Goal: Task Accomplishment & Management: Use online tool/utility

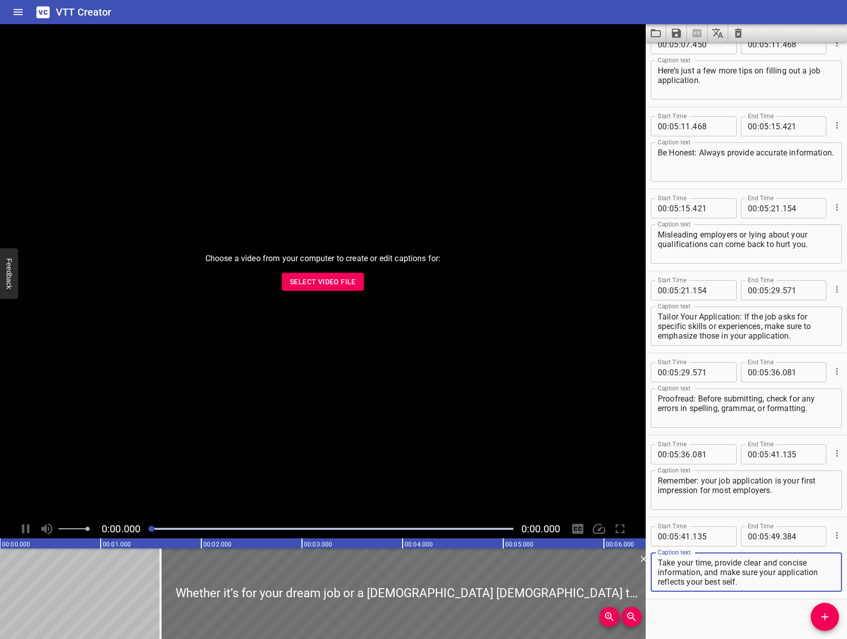
scroll to position [5027, 0]
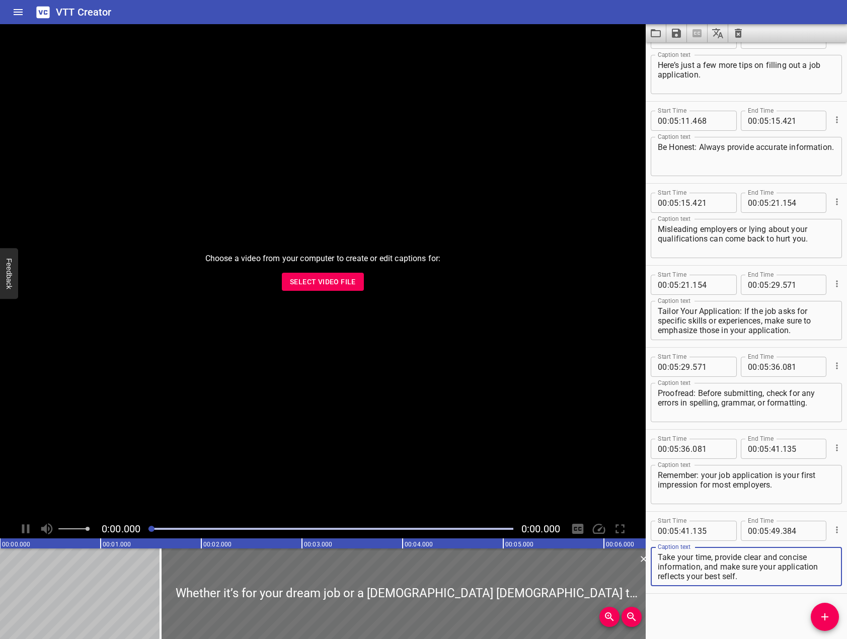
click at [738, 33] on icon "Clear captions" at bounding box center [738, 33] width 7 height 9
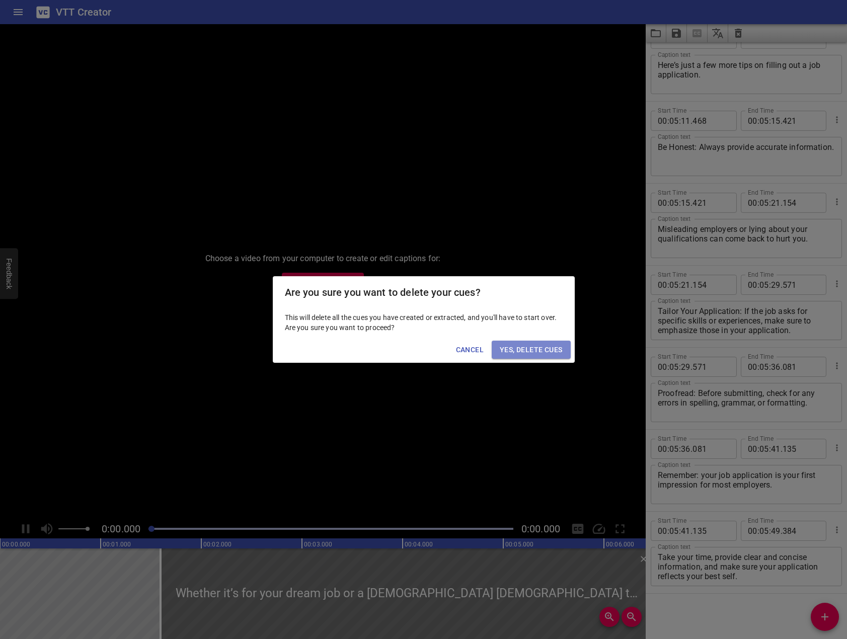
click at [517, 349] on span "Yes, Delete Cues" at bounding box center [531, 350] width 62 height 13
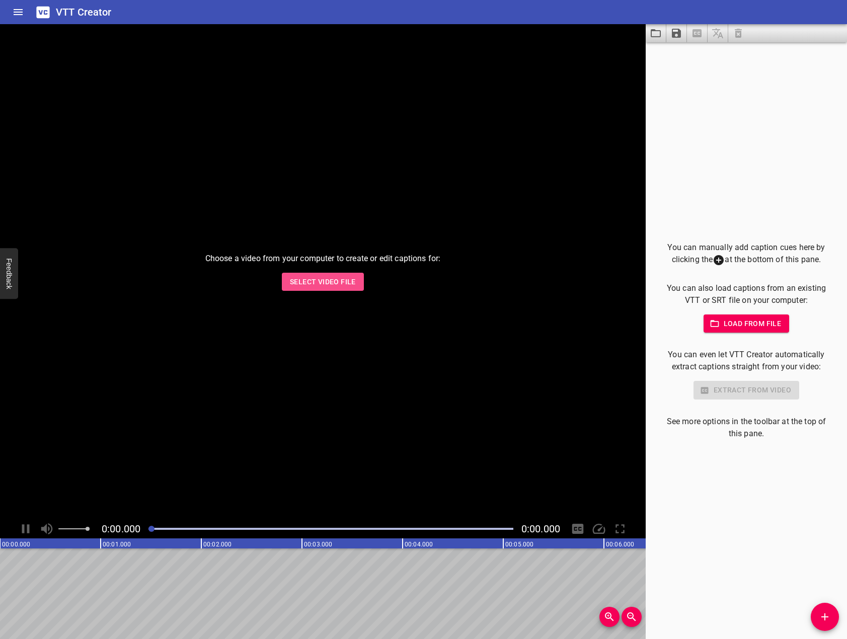
click at [343, 283] on span "Select Video File" at bounding box center [323, 282] width 66 height 13
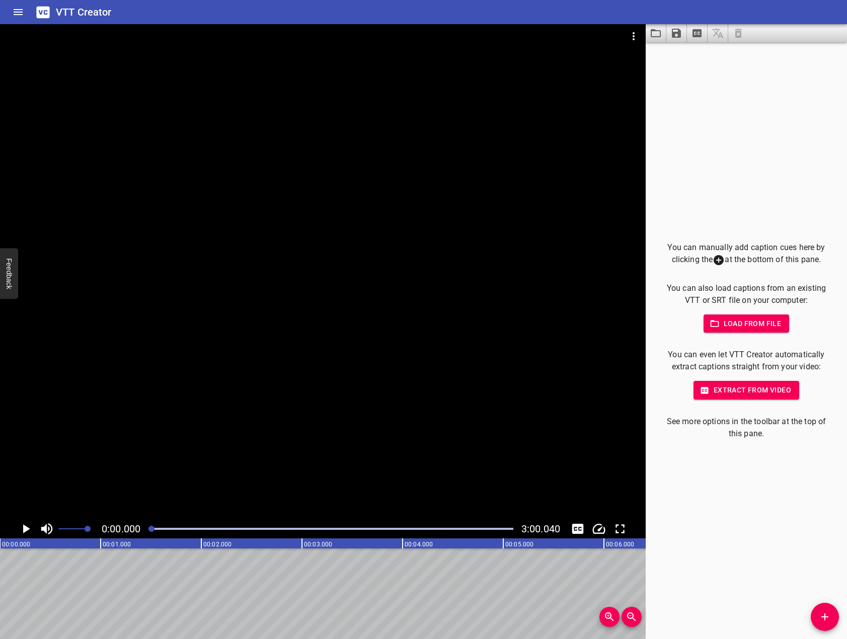
click at [810, 26] on div at bounding box center [746, 33] width 201 height 18
click at [753, 325] on span "Load from file" at bounding box center [746, 323] width 70 height 13
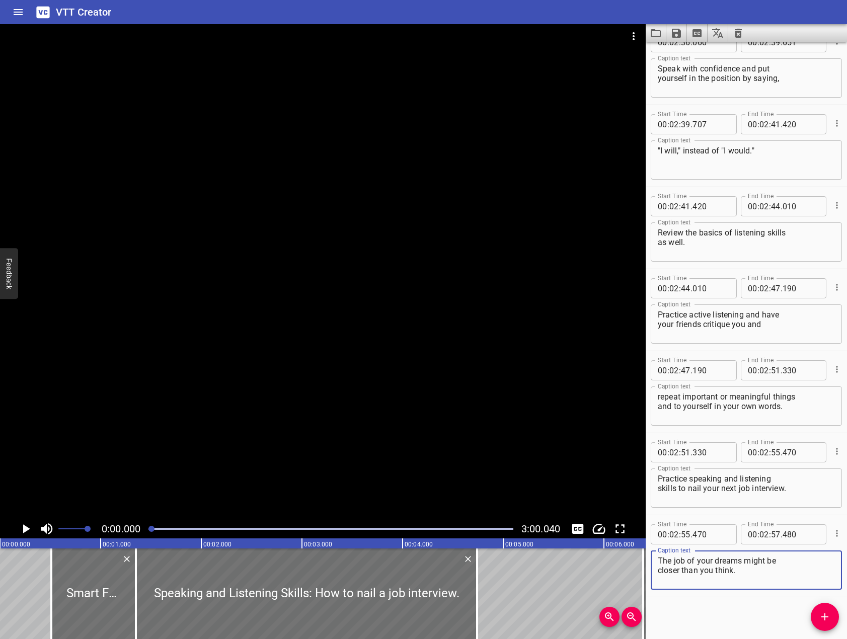
scroll to position [4453, 0]
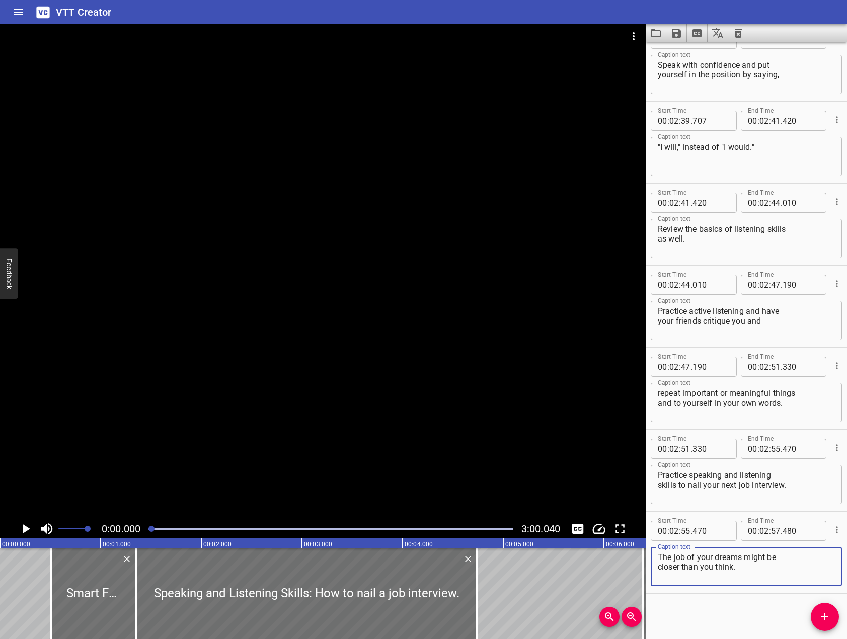
click at [735, 41] on button "Clear captions" at bounding box center [738, 33] width 20 height 18
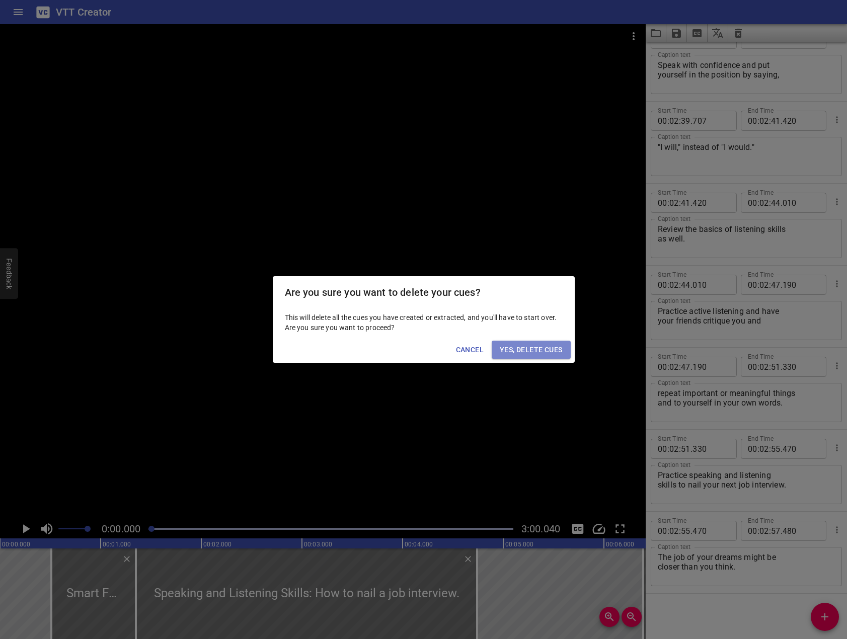
click at [533, 344] on span "Yes, Delete Cues" at bounding box center [531, 350] width 62 height 13
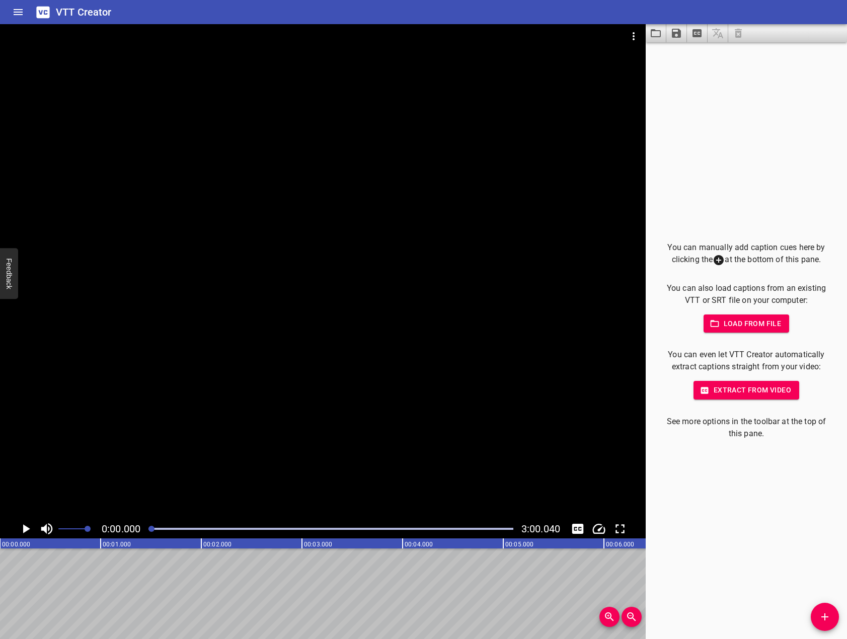
click at [751, 316] on button "Load from file" at bounding box center [746, 323] width 86 height 19
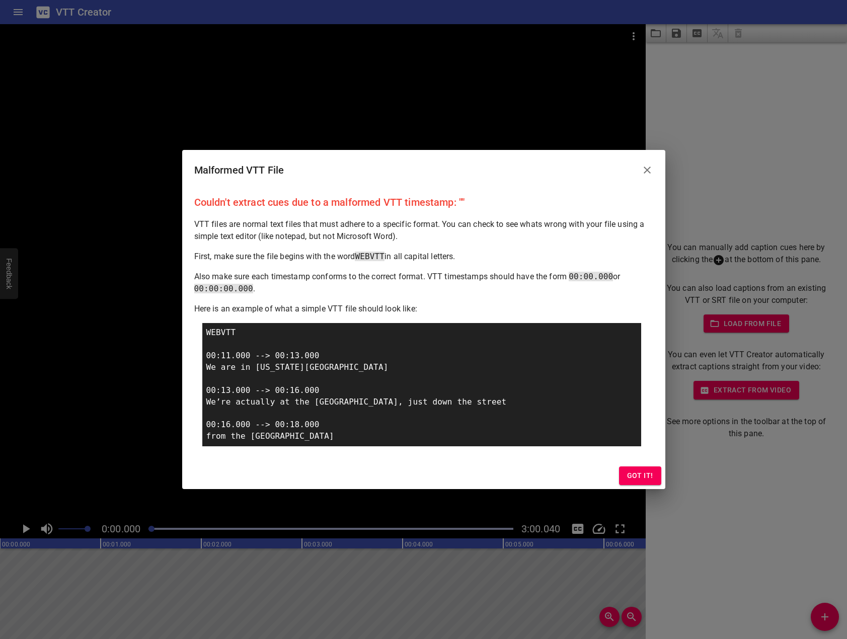
click at [653, 168] on icon "Close" at bounding box center [647, 170] width 12 height 12
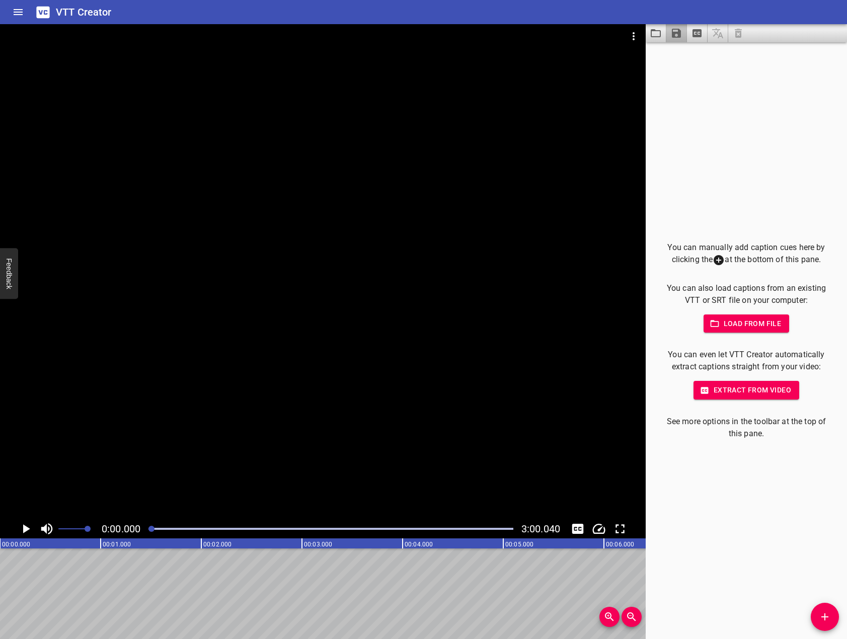
click at [679, 27] on button "Save captions to file" at bounding box center [676, 33] width 21 height 18
click at [729, 48] on li "Save to VTT file" at bounding box center [703, 55] width 74 height 18
click at [808, 33] on div at bounding box center [746, 33] width 201 height 18
click at [734, 322] on span "Load from file" at bounding box center [746, 323] width 70 height 13
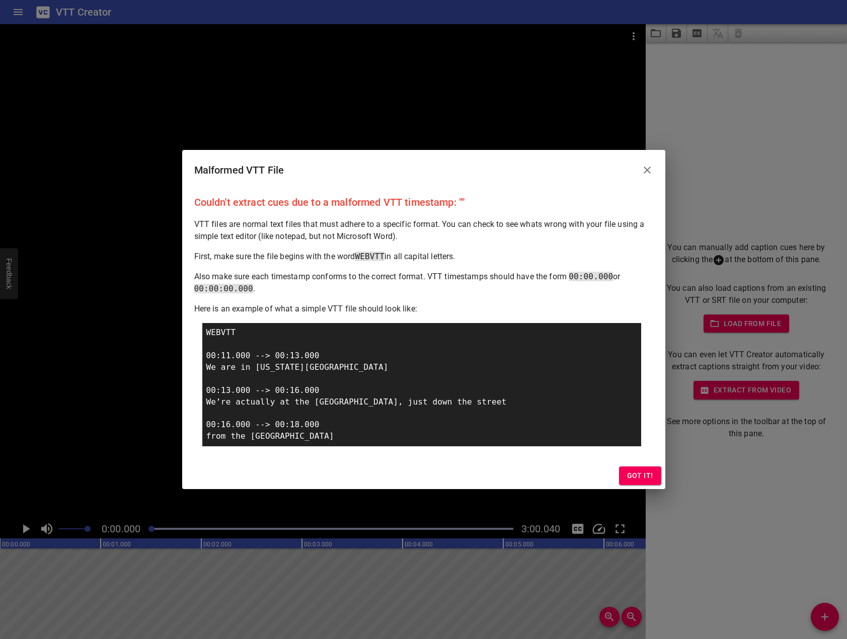
click at [628, 471] on span "Got it!" at bounding box center [640, 475] width 26 height 13
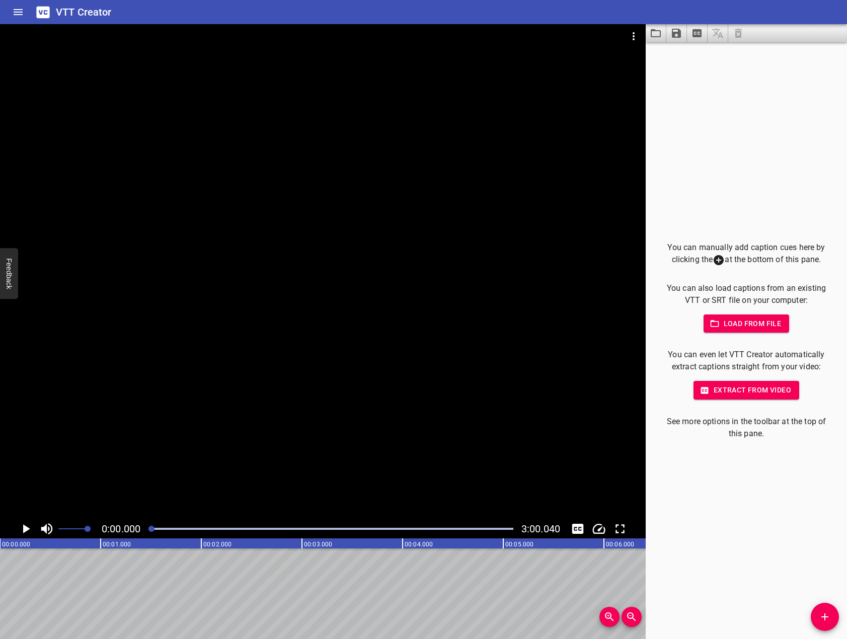
click at [751, 87] on div "You can manually add caption cues here by clicking the at the bottom of this pa…" at bounding box center [746, 340] width 201 height 597
click at [754, 324] on span "Load from file" at bounding box center [746, 323] width 70 height 13
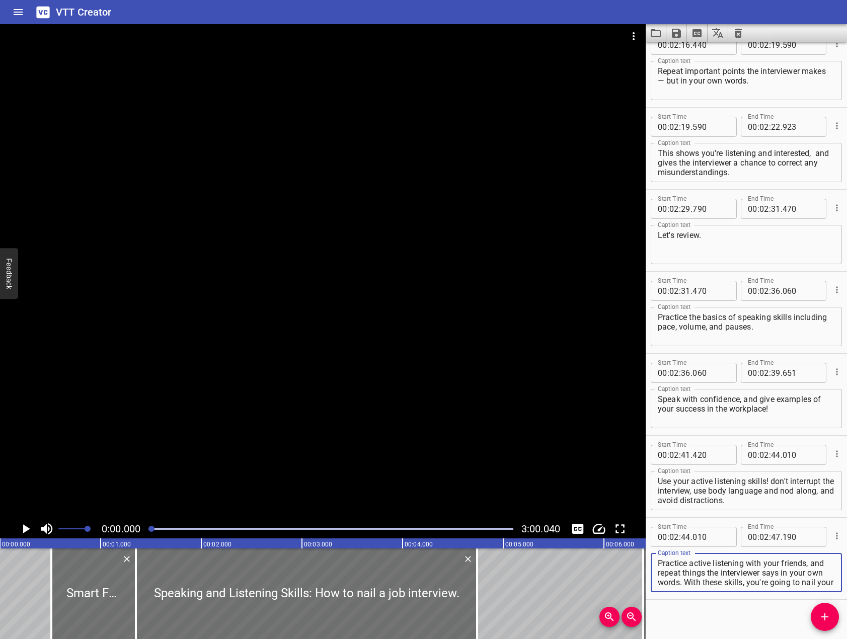
scroll to position [2239, 0]
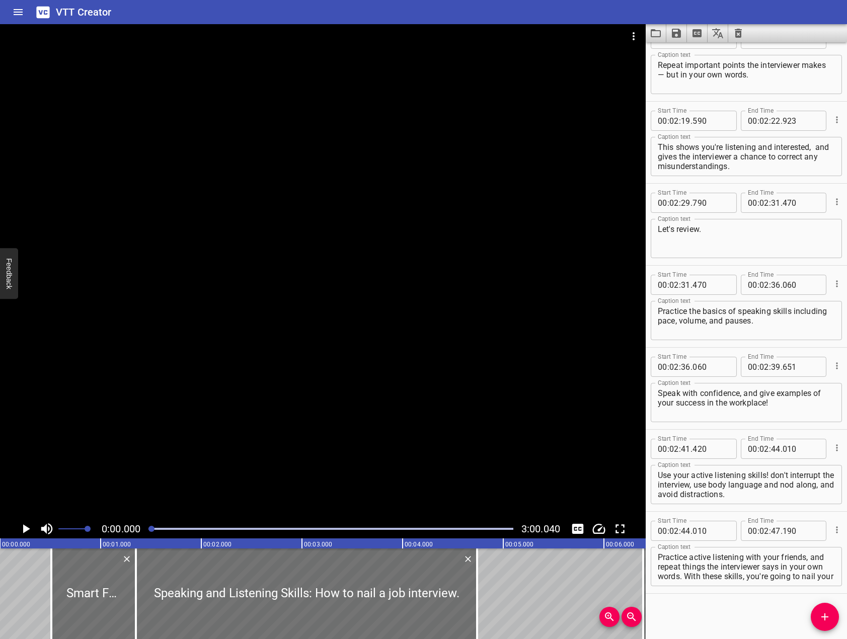
click at [293, 397] on div at bounding box center [323, 271] width 646 height 495
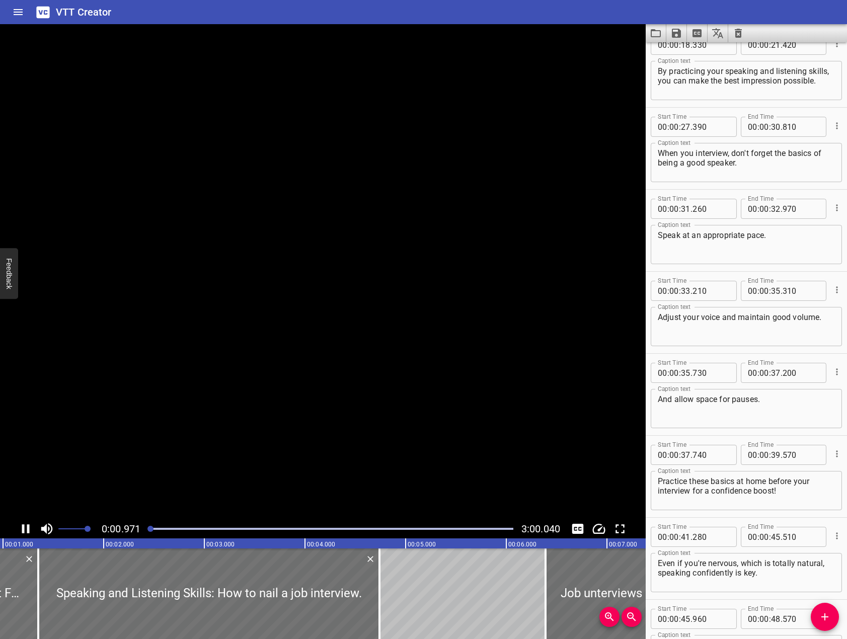
scroll to position [0, 0]
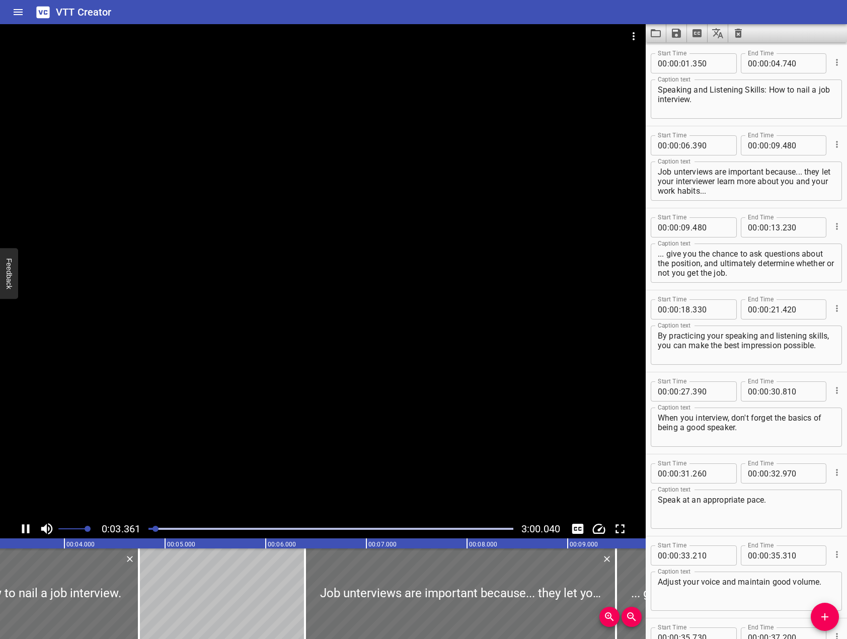
drag, startPoint x: 288, startPoint y: 372, endPoint x: 268, endPoint y: 399, distance: 33.7
click at [286, 370] on div at bounding box center [323, 271] width 646 height 495
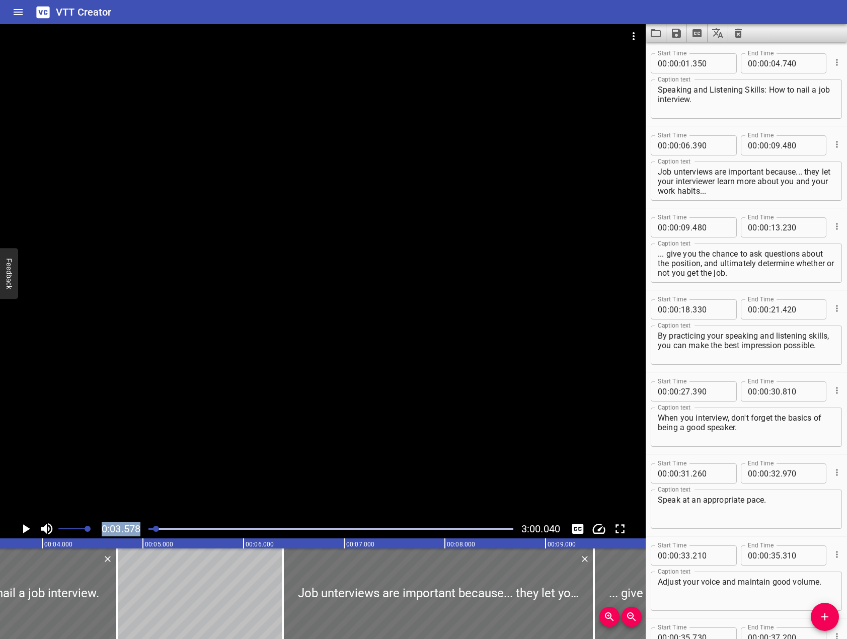
drag, startPoint x: 153, startPoint y: 533, endPoint x: 73, endPoint y: 527, distance: 80.7
click at [73, 527] on div "0:03.578 3:00.040" at bounding box center [323, 528] width 646 height 19
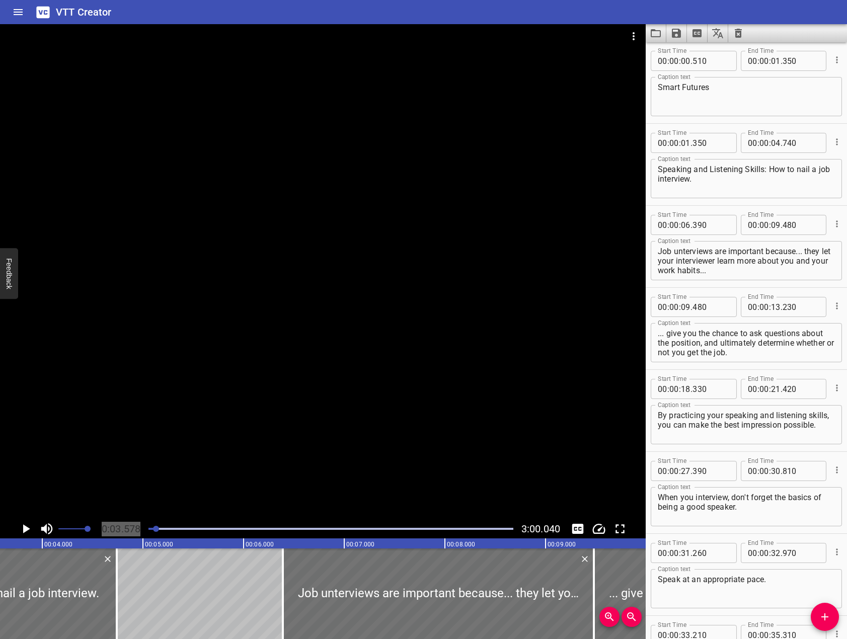
scroll to position [0, 0]
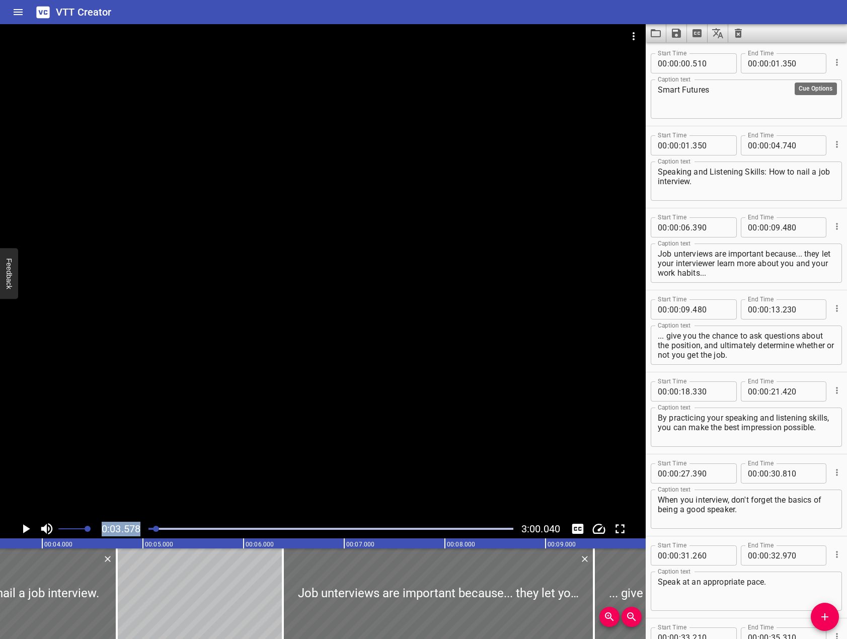
click at [832, 63] on icon "Cue Options" at bounding box center [837, 62] width 10 height 10
click at [805, 81] on li "Delete Cue" at bounding box center [795, 80] width 88 height 18
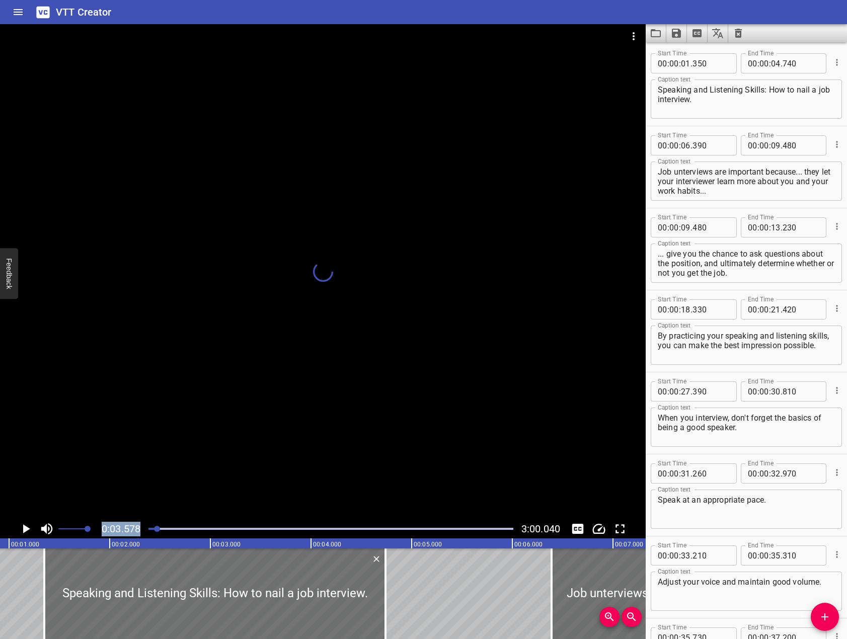
drag, startPoint x: 158, startPoint y: 529, endPoint x: 64, endPoint y: 527, distance: 94.6
click at [64, 527] on div "0:03.578 3:00.040" at bounding box center [323, 528] width 646 height 19
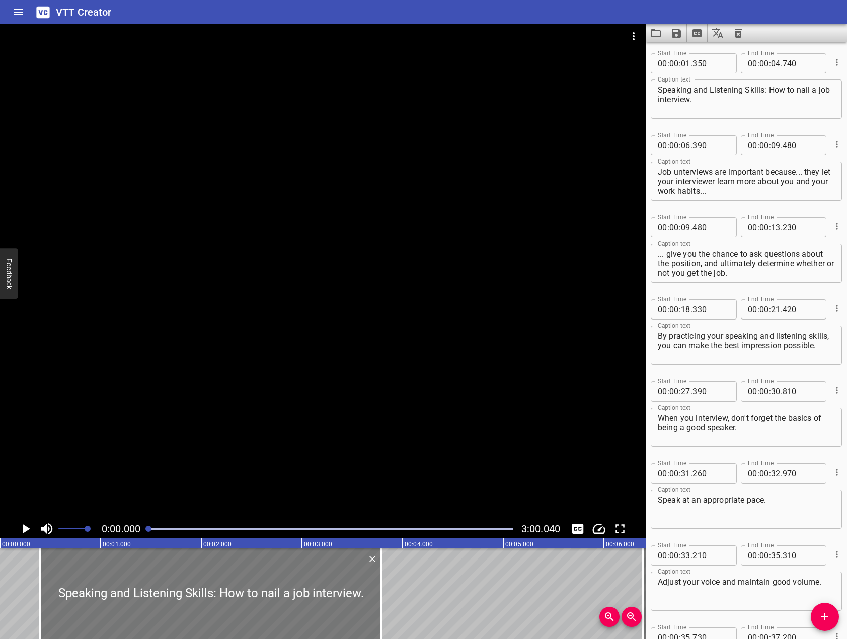
drag, startPoint x: 206, startPoint y: 571, endPoint x: 112, endPoint y: 570, distance: 94.1
click at [112, 570] on div at bounding box center [210, 593] width 341 height 91
type input "00"
type input "400"
type input "03"
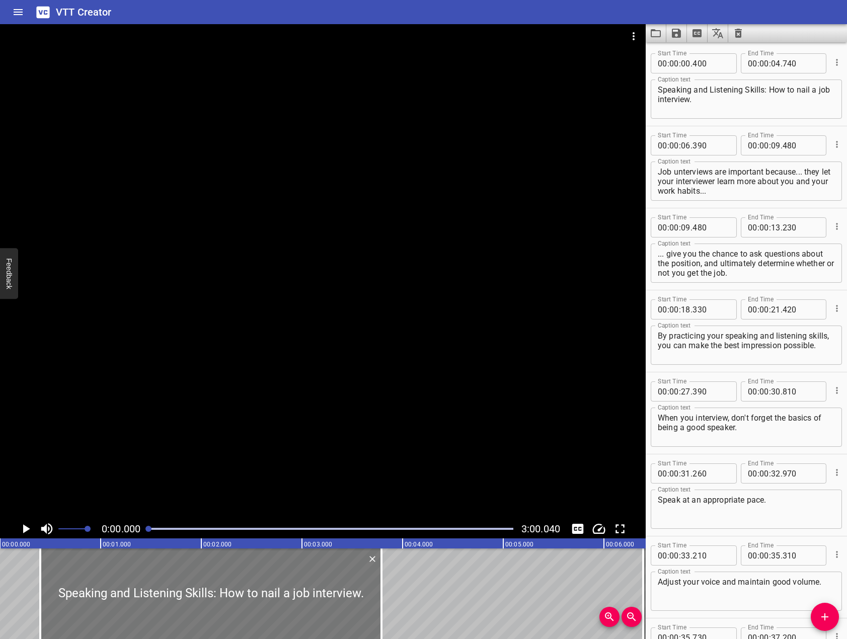
type input "790"
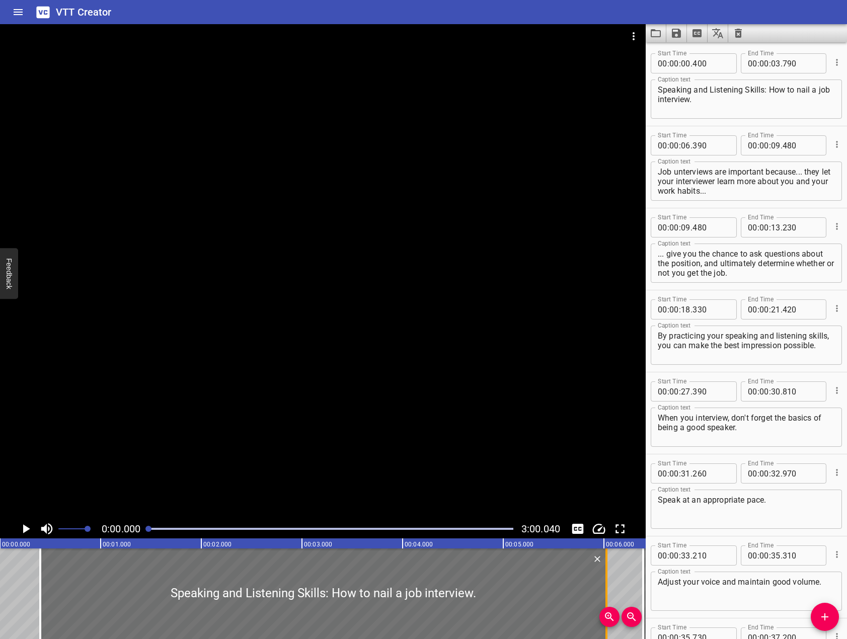
drag, startPoint x: 418, startPoint y: 600, endPoint x: 607, endPoint y: 573, distance: 190.6
click at [607, 573] on div at bounding box center [606, 593] width 2 height 91
type input "06"
type input "025"
drag, startPoint x: 48, startPoint y: 529, endPoint x: 8, endPoint y: 529, distance: 39.8
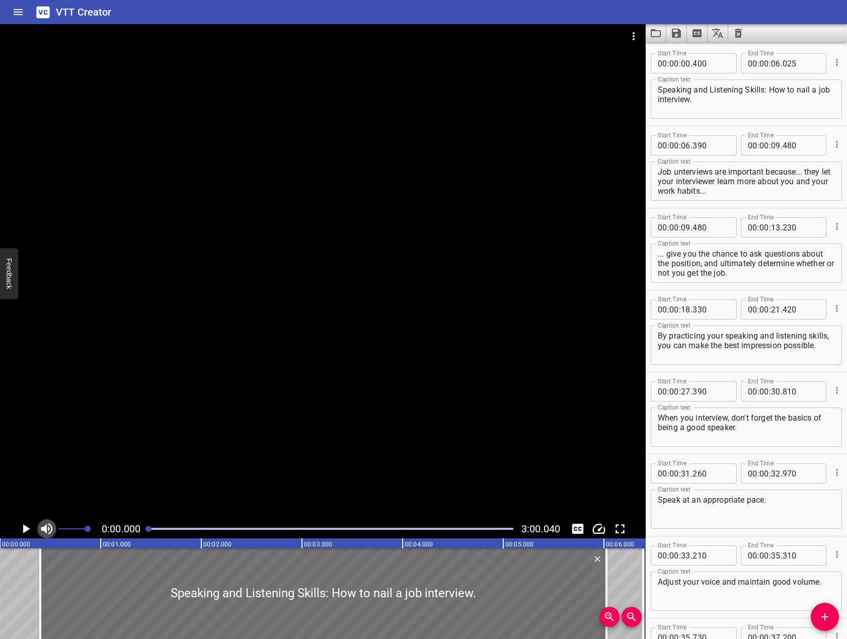
click at [47, 528] on icon "Toggle mute" at bounding box center [46, 528] width 15 height 15
click at [25, 529] on icon "Play/Pause" at bounding box center [26, 528] width 7 height 9
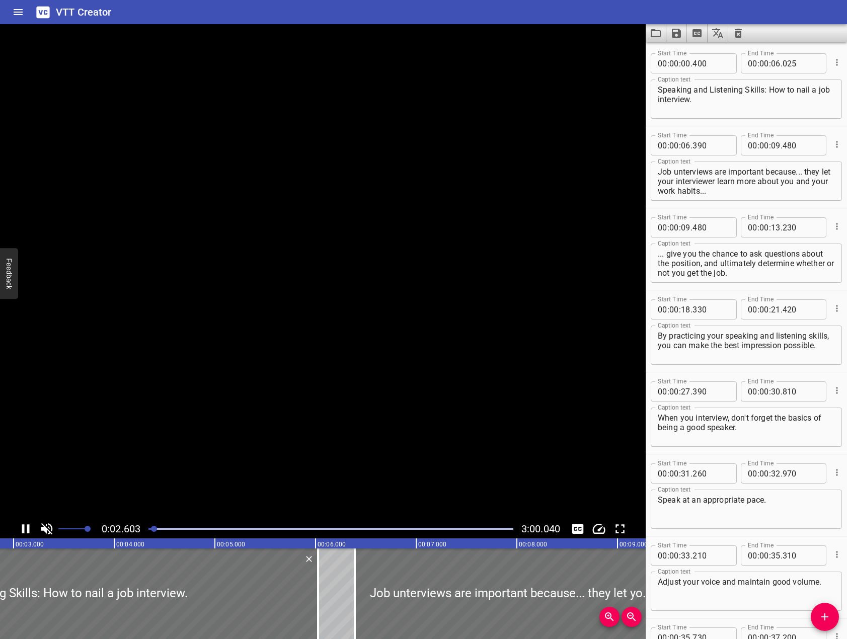
click at [25, 529] on icon "Play/Pause" at bounding box center [25, 528] width 15 height 15
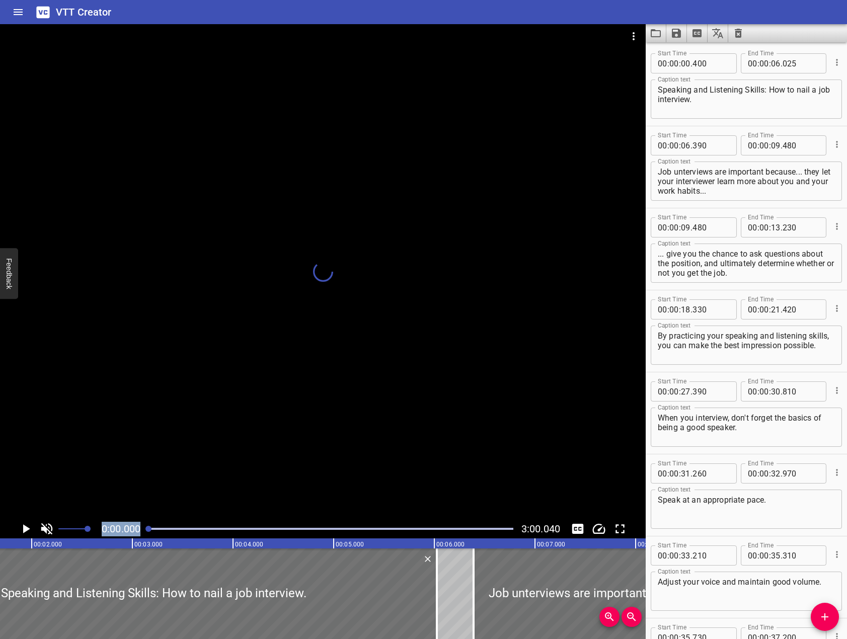
scroll to position [0, 10]
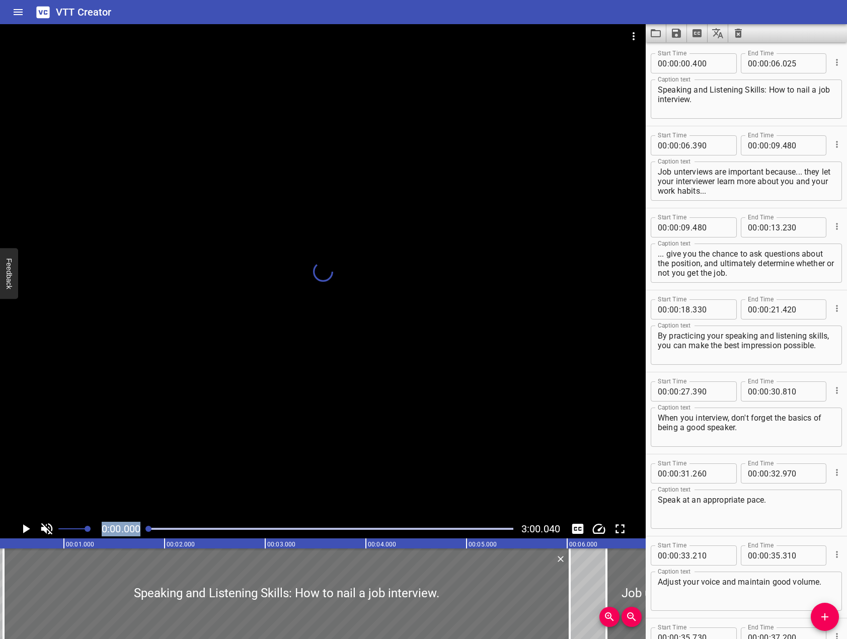
drag, startPoint x: 147, startPoint y: 528, endPoint x: 111, endPoint y: 500, distance: 46.2
click at [66, 536] on div "0:00.000 3:00.040" at bounding box center [323, 528] width 646 height 19
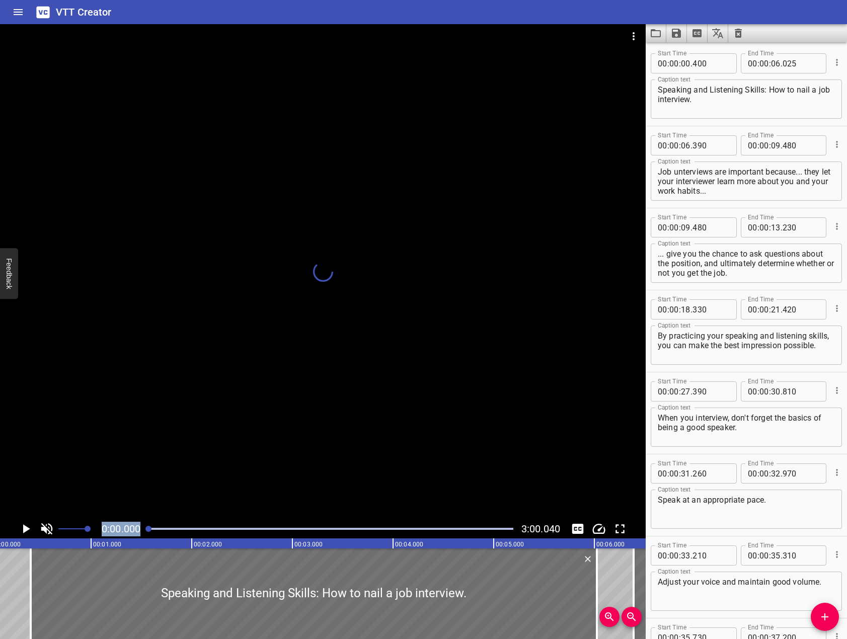
scroll to position [0, 0]
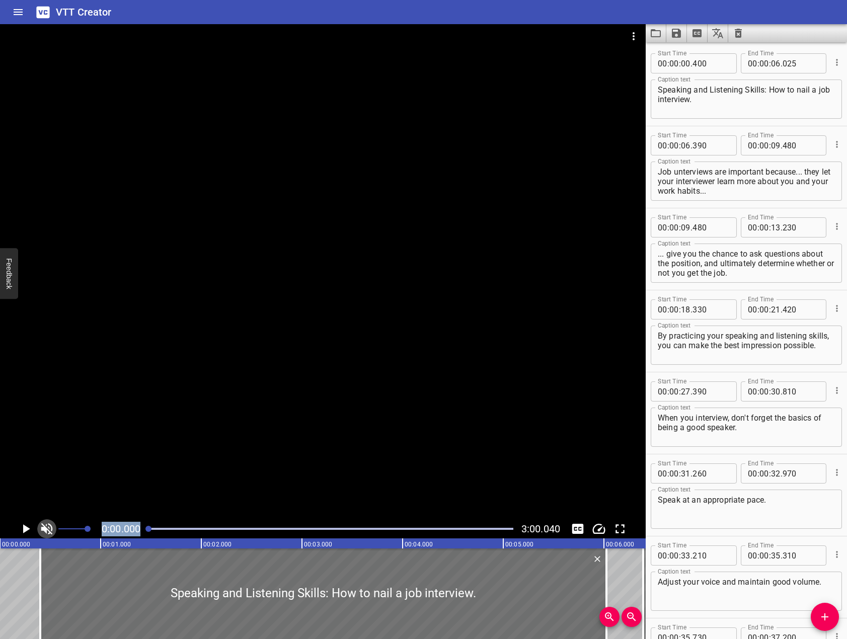
click at [48, 530] on icon "Toggle mute" at bounding box center [47, 529] width 12 height 12
click at [249, 385] on div at bounding box center [323, 271] width 646 height 495
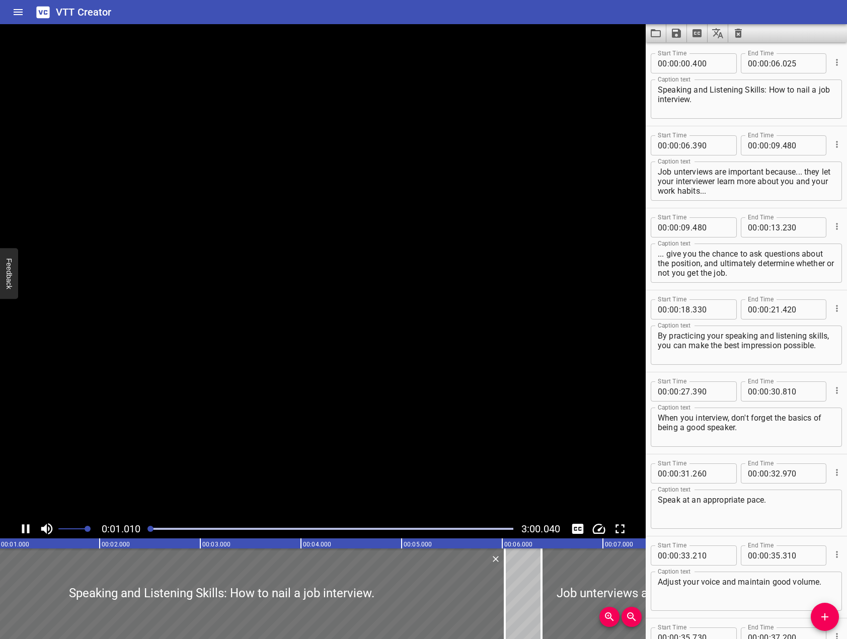
click at [235, 402] on video at bounding box center [323, 271] width 646 height 495
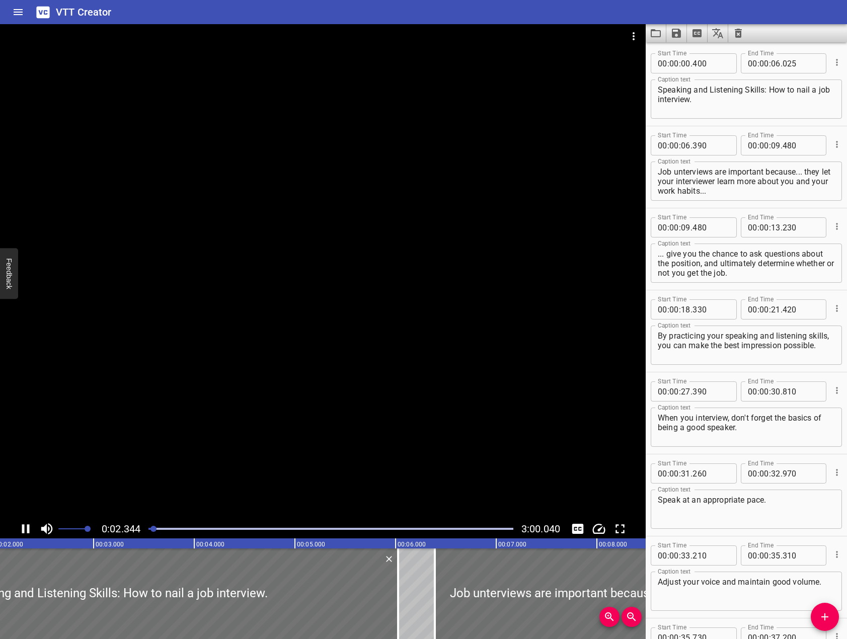
scroll to position [0, 244]
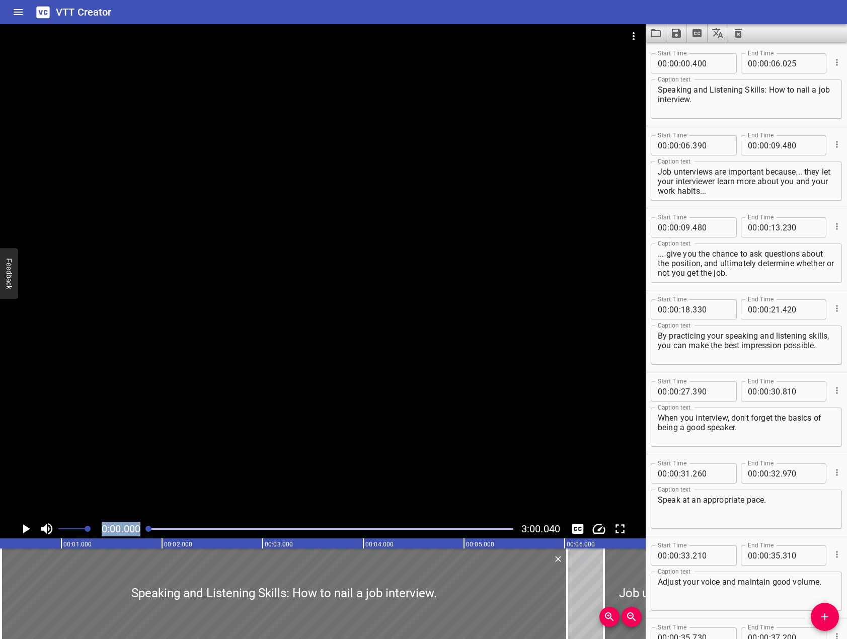
drag, startPoint x: 154, startPoint y: 528, endPoint x: 53, endPoint y: 548, distance: 103.0
click at [76, 530] on div "0:00.000 3:00.040" at bounding box center [323, 528] width 646 height 19
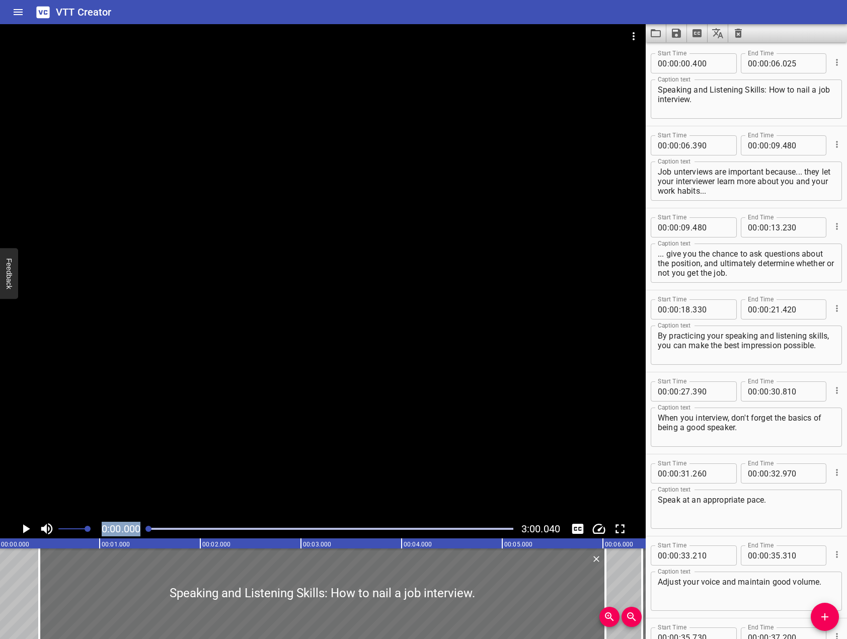
scroll to position [0, 0]
drag, startPoint x: 42, startPoint y: 589, endPoint x: 77, endPoint y: 567, distance: 41.3
click at [67, 588] on div at bounding box center [66, 593] width 10 height 91
type input "650"
click at [183, 427] on div at bounding box center [323, 271] width 646 height 495
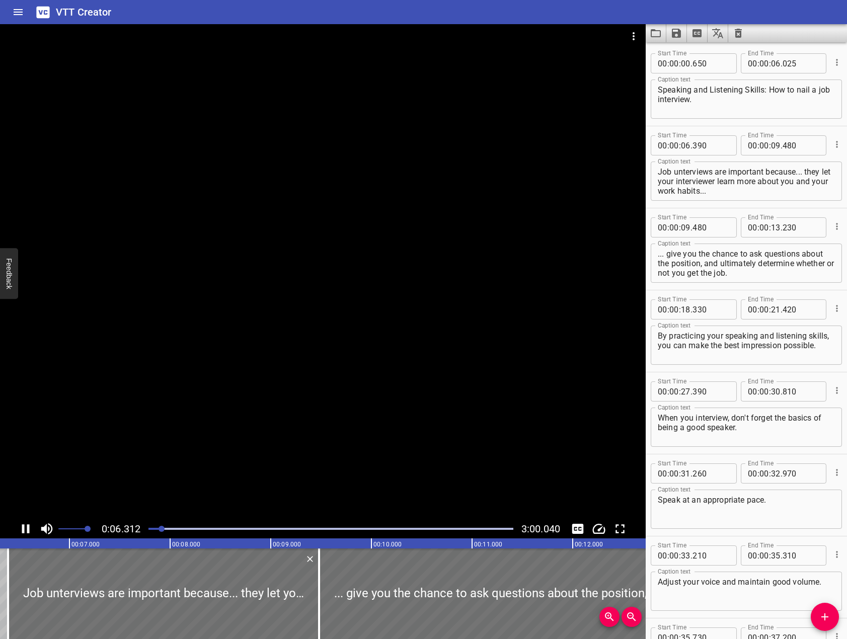
scroll to position [81, 0]
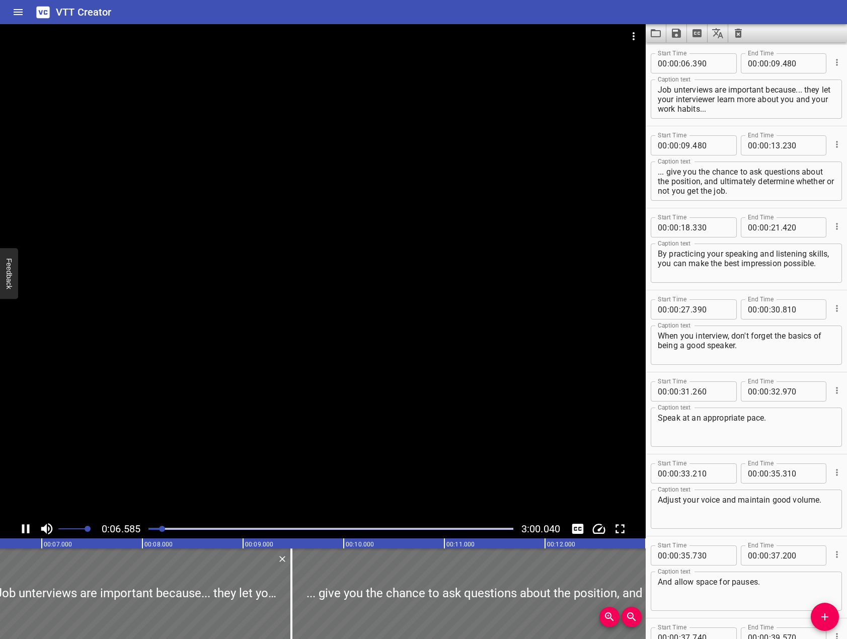
click at [155, 527] on div at bounding box center [330, 529] width 377 height 14
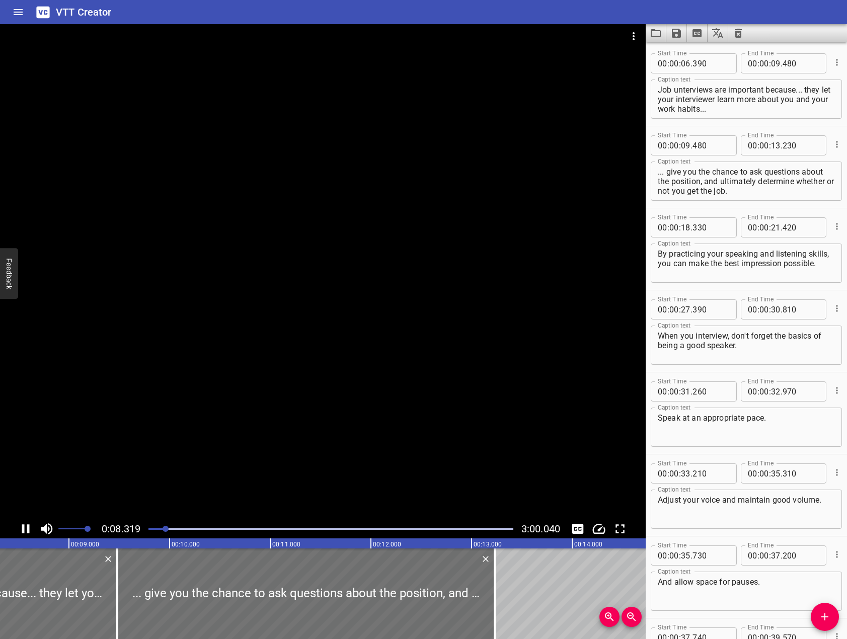
click at [28, 531] on icon "Play/Pause" at bounding box center [26, 528] width 8 height 9
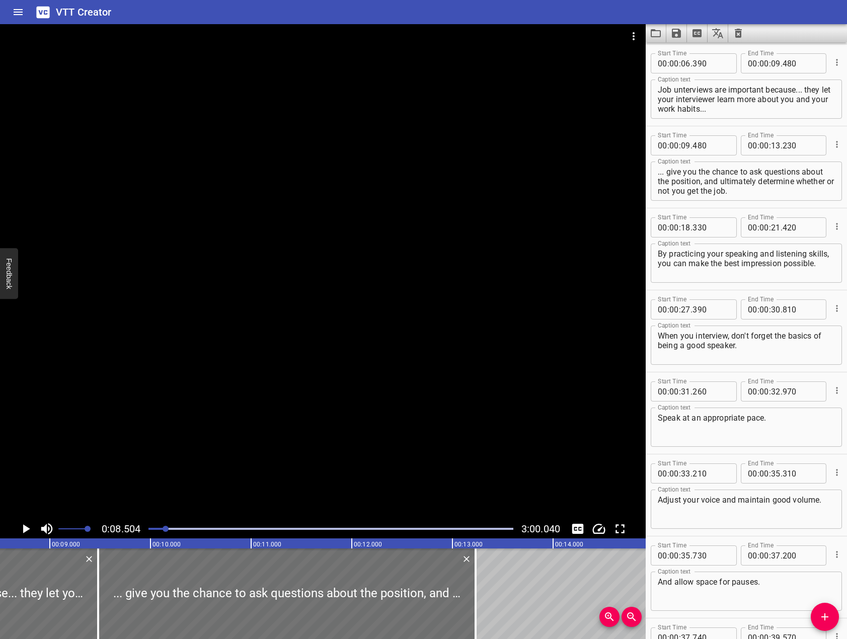
click at [165, 529] on div at bounding box center [166, 529] width 6 height 6
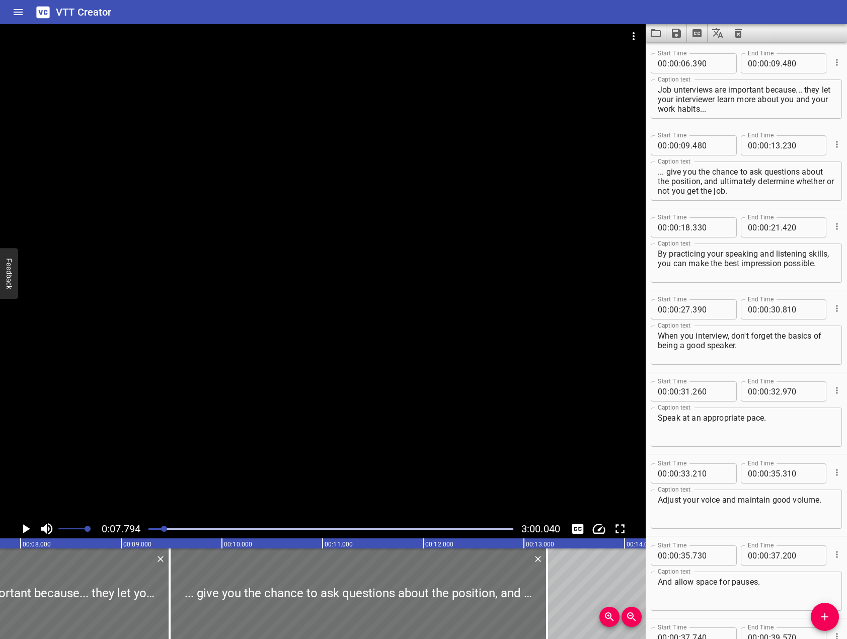
click at [28, 531] on icon "Play/Pause" at bounding box center [25, 528] width 15 height 15
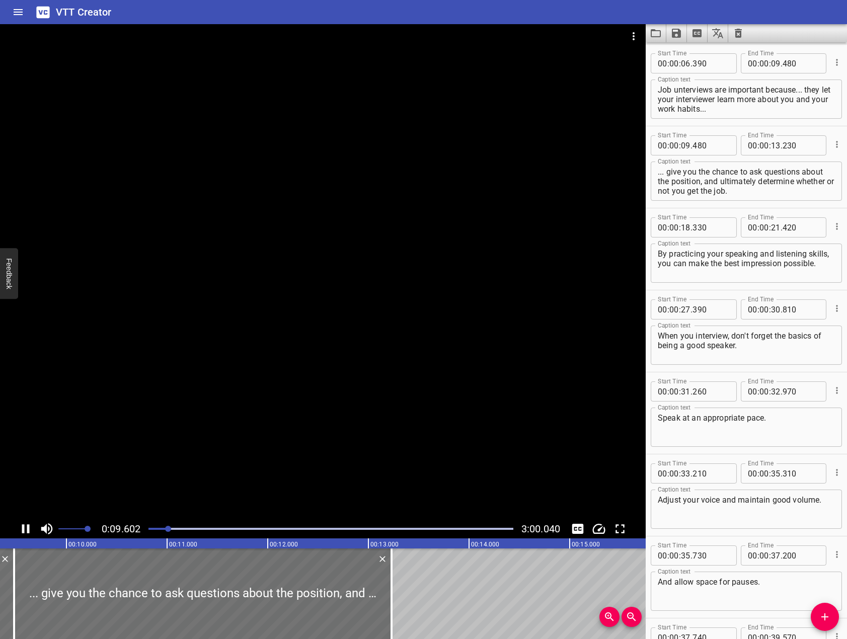
drag, startPoint x: 165, startPoint y: 524, endPoint x: 158, endPoint y: 524, distance: 6.5
click at [158, 524] on div at bounding box center [330, 529] width 377 height 14
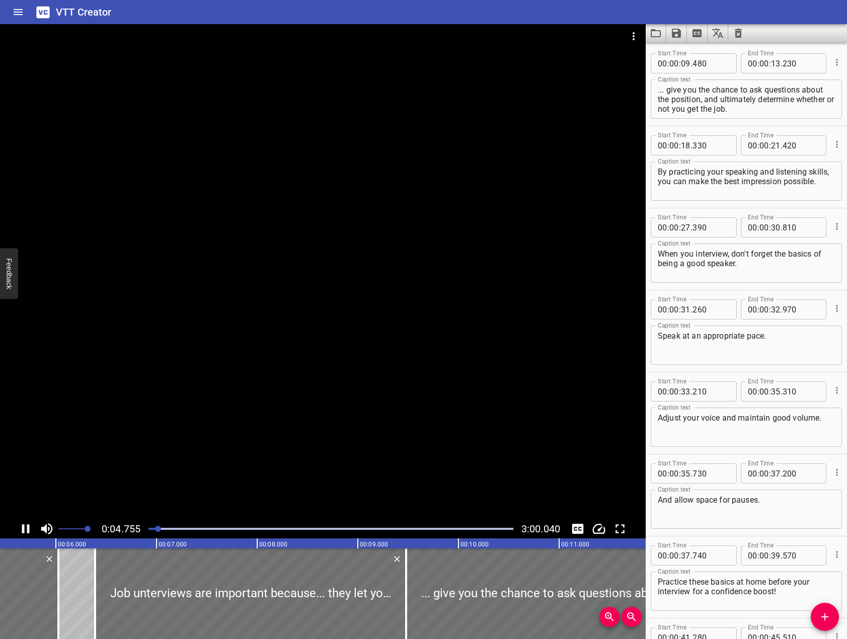
click at [154, 527] on div at bounding box center [330, 529] width 377 height 14
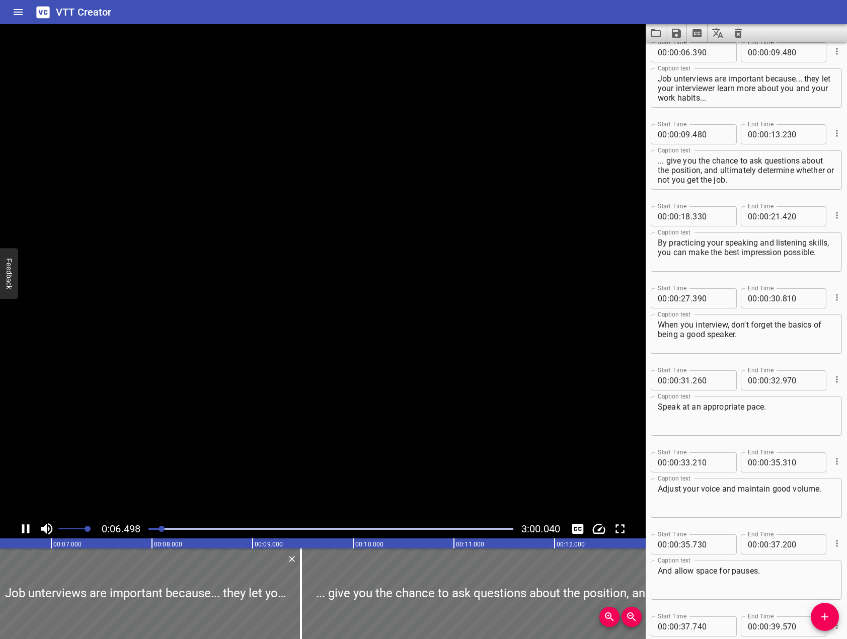
scroll to position [82, 0]
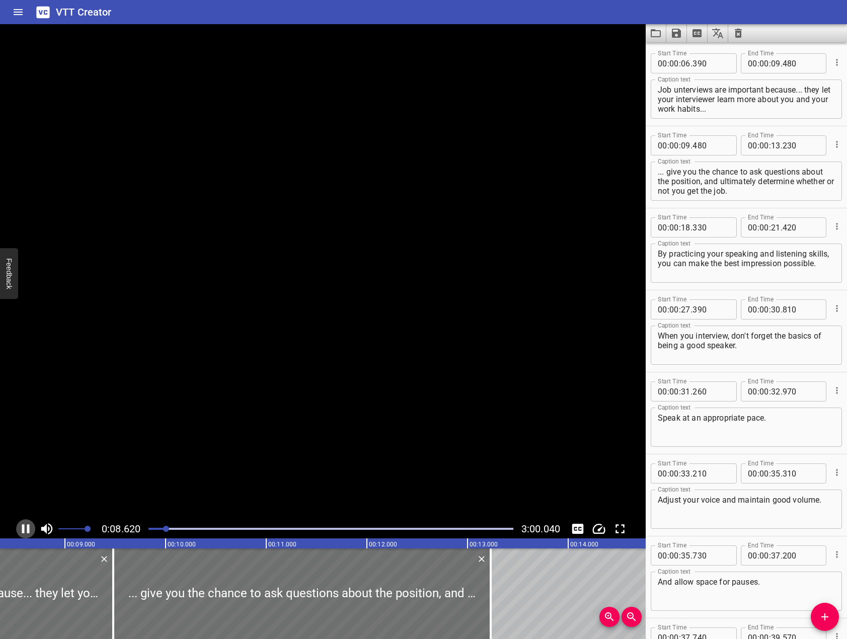
click at [26, 527] on icon "Play/Pause" at bounding box center [25, 528] width 15 height 15
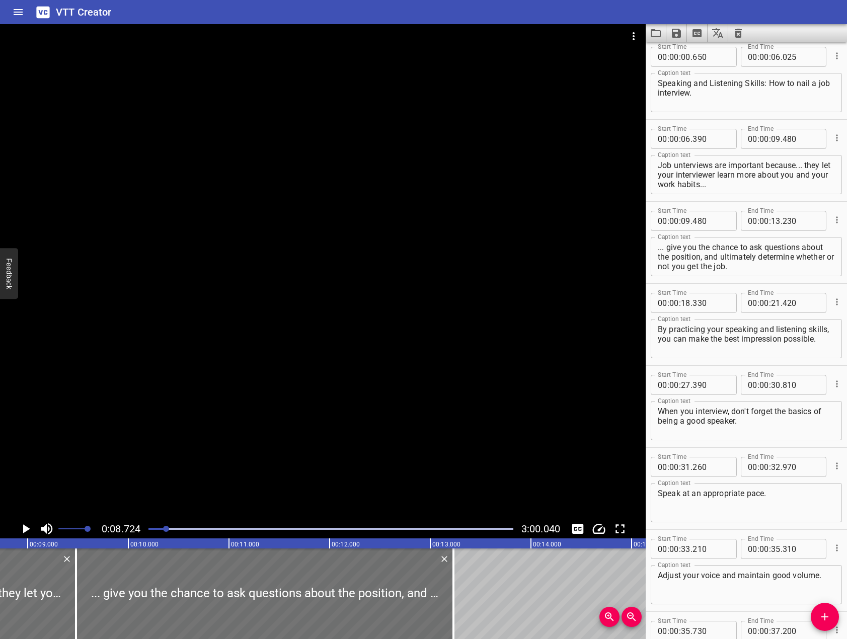
scroll to position [0, 0]
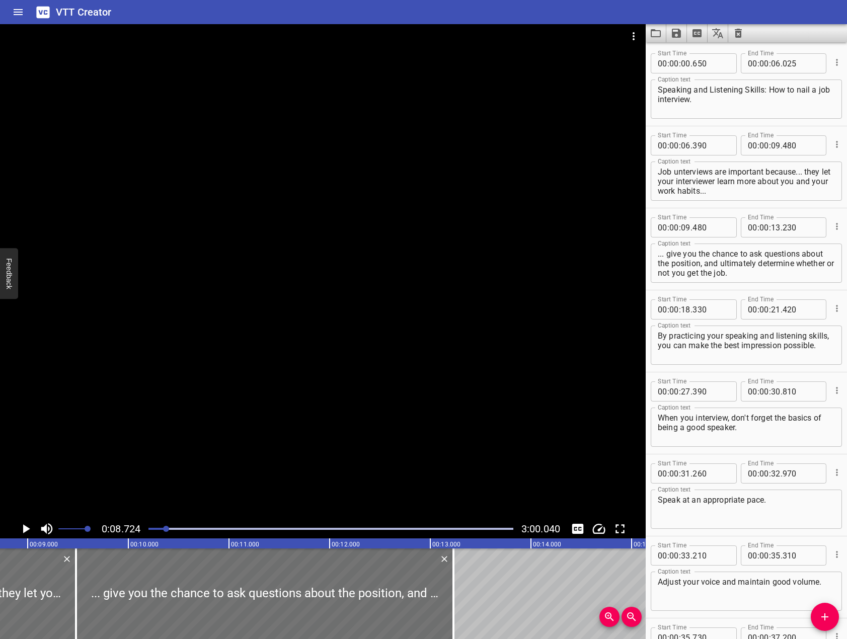
click at [677, 170] on textarea "Job unterviews are important because... they let your interviewer learn more ab…" at bounding box center [746, 181] width 177 height 29
type textarea "Job interviews are important because... they let your interviewer learn more ab…"
click at [28, 527] on icon "Play/Pause" at bounding box center [26, 528] width 7 height 9
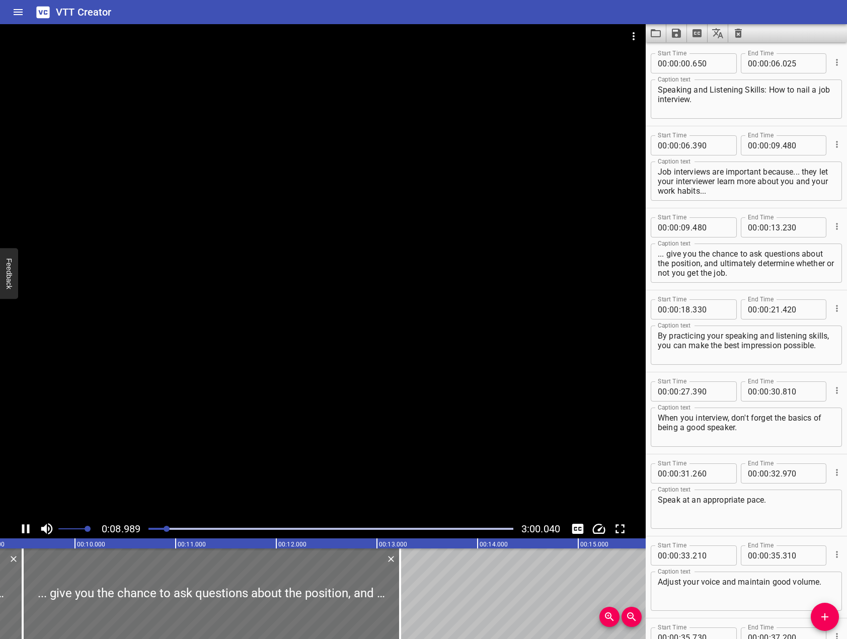
click at [28, 527] on icon "Play/Pause" at bounding box center [26, 528] width 8 height 9
drag, startPoint x: 824, startPoint y: 622, endPoint x: 821, endPoint y: 582, distance: 40.4
click at [822, 621] on icon "Add Cue" at bounding box center [825, 617] width 12 height 12
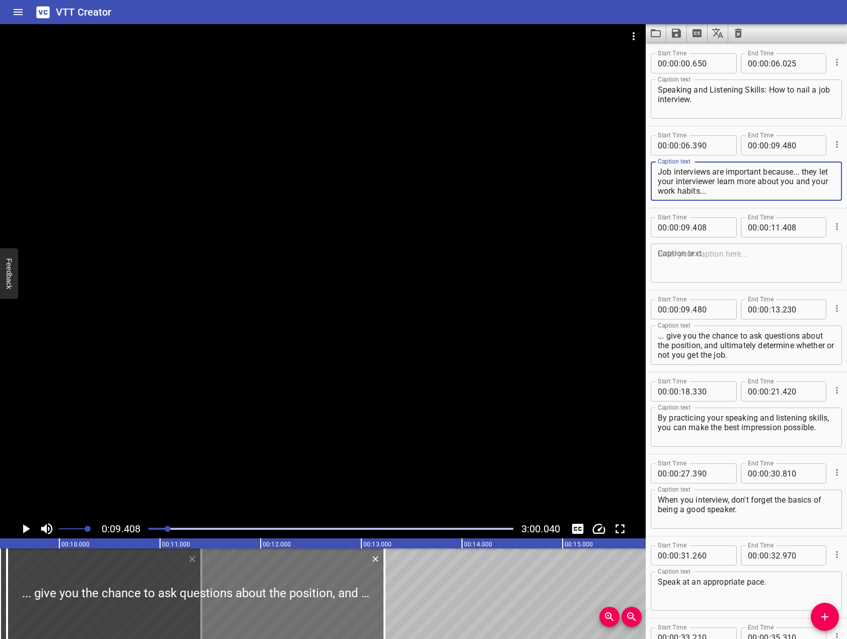
drag, startPoint x: 814, startPoint y: 189, endPoint x: 808, endPoint y: 164, distance: 26.5
click at [808, 164] on div "Job interviews are important because... they let your interviewer learn more ab…" at bounding box center [746, 181] width 191 height 39
click at [800, 188] on textarea "Job interviews are important because... they let your interviewer learn more ab…" at bounding box center [746, 181] width 177 height 29
drag, startPoint x: 808, startPoint y: 194, endPoint x: 803, endPoint y: 171, distance: 23.2
click at [803, 171] on textarea "Job interviews are important because... they let your interviewer learn more ab…" at bounding box center [746, 181] width 177 height 29
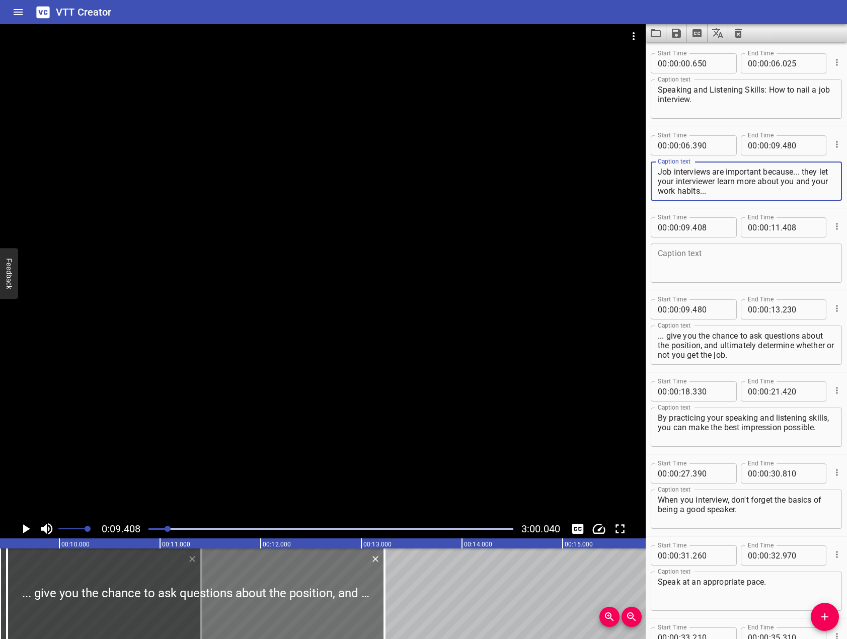
click at [743, 266] on textarea at bounding box center [746, 263] width 177 height 29
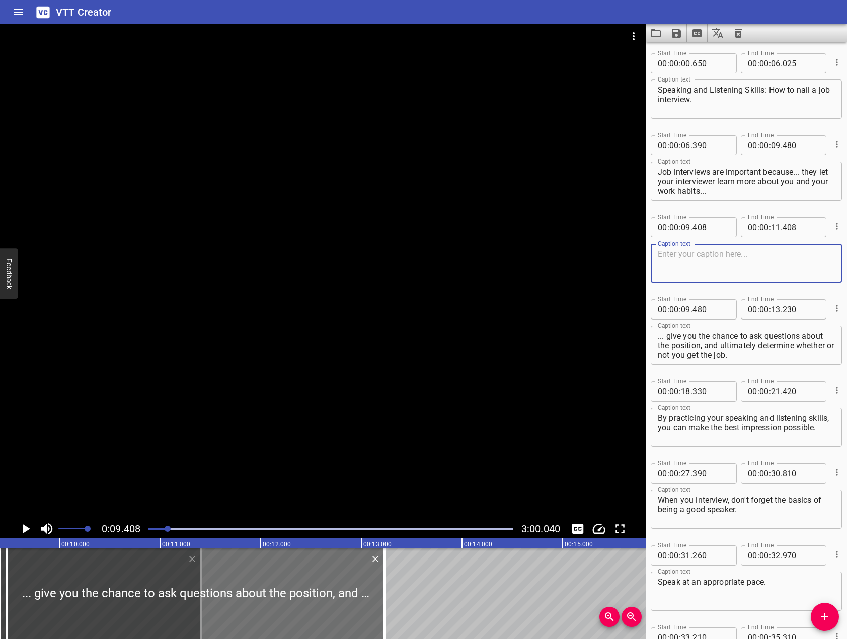
paste textarea "they let your interviewer learn more about you and your work habits..."
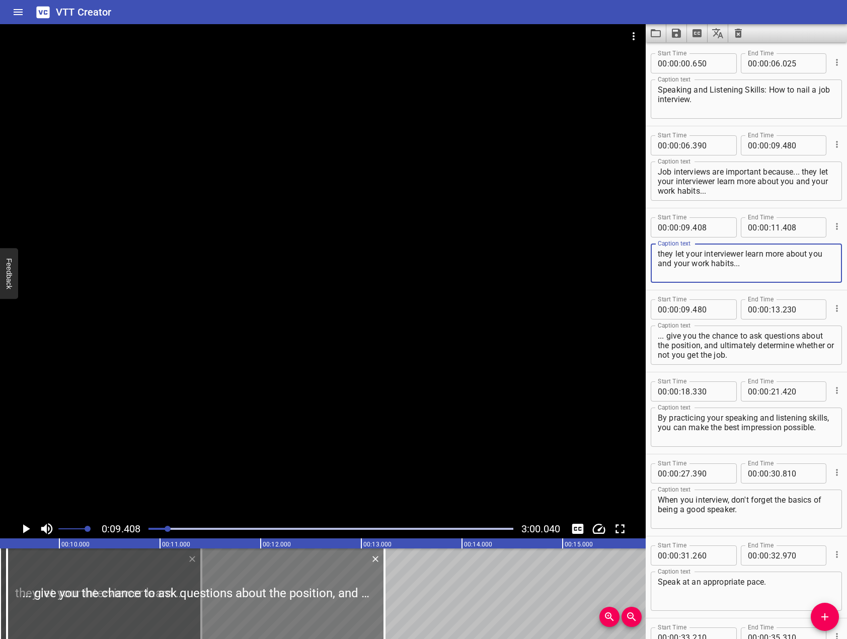
type textarea "they let your interviewer learn more about you and your work habits..."
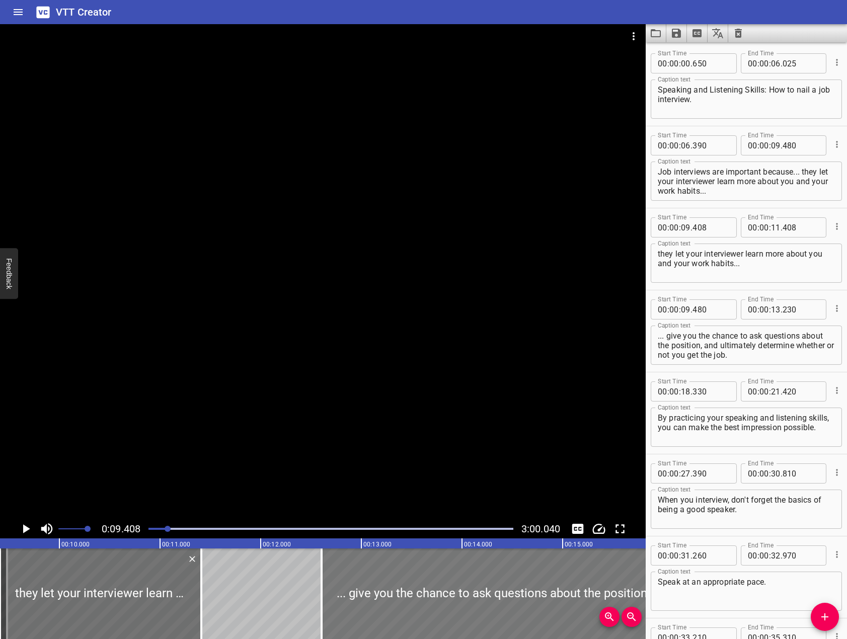
drag, startPoint x: 284, startPoint y: 596, endPoint x: 599, endPoint y: 552, distance: 317.5
click at [599, 552] on div at bounding box center [509, 593] width 377 height 91
type input "12"
type input "605"
type input "16"
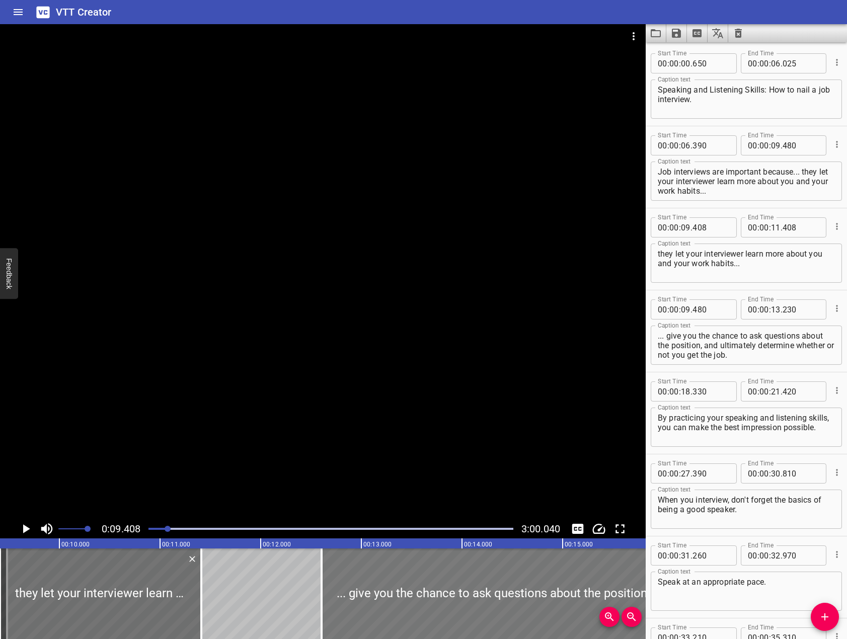
type input "355"
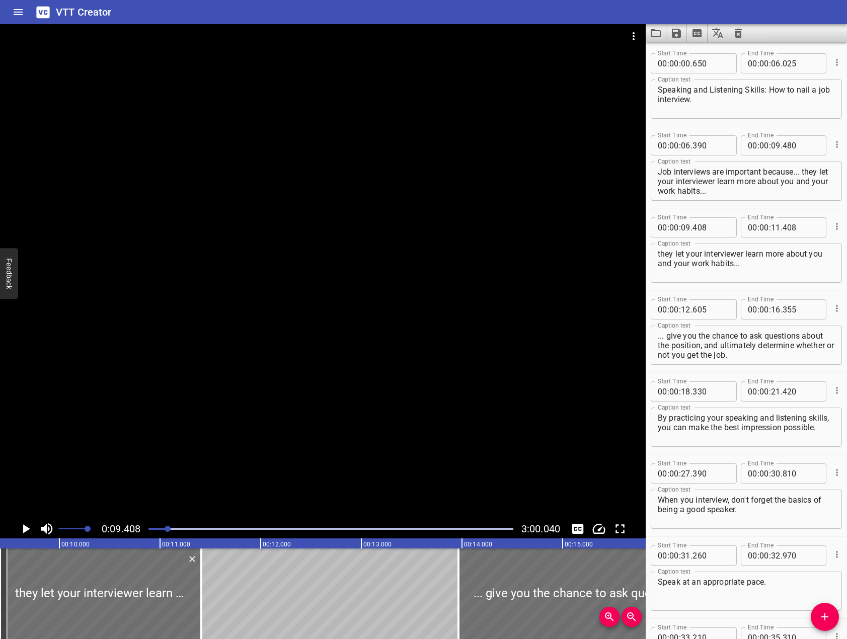
drag, startPoint x: 439, startPoint y: 597, endPoint x: 423, endPoint y: 593, distance: 17.1
click at [530, 582] on div at bounding box center [646, 593] width 377 height 91
type input "13"
type input "965"
type input "17"
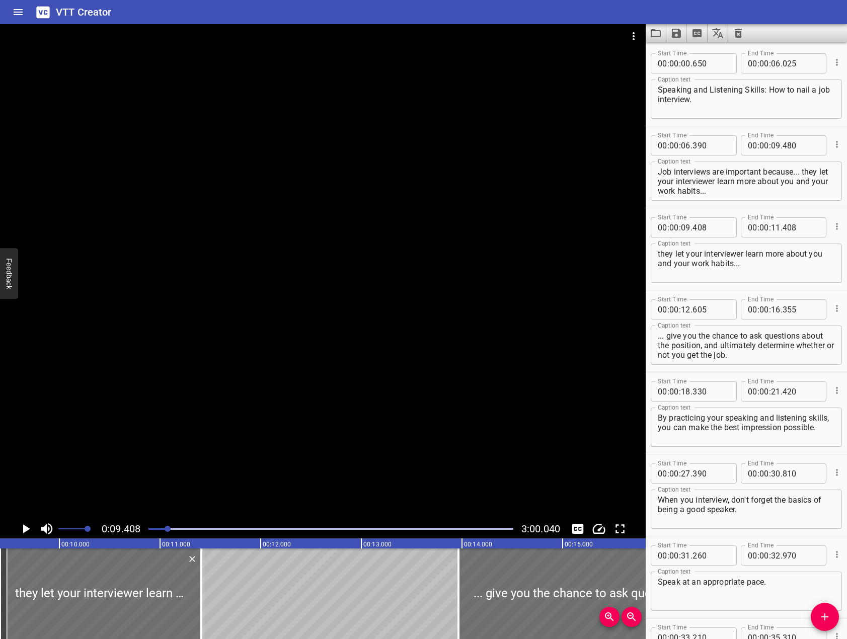
type input "715"
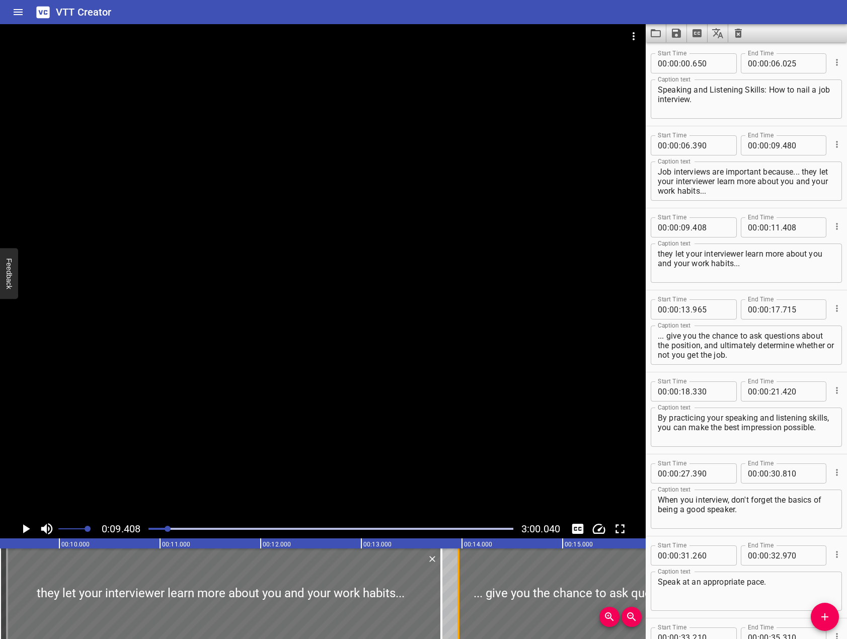
drag, startPoint x: 205, startPoint y: 589, endPoint x: 458, endPoint y: 574, distance: 253.5
type input "13"
type input "923"
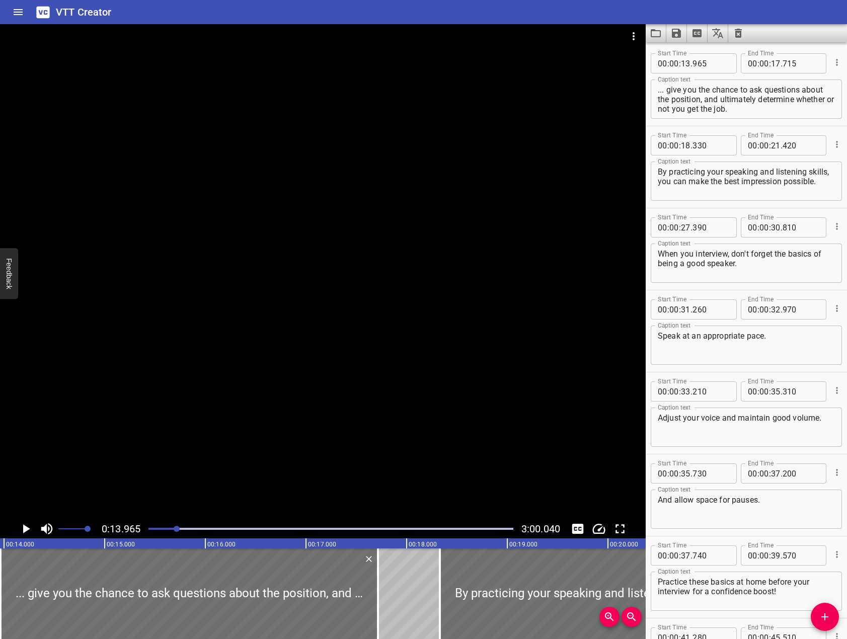
scroll to position [0, 1405]
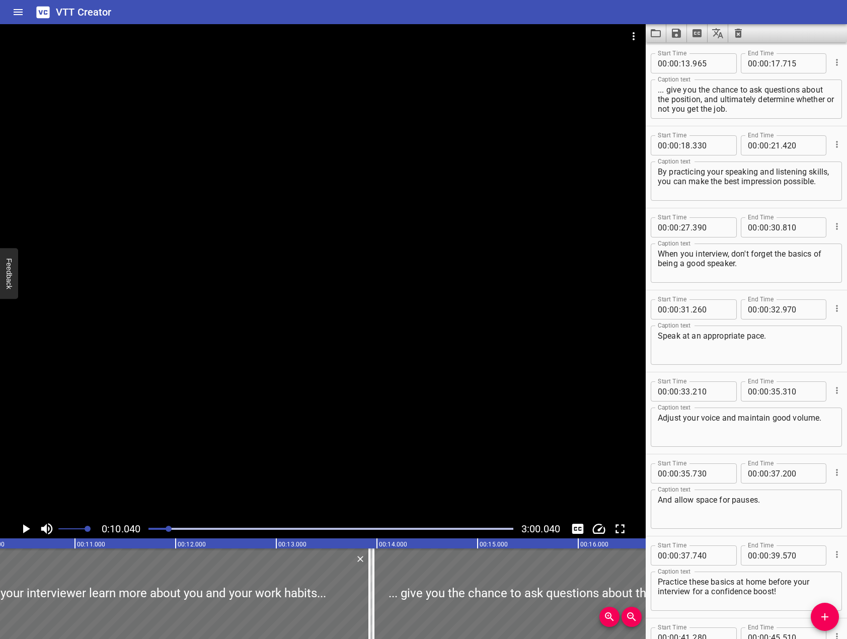
click at [296, 375] on div at bounding box center [323, 271] width 646 height 495
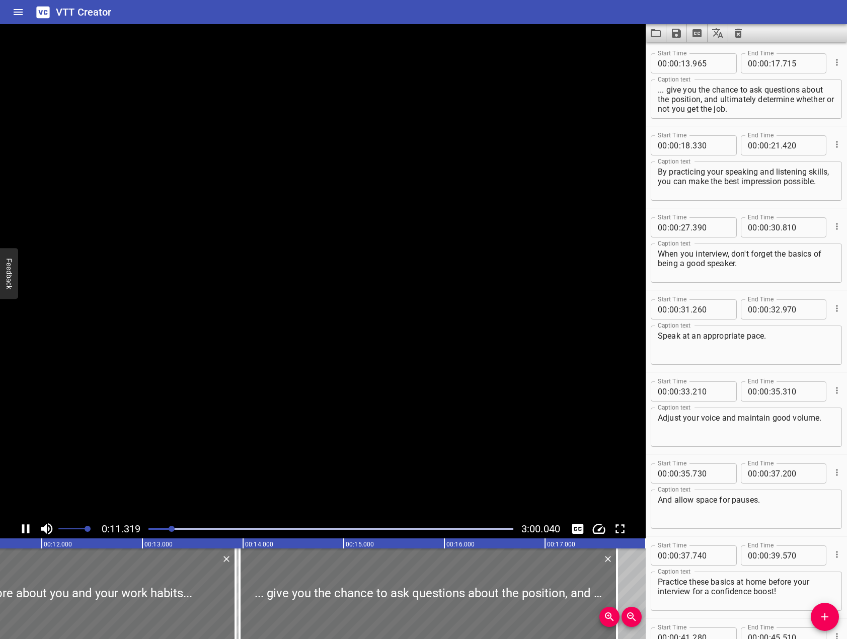
click at [296, 375] on video at bounding box center [323, 271] width 646 height 495
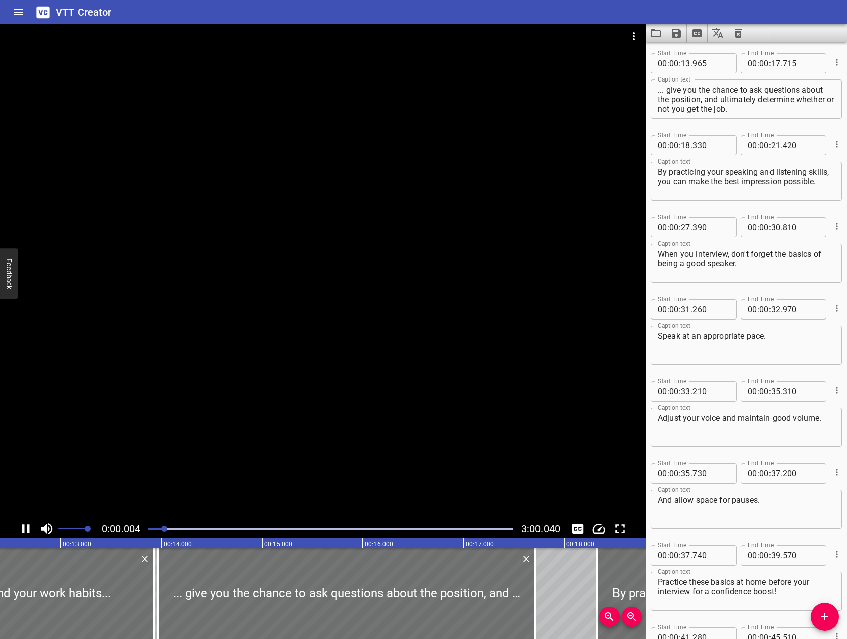
scroll to position [164, 0]
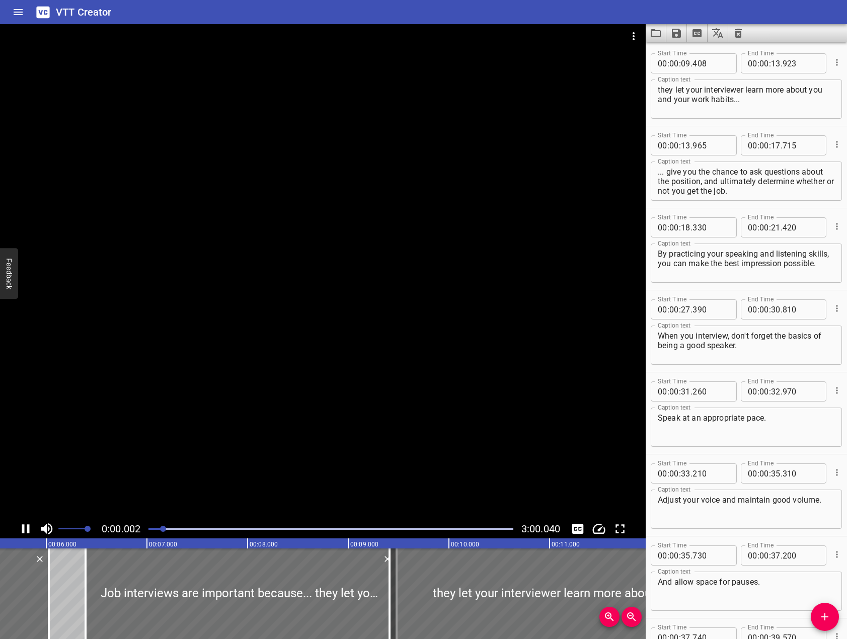
drag, startPoint x: 165, startPoint y: 528, endPoint x: 162, endPoint y: 533, distance: 5.9
click at [162, 533] on div at bounding box center [330, 529] width 377 height 14
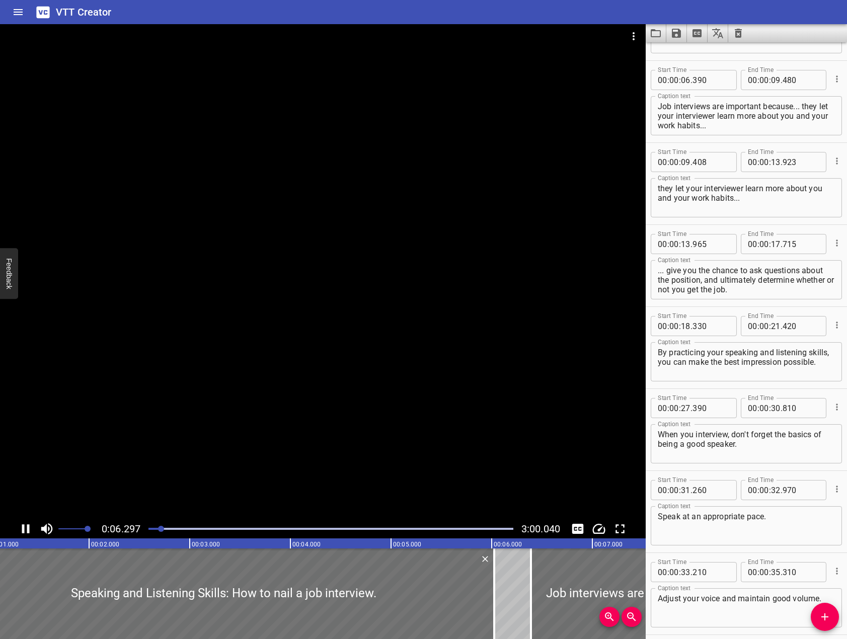
scroll to position [0, 489]
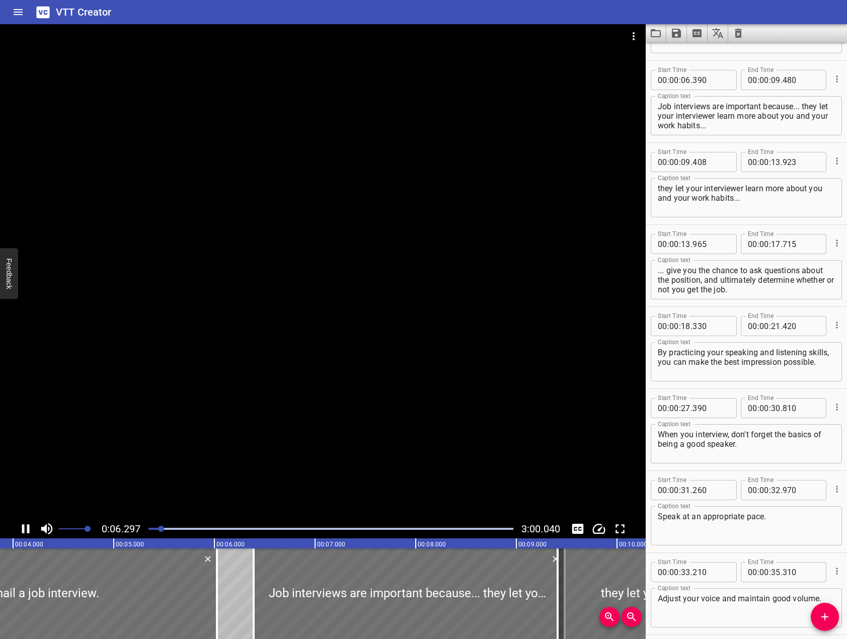
click at [244, 402] on div at bounding box center [323, 271] width 646 height 495
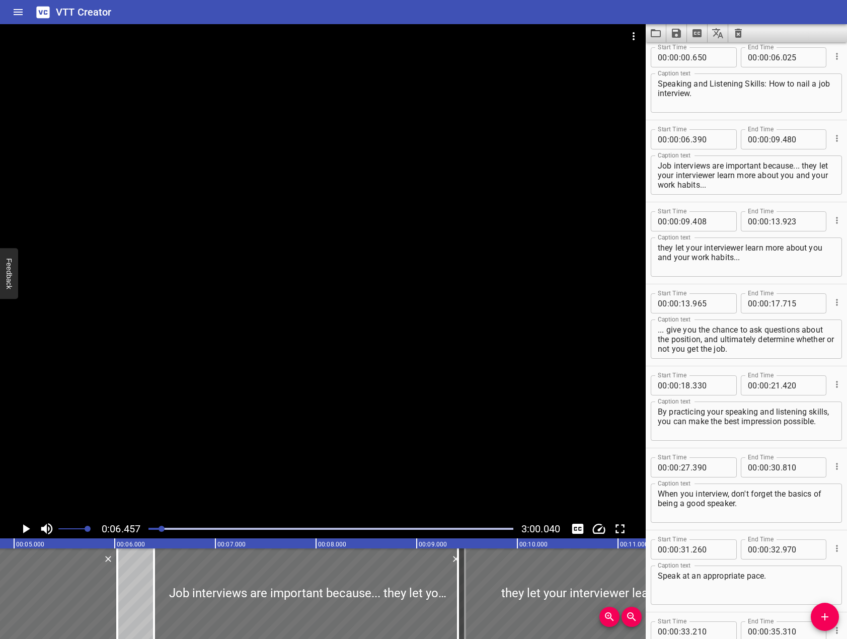
scroll to position [82, 0]
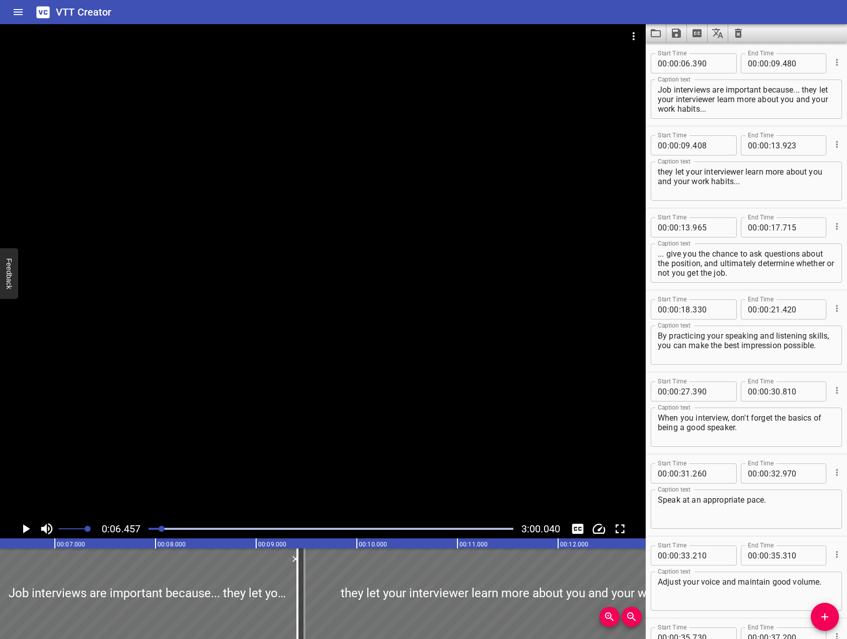
click at [244, 402] on div at bounding box center [323, 271] width 646 height 495
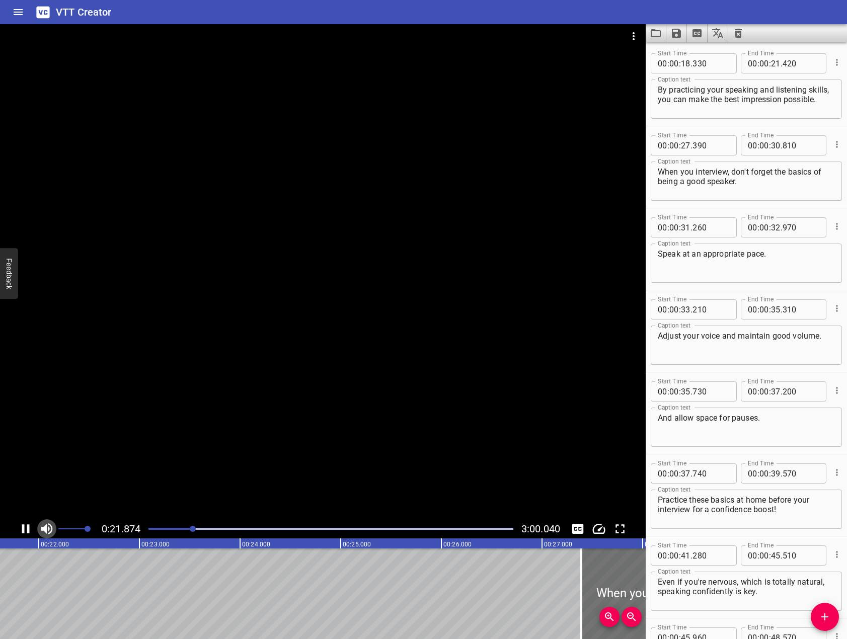
click at [37, 528] on button "Toggle mute" at bounding box center [46, 528] width 19 height 19
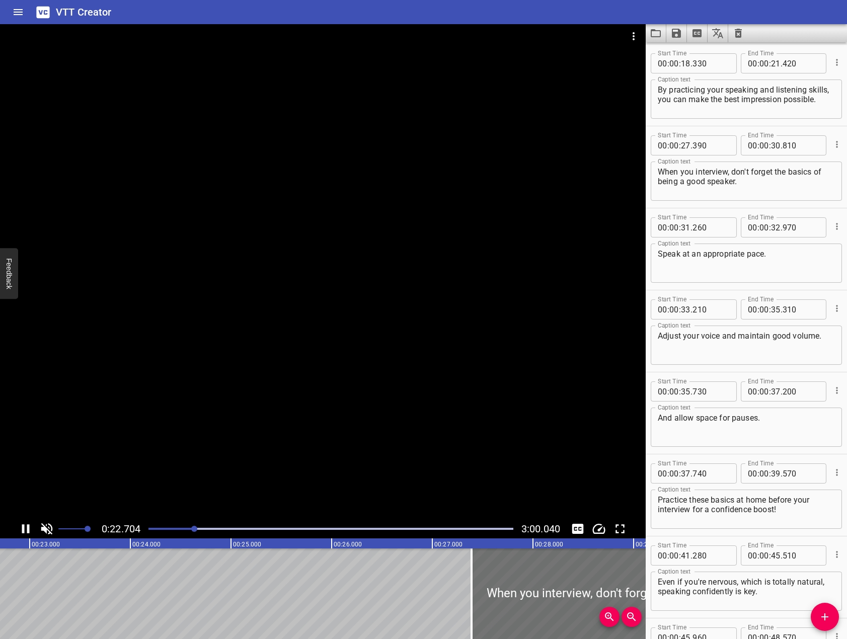
click at [38, 532] on button "Toggle mute" at bounding box center [46, 528] width 19 height 19
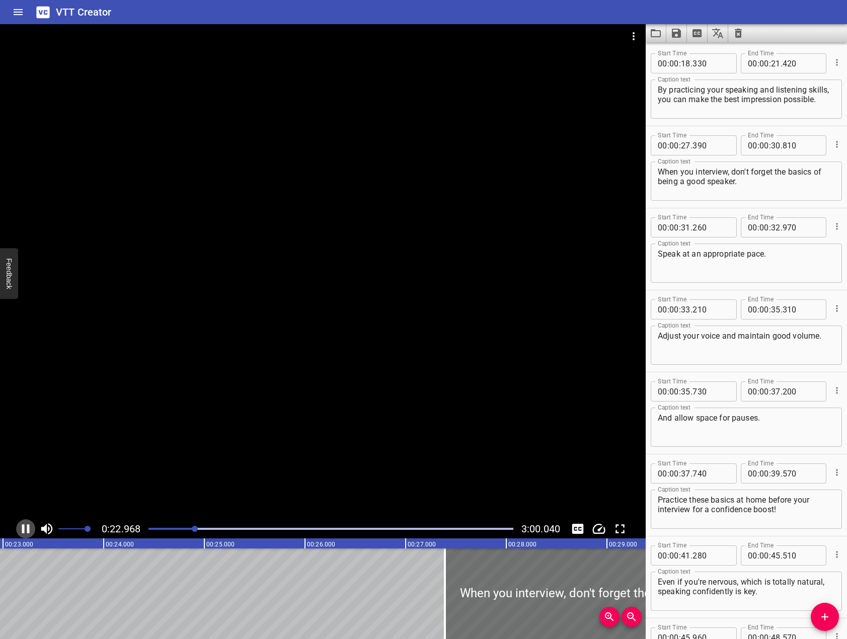
click at [25, 528] on icon "Play/Pause" at bounding box center [25, 528] width 15 height 15
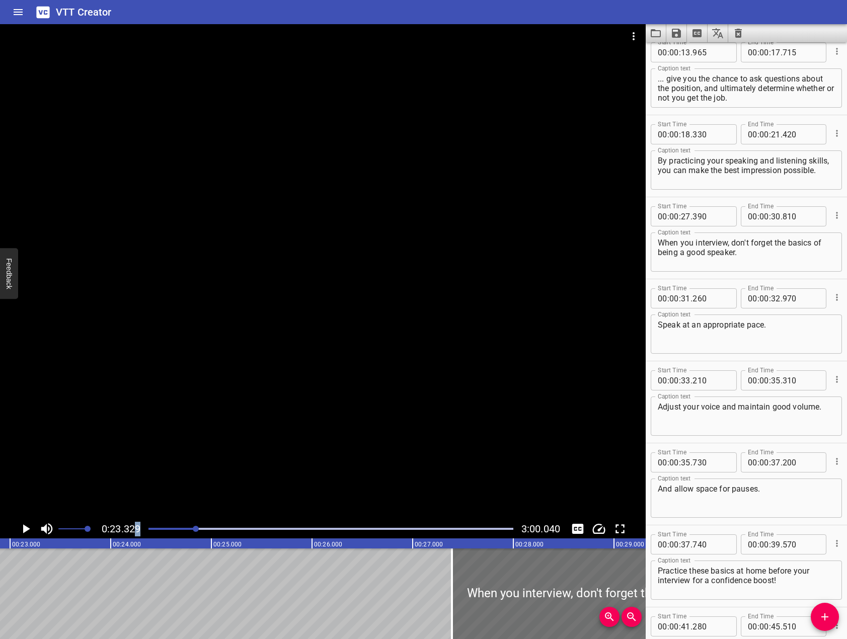
drag, startPoint x: 194, startPoint y: 529, endPoint x: 129, endPoint y: 533, distance: 64.5
click at [129, 533] on div "0:23.329 3:00.040" at bounding box center [323, 528] width 646 height 19
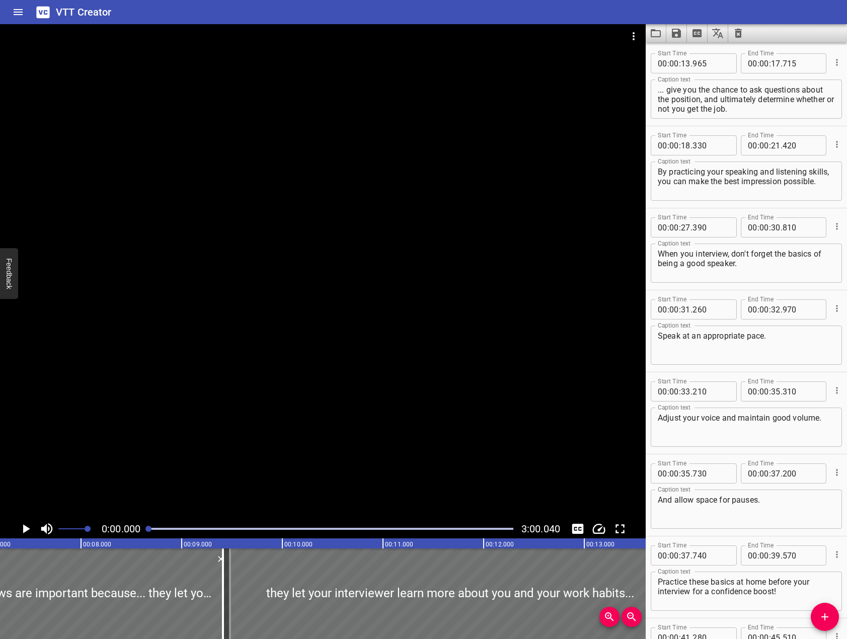
click at [240, 437] on div at bounding box center [323, 271] width 646 height 495
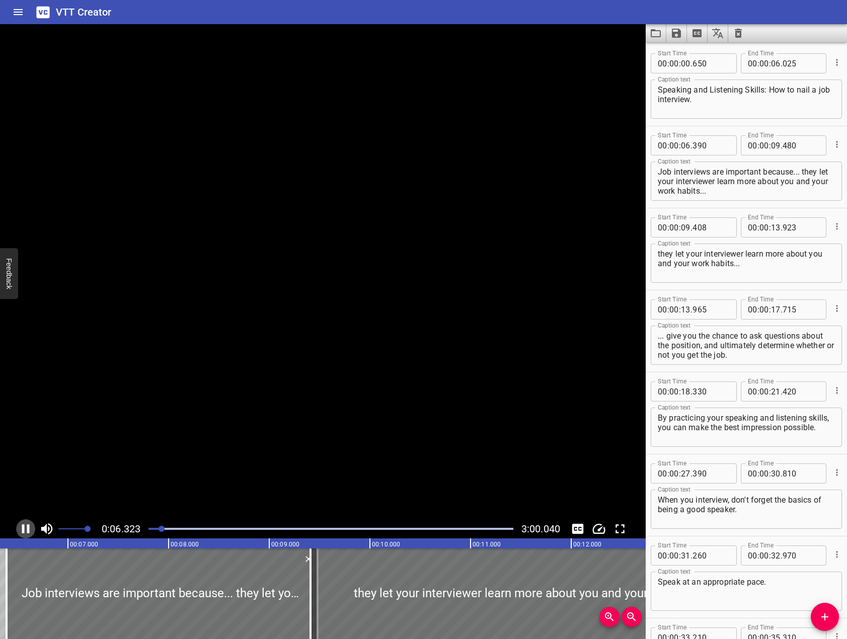
click at [25, 534] on icon "Play/Pause" at bounding box center [25, 528] width 15 height 15
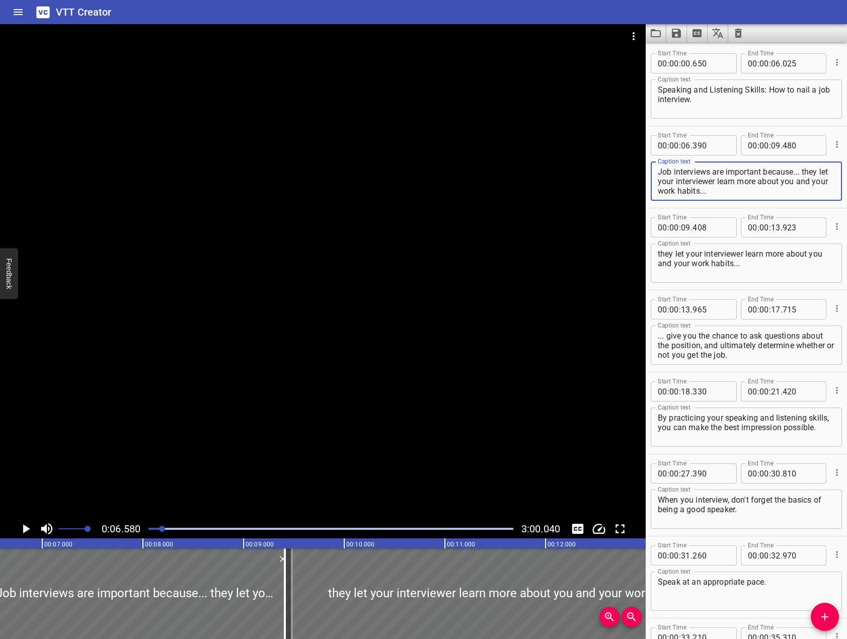
drag, startPoint x: 804, startPoint y: 169, endPoint x: 819, endPoint y: 202, distance: 36.5
click at [819, 202] on div "Caption text Job interviews are important because... they let your interviewer …" at bounding box center [746, 179] width 191 height 45
type textarea "Job interviews are important because..."
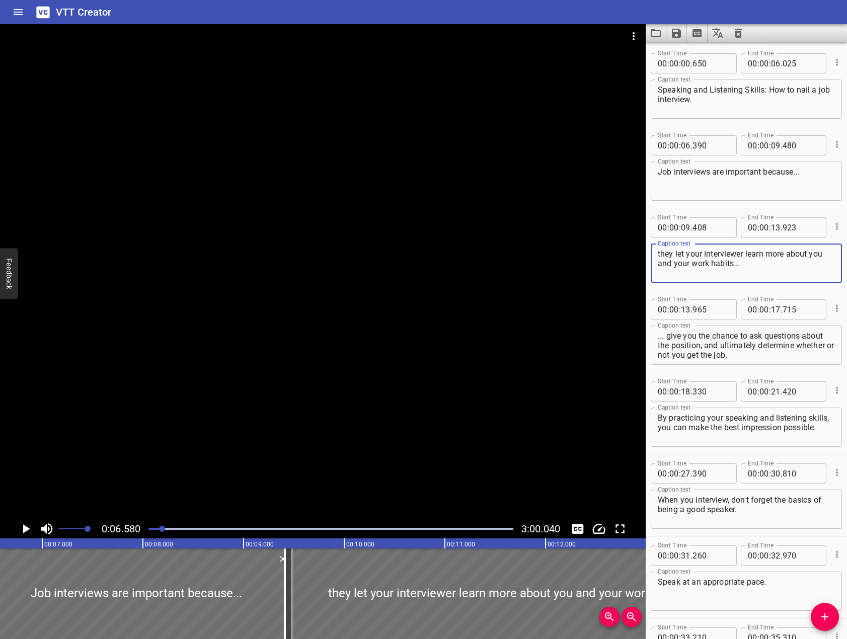
click at [659, 253] on textarea "they let your interviewer learn more about you and your work habits..." at bounding box center [746, 263] width 177 height 29
click at [749, 264] on textarea "They let your interviewer learn more about you and your work habits..." at bounding box center [746, 263] width 177 height 29
type textarea "They let your interviewer learn more about you and your work habits."
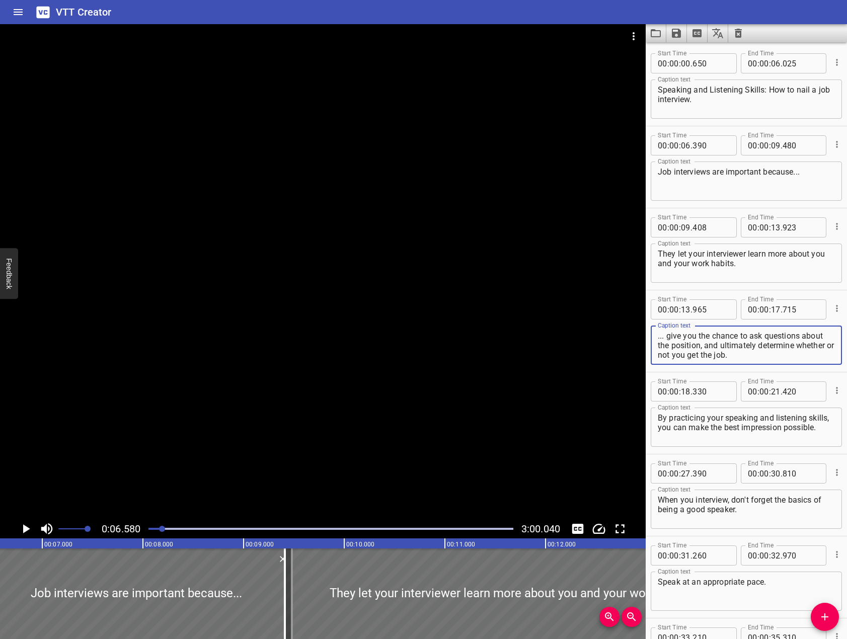
drag, startPoint x: 667, startPoint y: 338, endPoint x: 602, endPoint y: 327, distance: 65.8
click at [614, 345] on main "0:06.580 3:00.040 00:00.000 00:01.000 00:02.000 00:03.000 00:04.000 00:05.000 0…" at bounding box center [423, 331] width 847 height 615
type textarea "Give you the chance to ask questions about the position, and ultimately determi…"
click at [157, 415] on div at bounding box center [323, 271] width 646 height 495
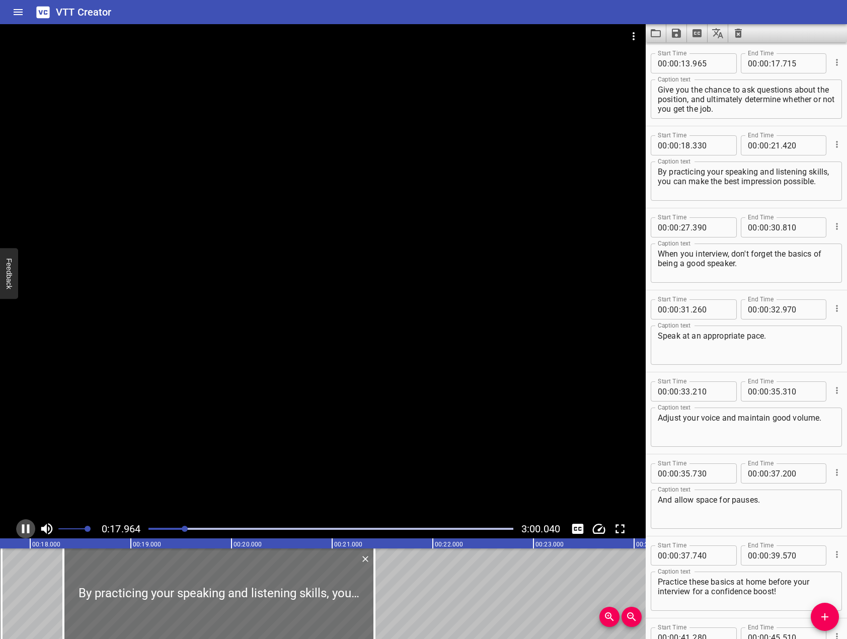
click at [29, 531] on icon "Play/Pause" at bounding box center [26, 528] width 8 height 9
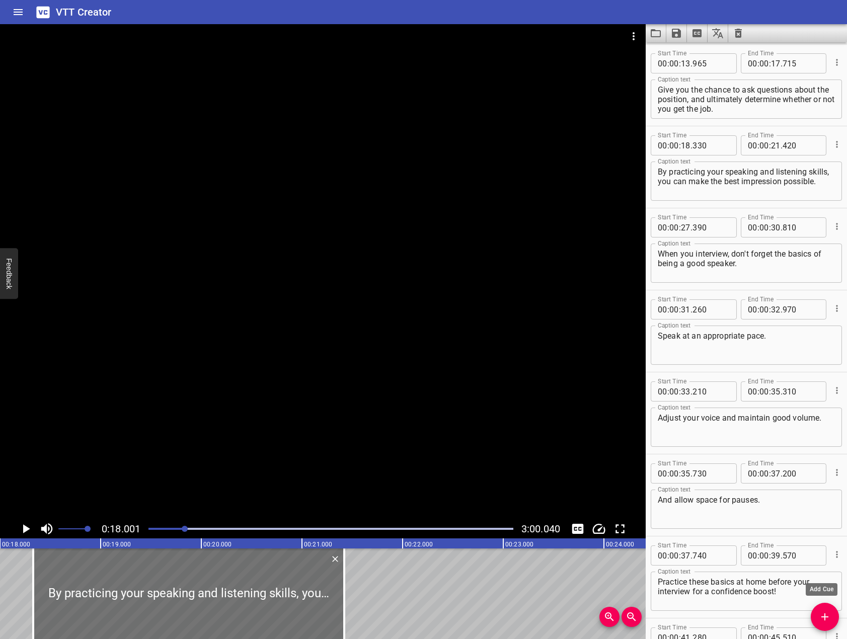
click at [822, 620] on icon "Add Cue" at bounding box center [825, 617] width 12 height 12
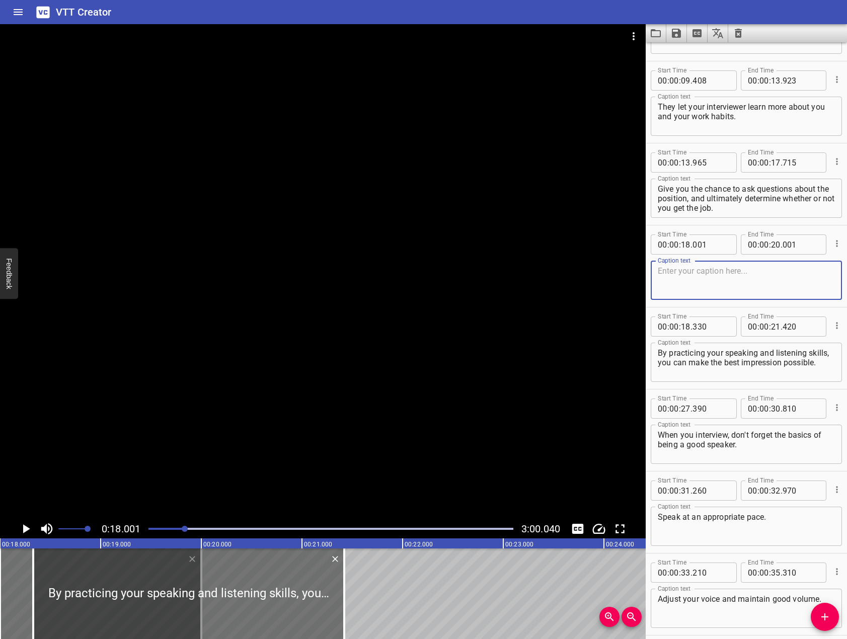
scroll to position [145, 0]
drag, startPoint x: 749, startPoint y: 214, endPoint x: 709, endPoint y: 204, distance: 41.0
click at [709, 204] on div "Give you the chance to ask questions about the position, and ultimately determi…" at bounding box center [746, 199] width 191 height 39
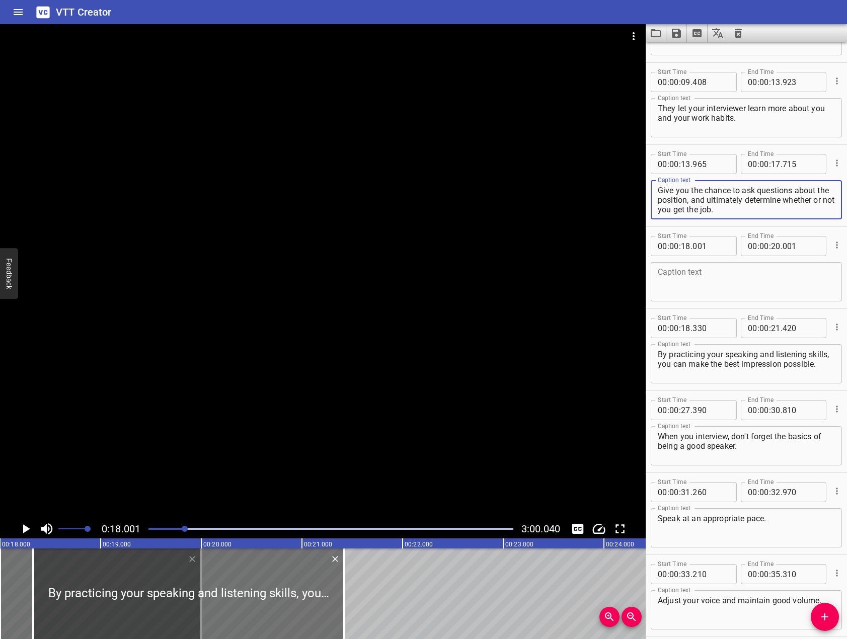
drag, startPoint x: 703, startPoint y: 204, endPoint x: 744, endPoint y: 227, distance: 46.9
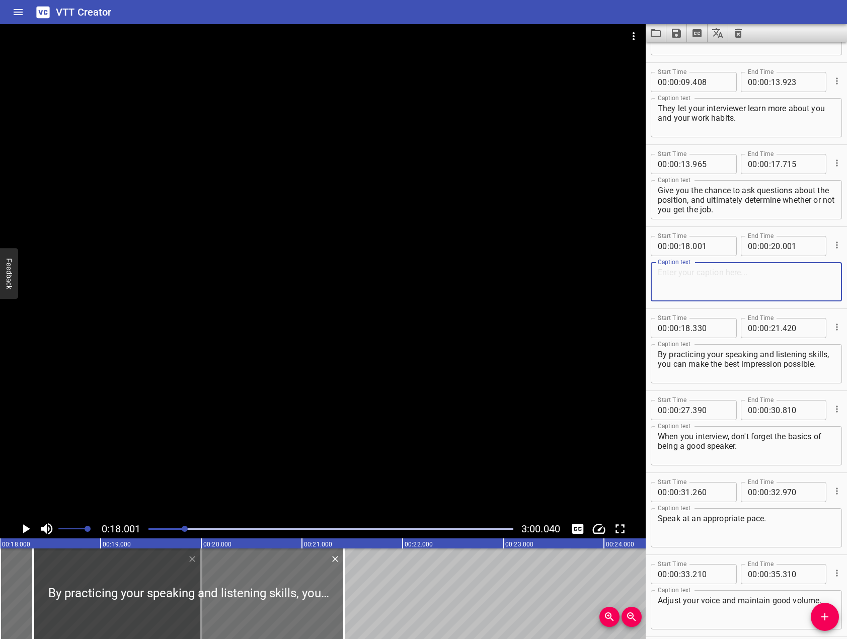
click at [723, 268] on textarea at bounding box center [746, 282] width 177 height 29
paste textarea "and ultimately determine whether or not you get the job."
type textarea "and ultimately determine whether or not you get the job."
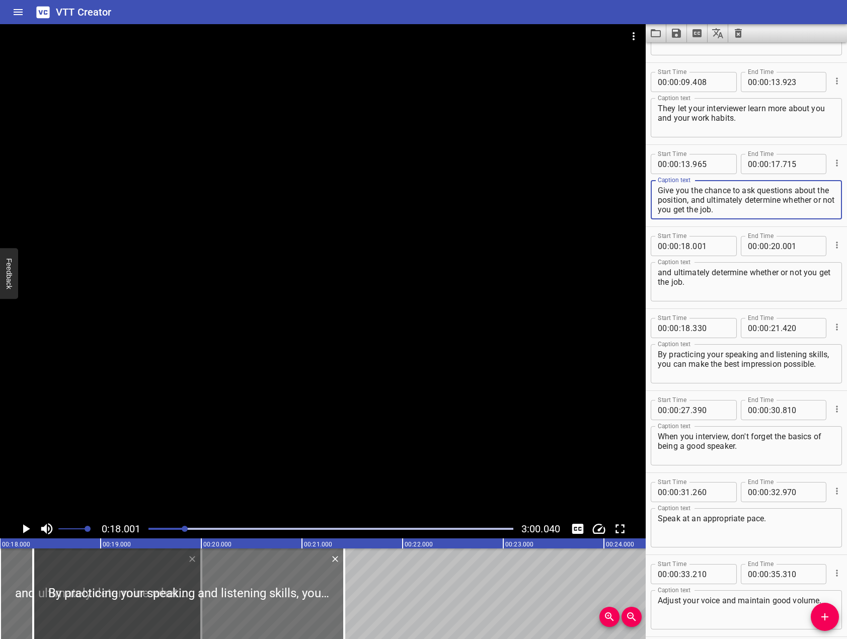
drag, startPoint x: 741, startPoint y: 207, endPoint x: 699, endPoint y: 201, distance: 42.8
click at [699, 201] on textarea "Give you the chance to ask questions about the position, and ultimately determi…" at bounding box center [746, 200] width 177 height 29
type textarea "Give you the chance to ask questions about the position."
click at [664, 272] on textarea "and ultimately determine whether or not you get the job." at bounding box center [746, 282] width 177 height 29
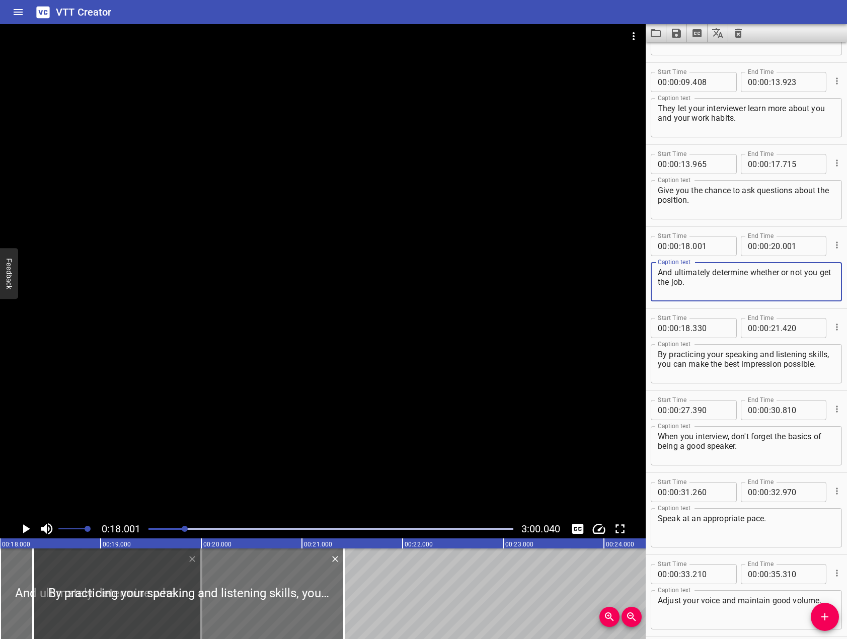
type textarea "And ultimately determine whether or not you get the job."
drag, startPoint x: 233, startPoint y: 338, endPoint x: 225, endPoint y: 336, distance: 8.4
click at [230, 340] on div at bounding box center [323, 271] width 646 height 495
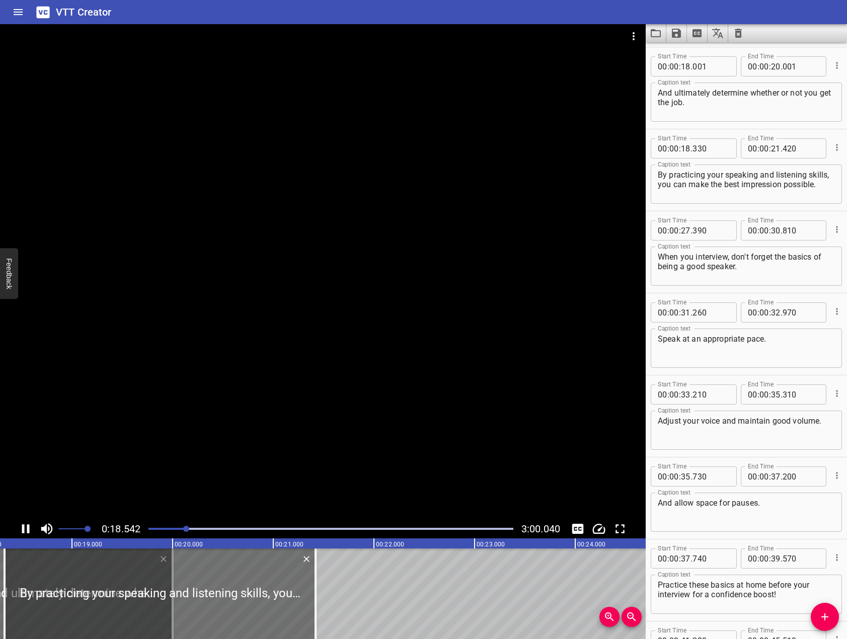
scroll to position [0, 1865]
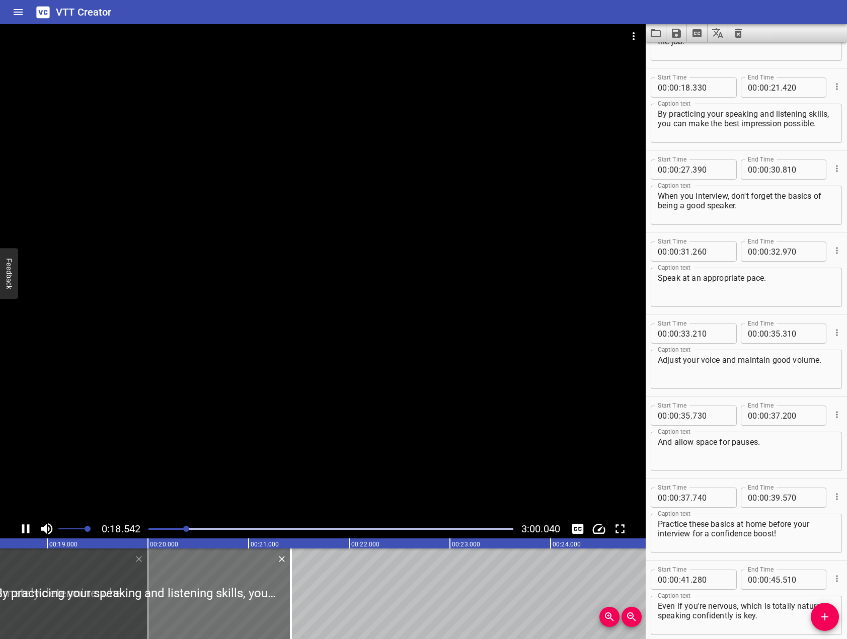
drag, startPoint x: 138, startPoint y: 336, endPoint x: 165, endPoint y: 443, distance: 110.1
click at [138, 333] on div at bounding box center [323, 271] width 646 height 495
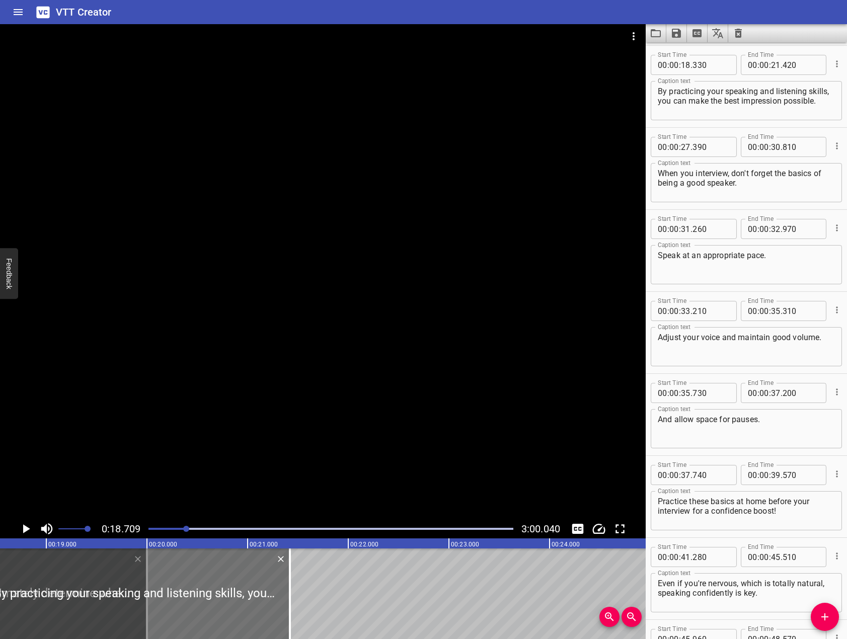
scroll to position [410, 0]
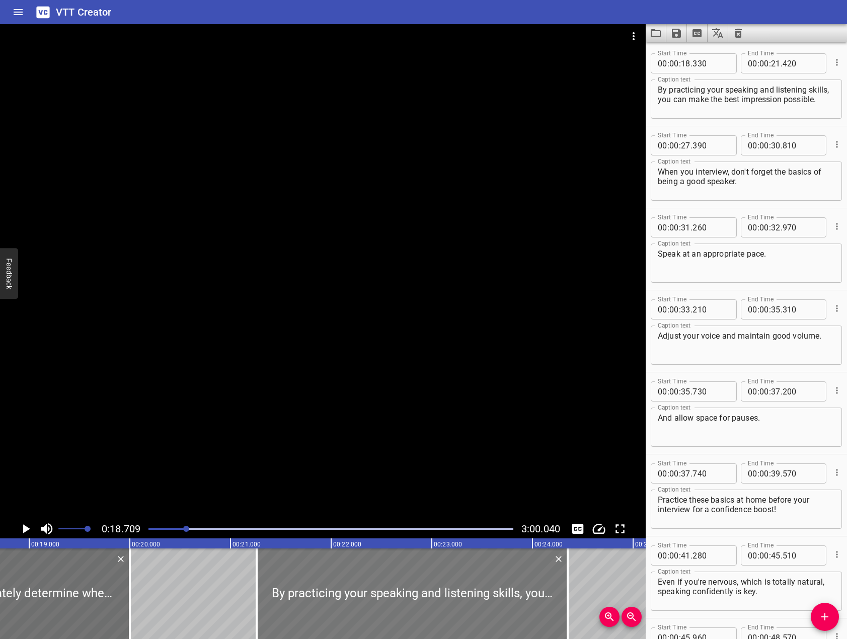
drag, startPoint x: 197, startPoint y: 585, endPoint x: 500, endPoint y: 554, distance: 304.4
click at [500, 557] on div at bounding box center [412, 593] width 311 height 91
type input "21"
type input "345"
type input "24"
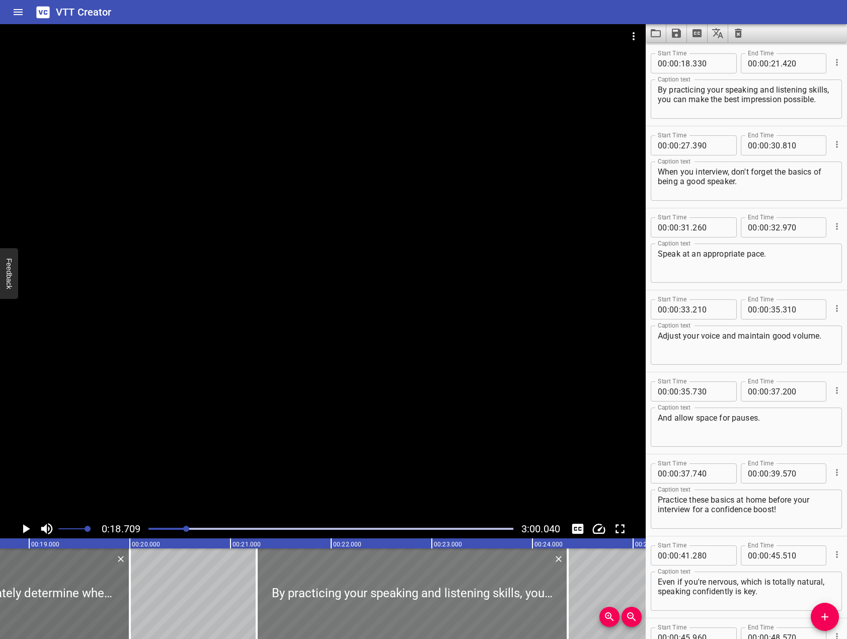
type input "435"
click at [213, 363] on div at bounding box center [323, 271] width 646 height 495
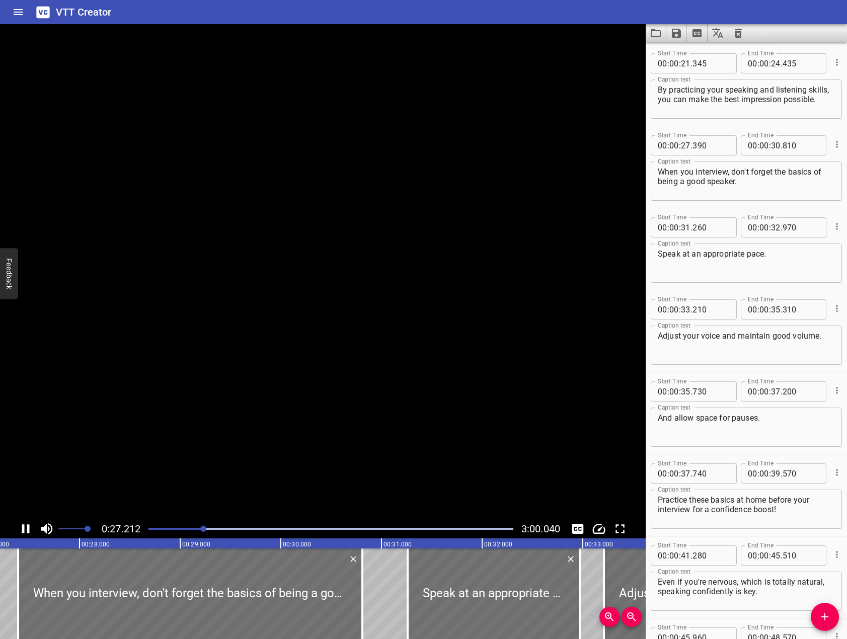
scroll to position [492, 0]
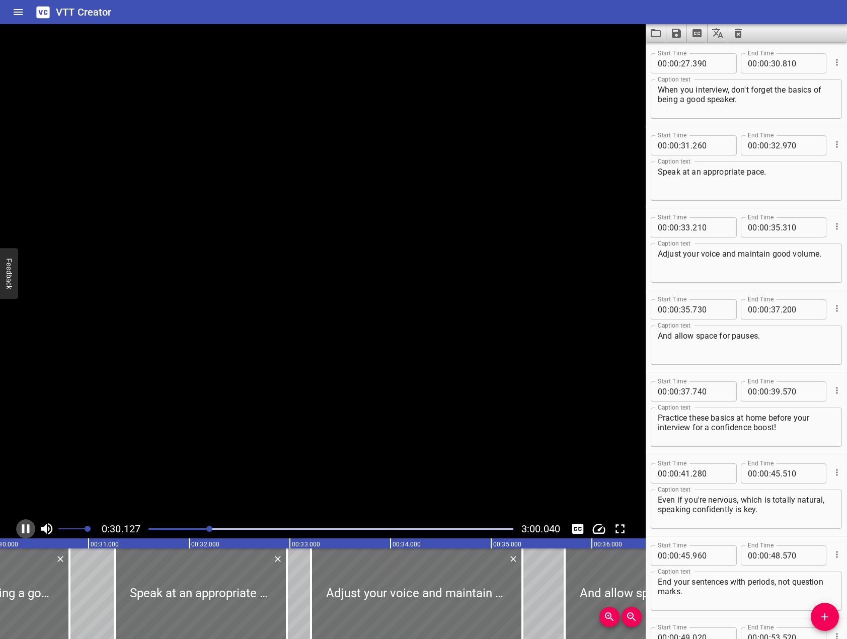
click at [24, 530] on icon "Play/Pause" at bounding box center [26, 528] width 8 height 9
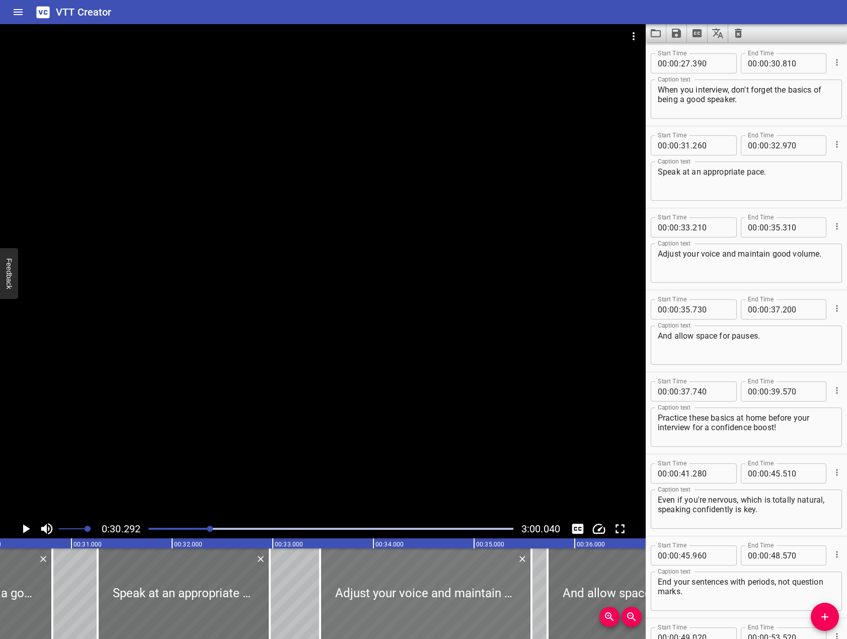
drag, startPoint x: 436, startPoint y: 592, endPoint x: 467, endPoint y: 594, distance: 31.8
click at [468, 593] on div at bounding box center [425, 593] width 211 height 91
type input "535"
type input "635"
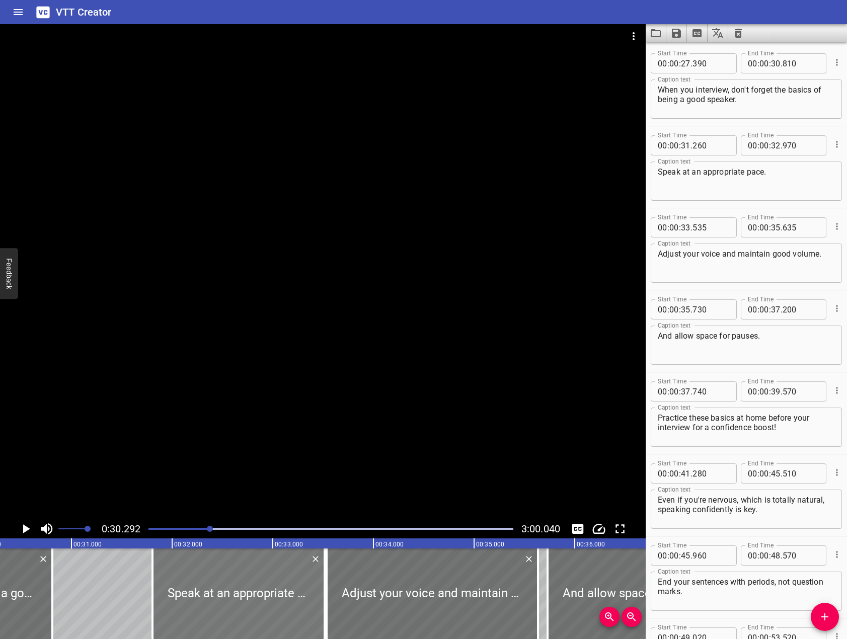
drag, startPoint x: 194, startPoint y: 599, endPoint x: 187, endPoint y: 597, distance: 6.8
click at [244, 594] on div at bounding box center [238, 593] width 172 height 91
type input "755"
type input "33"
type input "465"
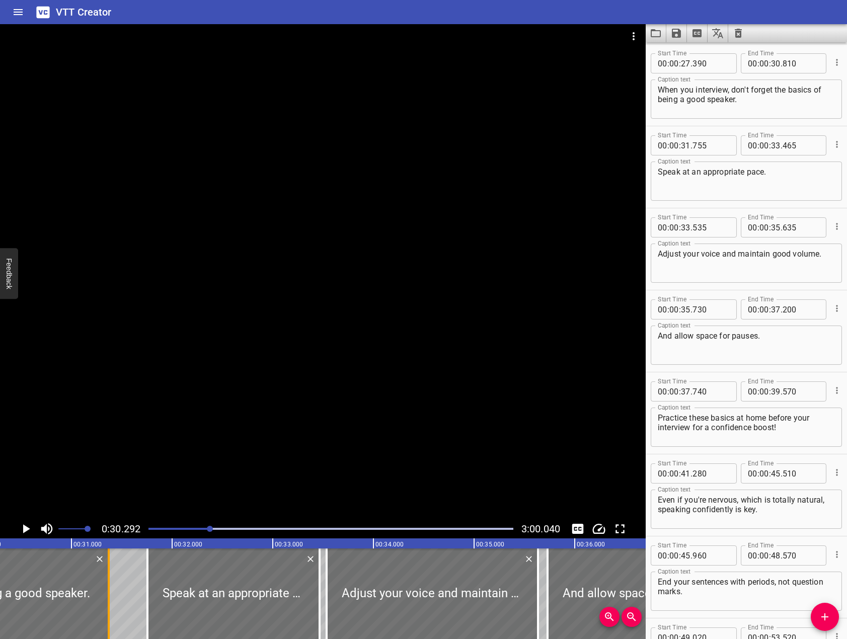
drag, startPoint x: 56, startPoint y: 596, endPoint x: 115, endPoint y: 587, distance: 59.6
click at [114, 587] on div at bounding box center [109, 593] width 10 height 91
type input "31"
type input "475"
drag, startPoint x: 209, startPoint y: 433, endPoint x: 191, endPoint y: 417, distance: 24.2
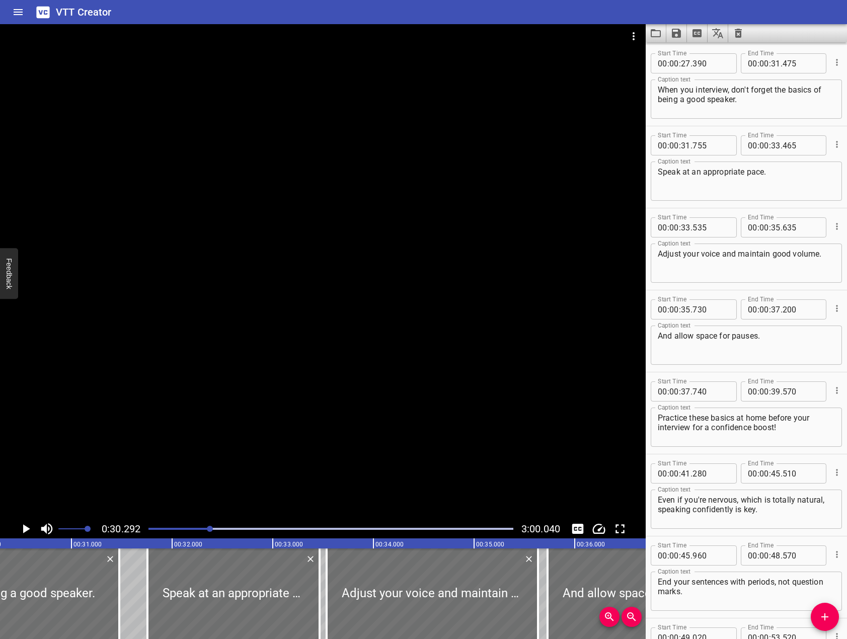
click at [199, 420] on div at bounding box center [323, 271] width 646 height 495
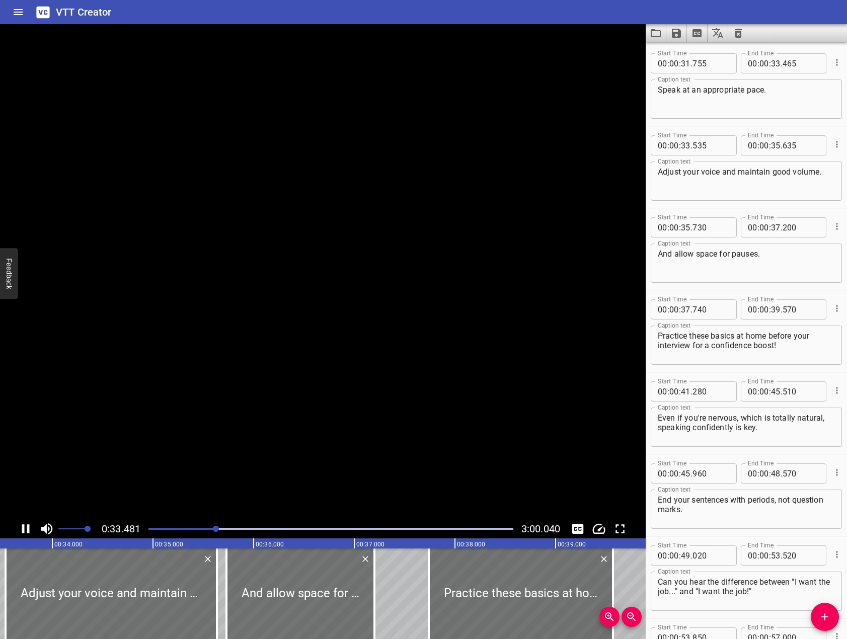
scroll to position [656, 0]
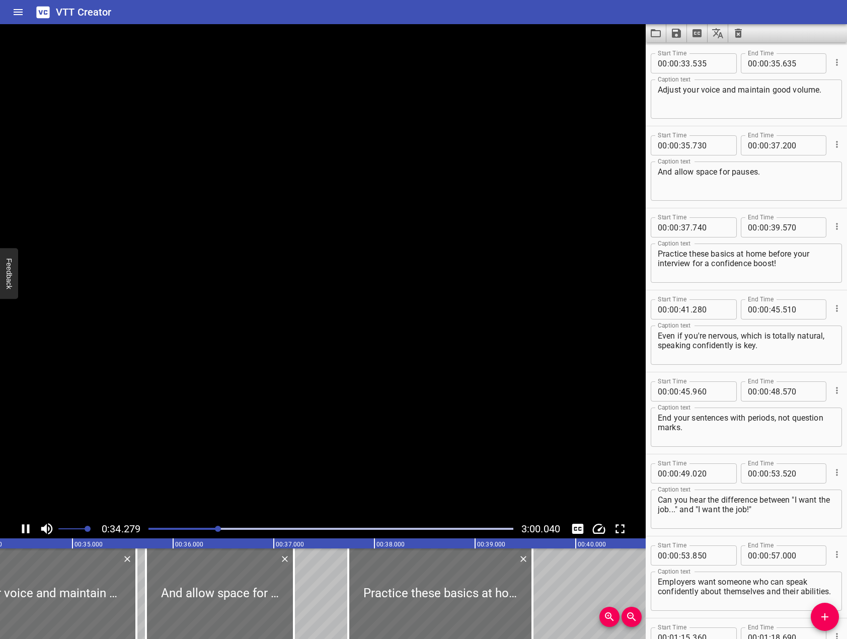
click at [168, 418] on video at bounding box center [323, 271] width 646 height 495
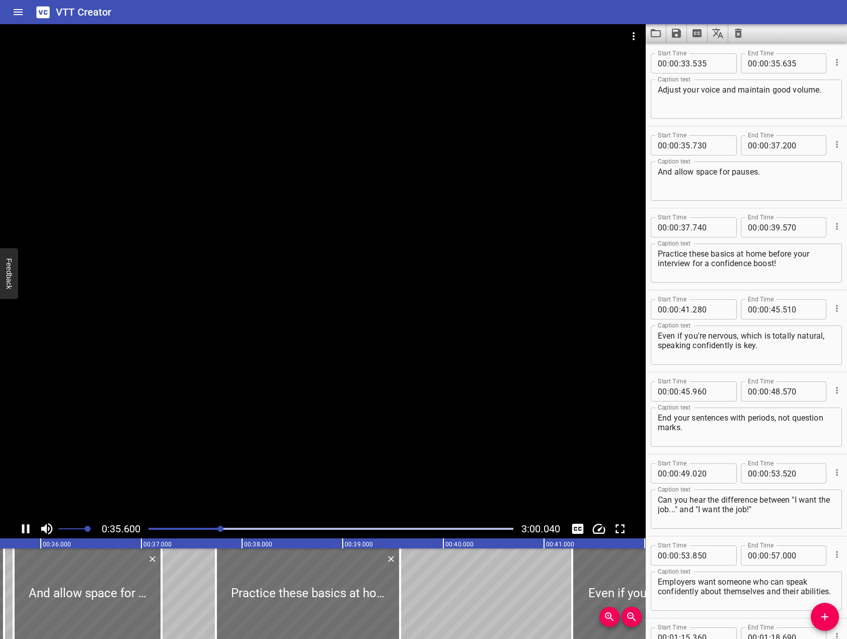
click at [242, 395] on div at bounding box center [323, 271] width 646 height 495
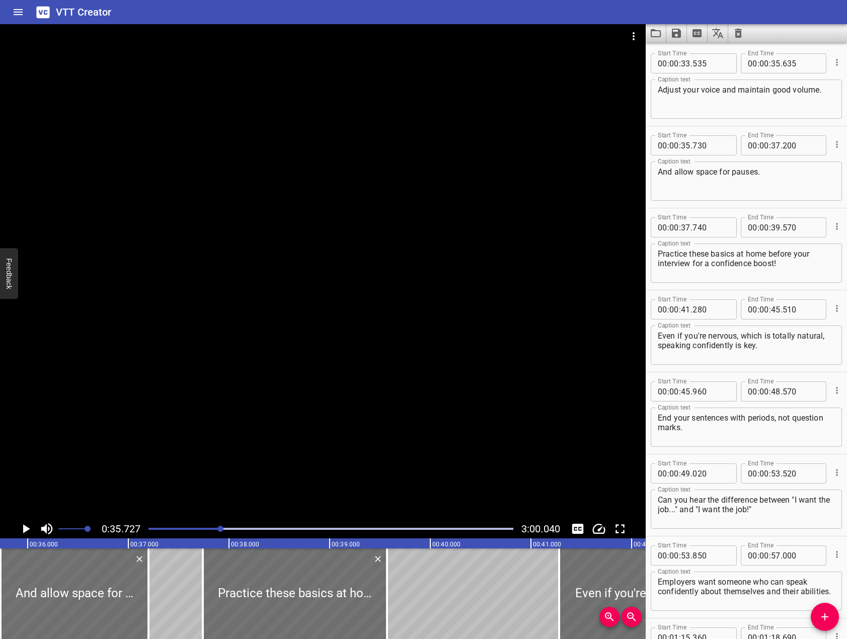
click at [210, 522] on div at bounding box center [330, 529] width 377 height 14
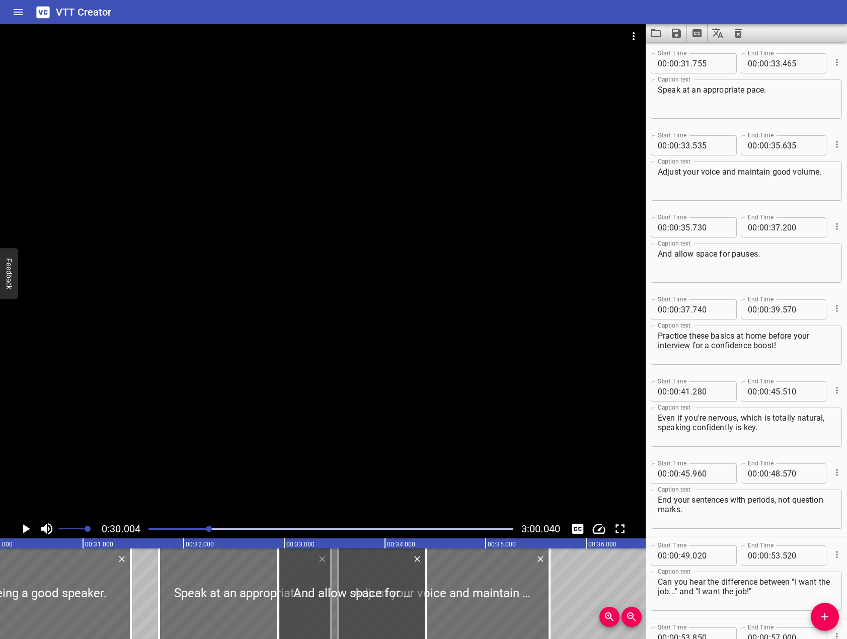
scroll to position [0, 3019]
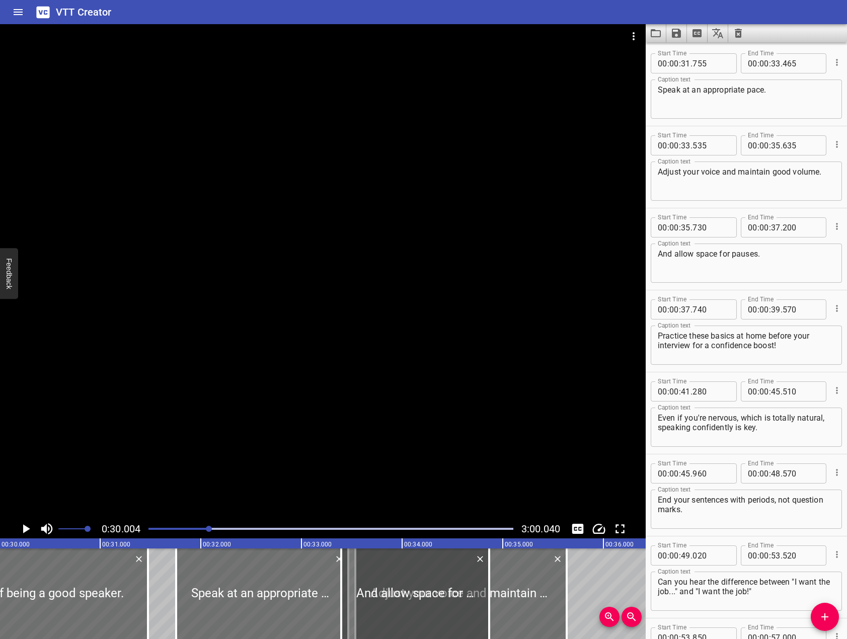
drag, startPoint x: 287, startPoint y: 573, endPoint x: 505, endPoint y: 577, distance: 218.4
click at [489, 577] on div at bounding box center [415, 593] width 148 height 91
type input "33"
type input "620"
type input "35"
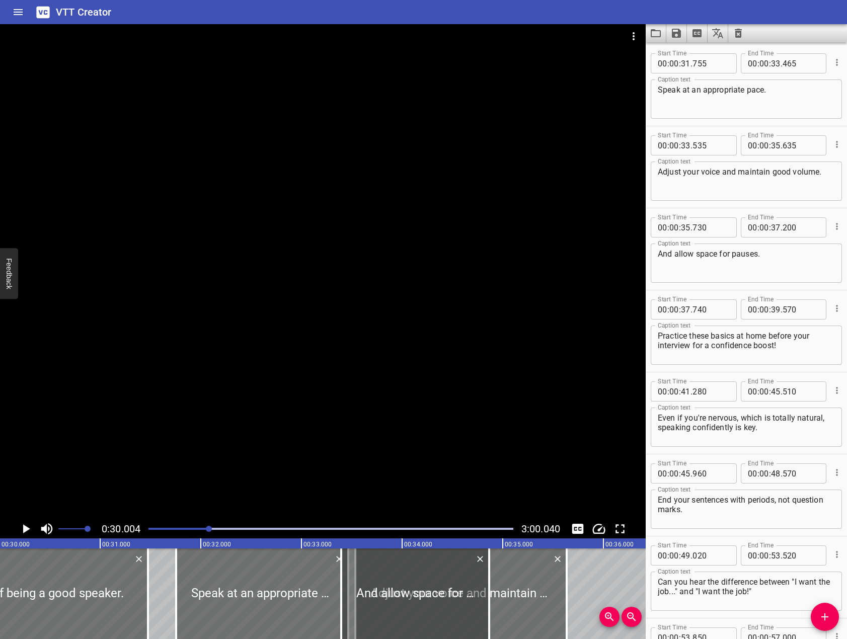
type input "090"
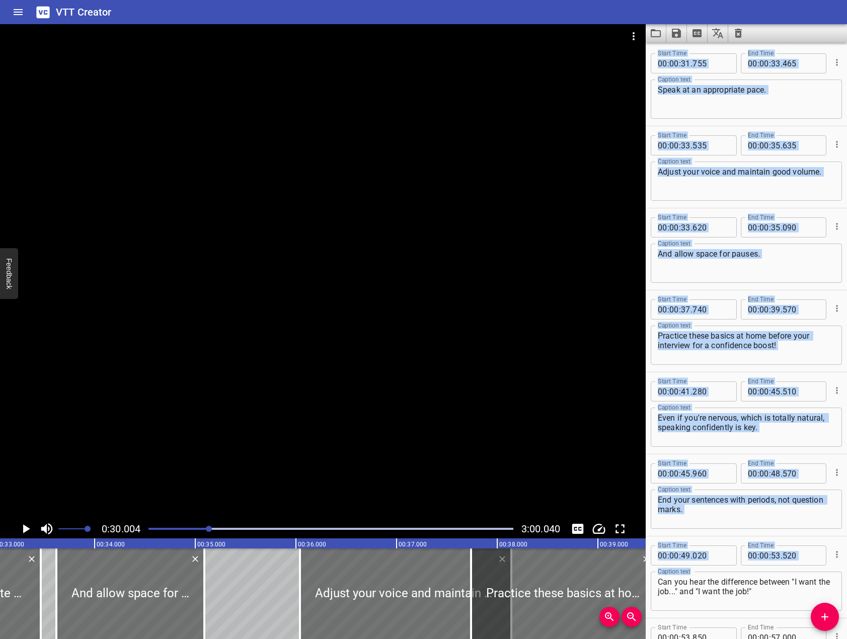
drag, startPoint x: 556, startPoint y: 587, endPoint x: 660, endPoint y: 586, distance: 103.1
type input "37"
type input "860"
type input "39"
type input "960"
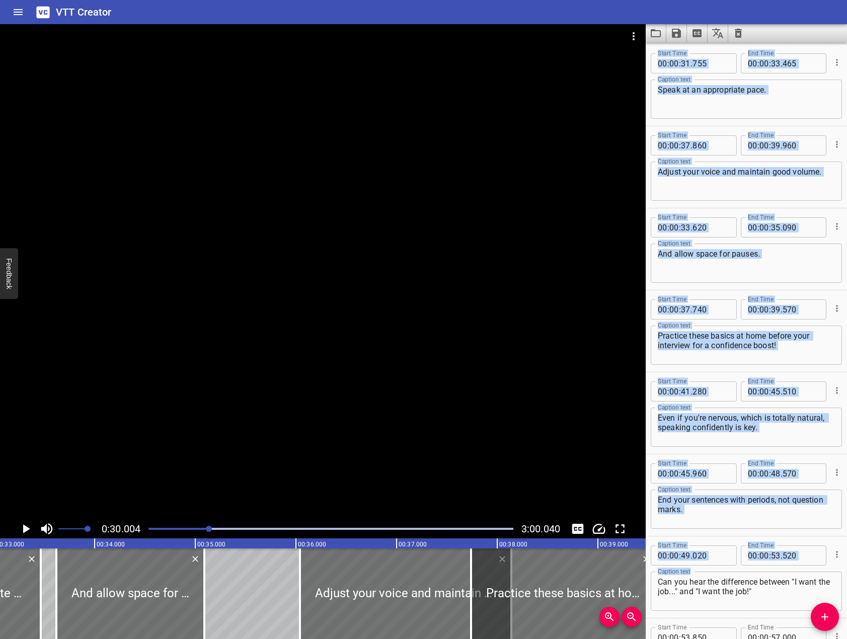
scroll to position [0, 3351]
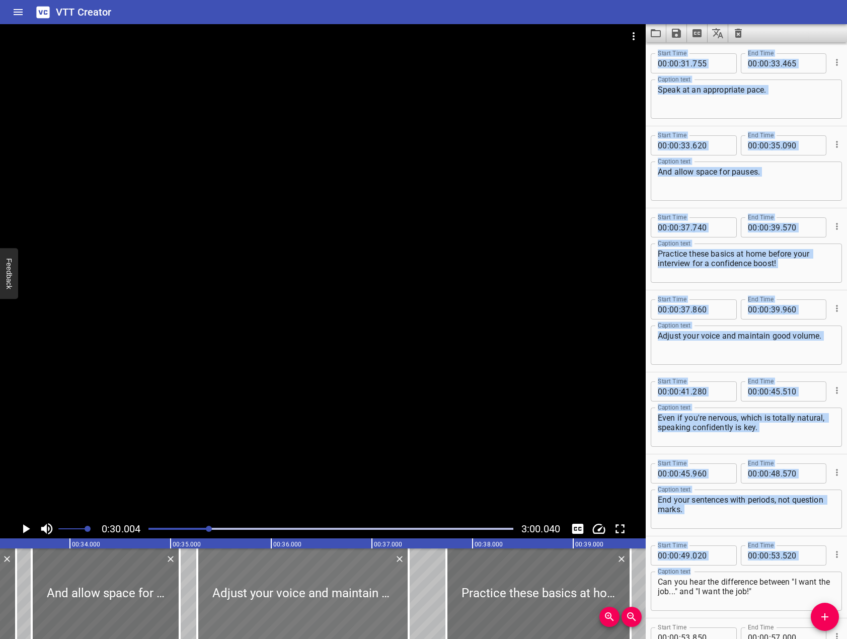
click at [306, 585] on div at bounding box center [302, 593] width 211 height 91
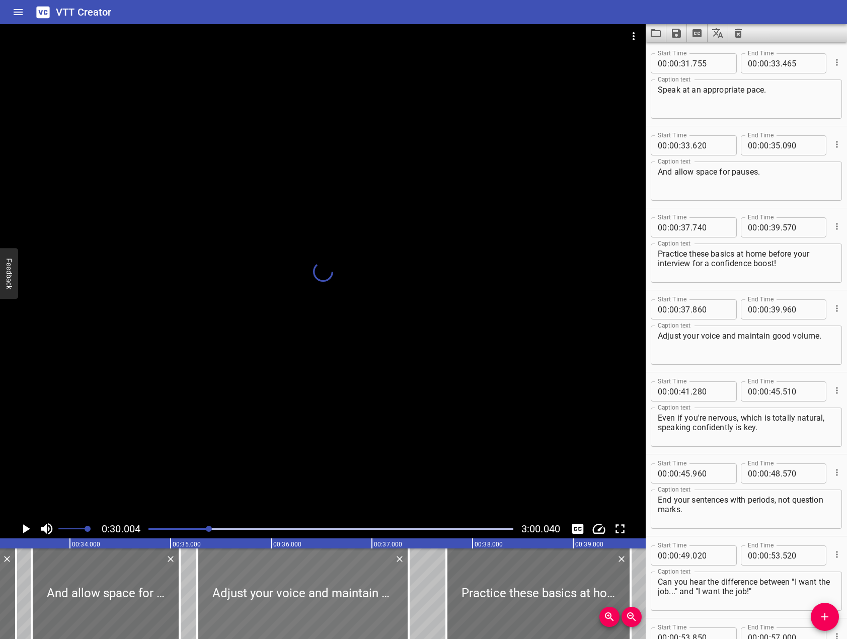
scroll to position [645, 0]
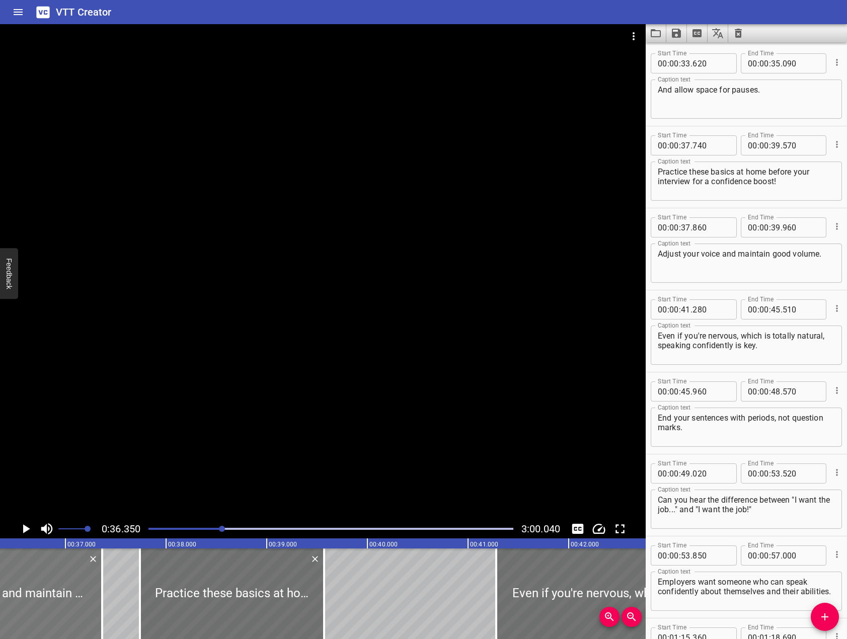
type input "40"
type input "275"
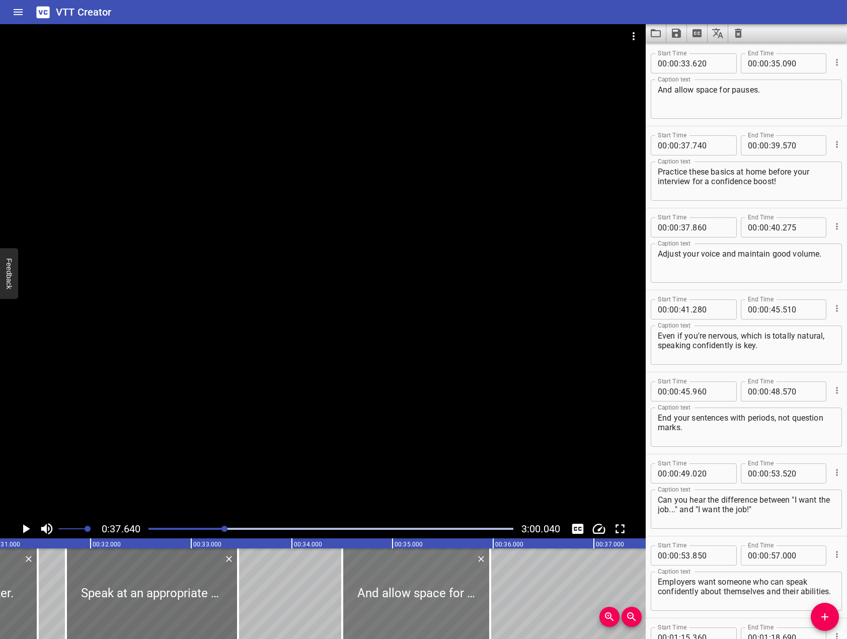
drag, startPoint x: 325, startPoint y: 599, endPoint x: 482, endPoint y: 583, distance: 157.8
click at [470, 593] on div at bounding box center [416, 593] width 148 height 91
type input "35"
type input "060"
type input "36"
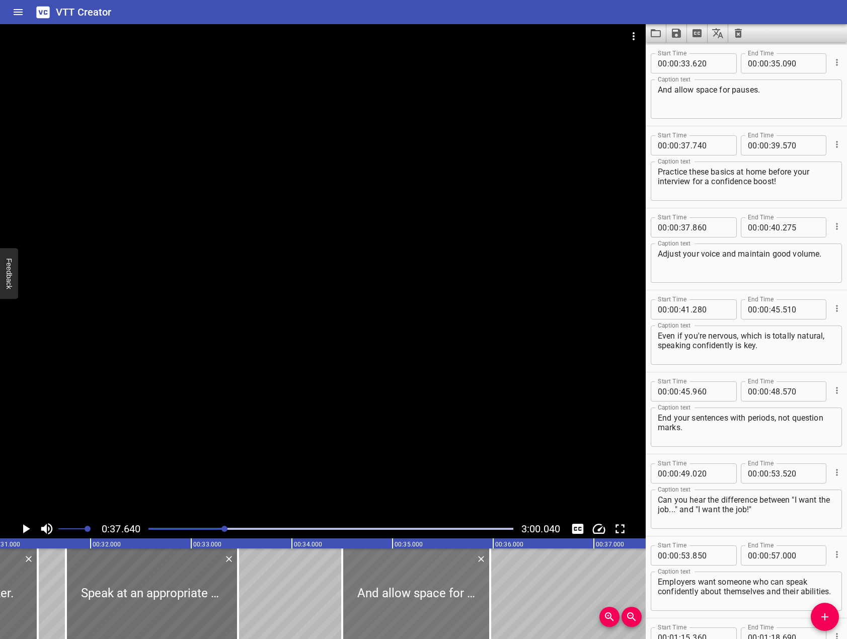
type input "530"
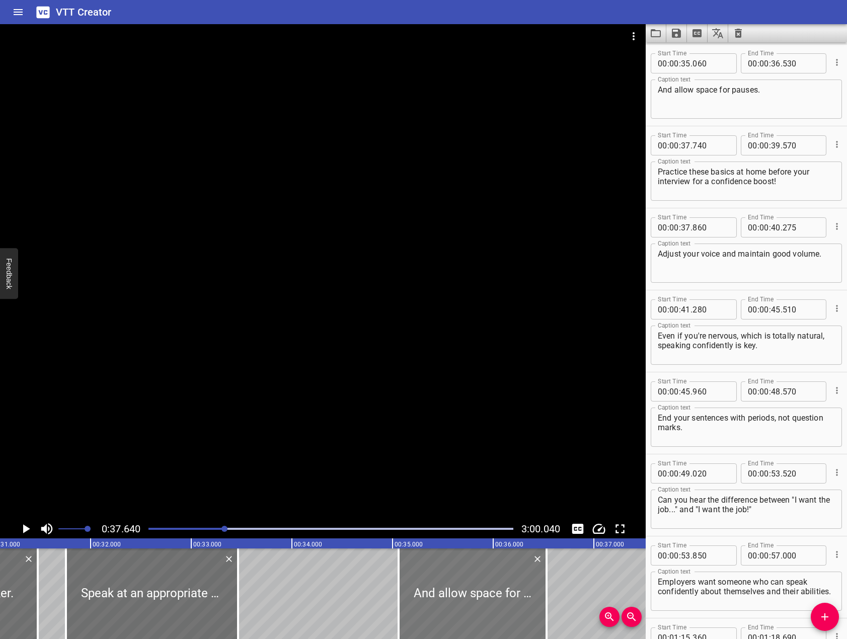
drag, startPoint x: 463, startPoint y: 590, endPoint x: 527, endPoint y: 588, distance: 63.9
click at [523, 587] on div at bounding box center [472, 593] width 148 height 91
type input "650"
type input "37"
type input "120"
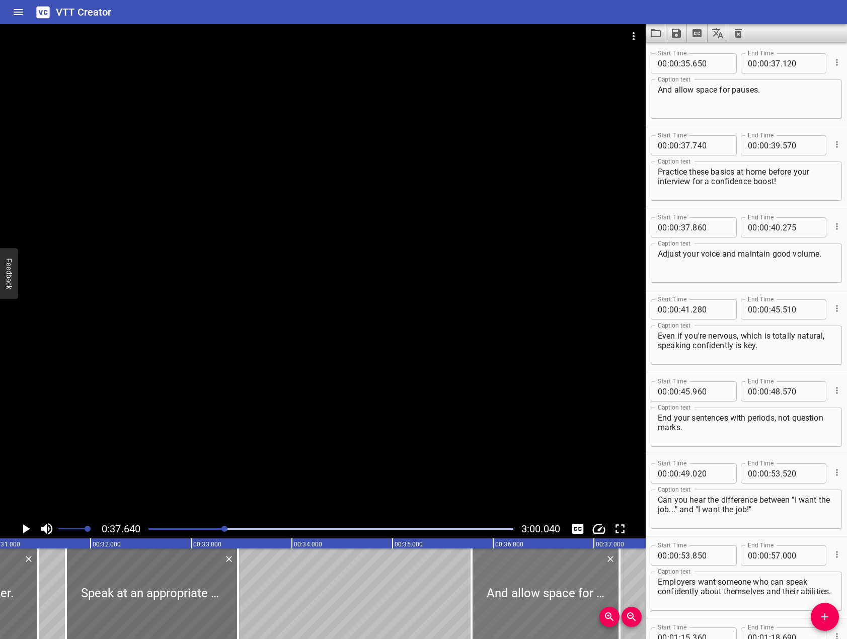
drag, startPoint x: 526, startPoint y: 581, endPoint x: 539, endPoint y: 582, distance: 13.6
click at [539, 582] on div at bounding box center [545, 593] width 148 height 91
type input "785"
type input "255"
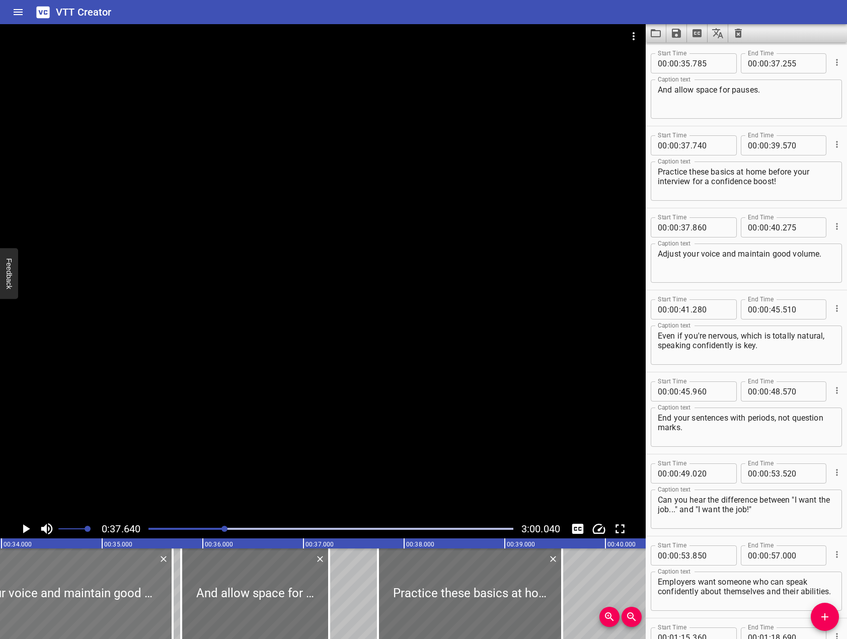
drag, startPoint x: 492, startPoint y: 600, endPoint x: 31, endPoint y: 590, distance: 460.5
click at [31, 590] on div at bounding box center [51, 593] width 243 height 91
type input "33"
type input "285"
type input "35"
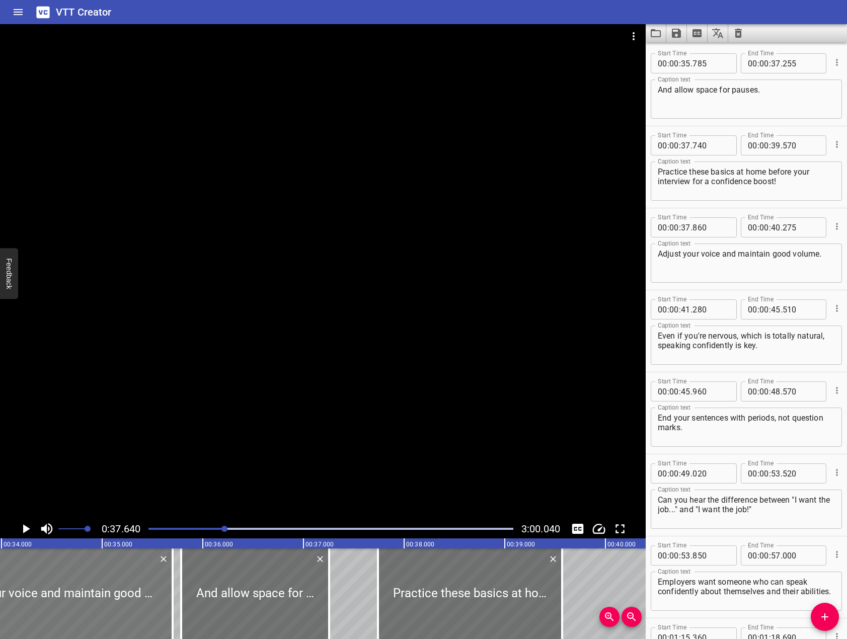
type input "700"
click at [215, 528] on div "Play progress" at bounding box center [42, 529] width 365 height 2
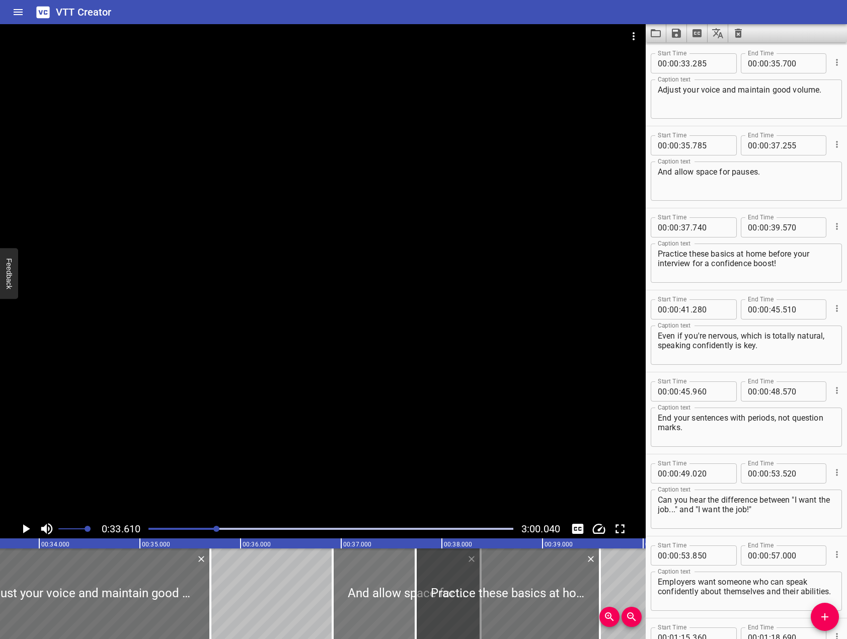
drag, startPoint x: 287, startPoint y: 589, endPoint x: 382, endPoint y: 591, distance: 94.6
click at [382, 591] on div at bounding box center [407, 593] width 148 height 91
type input "36"
type input "725"
type input "38"
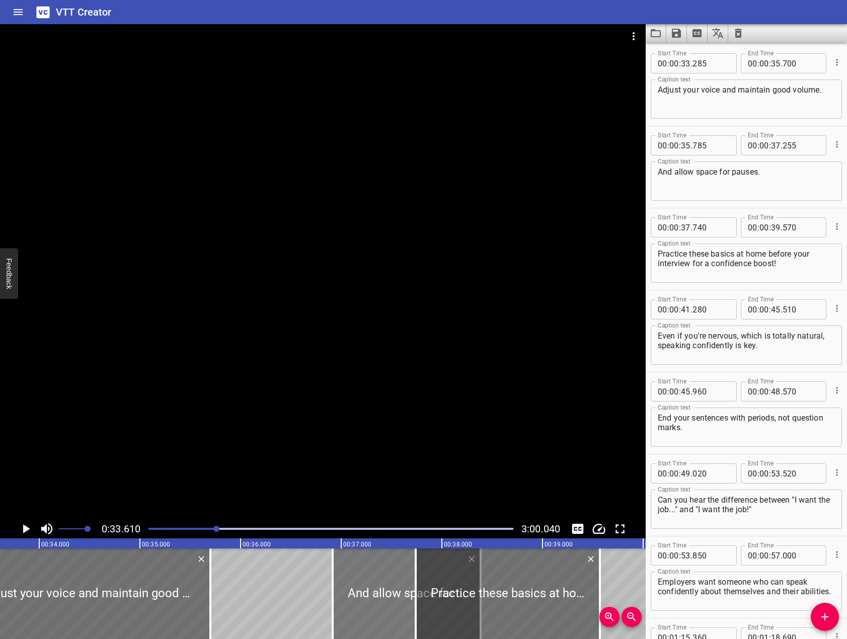
type input "195"
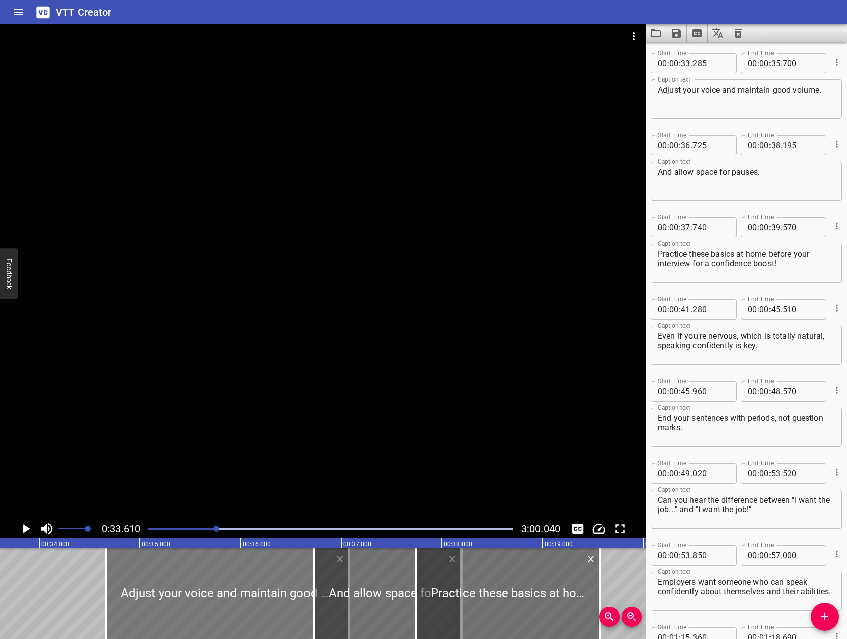
drag, startPoint x: 49, startPoint y: 585, endPoint x: 187, endPoint y: 593, distance: 138.6
click at [187, 593] on div at bounding box center [227, 593] width 243 height 91
type input "34"
type input "660"
type input "37"
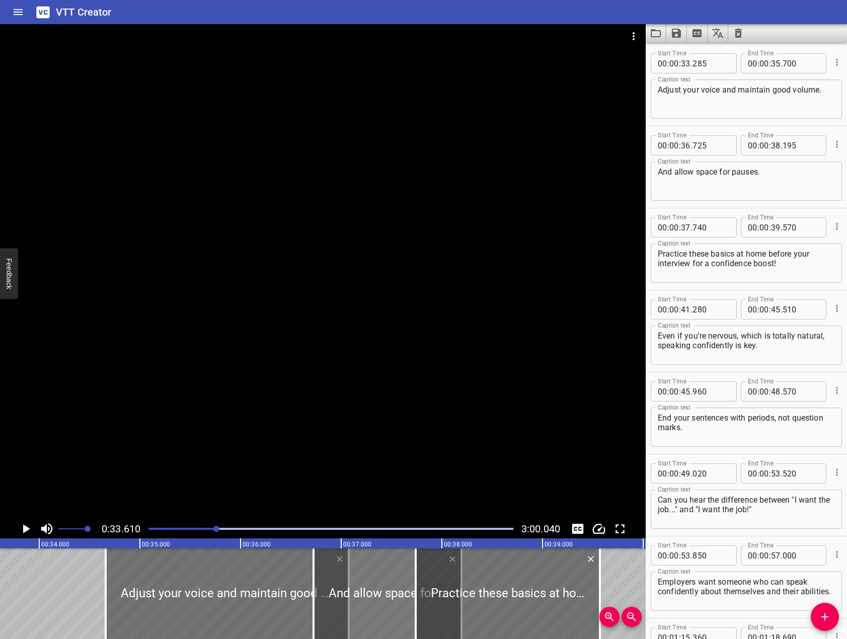
type input "075"
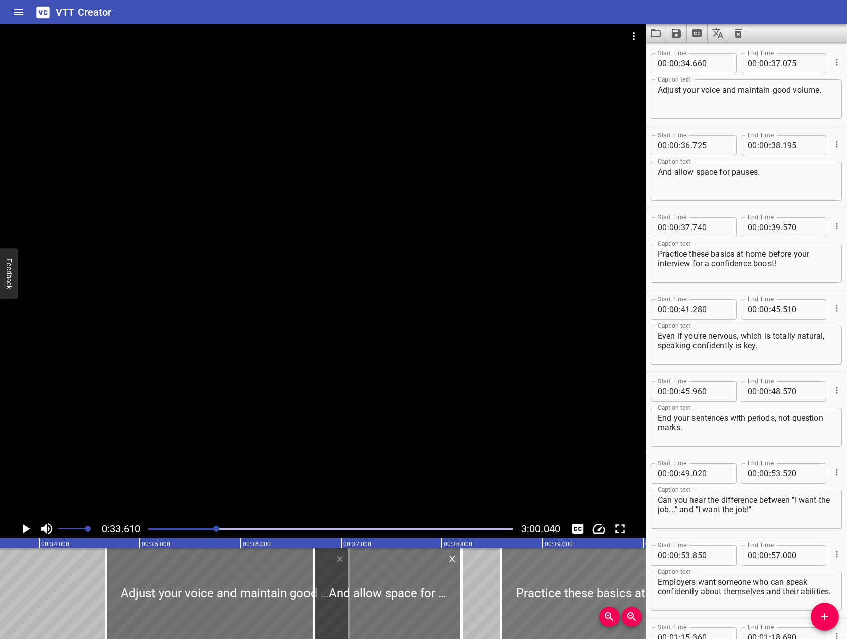
drag, startPoint x: 525, startPoint y: 599, endPoint x: 610, endPoint y: 595, distance: 85.6
click at [610, 595] on div at bounding box center [593, 593] width 184 height 91
type input "38"
type input "590"
type input "40"
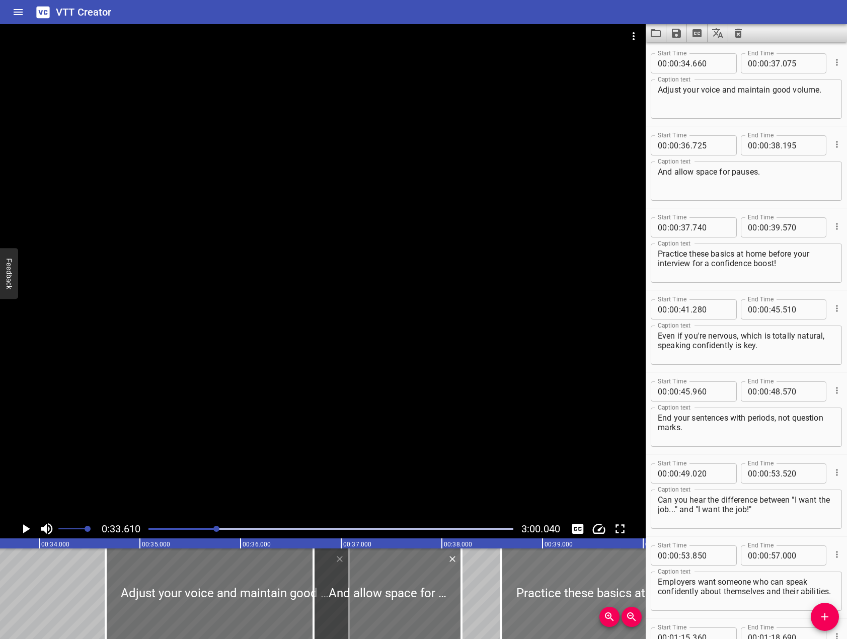
type input "420"
drag, startPoint x: 547, startPoint y: 593, endPoint x: 625, endPoint y: 580, distance: 78.6
click at [607, 585] on div at bounding box center [636, 593] width 184 height 91
type input "39"
type input "180"
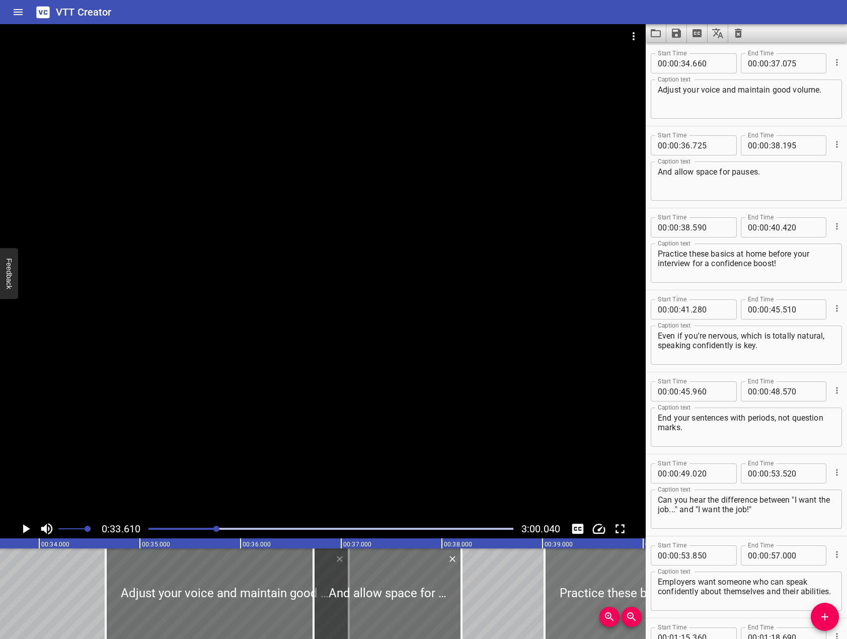
type input "41"
type input "010"
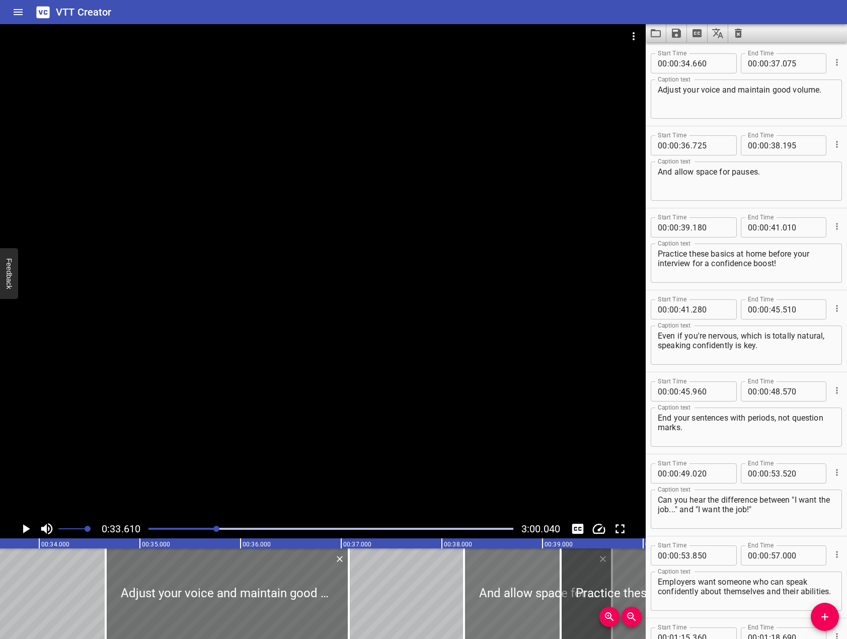
drag, startPoint x: 350, startPoint y: 596, endPoint x: 496, endPoint y: 589, distance: 146.1
click at [496, 589] on div at bounding box center [538, 593] width 148 height 91
type input "38"
type input "175"
type input "39"
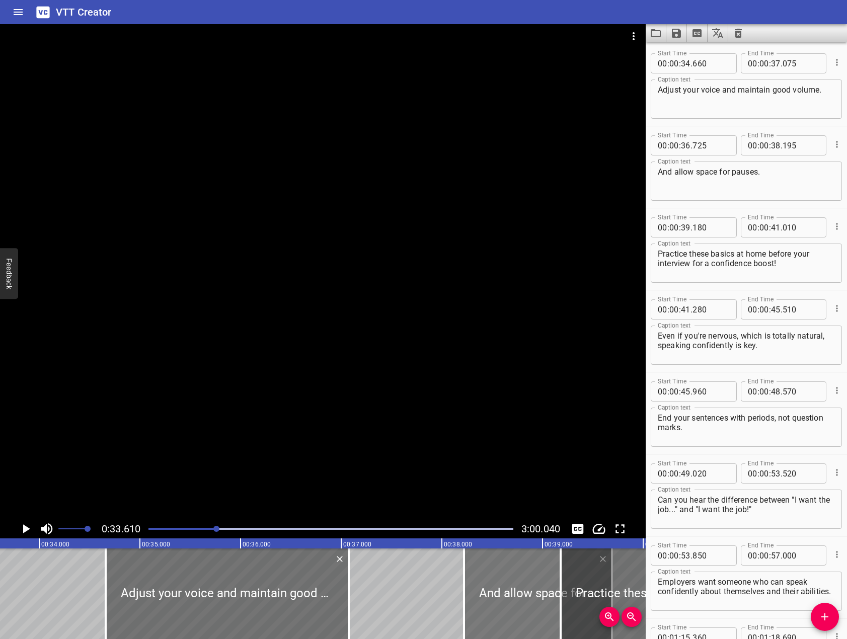
type input "645"
click at [209, 529] on div "Play progress" at bounding box center [34, 529] width 365 height 2
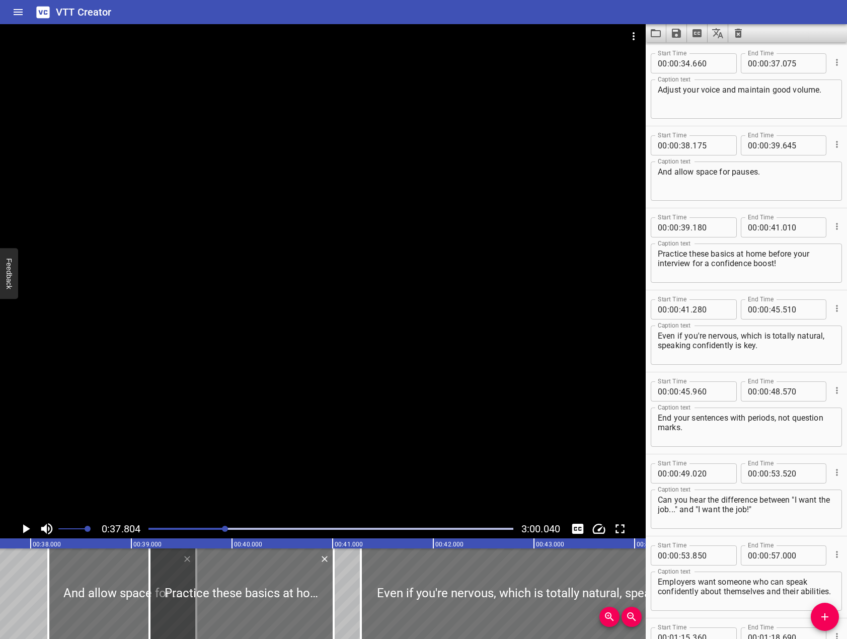
scroll to position [0, 3804]
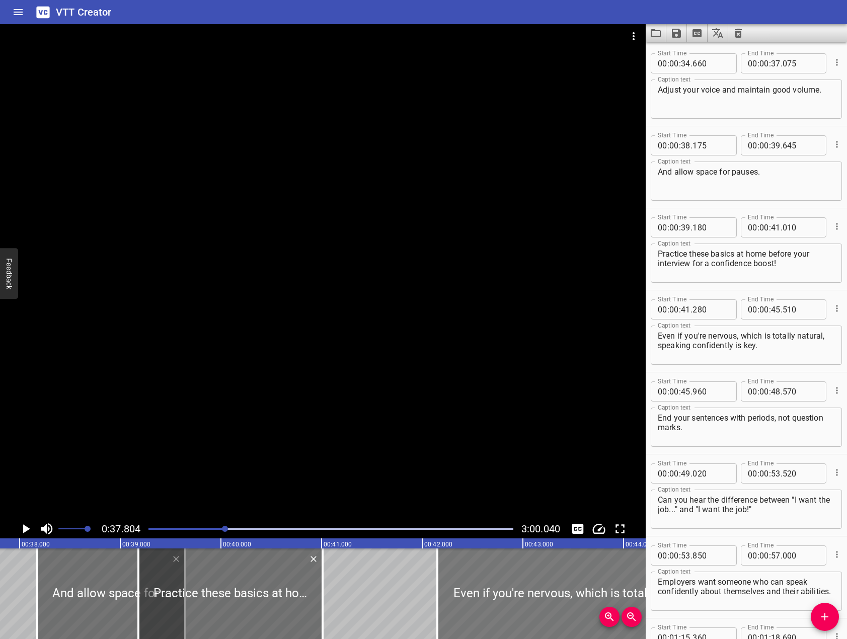
drag, startPoint x: 458, startPoint y: 606, endPoint x: 482, endPoint y: 589, distance: 30.0
click at [482, 589] on div at bounding box center [650, 593] width 426 height 91
type input "42"
type input "150"
type input "46"
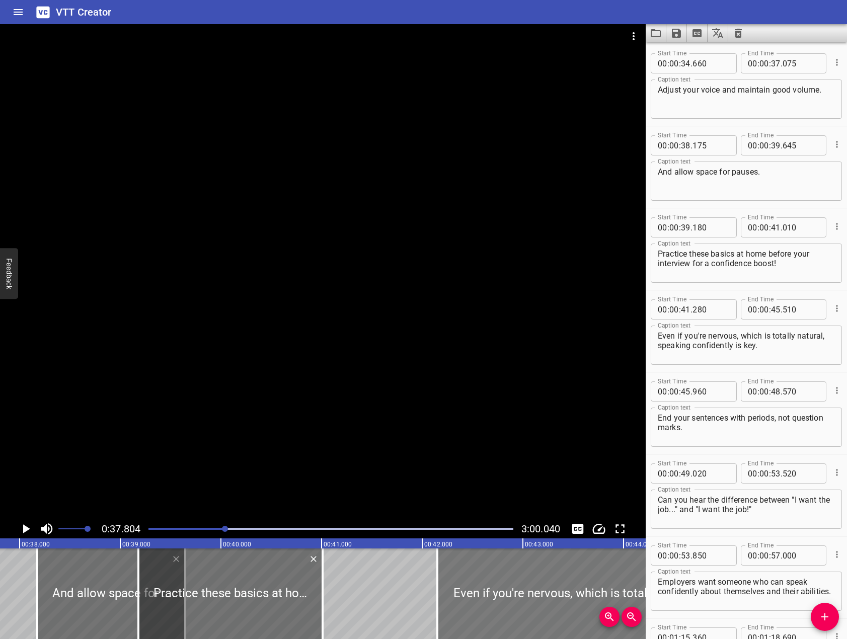
type input "380"
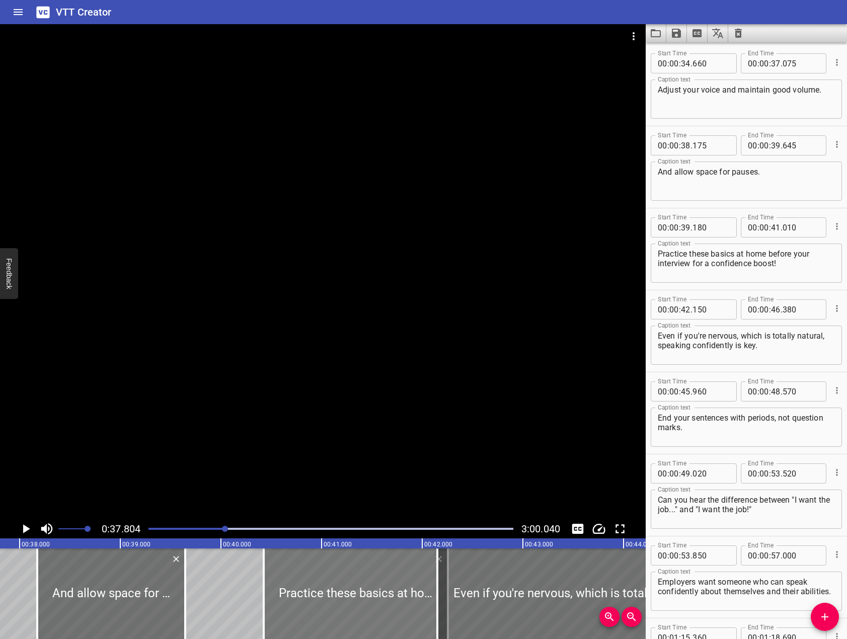
drag, startPoint x: 252, startPoint y: 592, endPoint x: 377, endPoint y: 592, distance: 125.3
click at [377, 592] on div at bounding box center [356, 593] width 184 height 91
type input "40"
type input "425"
type input "42"
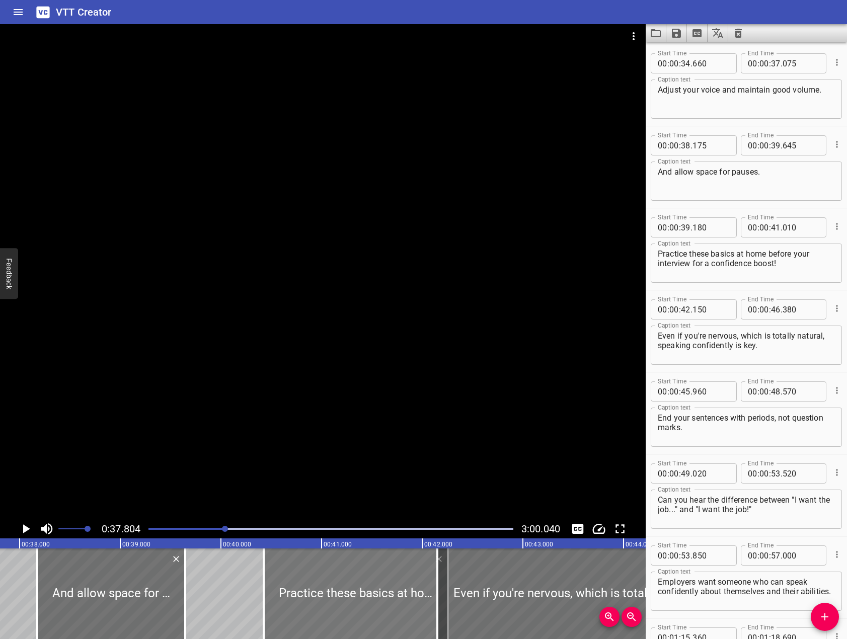
type input "255"
drag, startPoint x: 343, startPoint y: 598, endPoint x: 328, endPoint y: 599, distance: 15.6
click at [328, 599] on div at bounding box center [349, 593] width 184 height 91
type input "270"
type input "100"
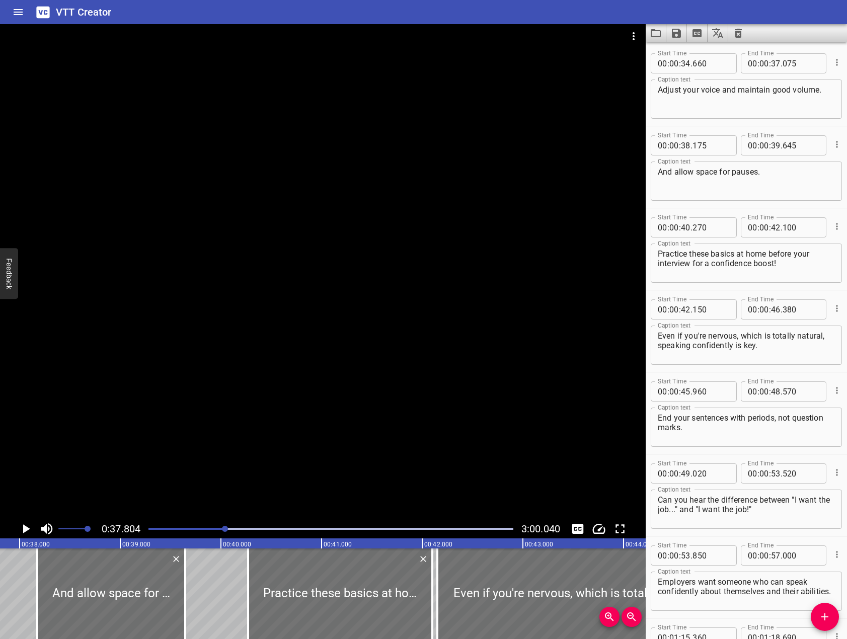
click at [242, 419] on div at bounding box center [323, 271] width 646 height 495
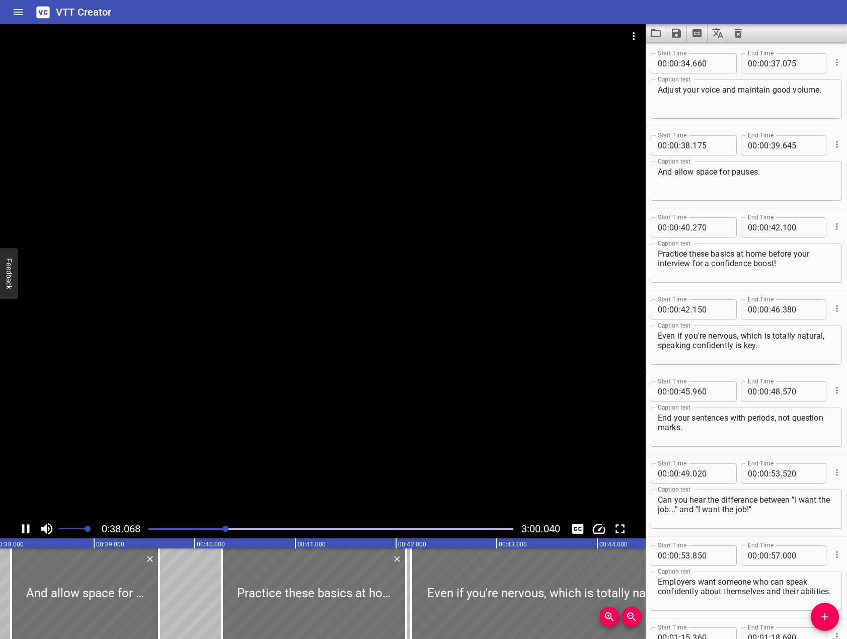
scroll to position [727, 0]
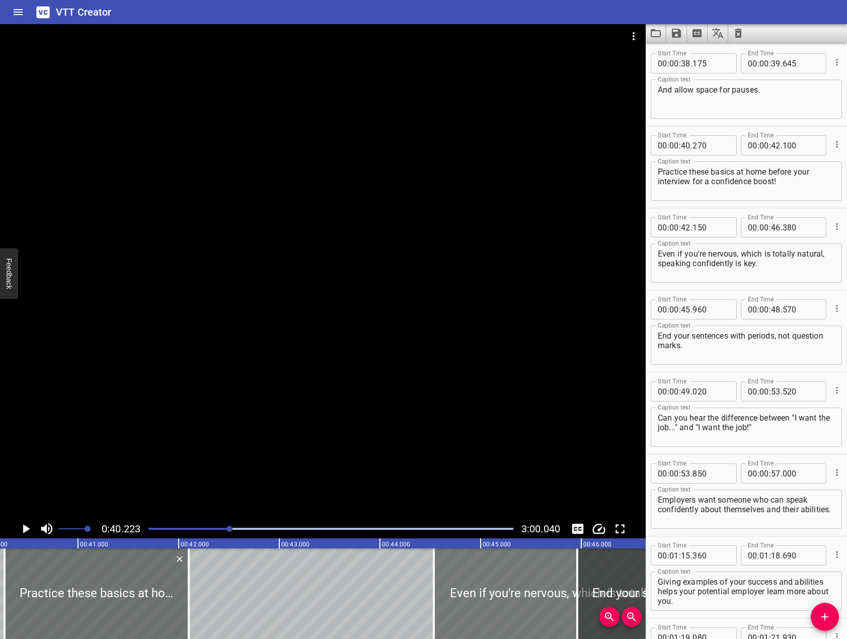
drag, startPoint x: 290, startPoint y: 605, endPoint x: 532, endPoint y: 592, distance: 241.9
click at [532, 592] on div at bounding box center [647, 593] width 426 height 91
type input "44"
type input "550"
type input "48"
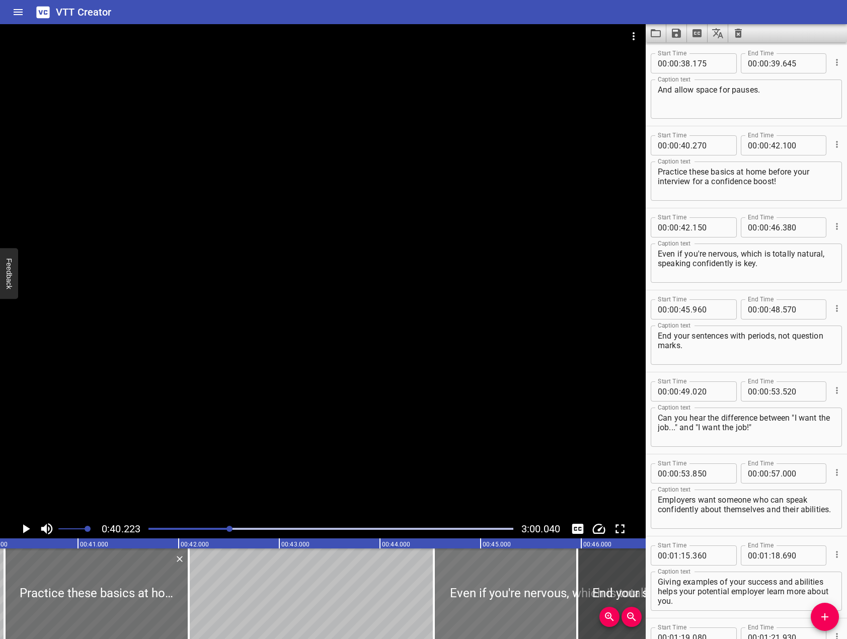
type input "780"
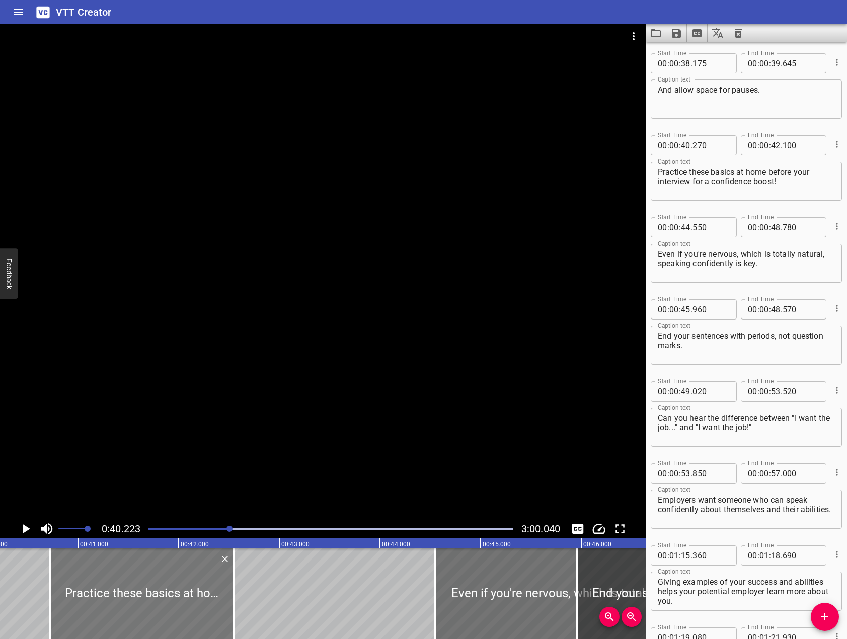
drag, startPoint x: 66, startPoint y: 609, endPoint x: 112, endPoint y: 604, distance: 45.6
click at [112, 604] on div at bounding box center [142, 593] width 184 height 91
type input "720"
type input "550"
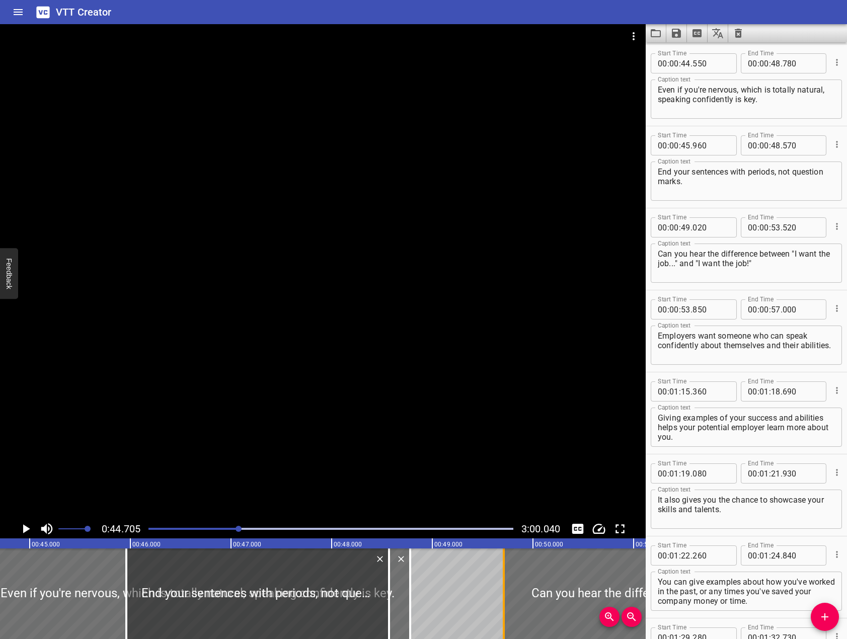
drag, startPoint x: 504, startPoint y: 610, endPoint x: 516, endPoint y: 592, distance: 21.6
click at [590, 591] on div at bounding box center [730, 593] width 453 height 91
type input "880"
type input "54"
type input "380"
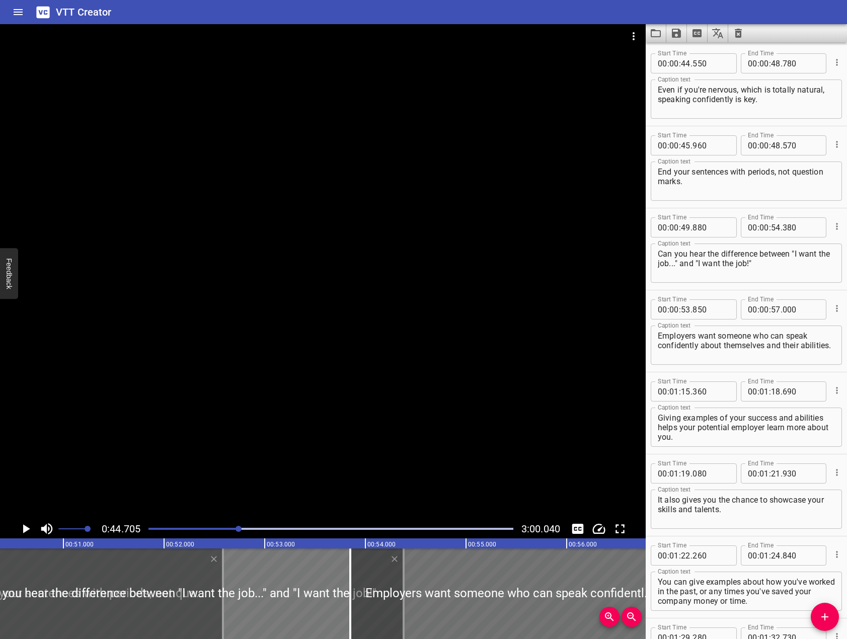
drag, startPoint x: 304, startPoint y: 610, endPoint x: 89, endPoint y: 601, distance: 215.5
type input "49"
type input "485"
type input "52"
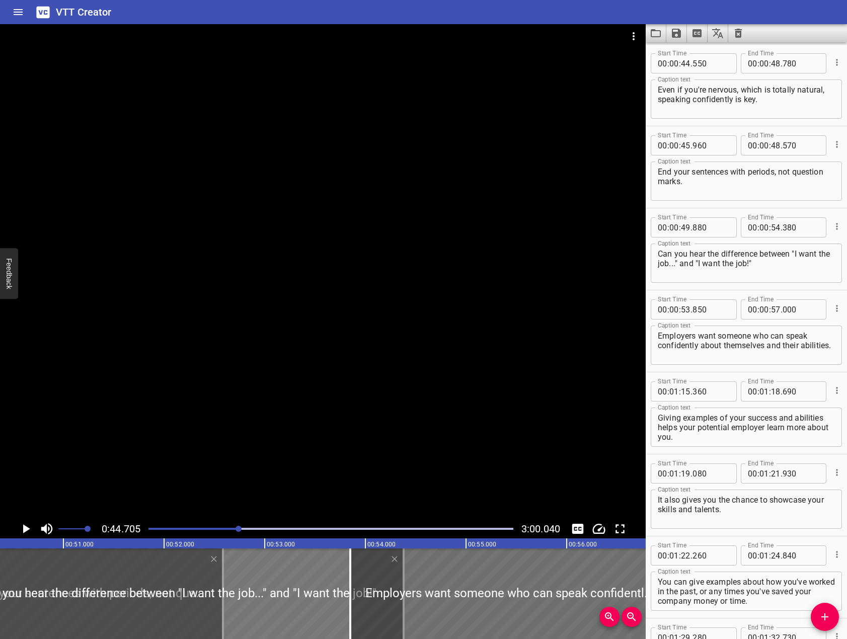
type input "095"
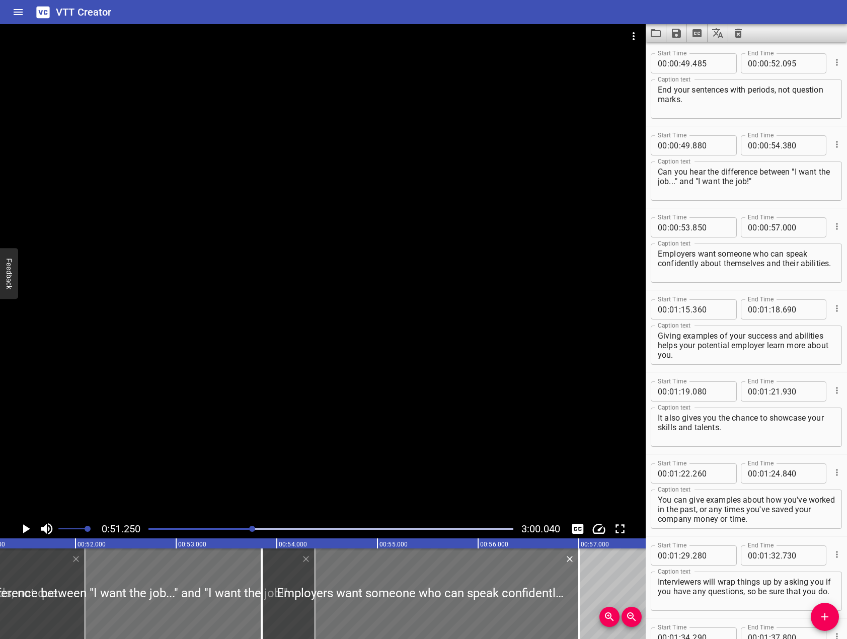
click at [239, 527] on div at bounding box center [330, 529] width 377 height 14
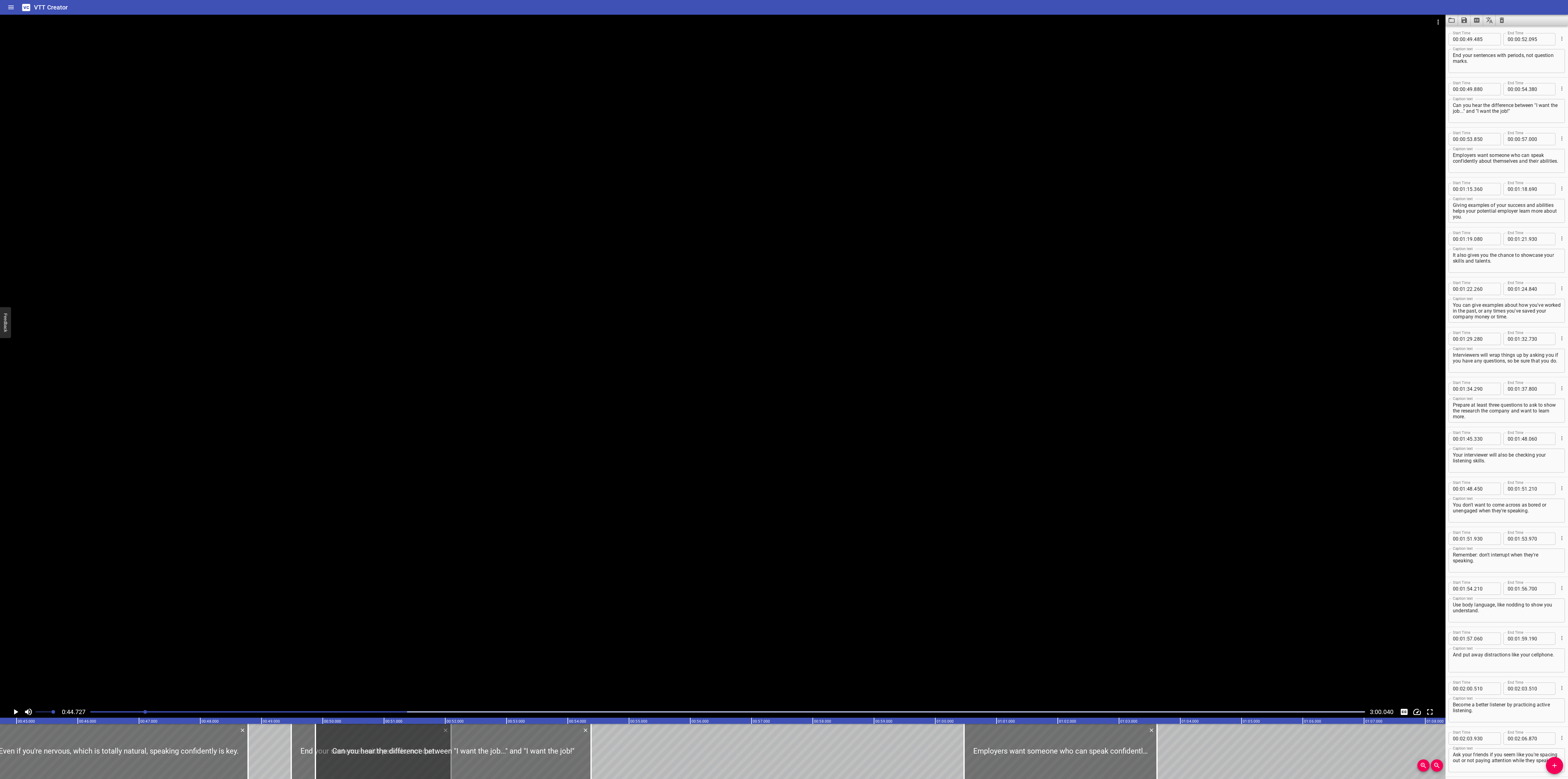
drag, startPoint x: 757, startPoint y: 771, endPoint x: 1264, endPoint y: 718, distance: 509.8
type input "01"
type input "03"
type input "410"
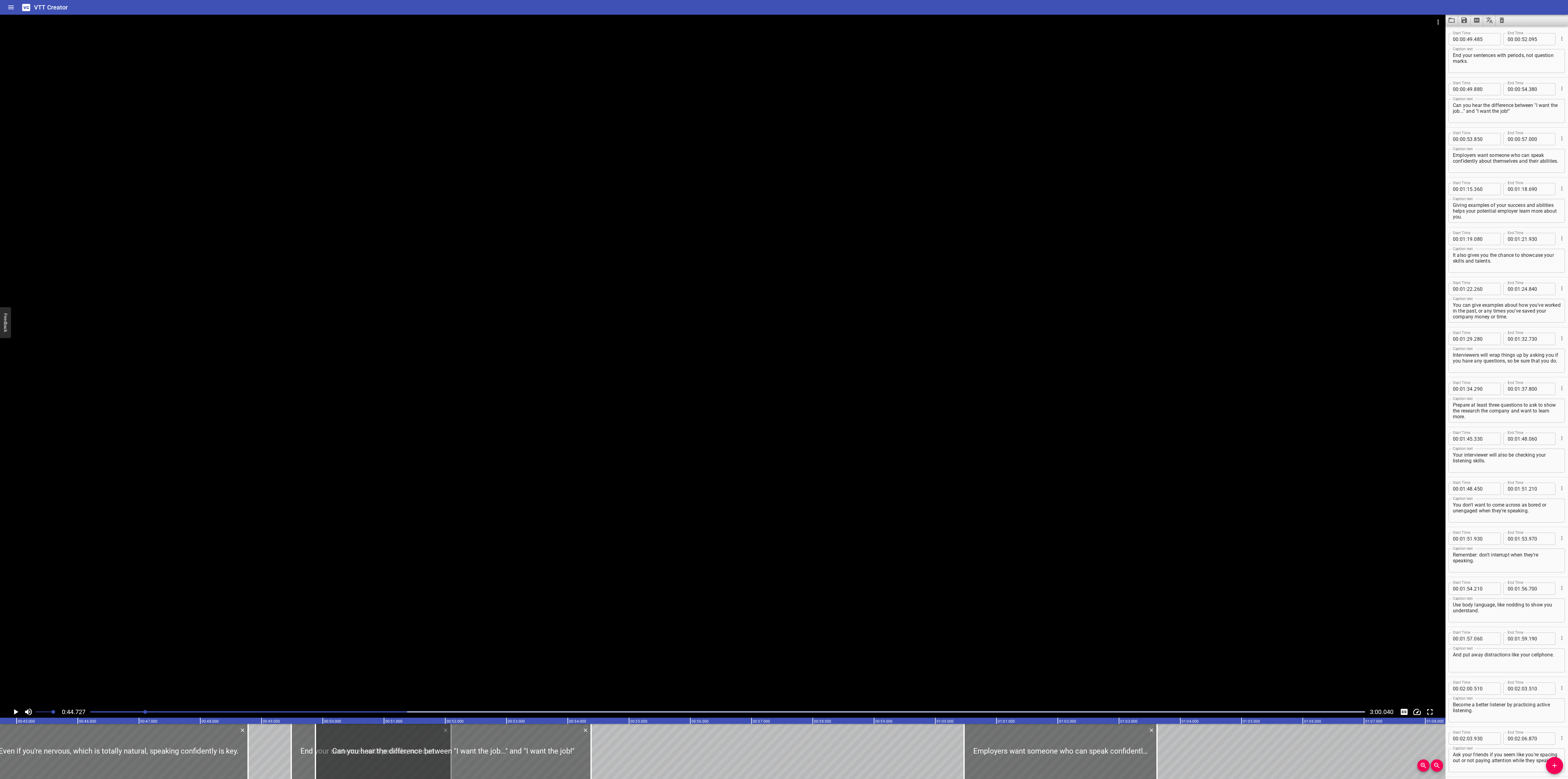
type input "01"
type input "06"
type input "560"
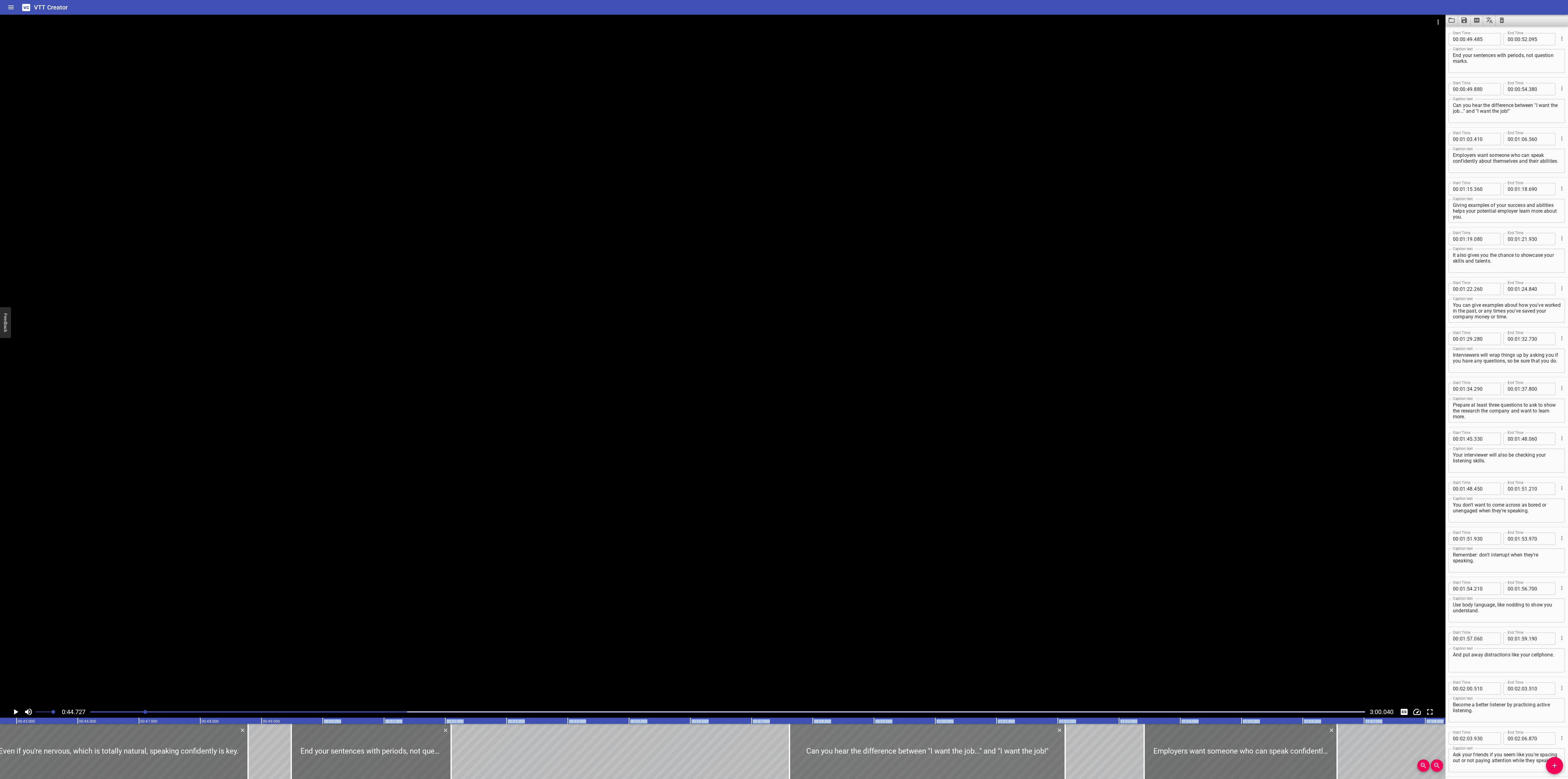
click at [515, 389] on div at bounding box center [927, 751] width 276 height 55
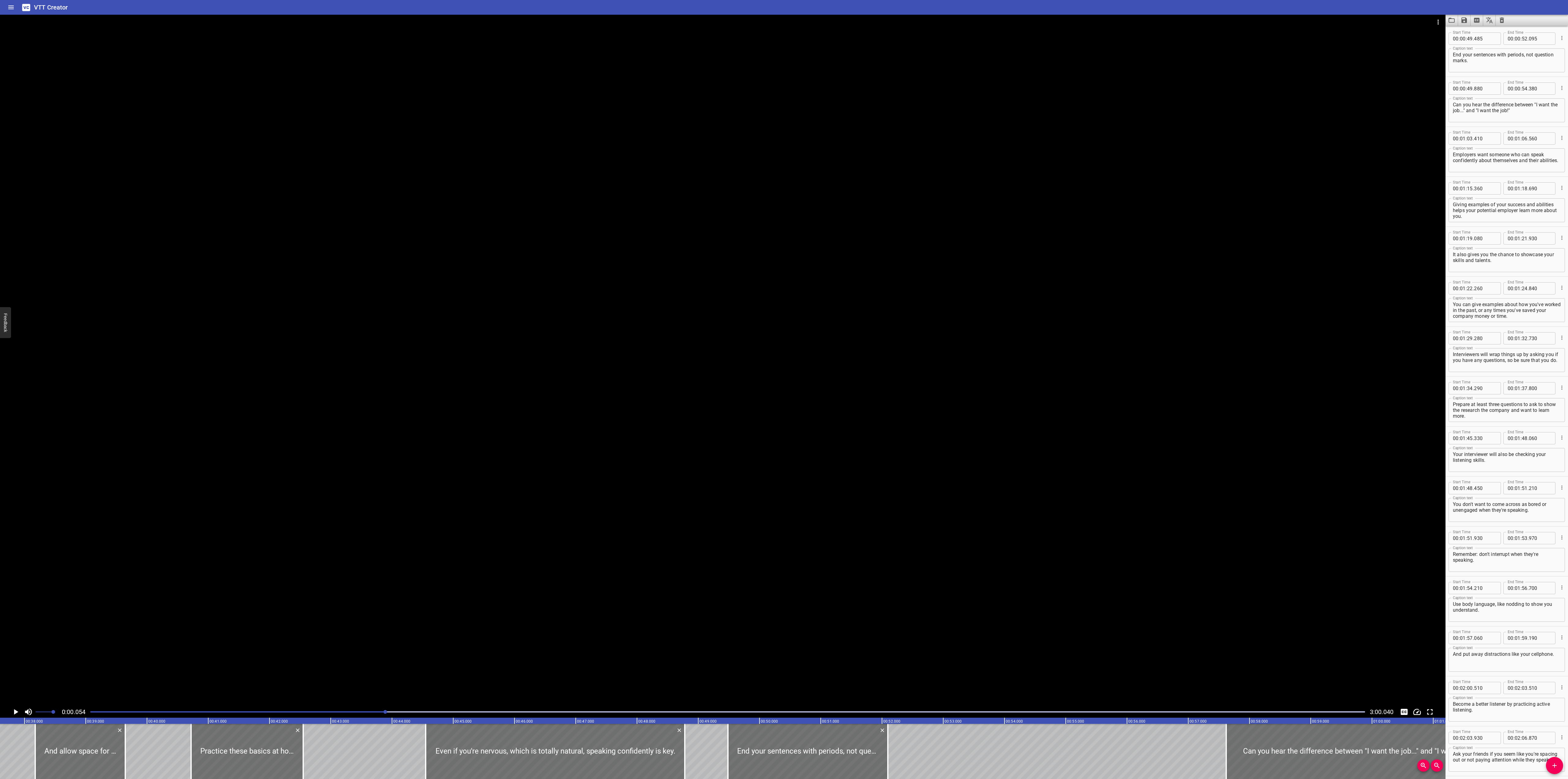
drag, startPoint x: 495, startPoint y: 711, endPoint x: 386, endPoint y: 717, distance: 109.2
click at [386, 389] on div "0:00.054 3:00.040" at bounding box center [723, 711] width 1446 height 12
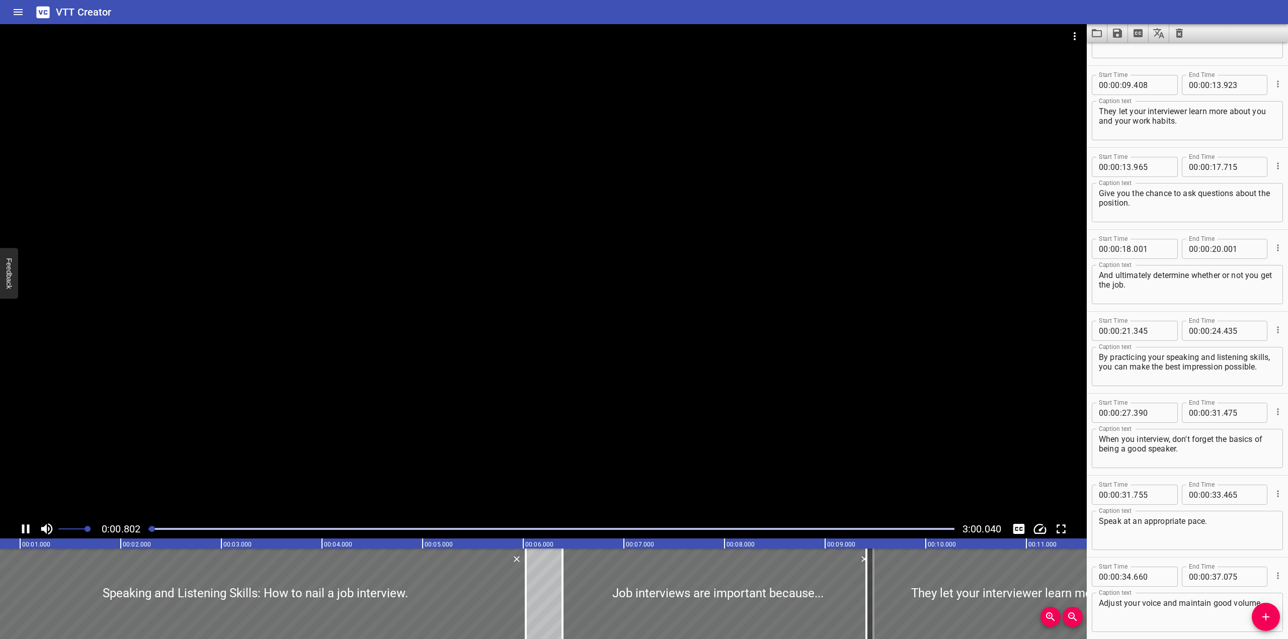
click at [337, 532] on div at bounding box center [551, 529] width 818 height 14
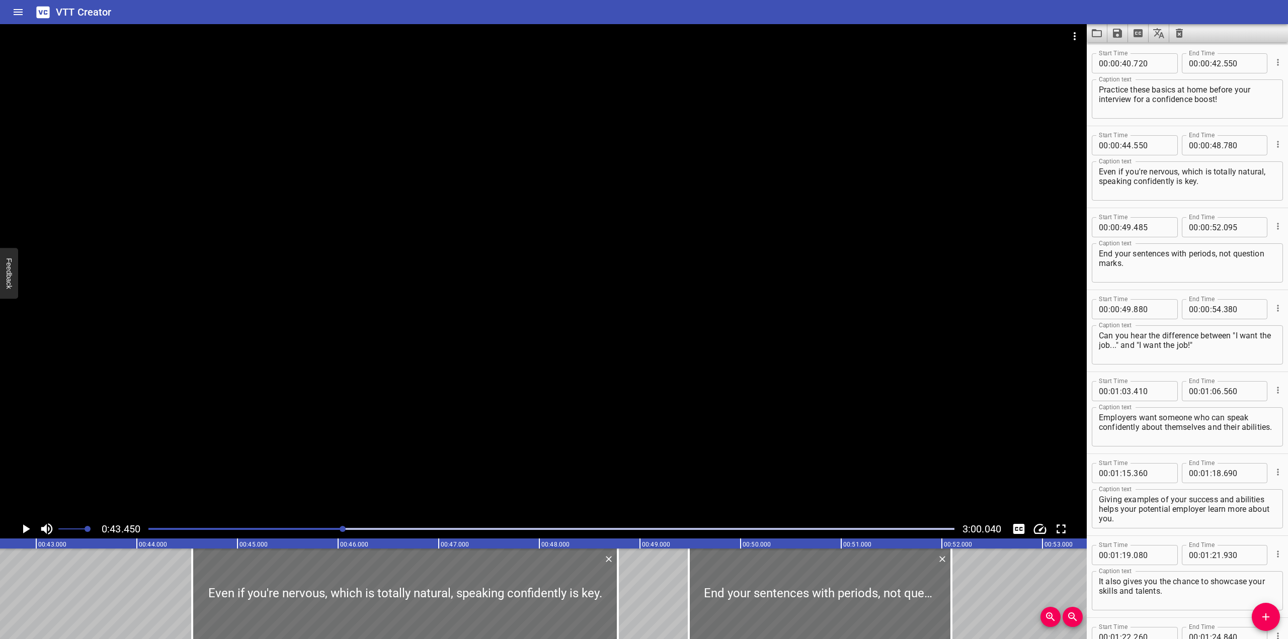
click at [313, 532] on div at bounding box center [551, 529] width 818 height 14
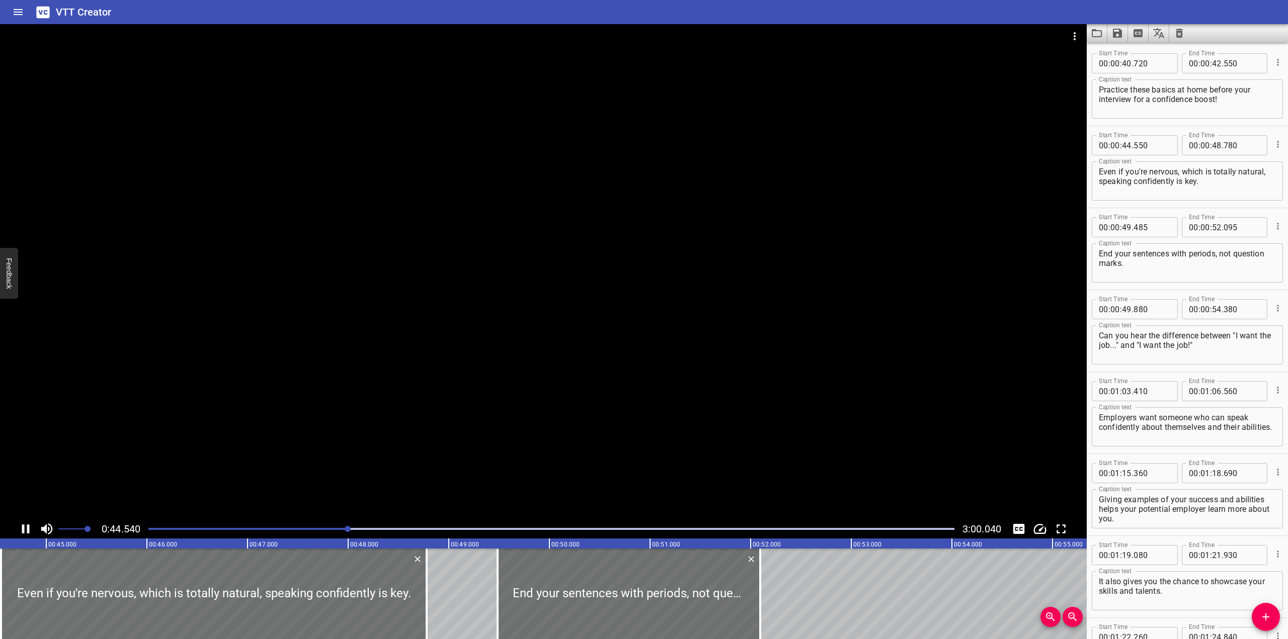
click at [275, 388] on div at bounding box center [543, 272] width 1087 height 496
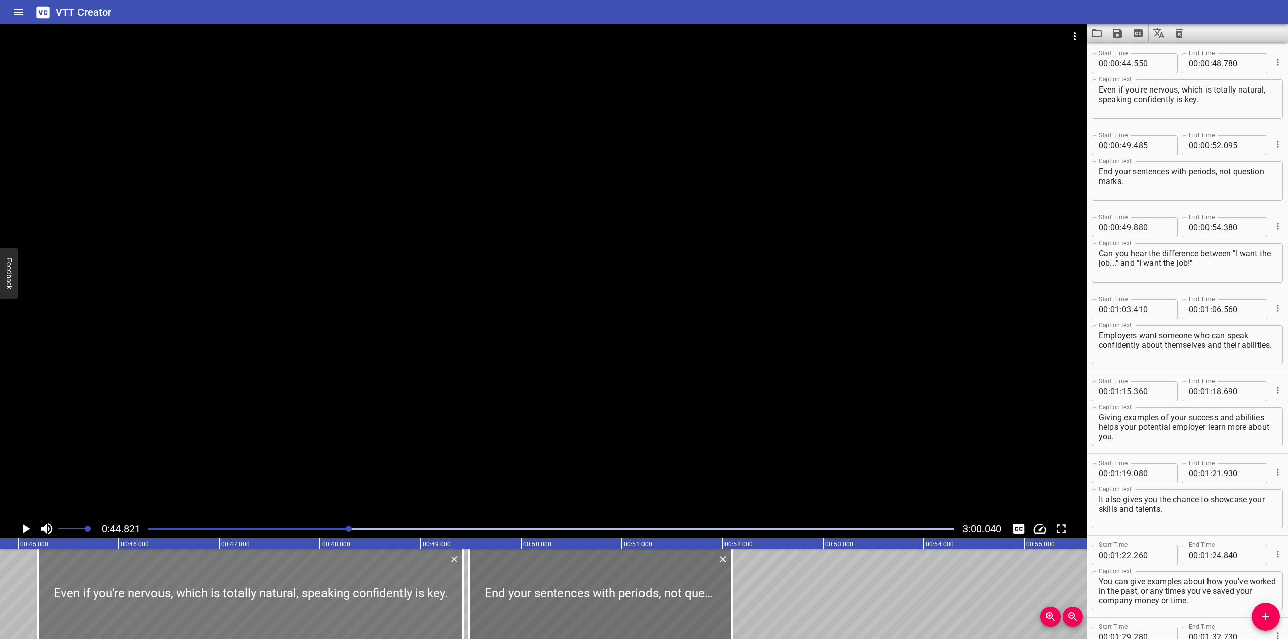
drag, startPoint x: 87, startPoint y: 587, endPoint x: 143, endPoint y: 577, distance: 57.8
click at [143, 577] on div at bounding box center [251, 594] width 426 height 91
type input "45"
type input "225"
type input "49"
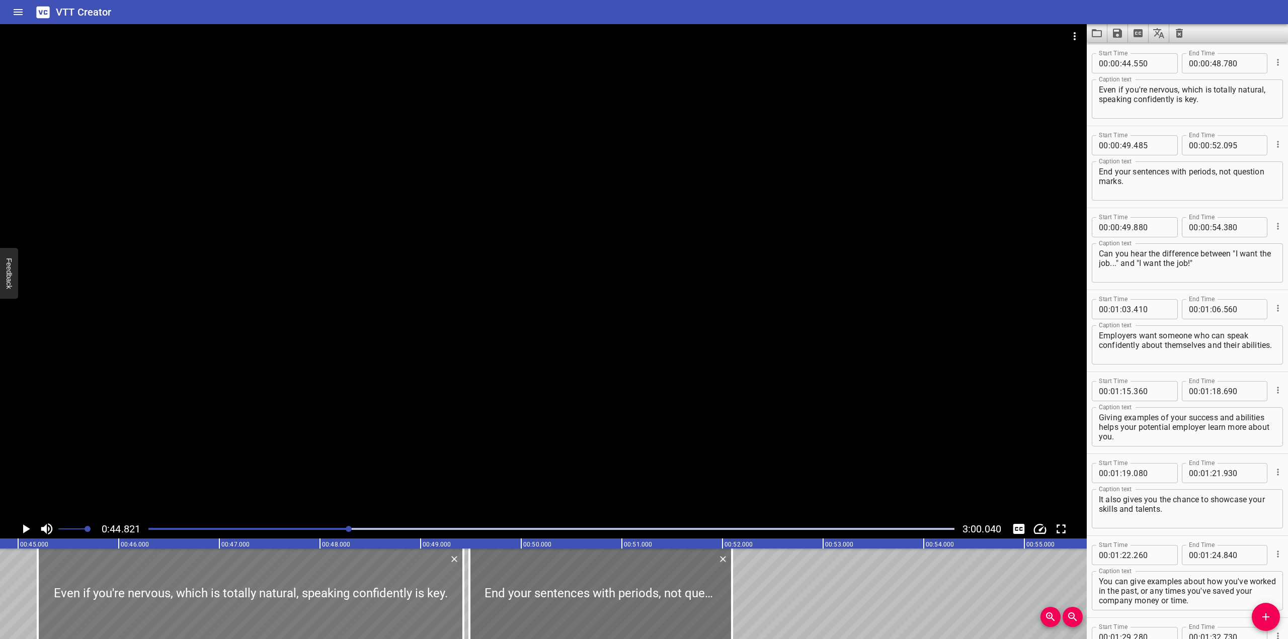
type input "455"
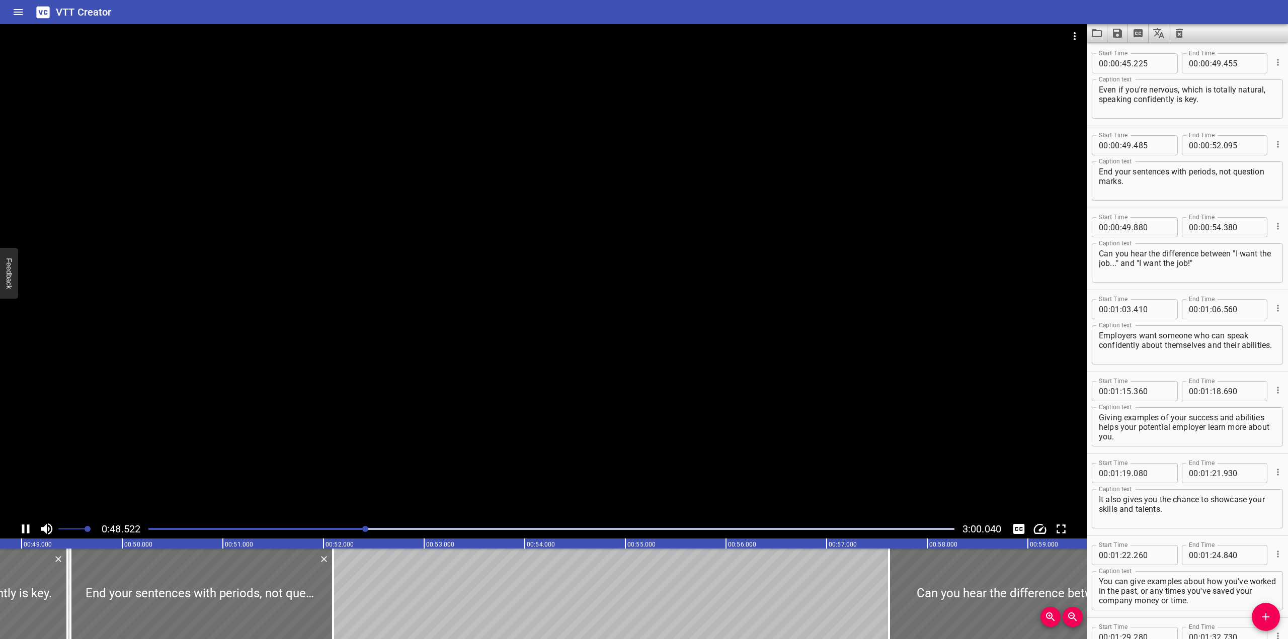
click at [330, 435] on div at bounding box center [543, 272] width 1087 height 496
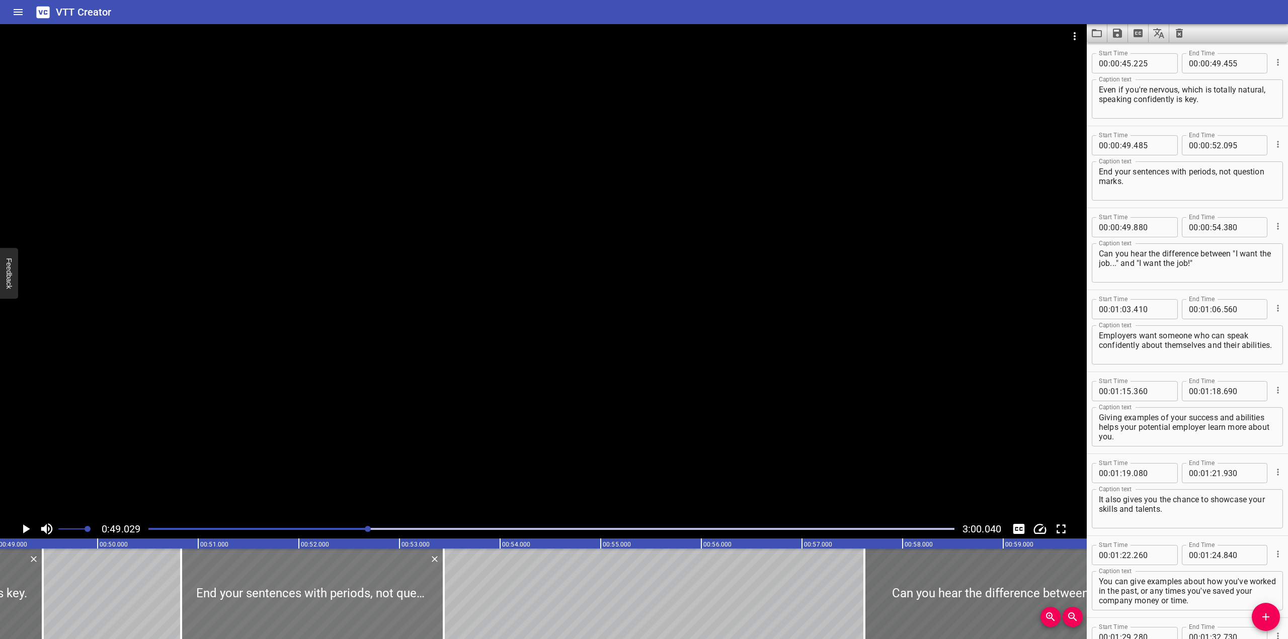
drag, startPoint x: 166, startPoint y: 609, endPoint x: 266, endPoint y: 607, distance: 100.1
type input "50"
type input "755"
type input "53"
type input "365"
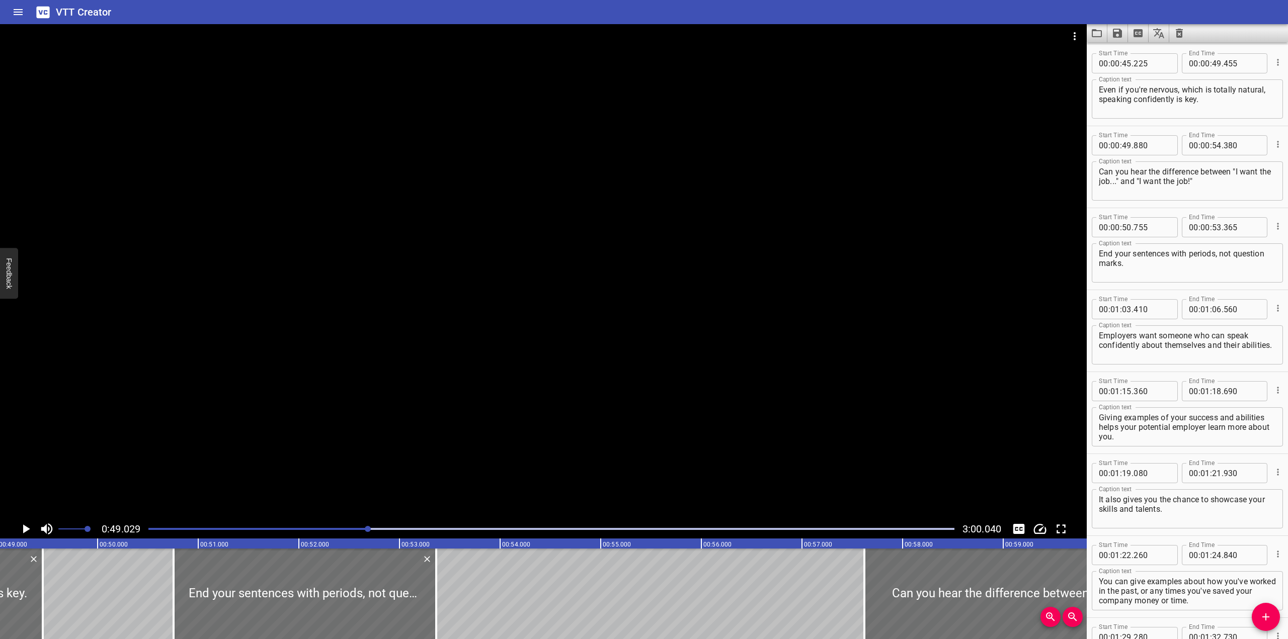
click at [304, 362] on div at bounding box center [543, 272] width 1087 height 496
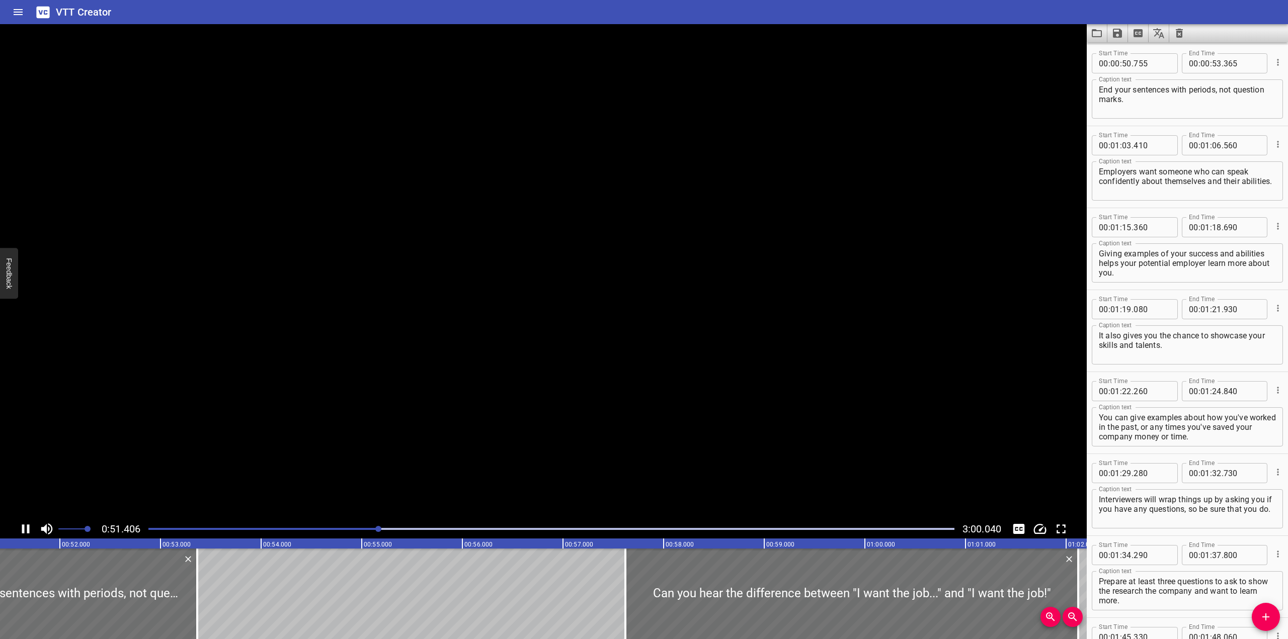
click at [302, 370] on video at bounding box center [543, 272] width 1087 height 496
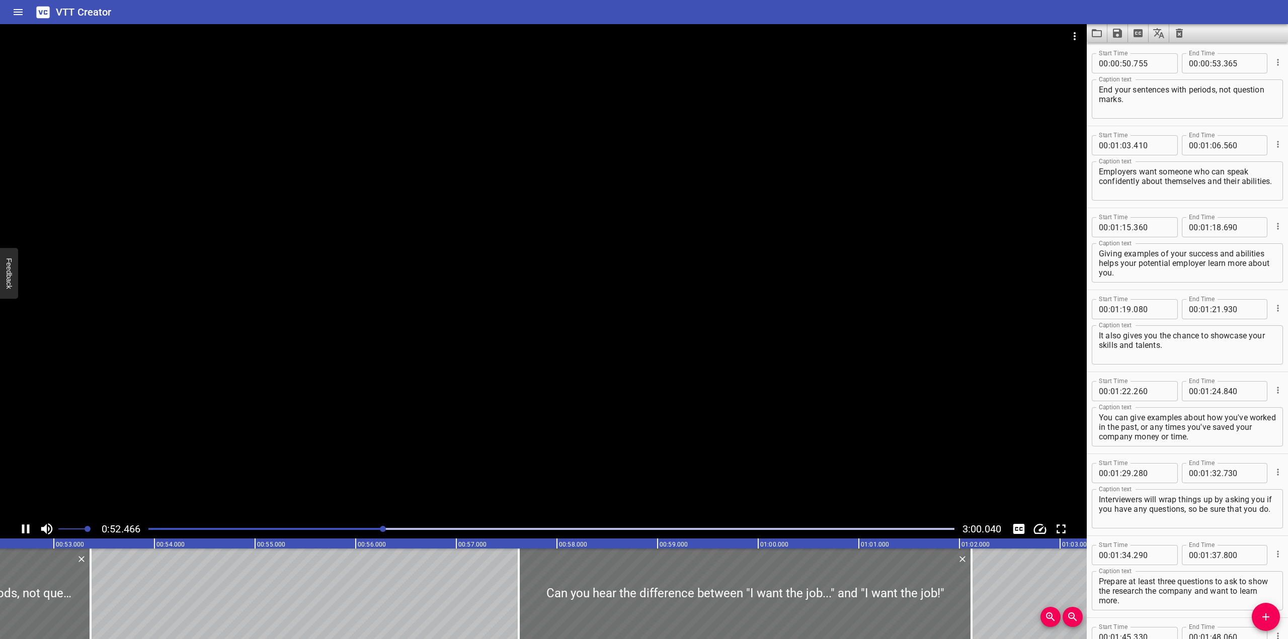
click at [578, 317] on div at bounding box center [543, 272] width 1087 height 496
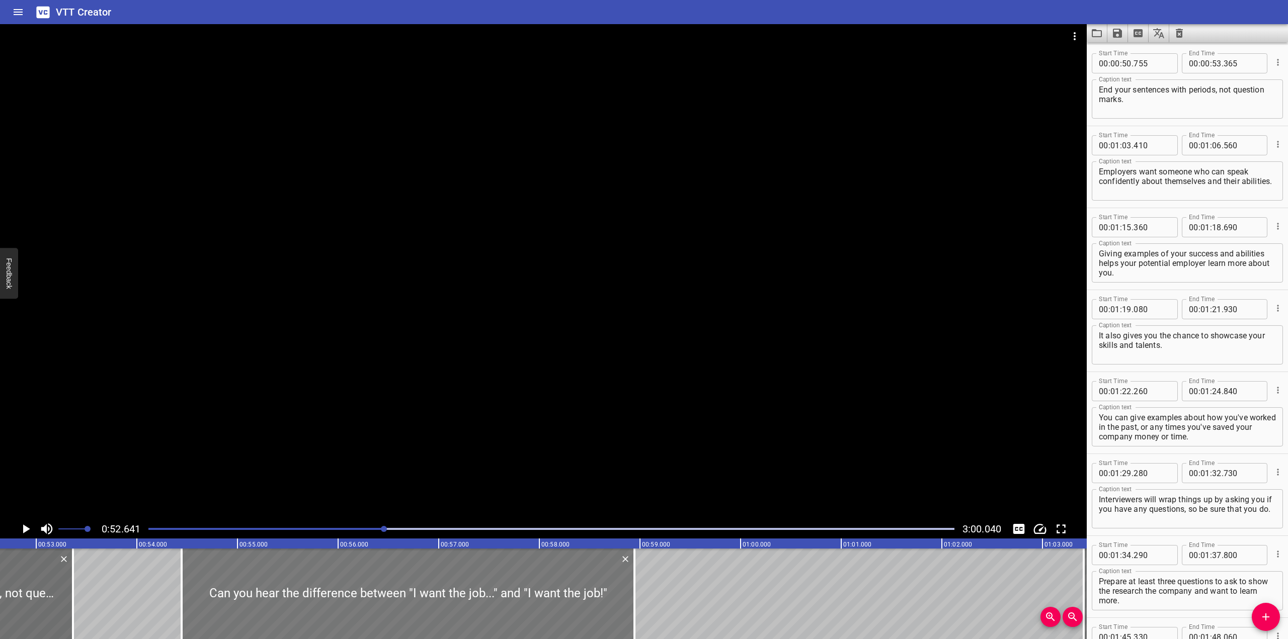
drag, startPoint x: 668, startPoint y: 612, endPoint x: 350, endPoint y: 580, distance: 319.6
click at [350, 580] on div at bounding box center [408, 594] width 453 height 91
type input "46"
type input "705"
type input "51"
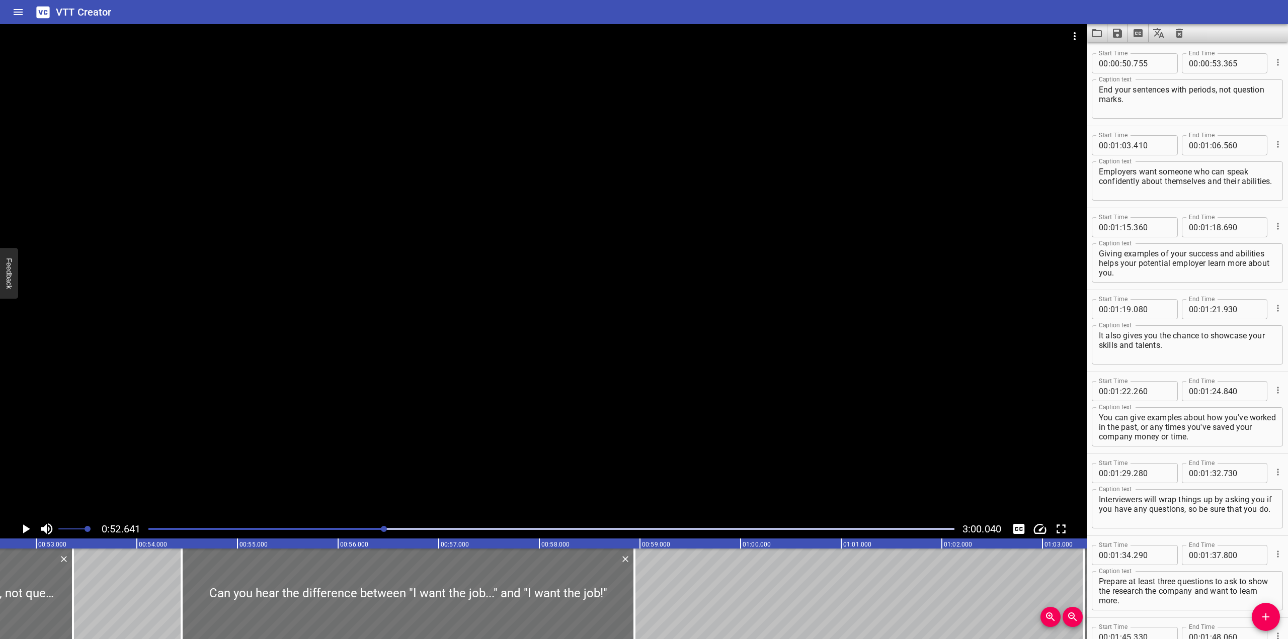
type input "205"
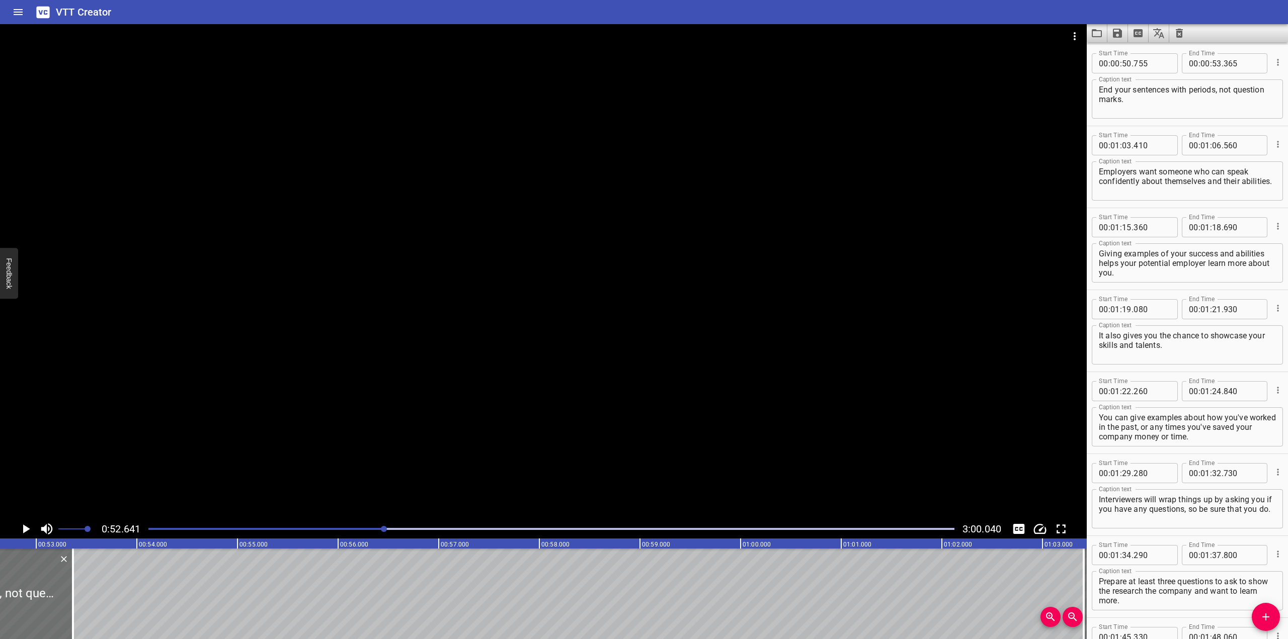
click at [313, 324] on div at bounding box center [543, 272] width 1087 height 496
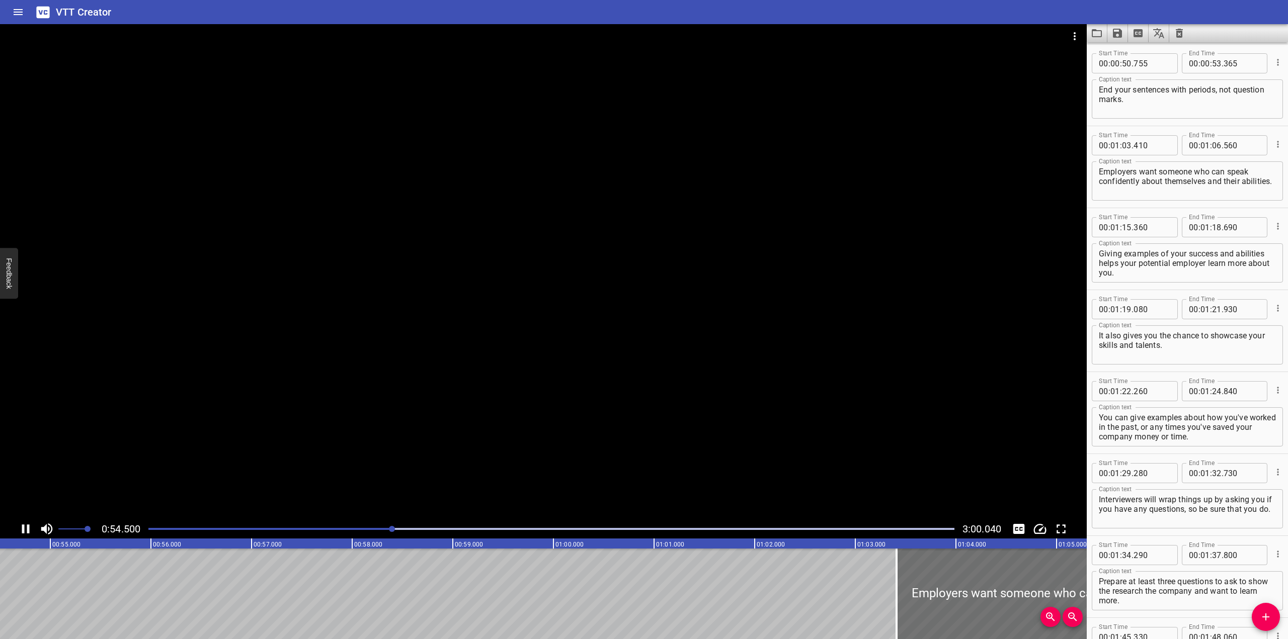
click at [369, 327] on div at bounding box center [543, 272] width 1087 height 496
type textarea "nd ultimately determine whether or not you get the job."
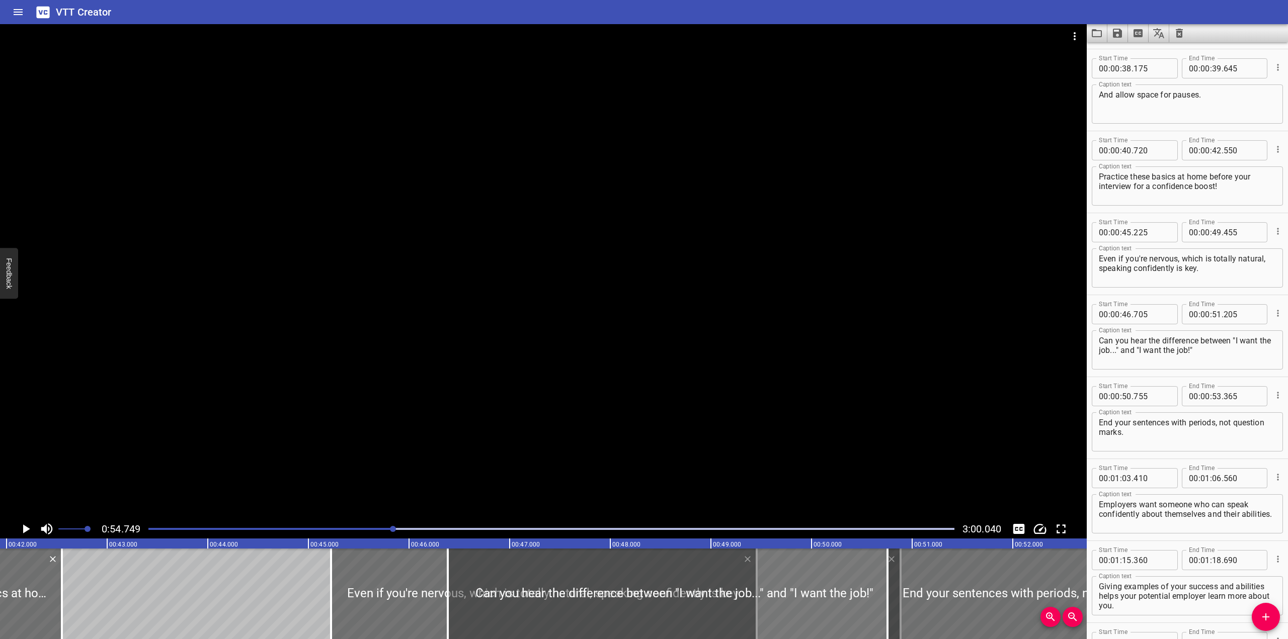
drag, startPoint x: 811, startPoint y: 586, endPoint x: 778, endPoint y: 584, distance: 32.8
click at [778, 584] on div at bounding box center [674, 594] width 453 height 91
type input "380"
type input "50"
type input "880"
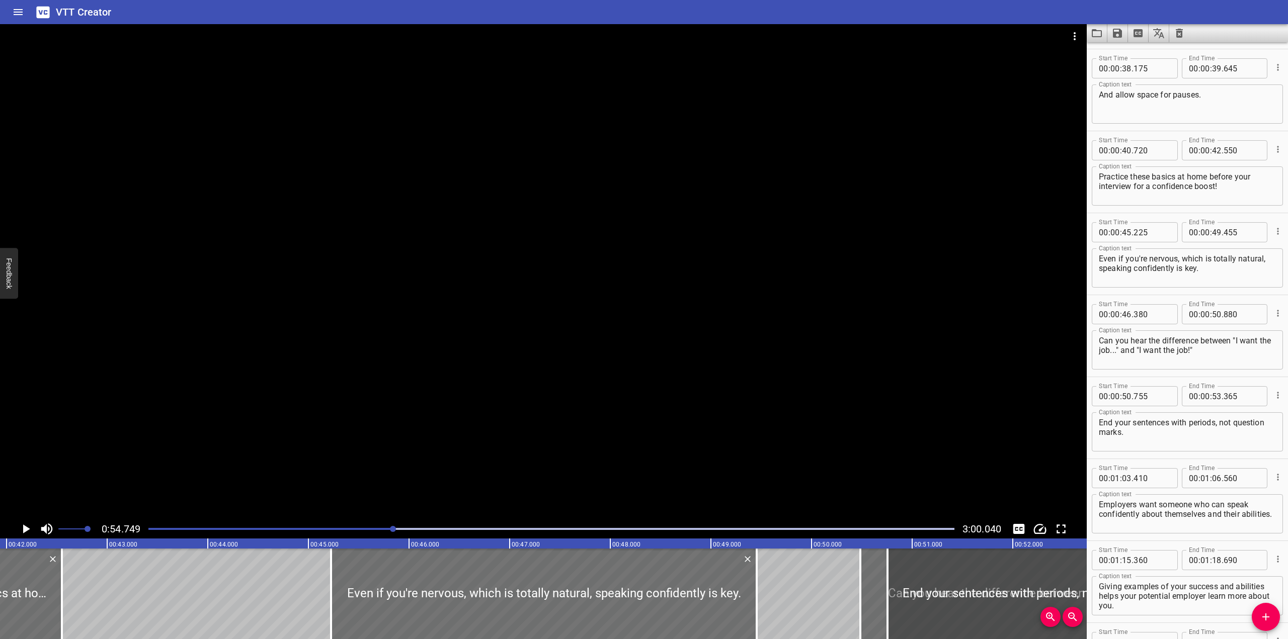
drag, startPoint x: 514, startPoint y: 583, endPoint x: 927, endPoint y: 578, distance: 413.1
type input "50"
type input "485"
type input "54"
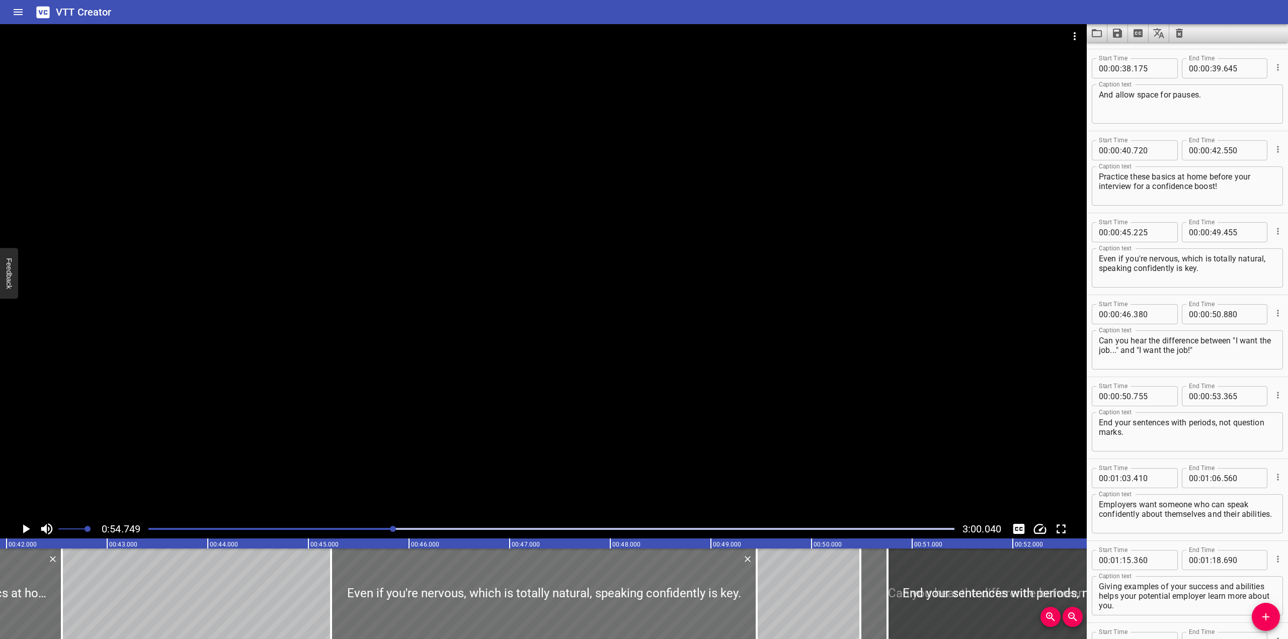
type input "985"
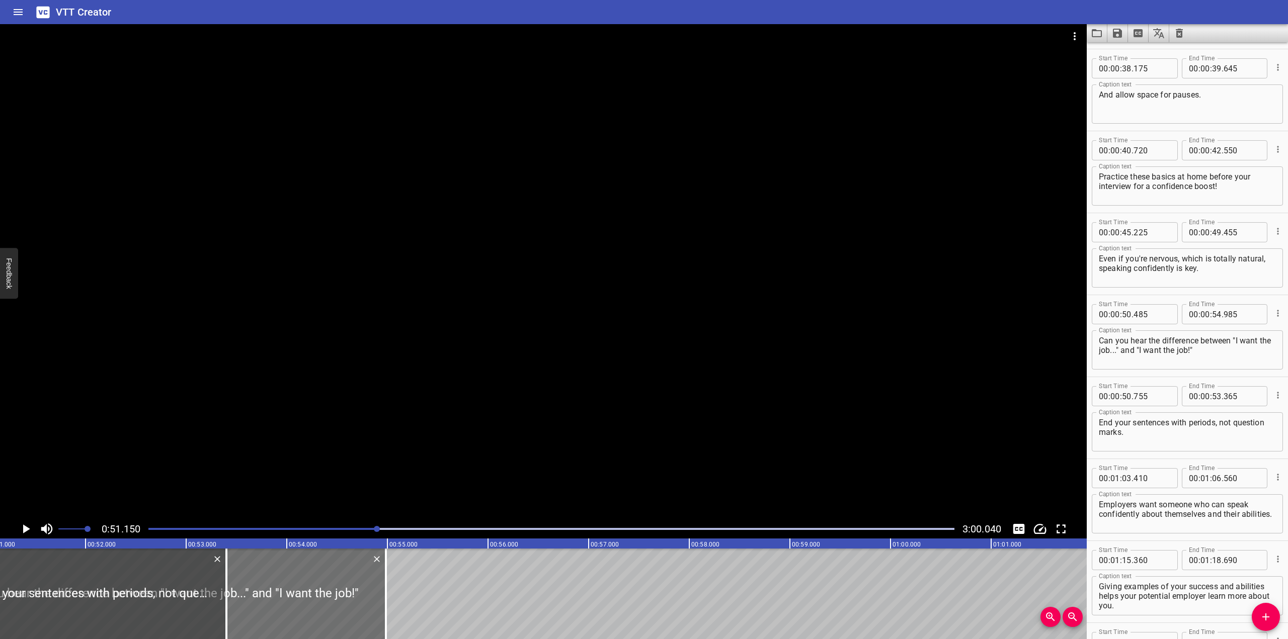
click at [218, 597] on div at bounding box center [95, 594] width 263 height 91
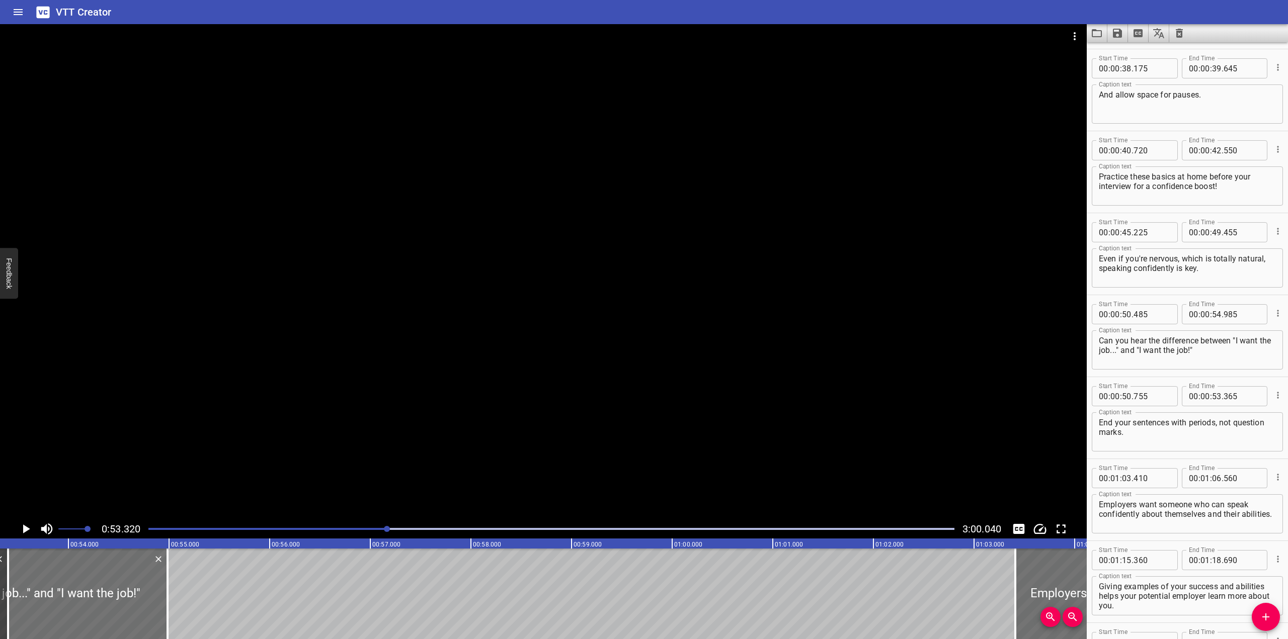
drag, startPoint x: 337, startPoint y: 576, endPoint x: 214, endPoint y: 597, distance: 125.1
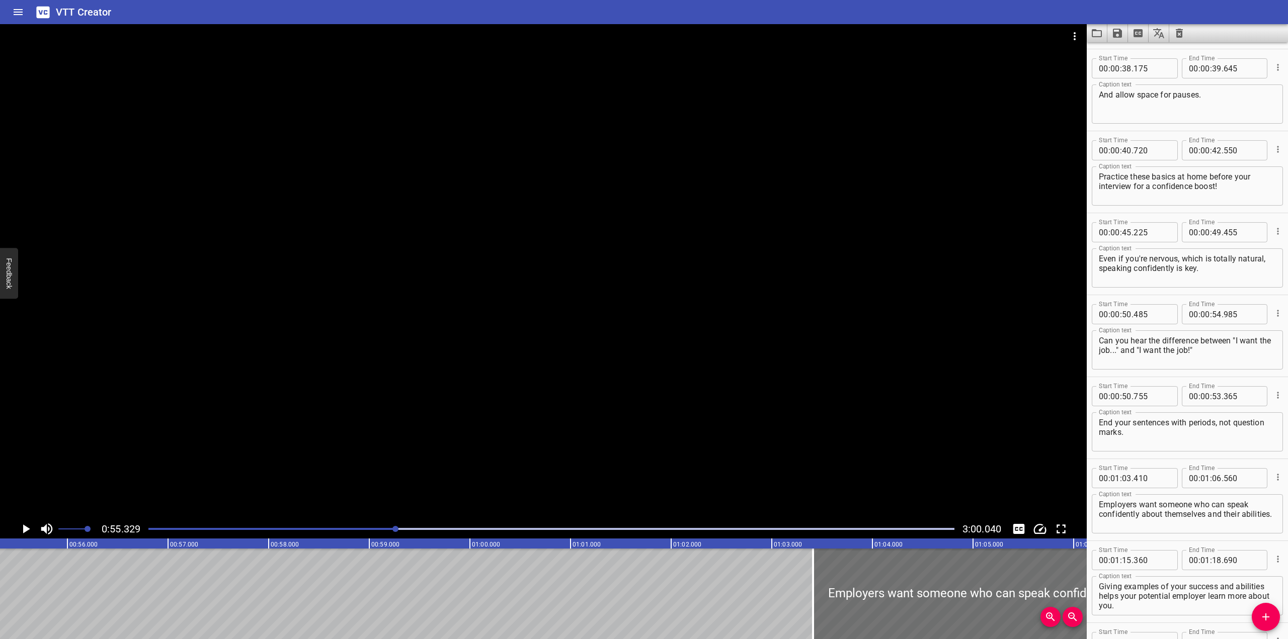
drag, startPoint x: 396, startPoint y: 529, endPoint x: 387, endPoint y: 529, distance: 8.6
click at [392, 529] on div at bounding box center [395, 529] width 6 height 6
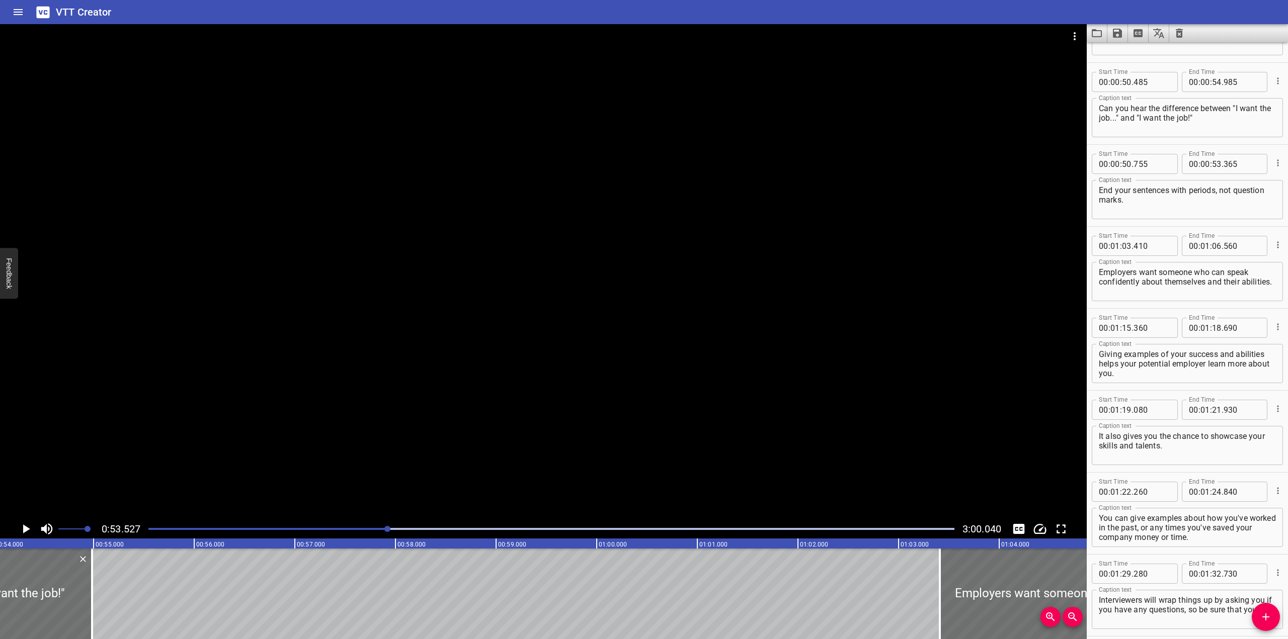
click at [387, 529] on div at bounding box center [387, 529] width 6 height 6
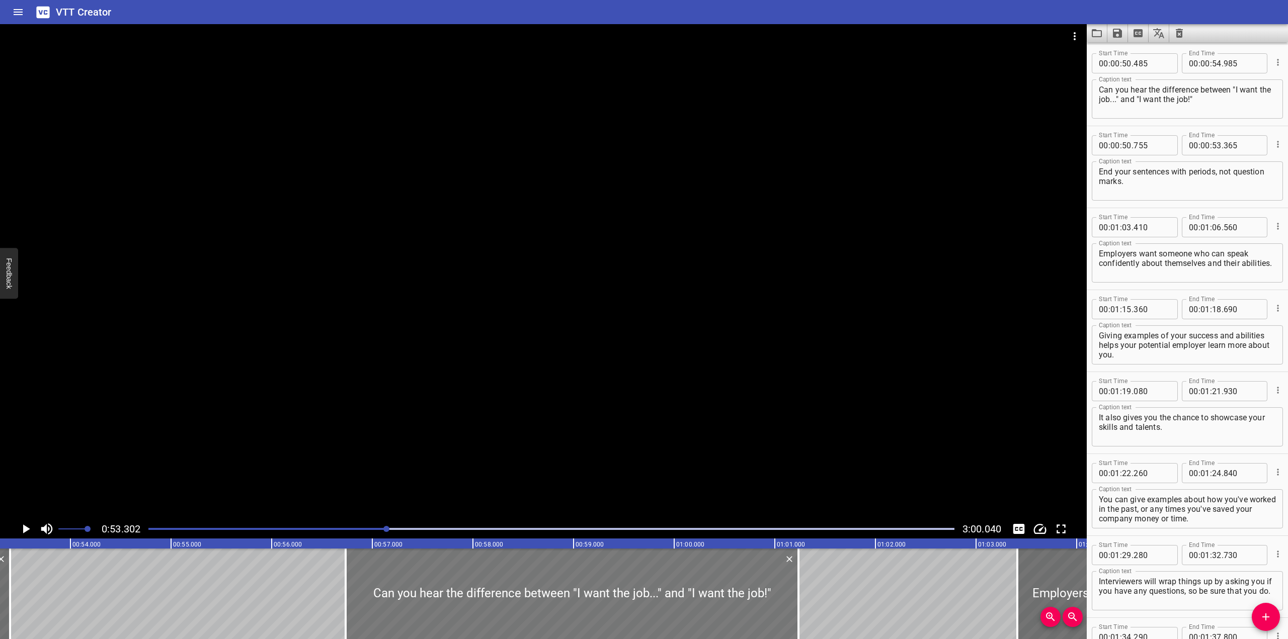
drag, startPoint x: 129, startPoint y: 578, endPoint x: 758, endPoint y: 552, distance: 629.4
type input "56"
type input "735"
type input "01"
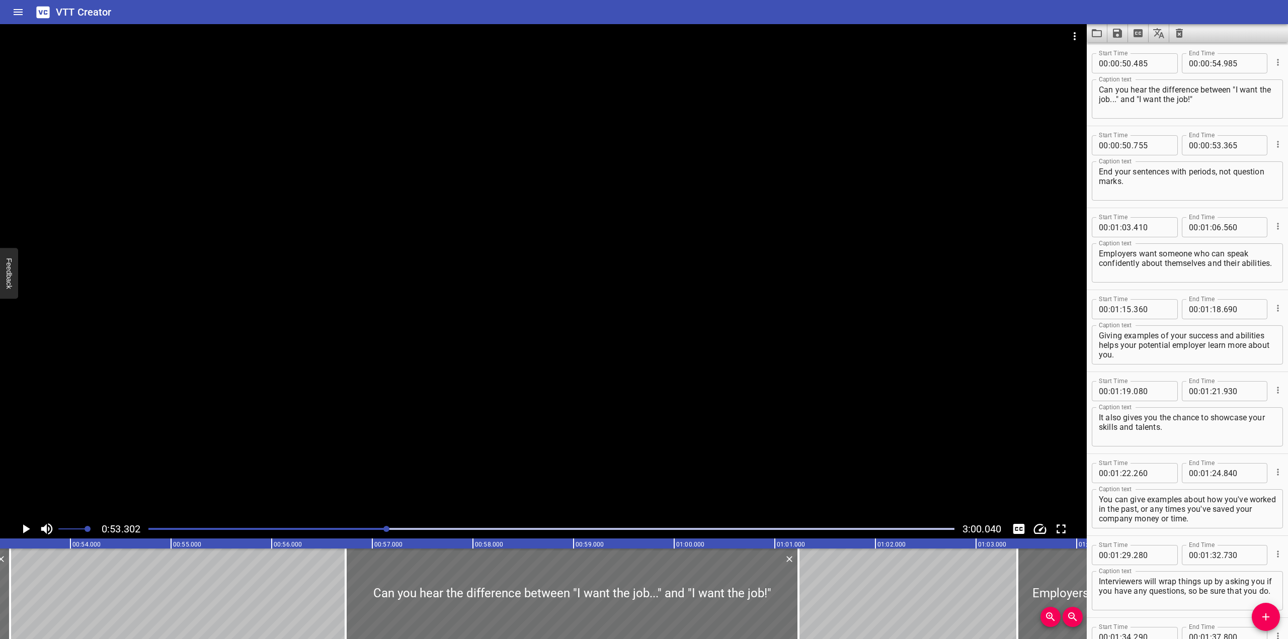
type input "235"
drag, startPoint x: 362, startPoint y: 525, endPoint x: 369, endPoint y: 525, distance: 7.1
click at [368, 525] on div at bounding box center [551, 529] width 818 height 14
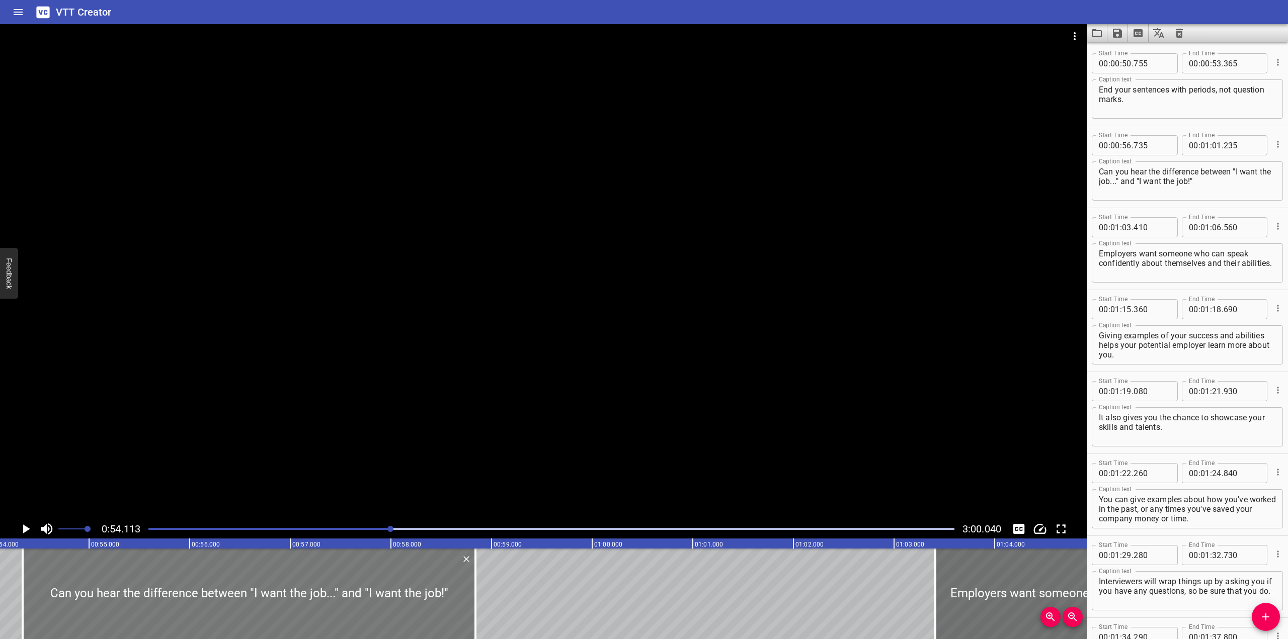
drag, startPoint x: 481, startPoint y: 569, endPoint x: 239, endPoint y: 584, distance: 242.5
click at [239, 584] on div at bounding box center [249, 594] width 453 height 91
type input "54"
type input "330"
type input "00"
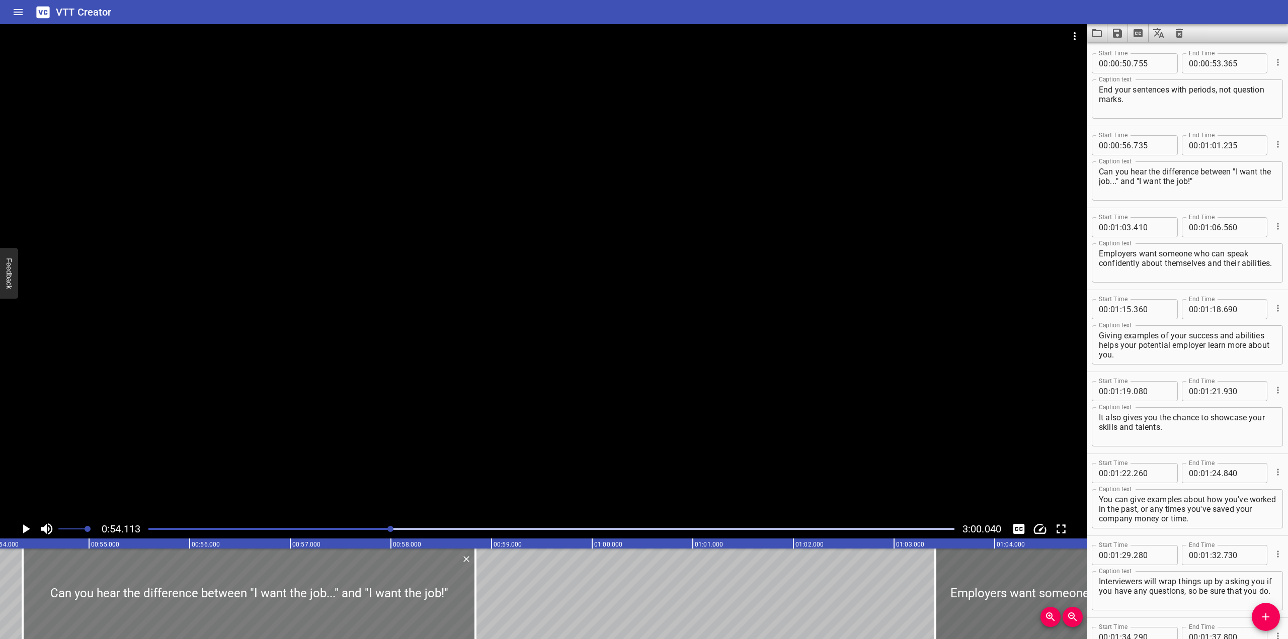
type input "58"
type input "830"
drag, startPoint x: 468, startPoint y: 591, endPoint x: 509, endPoint y: 588, distance: 40.8
click at [488, 588] on div at bounding box center [267, 594] width 453 height 91
type input "530"
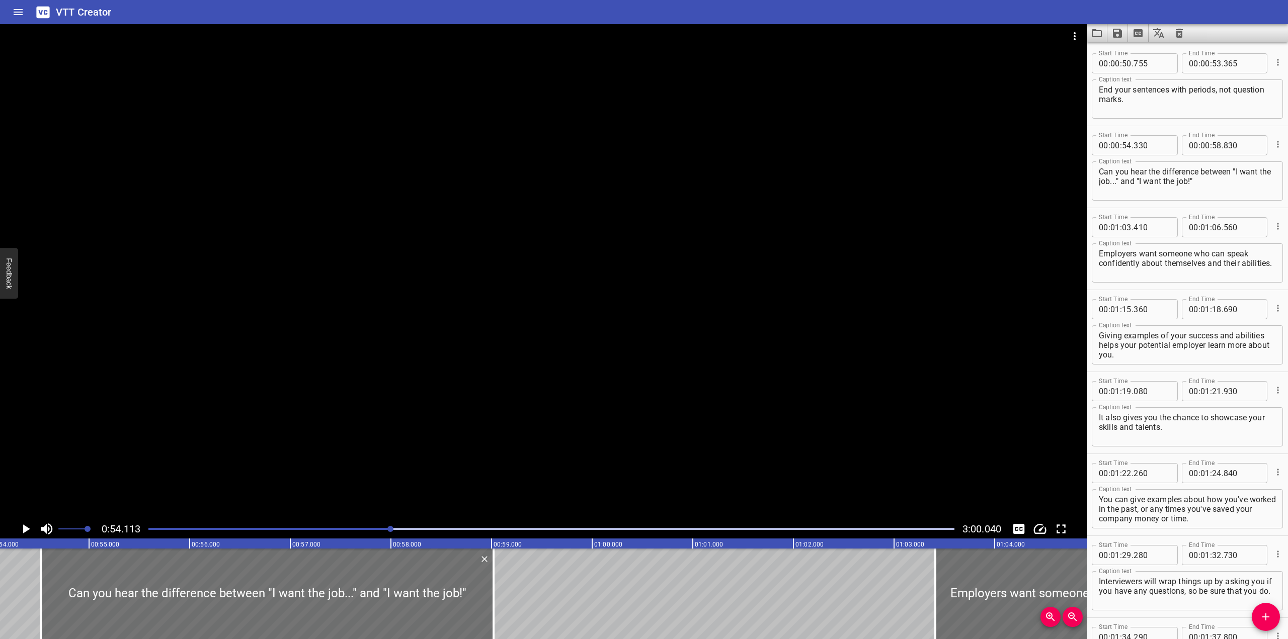
type input "59"
type input "030"
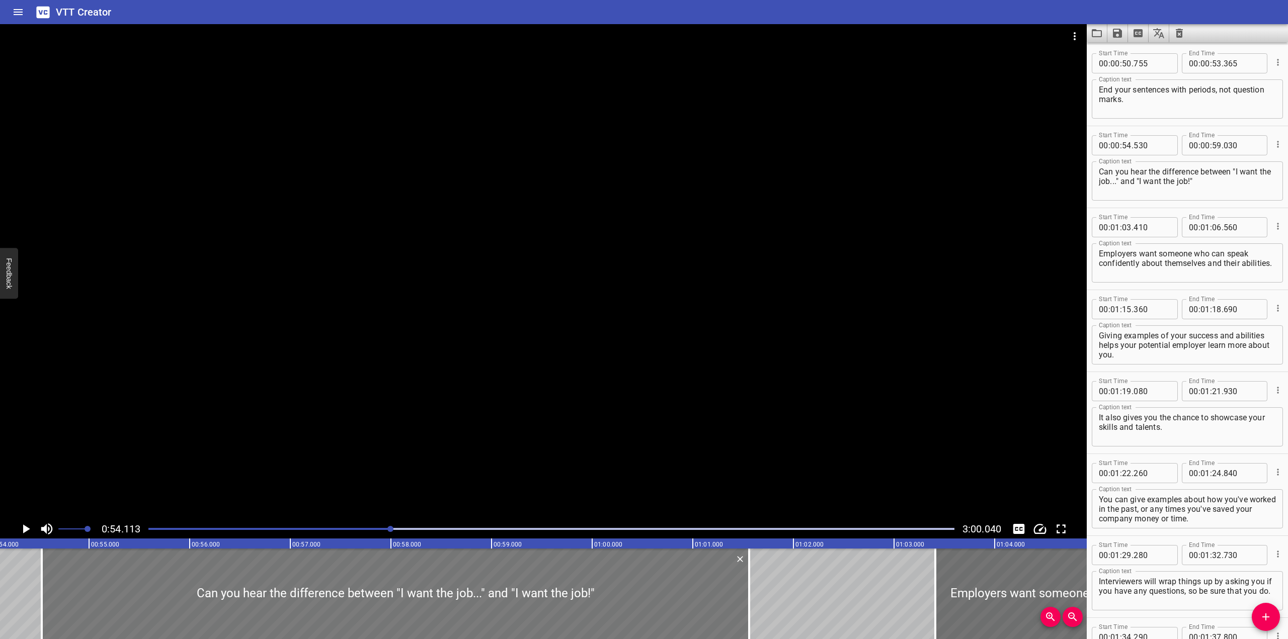
drag, startPoint x: 499, startPoint y: 588, endPoint x: 740, endPoint y: 573, distance: 242.0
click at [754, 575] on div at bounding box center [749, 594] width 10 height 91
type input "01"
type input "585"
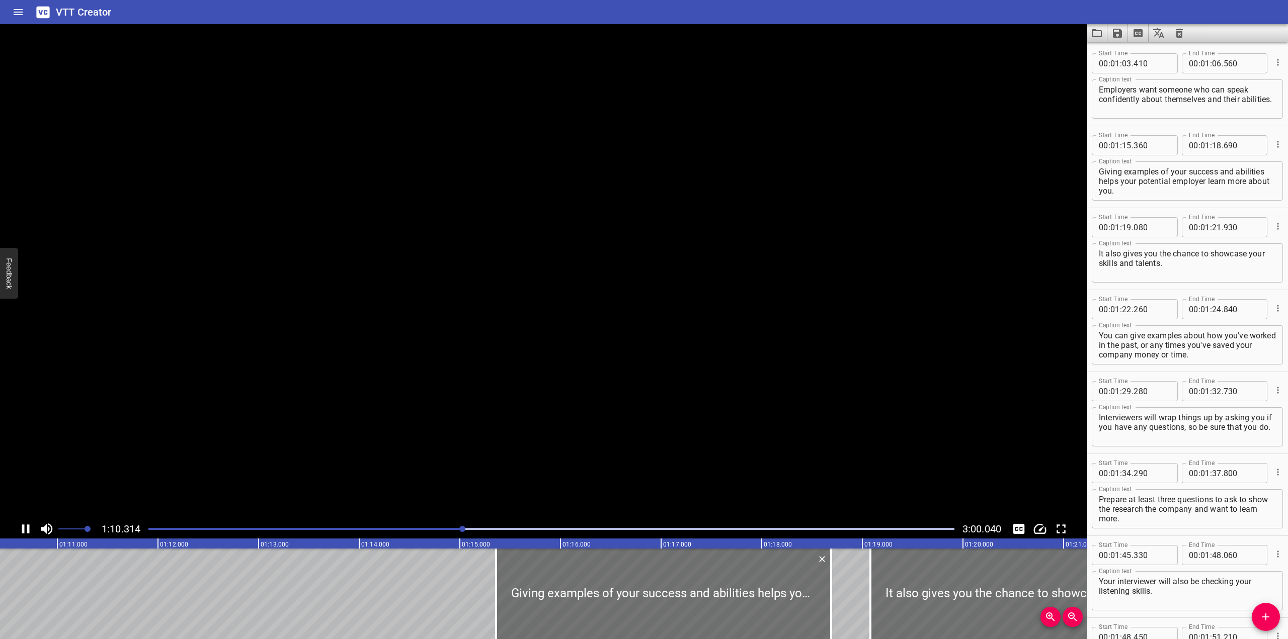
scroll to position [0, 7089]
click at [454, 525] on div at bounding box center [551, 529] width 818 height 14
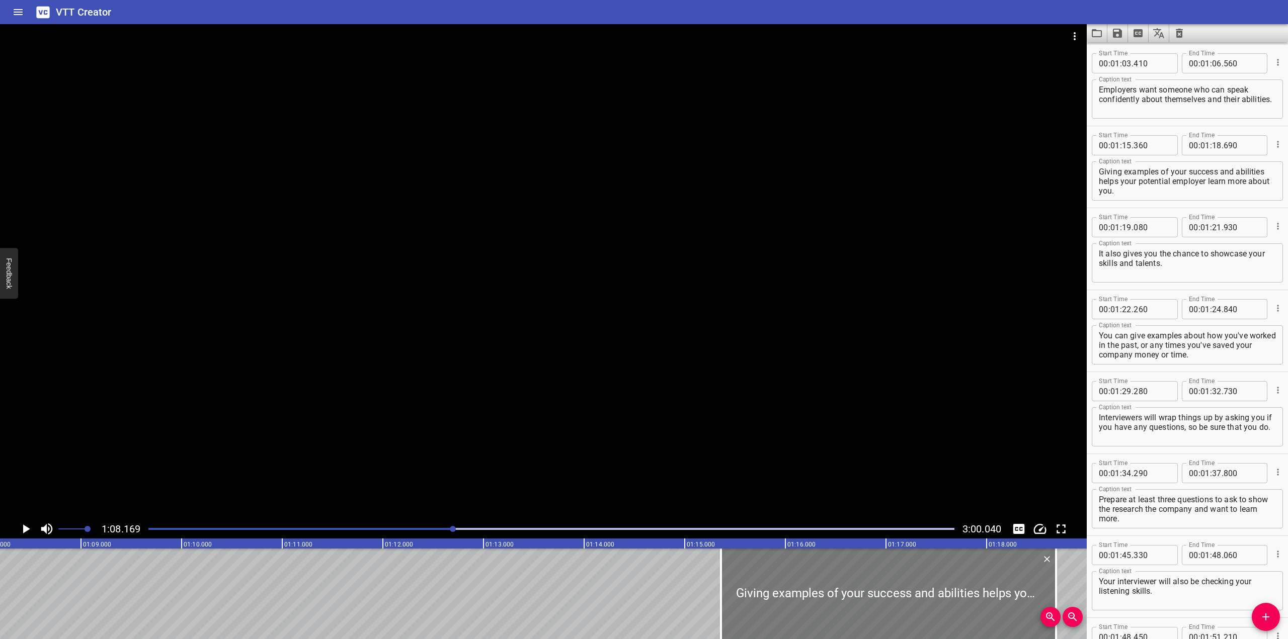
scroll to position [0, 6860]
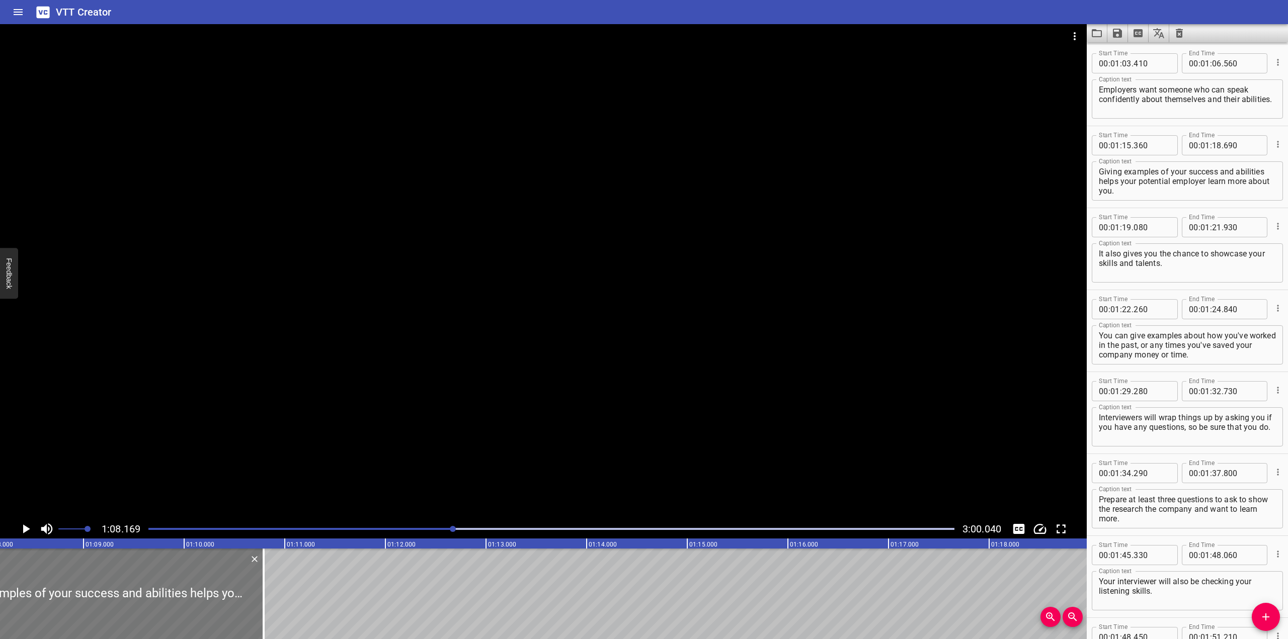
drag, startPoint x: 864, startPoint y: 596, endPoint x: 46, endPoint y: 563, distance: 818.8
click at [46, 563] on div at bounding box center [96, 594] width 335 height 91
type input "07"
type input "230"
type input "10"
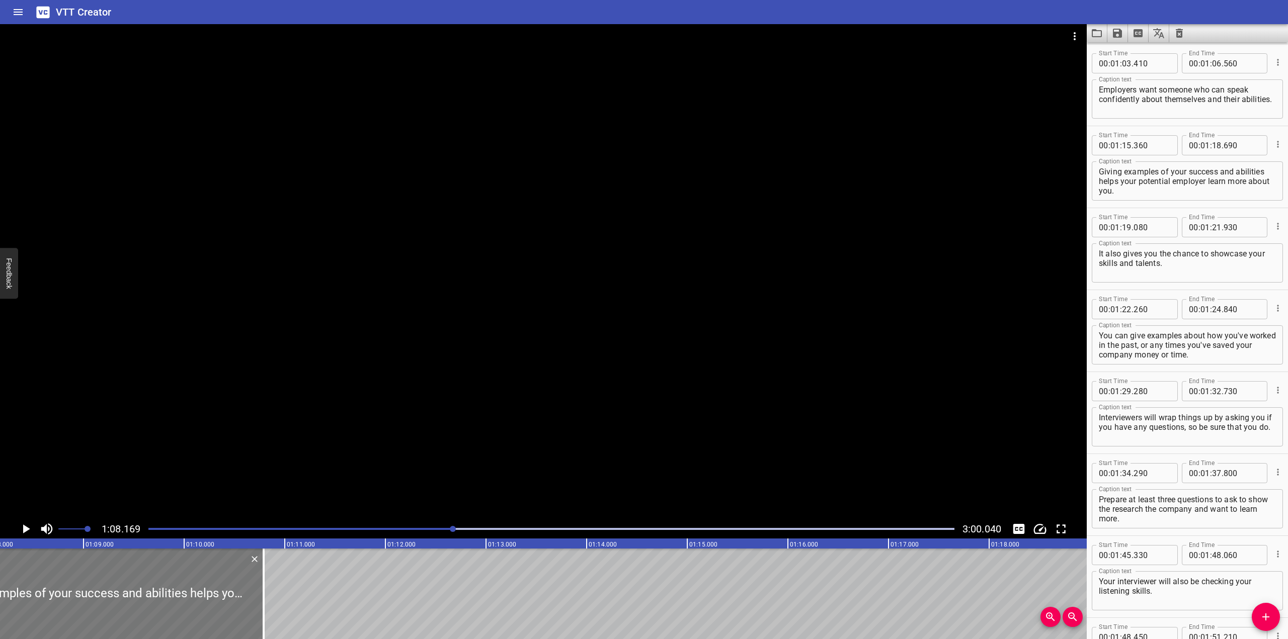
type input "560"
click at [445, 528] on div at bounding box center [551, 529] width 818 height 14
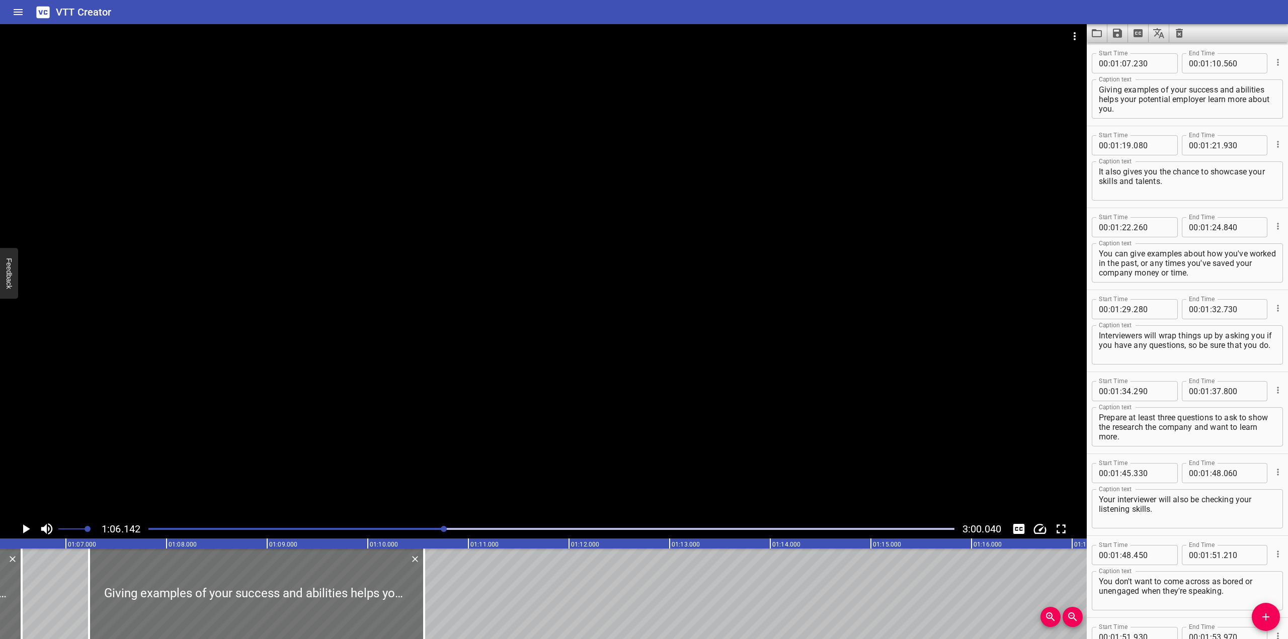
scroll to position [0, 6655]
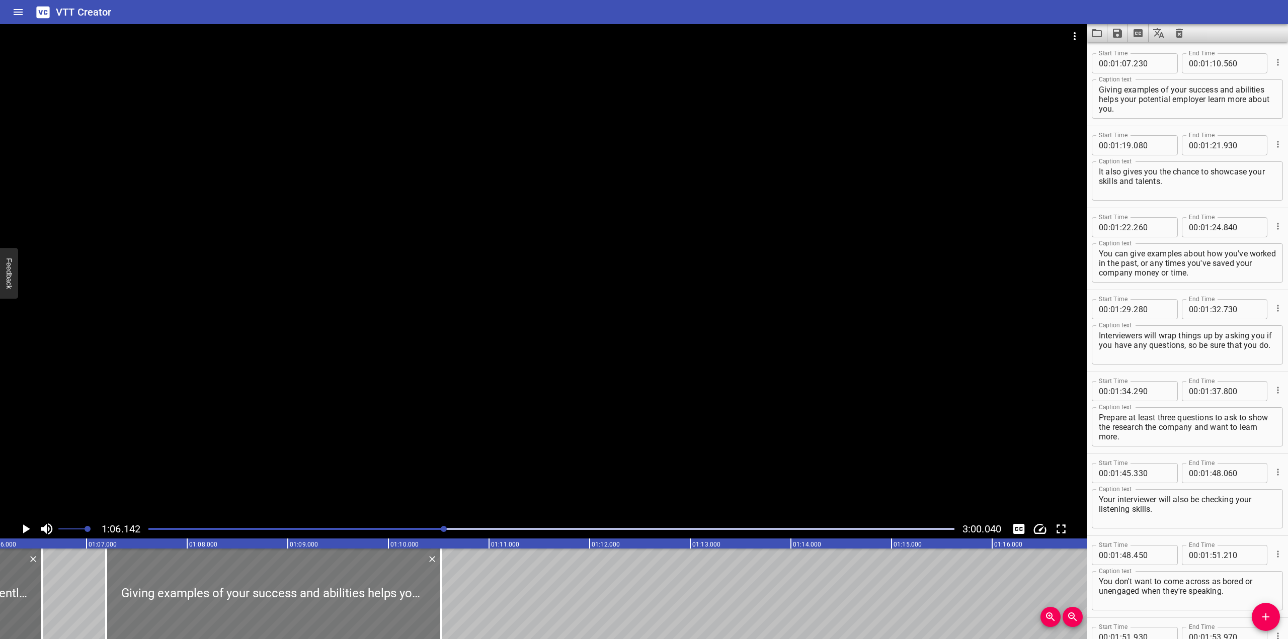
drag, startPoint x: 336, startPoint y: 569, endPoint x: 333, endPoint y: 574, distance: 6.3
click at [333, 574] on div at bounding box center [273, 594] width 335 height 91
type input "200"
type input "530"
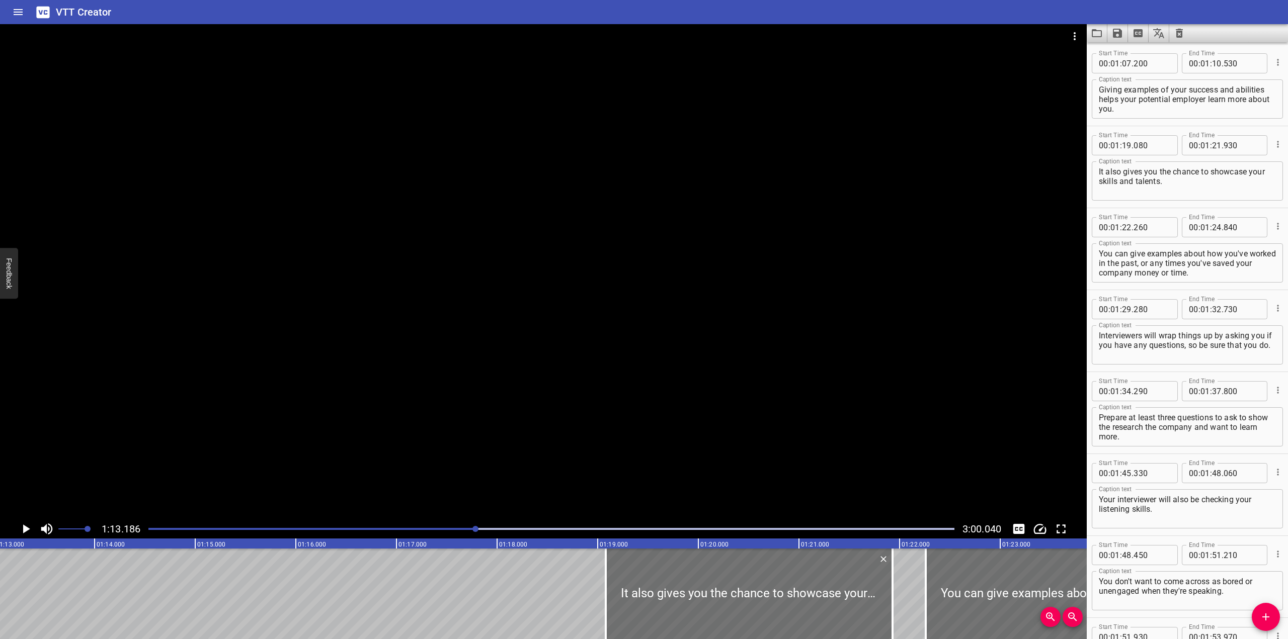
scroll to position [0, 7364]
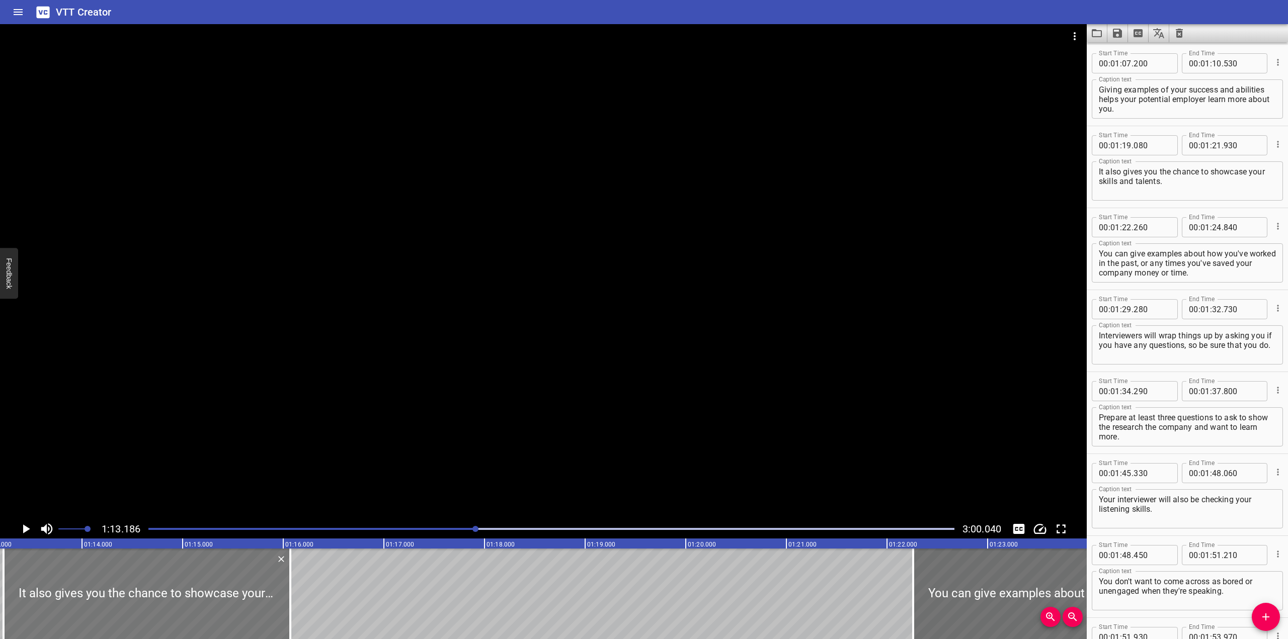
drag, startPoint x: 673, startPoint y: 585, endPoint x: 83, endPoint y: 576, distance: 589.7
click at [83, 576] on div at bounding box center [147, 594] width 287 height 91
type input "13"
type input "220"
type input "16"
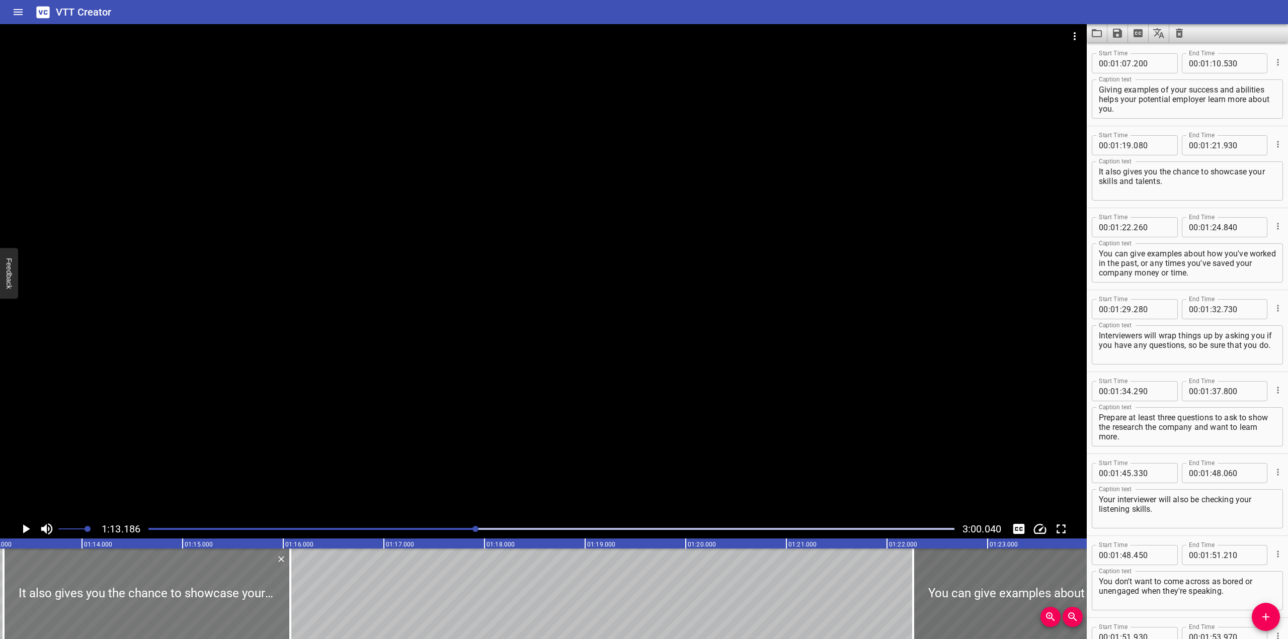
type input "070"
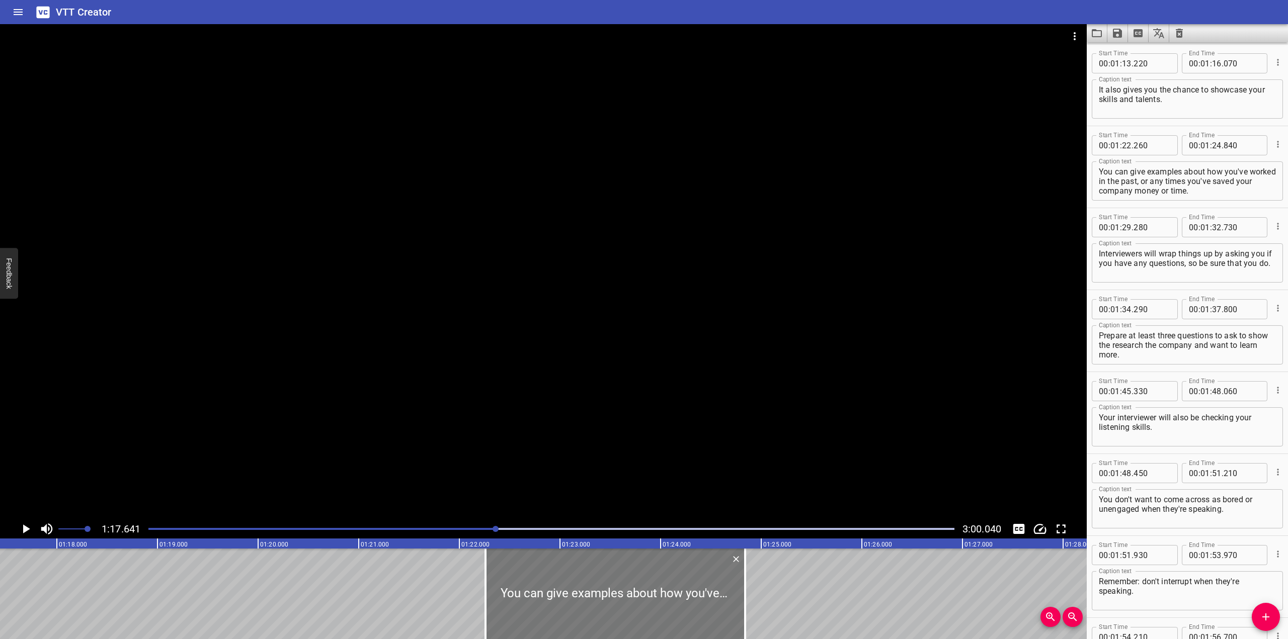
scroll to position [0, 7813]
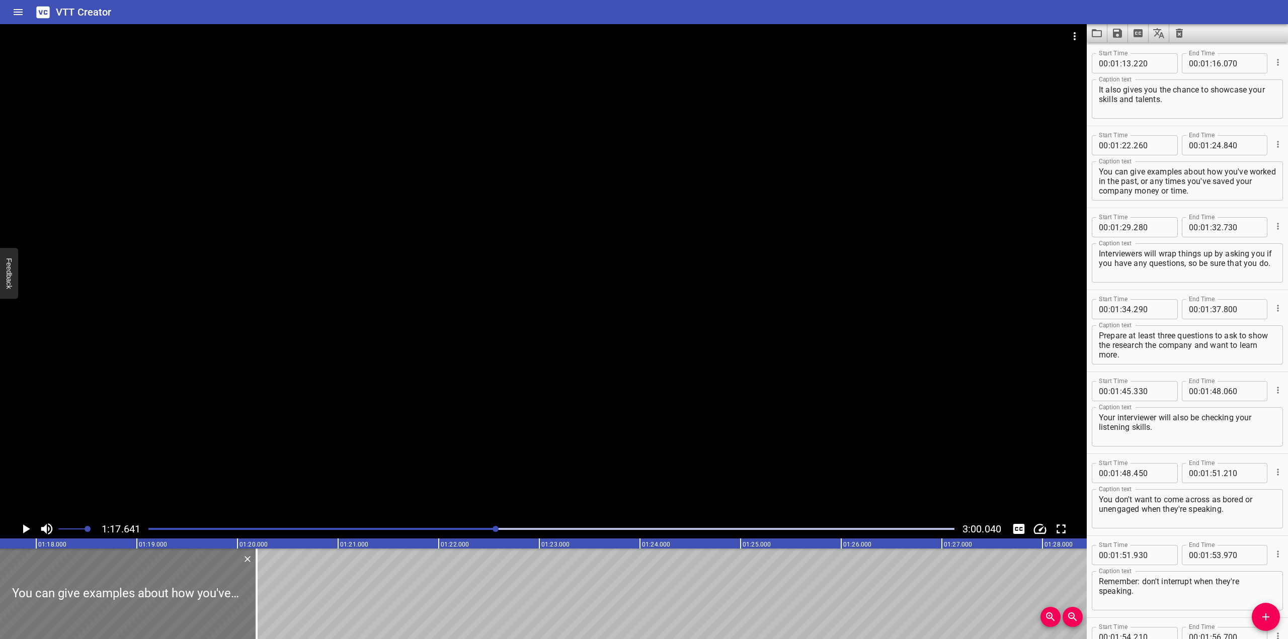
drag, startPoint x: 608, startPoint y: 590, endPoint x: 142, endPoint y: 578, distance: 466.1
click at [142, 578] on div at bounding box center [127, 594] width 260 height 91
type input "17"
type input "630"
type input "20"
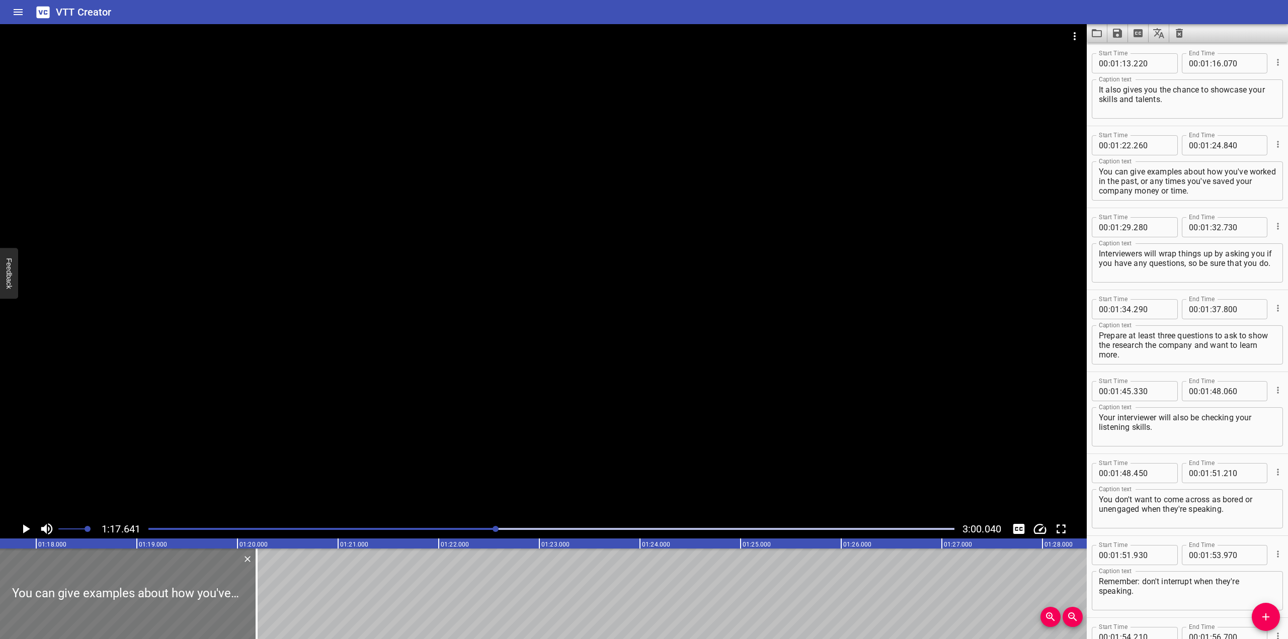
type input "210"
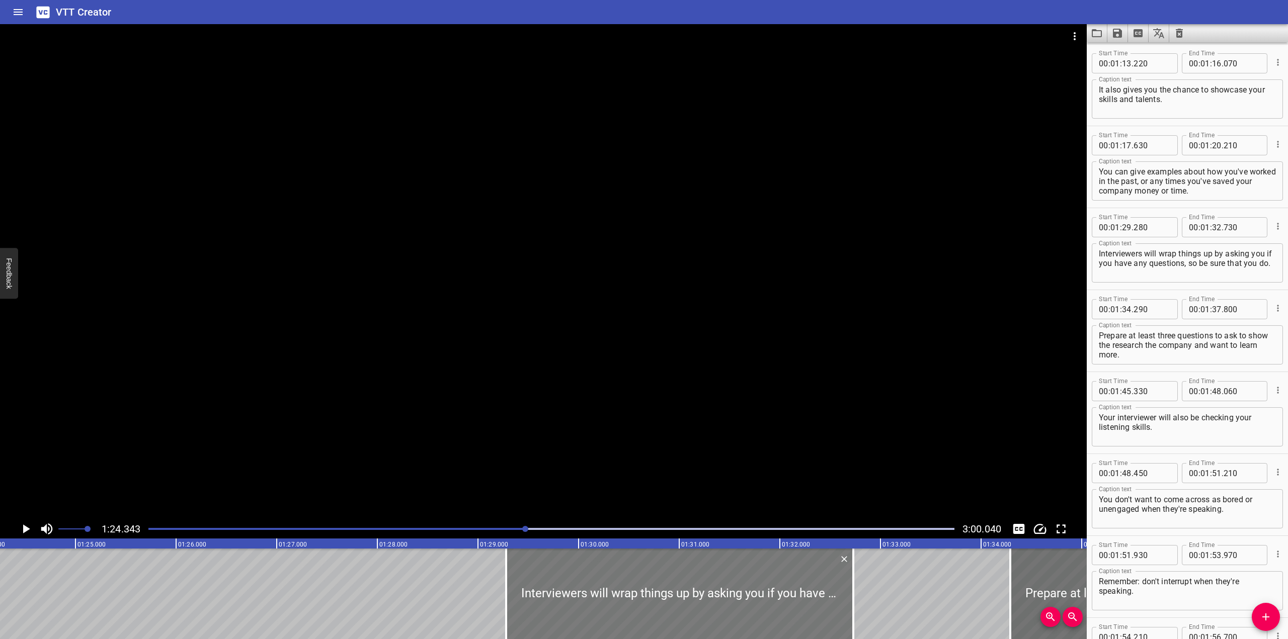
scroll to position [0, 8487]
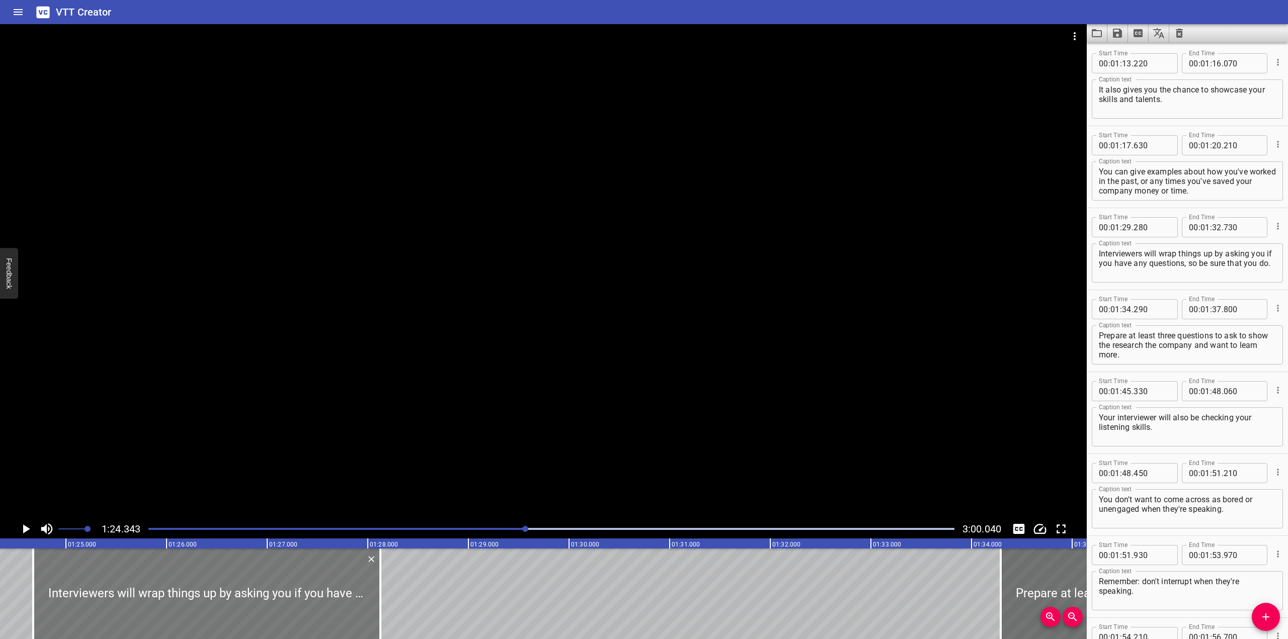
drag, startPoint x: 611, startPoint y: 592, endPoint x: 207, endPoint y: 599, distance: 404.1
click at [207, 599] on div at bounding box center [206, 594] width 347 height 91
type input "24"
type input "650"
type input "28"
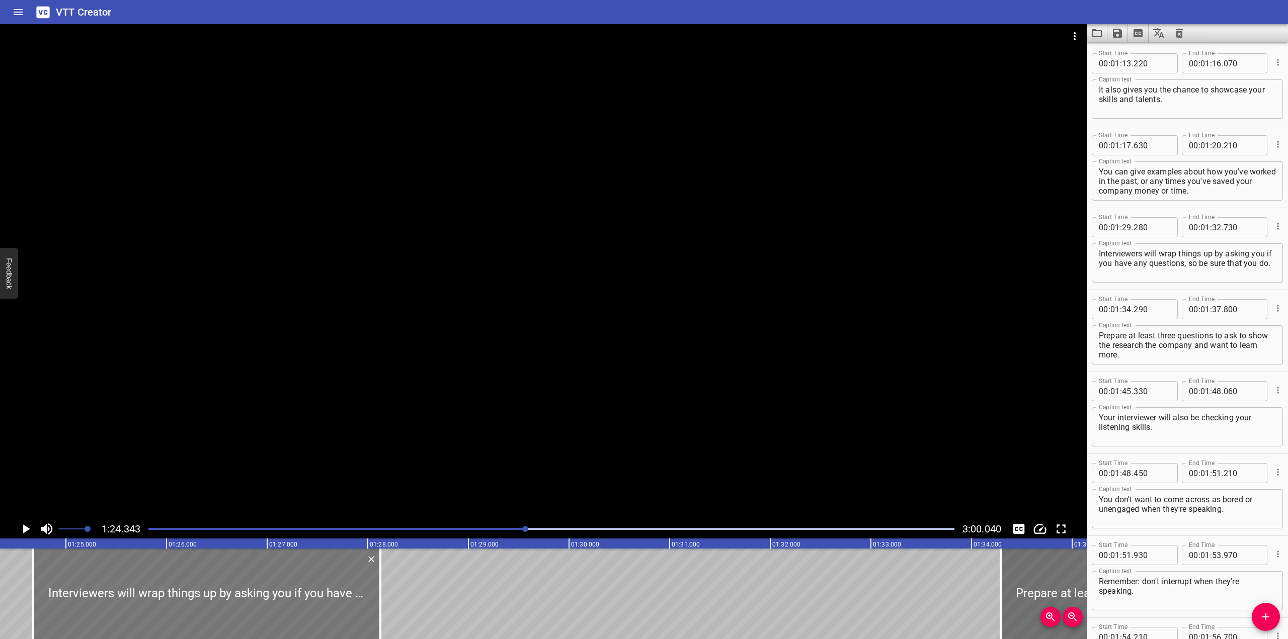
type input "100"
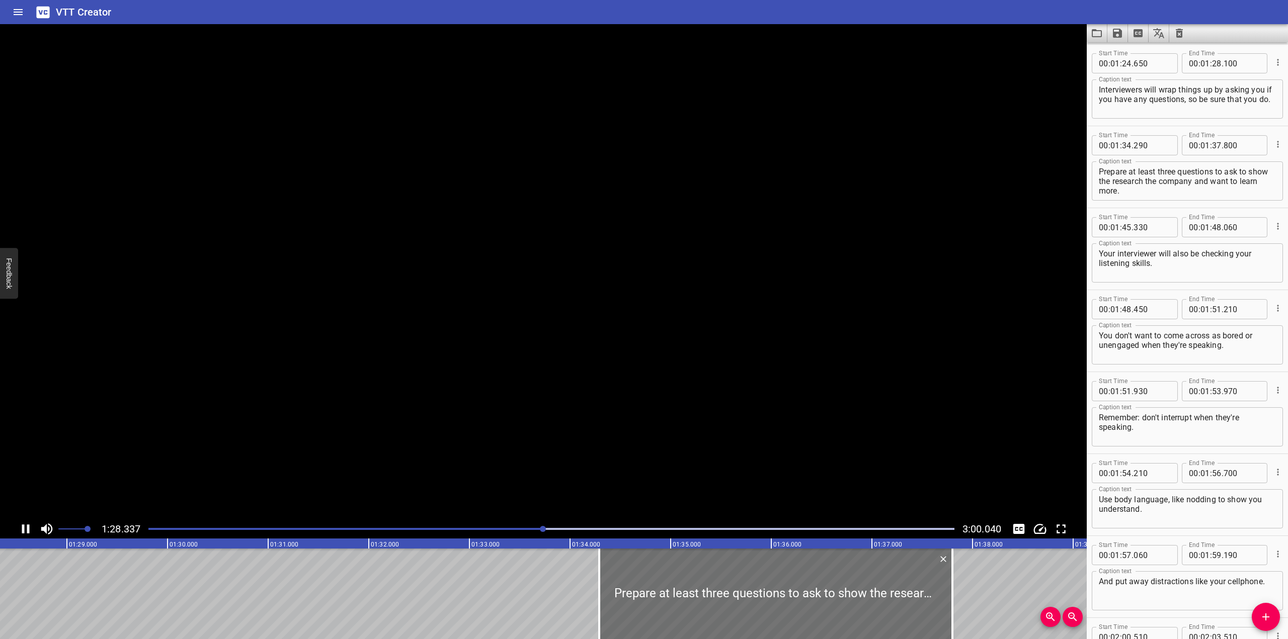
scroll to position [0, 8907]
drag, startPoint x: 1251, startPoint y: 92, endPoint x: 1270, endPoint y: 92, distance: 19.6
click at [846, 92] on div "Interviewers will wrap things up by asking you if you have any questions, so be…" at bounding box center [1187, 98] width 191 height 39
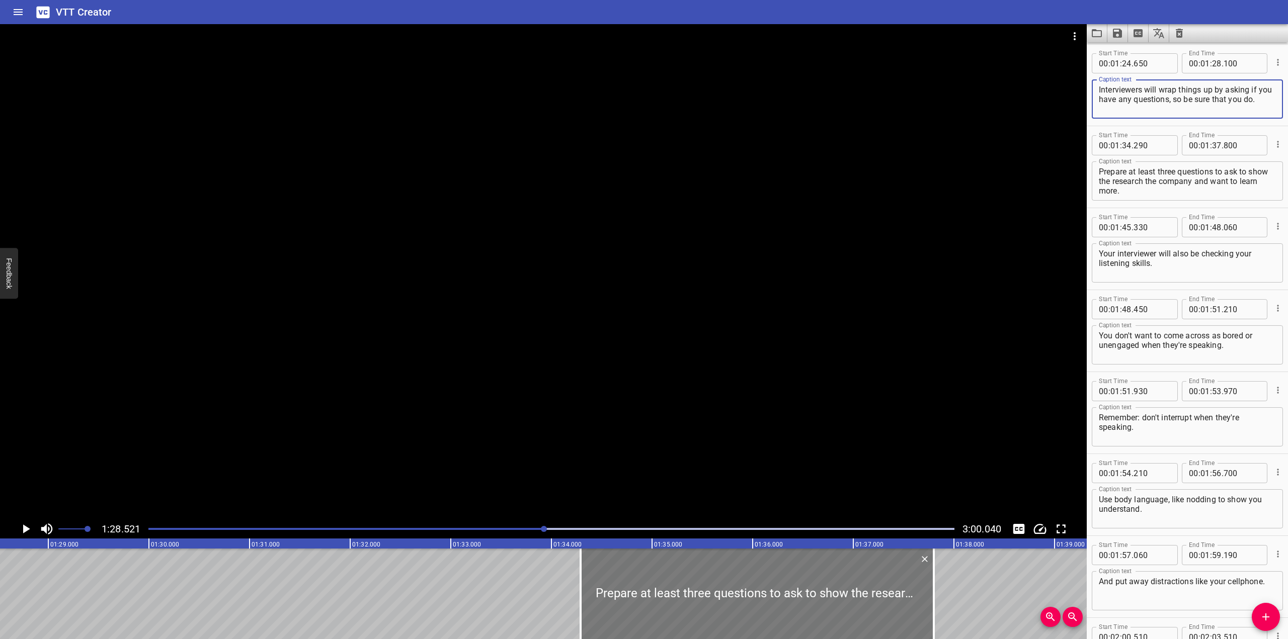
type textarea "Interviewers will wrap things up by asking if you have any questions, so be sur…"
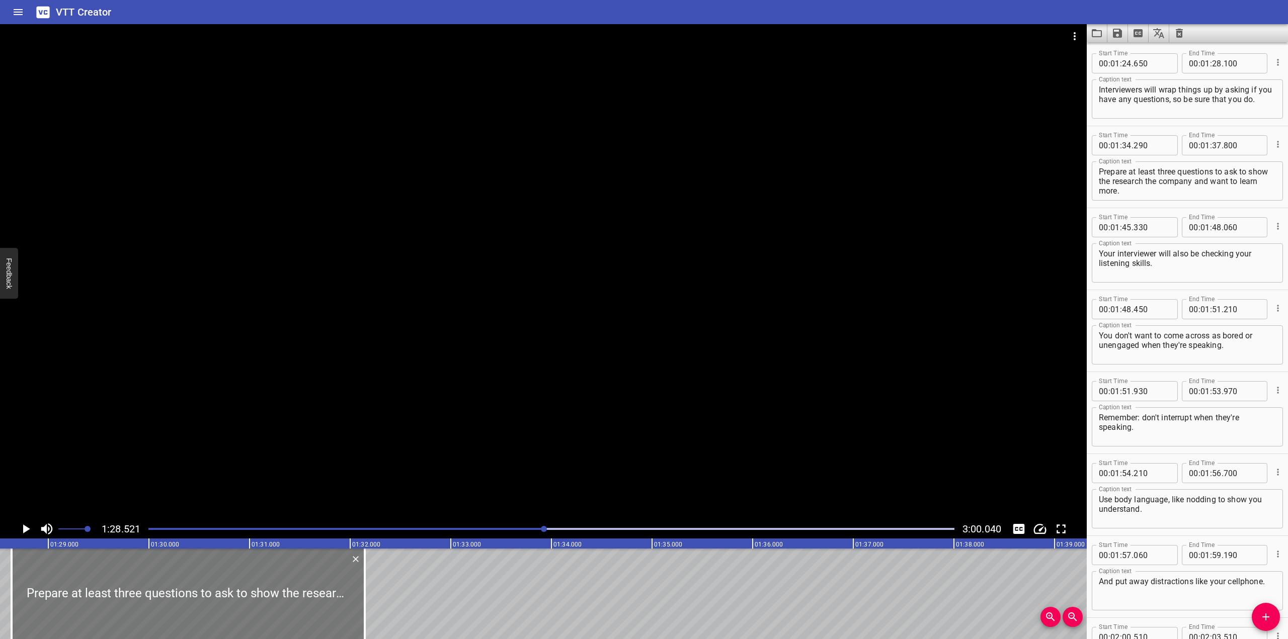
drag, startPoint x: 804, startPoint y: 592, endPoint x: 235, endPoint y: 601, distance: 569.1
click at [235, 601] on div at bounding box center [188, 594] width 353 height 91
type input "28"
type input "635"
type input "32"
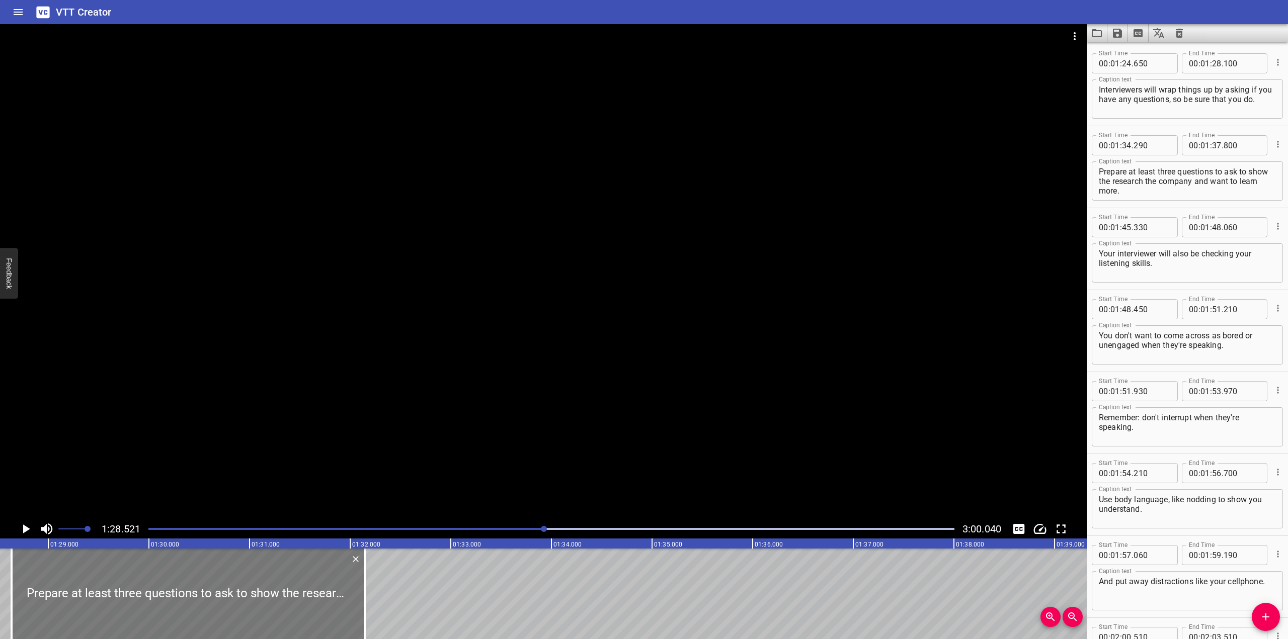
type input "145"
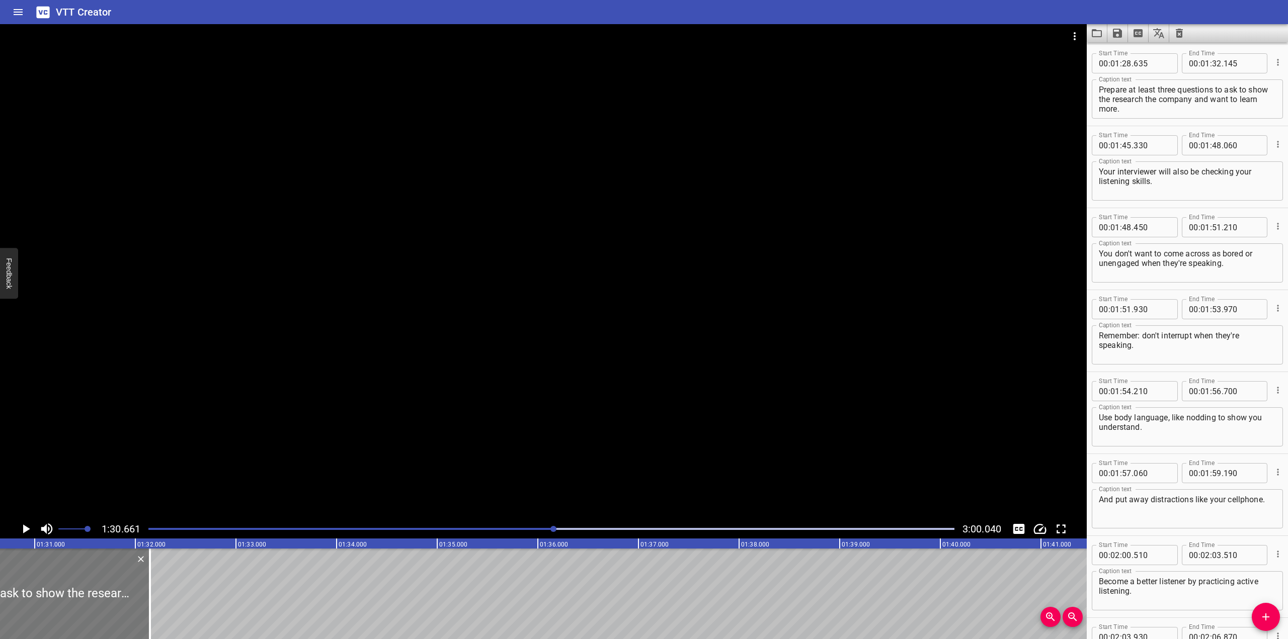
scroll to position [0, 9123]
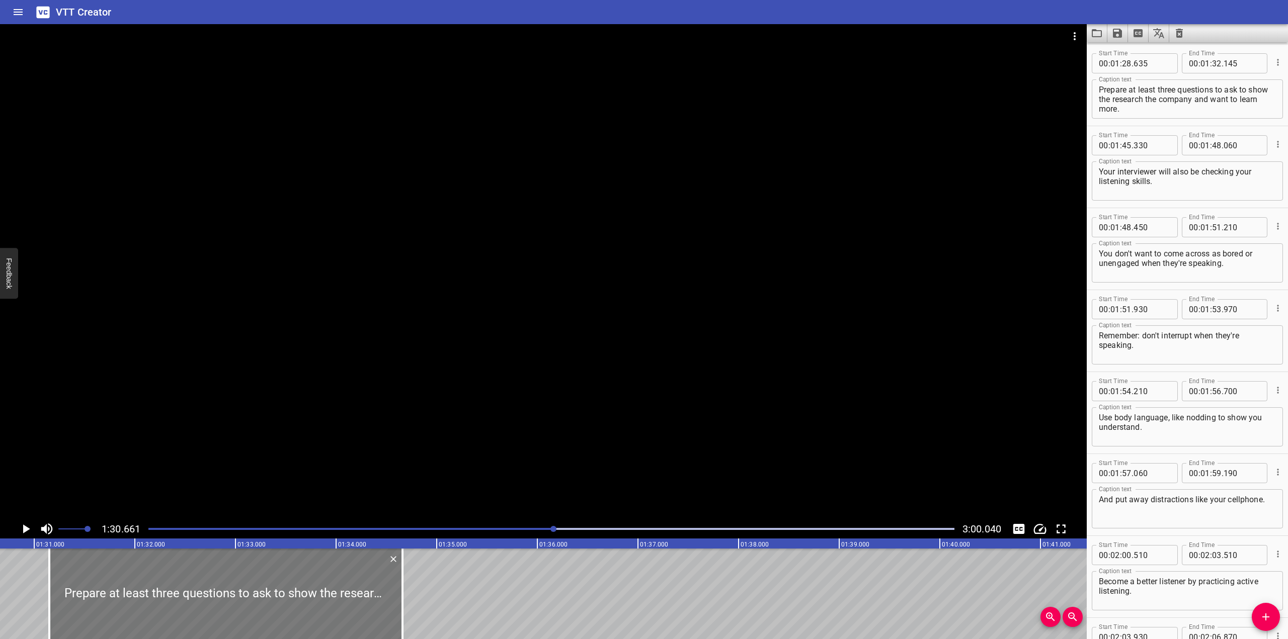
drag, startPoint x: 31, startPoint y: 594, endPoint x: 284, endPoint y: 606, distance: 253.4
click at [284, 606] on div at bounding box center [225, 594] width 353 height 91
type input "31"
type input "150"
type input "34"
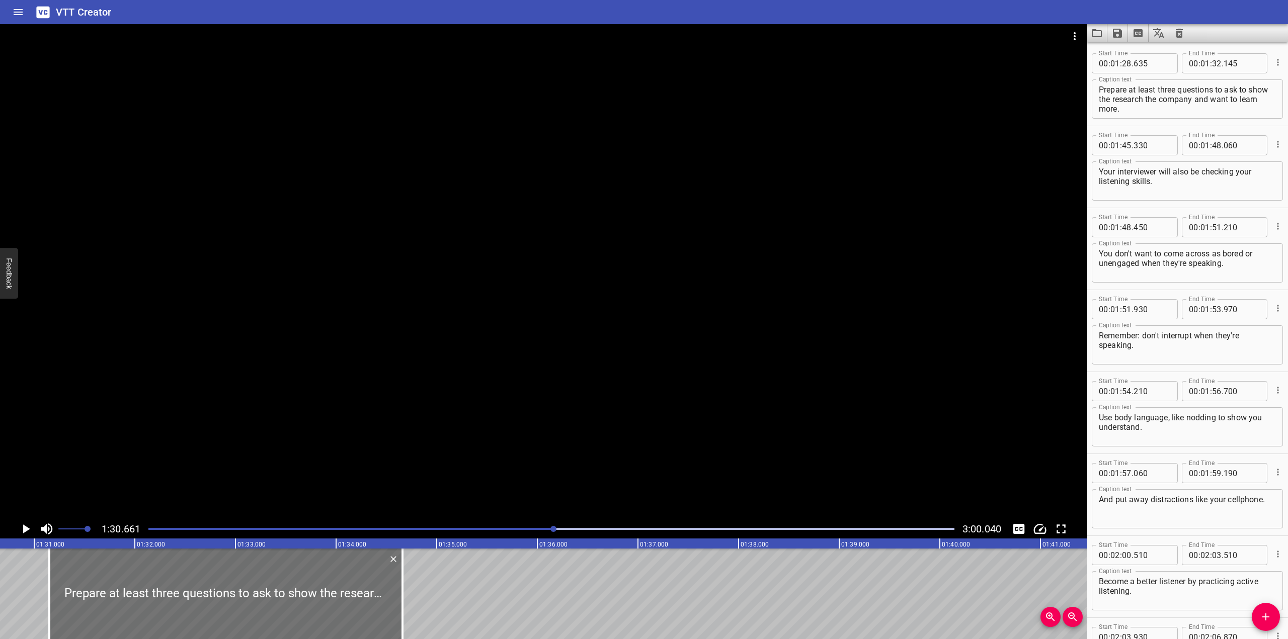
type input "660"
click at [548, 530] on div at bounding box center [551, 529] width 818 height 14
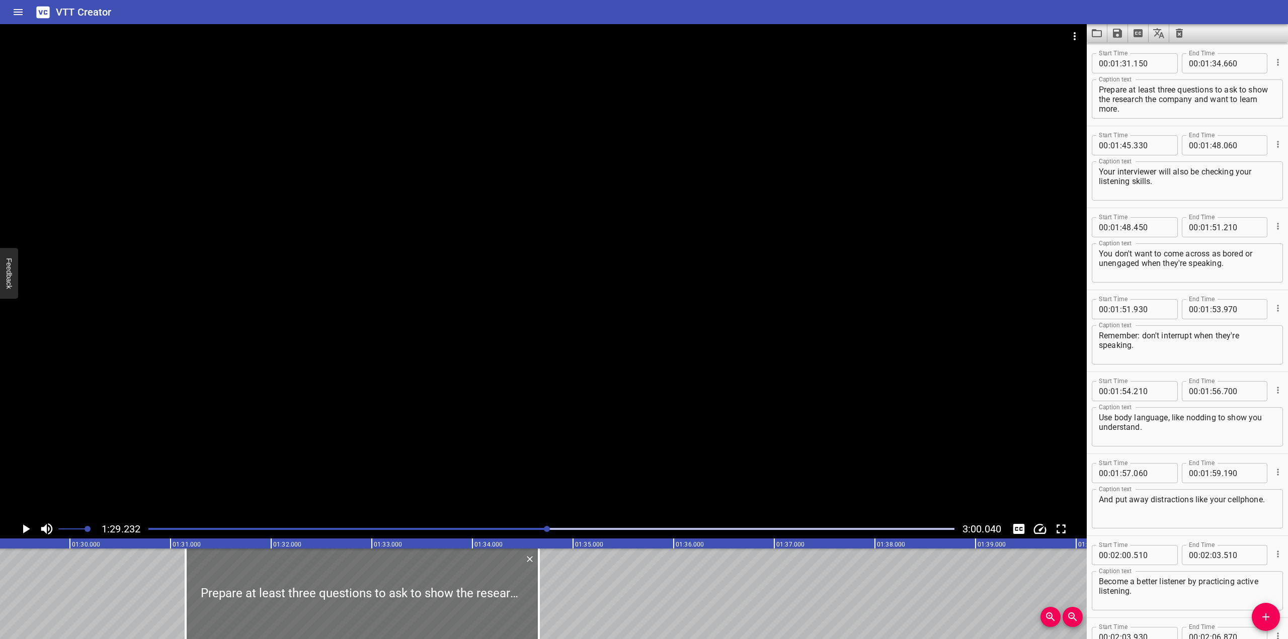
scroll to position [0, 8979]
click at [541, 530] on div at bounding box center [551, 529] width 818 height 14
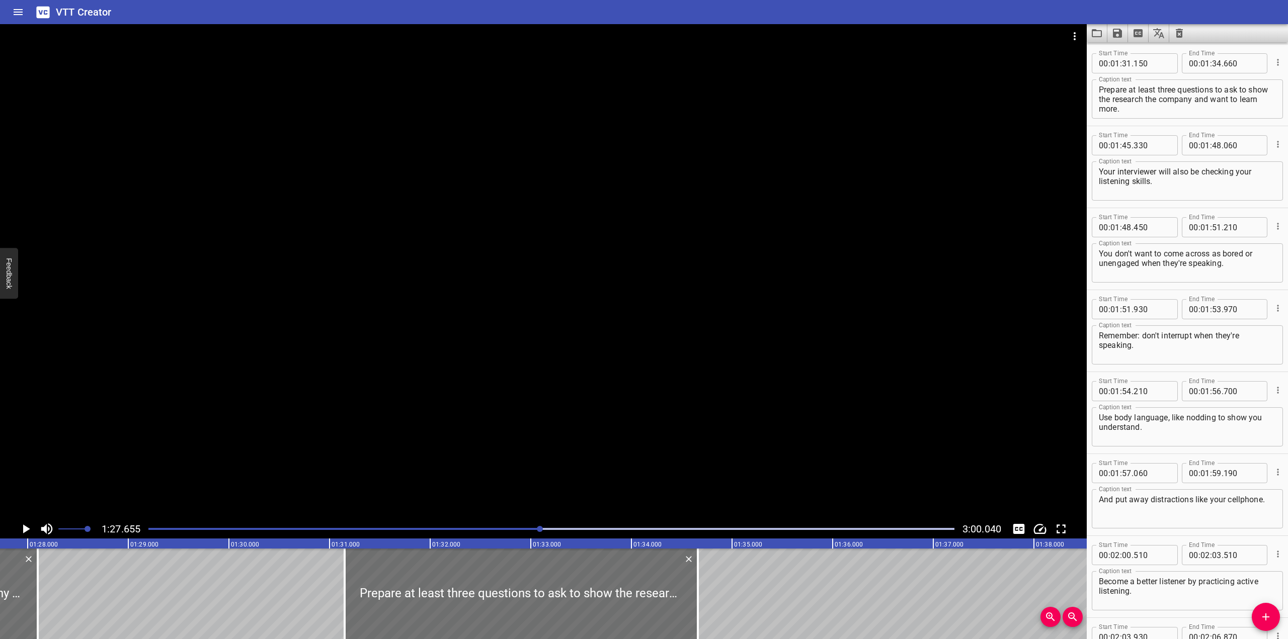
scroll to position [0, 8820]
click at [29, 532] on icon "Play/Pause" at bounding box center [25, 529] width 15 height 15
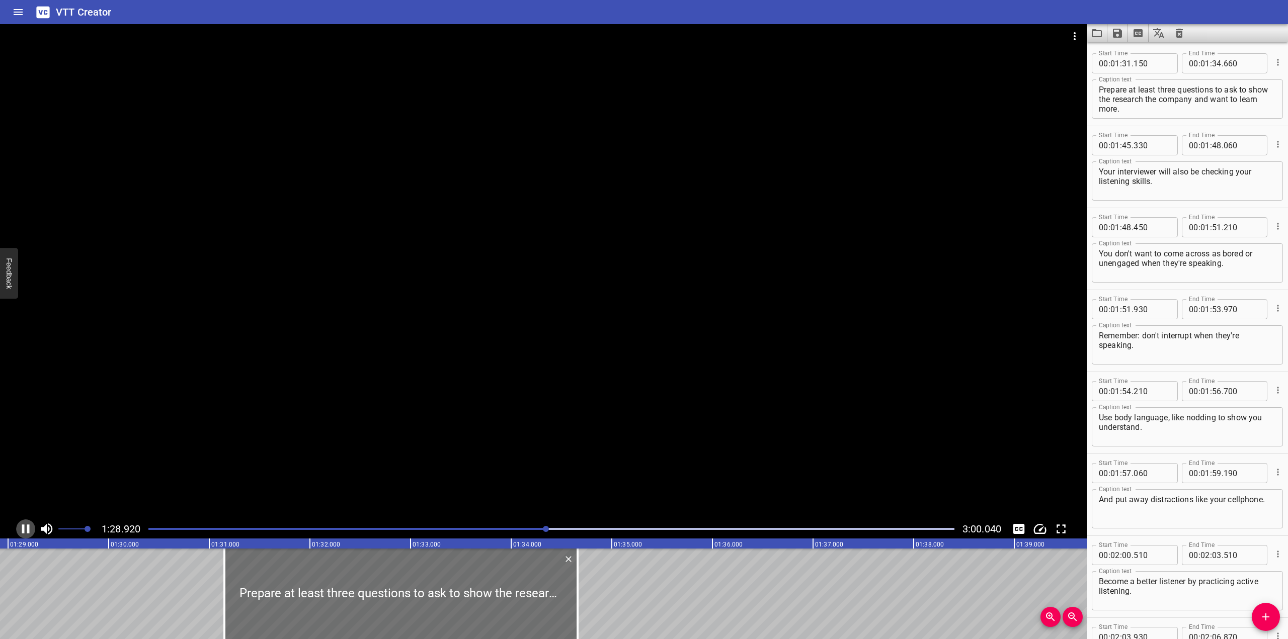
click at [27, 530] on icon "Play/Pause" at bounding box center [26, 529] width 8 height 9
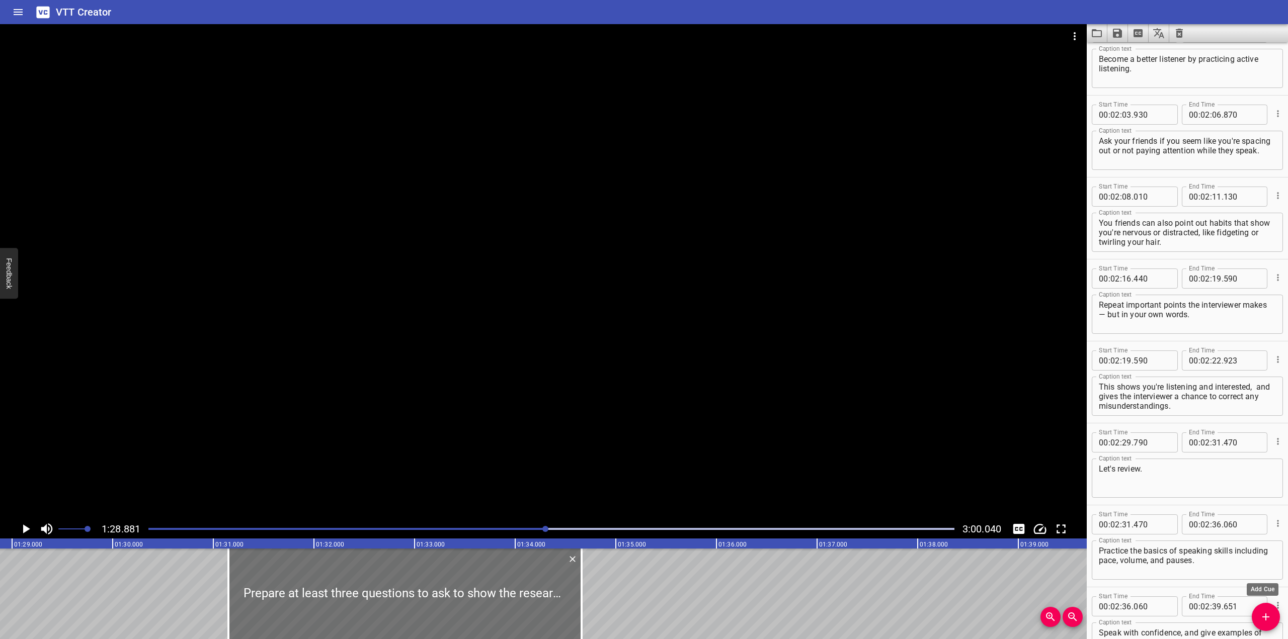
click at [846, 617] on icon "Add Cue" at bounding box center [1266, 617] width 12 height 12
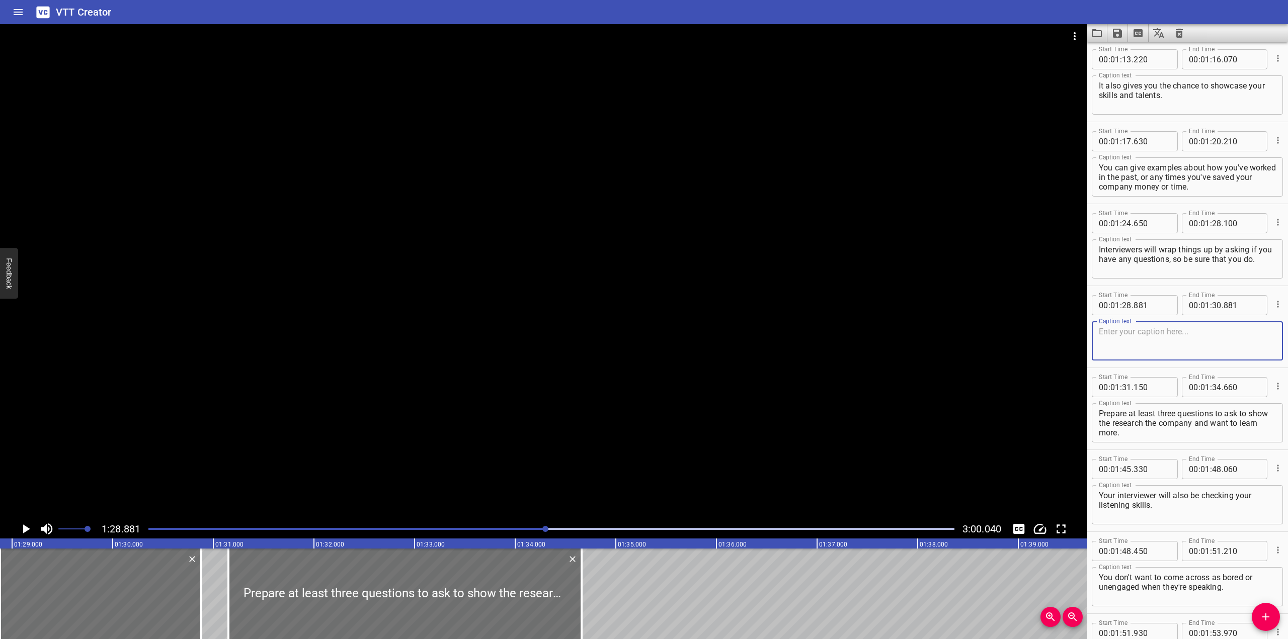
scroll to position [1307, 0]
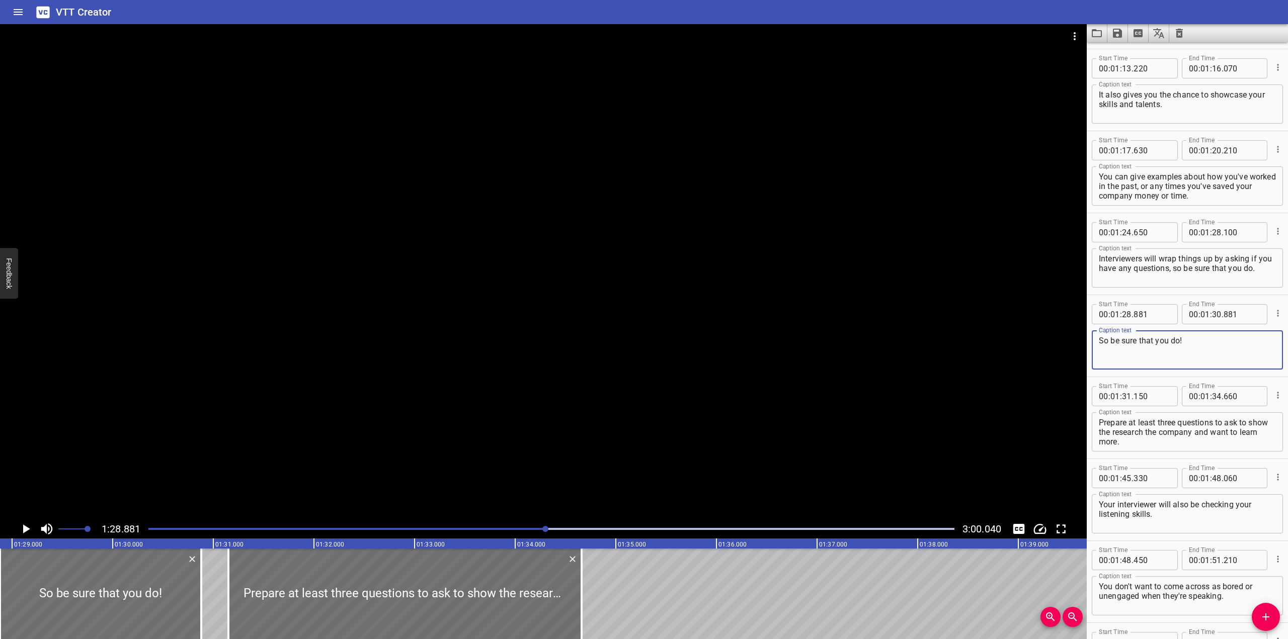
type textarea "So be sure that you do!"
click at [846, 387] on div at bounding box center [543, 272] width 1087 height 496
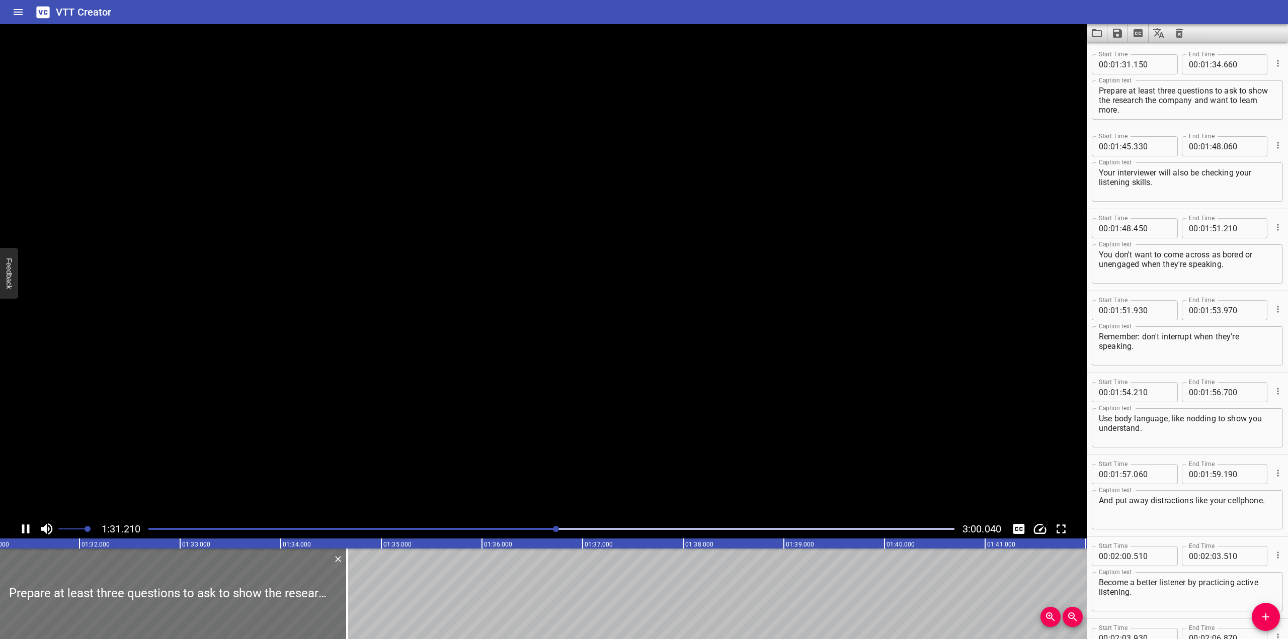
scroll to position [1640, 0]
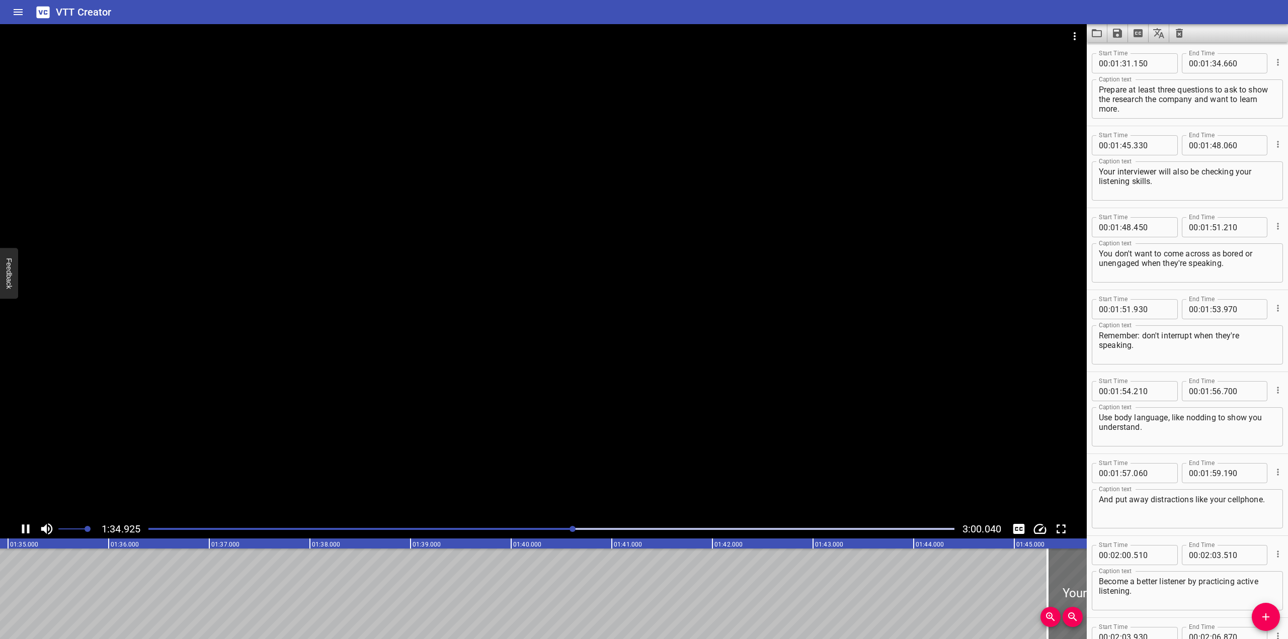
click at [226, 130] on div at bounding box center [543, 272] width 1087 height 496
drag, startPoint x: 1131, startPoint y: 101, endPoint x: 1122, endPoint y: 101, distance: 8.6
click at [846, 101] on textarea "Prepare at least three questions to ask to show the research the company and wa…" at bounding box center [1187, 99] width 177 height 29
drag, startPoint x: 1167, startPoint y: 98, endPoint x: 1118, endPoint y: 100, distance: 48.8
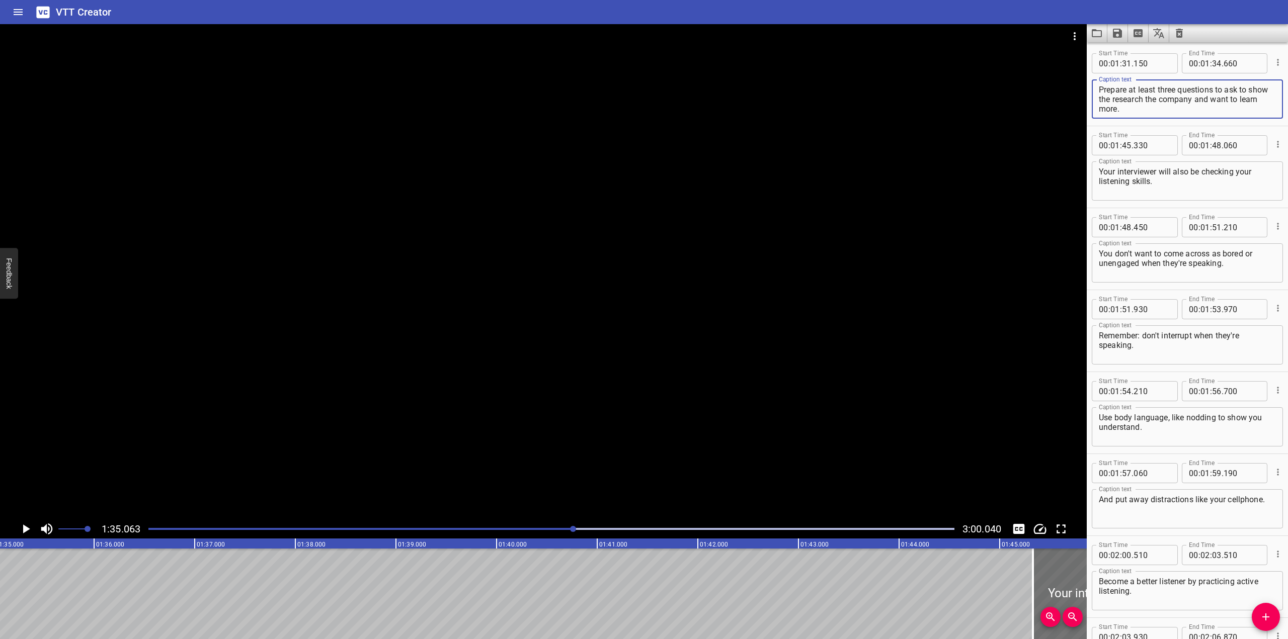
click at [846, 100] on textarea "Prepare at least three questions to ask to show the research the company and wa…" at bounding box center [1187, 99] width 177 height 29
type textarea "Prepare at least three questions to ask to show you've research the company and…"
click at [606, 297] on div at bounding box center [543, 272] width 1087 height 496
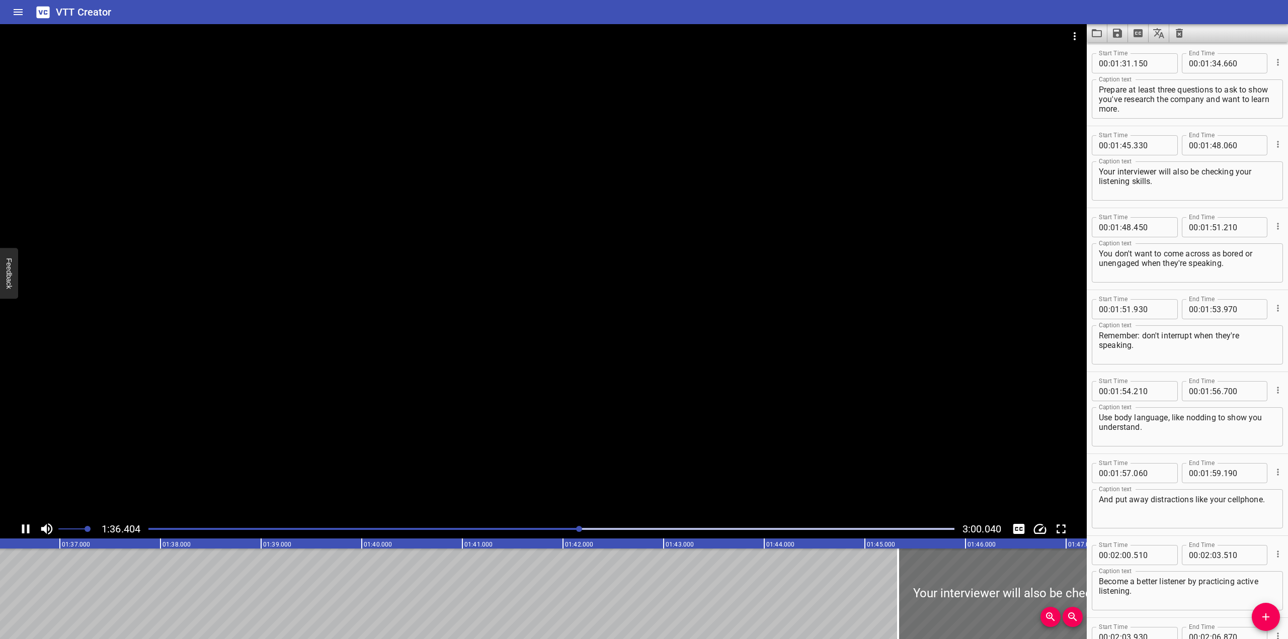
click at [549, 301] on div at bounding box center [543, 272] width 1087 height 496
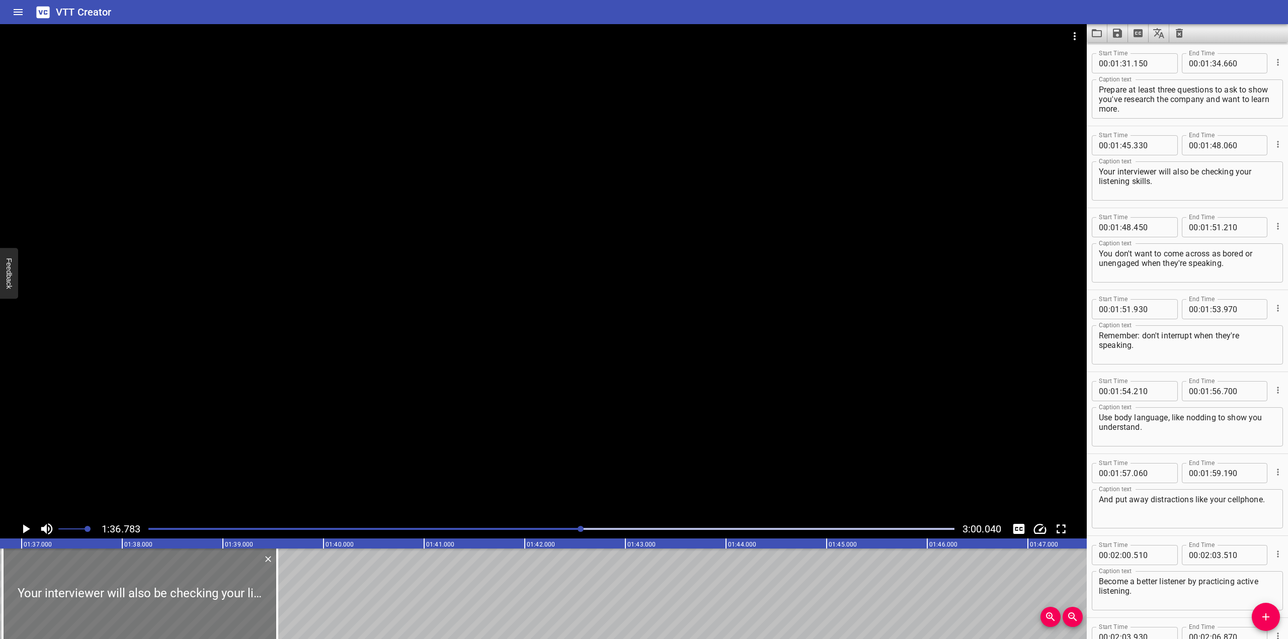
drag, startPoint x: 992, startPoint y: 570, endPoint x: 134, endPoint y: 591, distance: 857.6
click at [134, 591] on div at bounding box center [140, 594] width 275 height 91
type input "36"
type input "810"
type input "39"
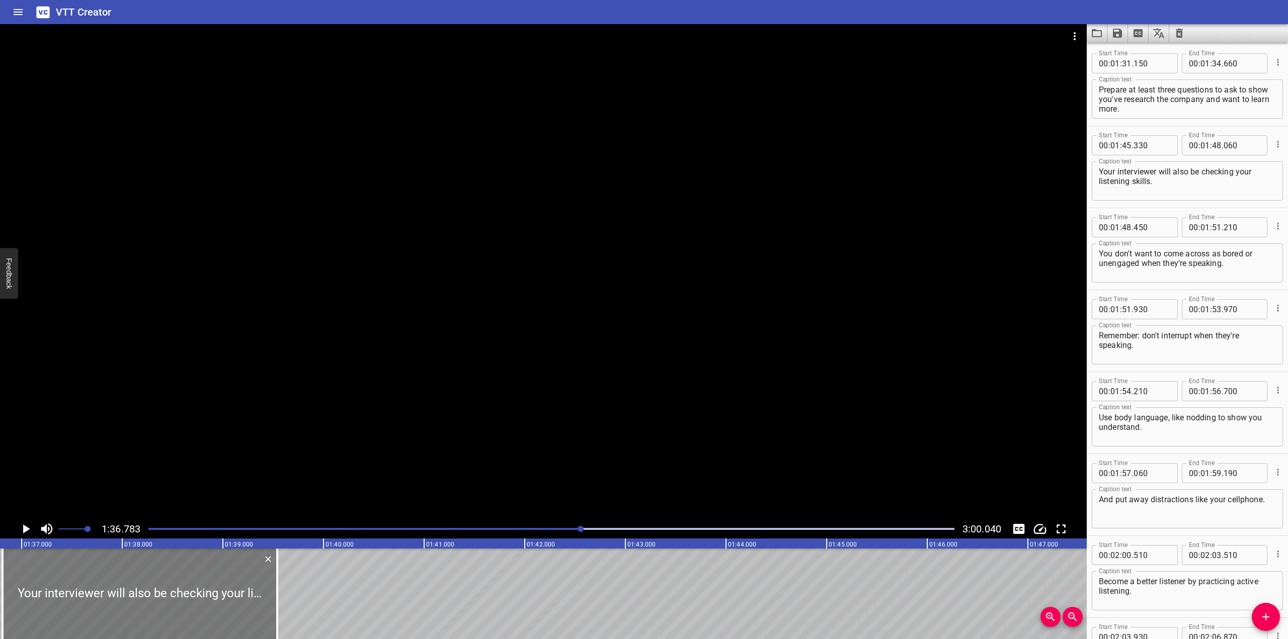
type input "540"
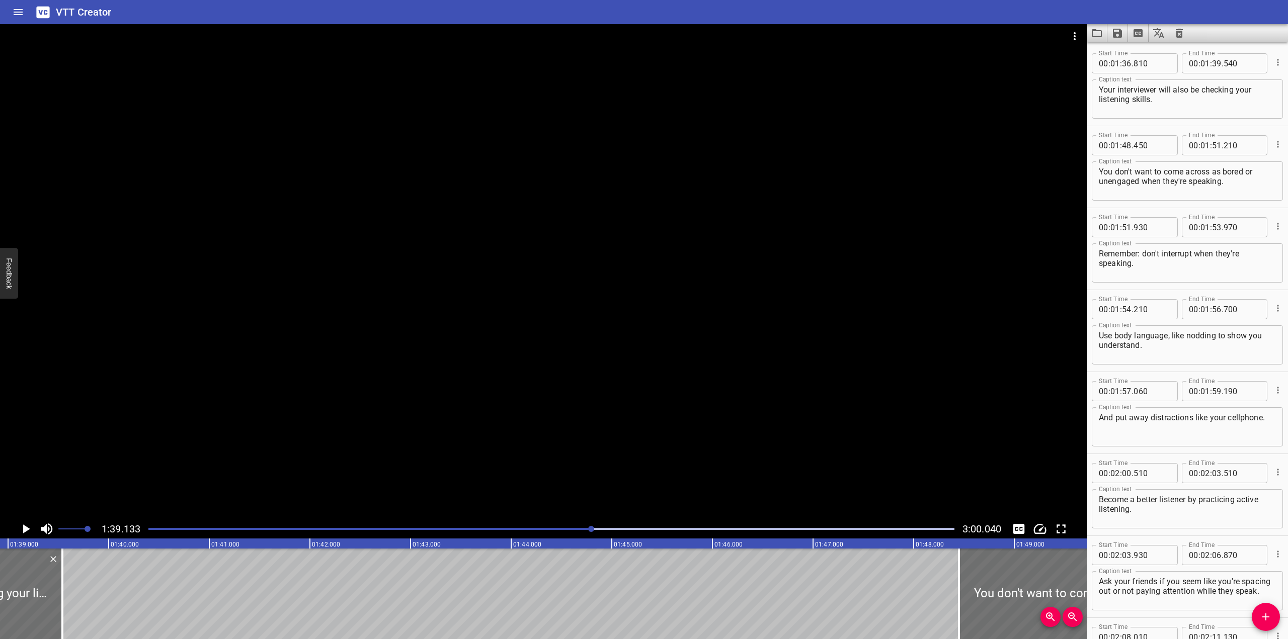
scroll to position [0, 9975]
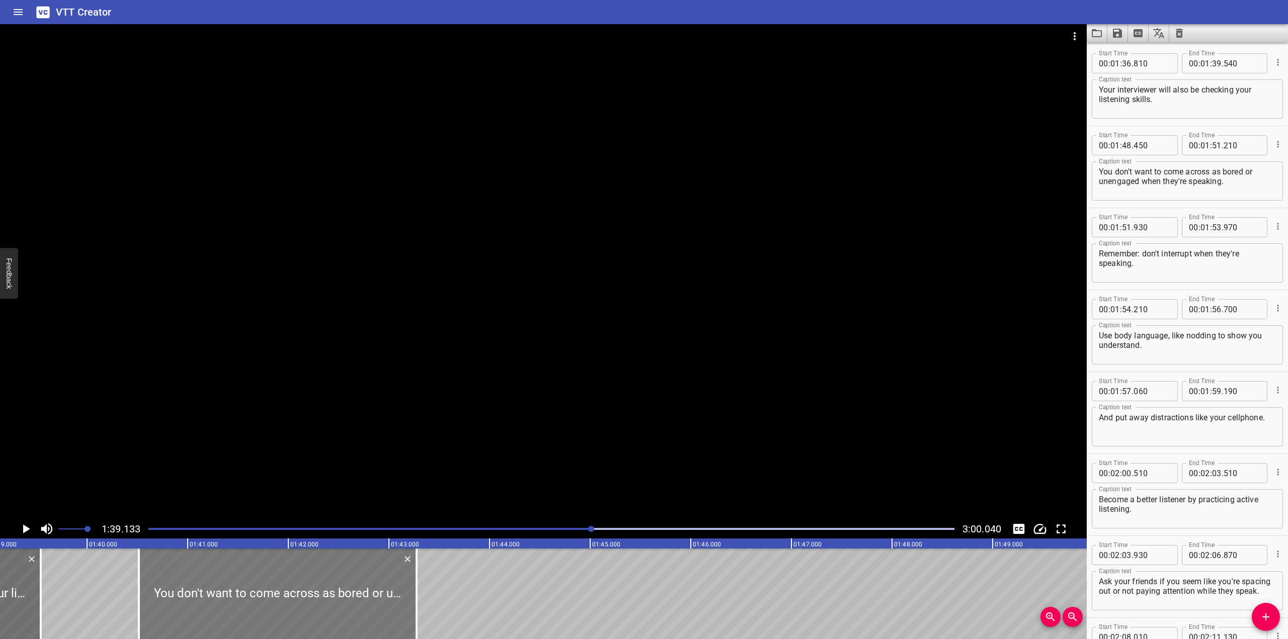
drag, startPoint x: 1033, startPoint y: 588, endPoint x: 243, endPoint y: 606, distance: 790.6
click at [243, 606] on div at bounding box center [278, 594] width 278 height 91
type input "40"
type input "515"
type input "43"
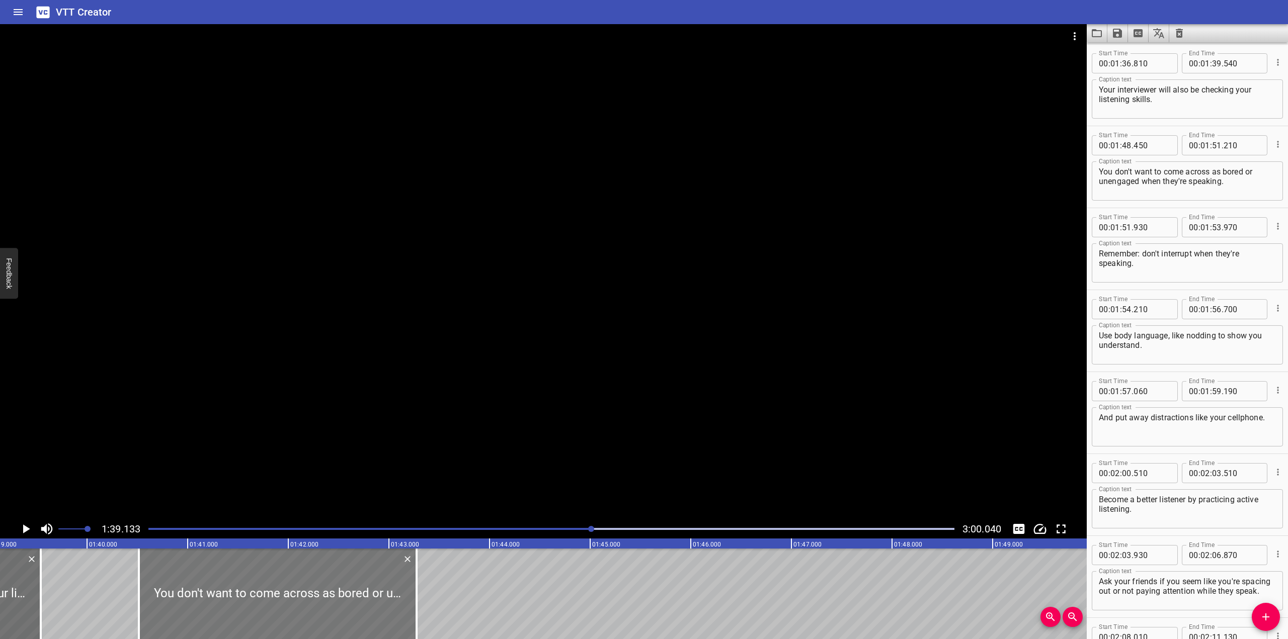
type input "275"
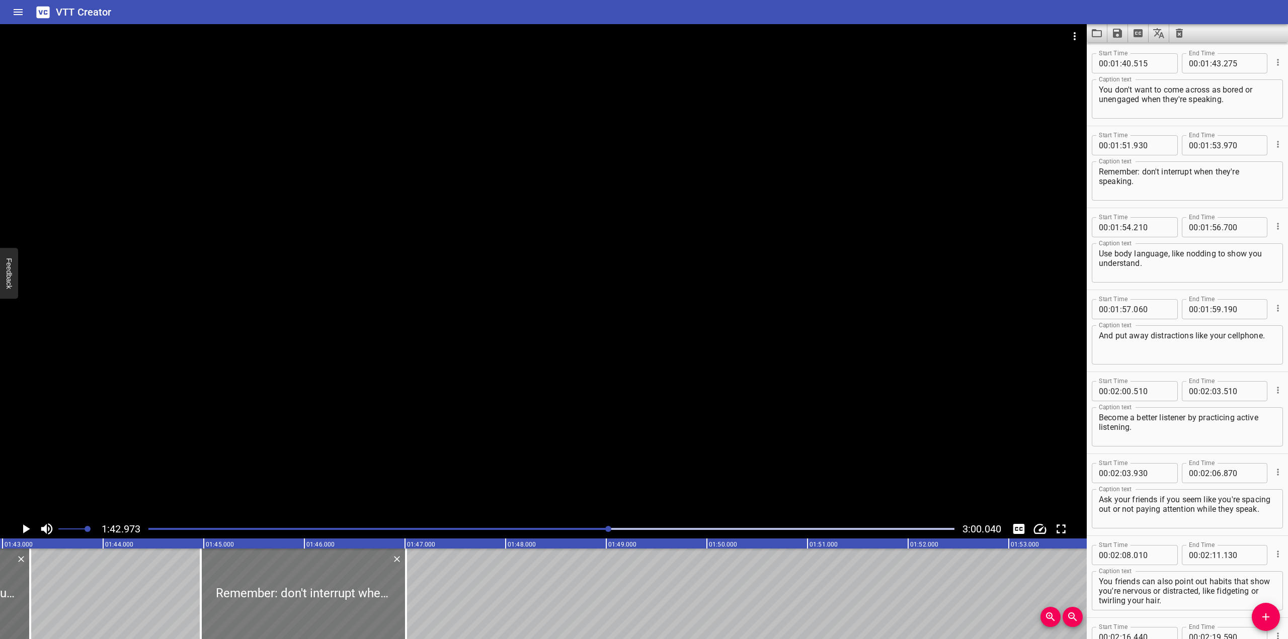
drag, startPoint x: 1011, startPoint y: 591, endPoint x: 306, endPoint y: 604, distance: 705.0
click at [304, 604] on div at bounding box center [303, 594] width 205 height 91
type input "44"
type input "905"
type input "46"
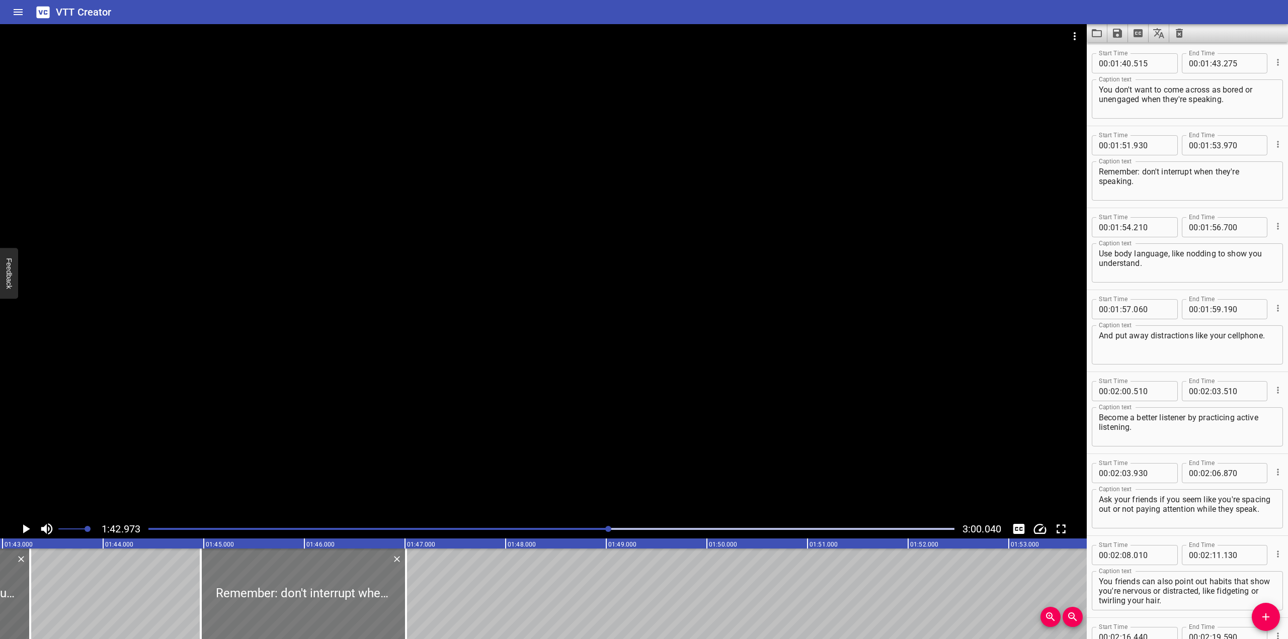
type input "945"
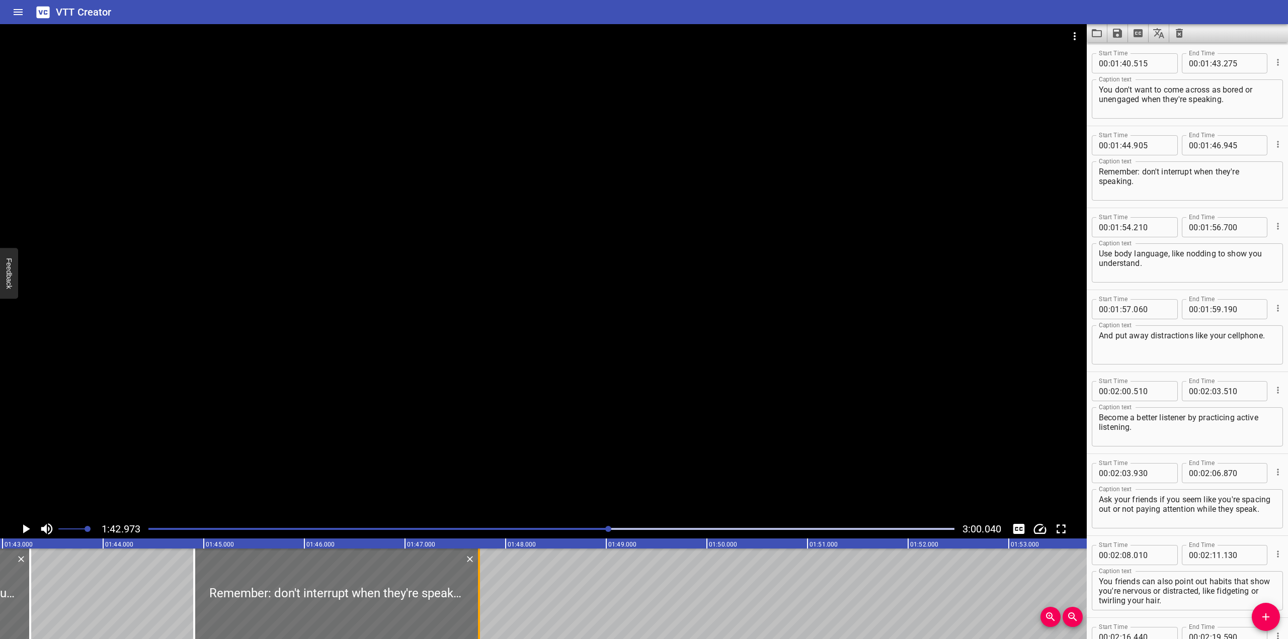
drag, startPoint x: 400, startPoint y: 588, endPoint x: 508, endPoint y: 598, distance: 108.1
click at [484, 598] on div at bounding box center [479, 594] width 10 height 91
type input "48"
type input "015"
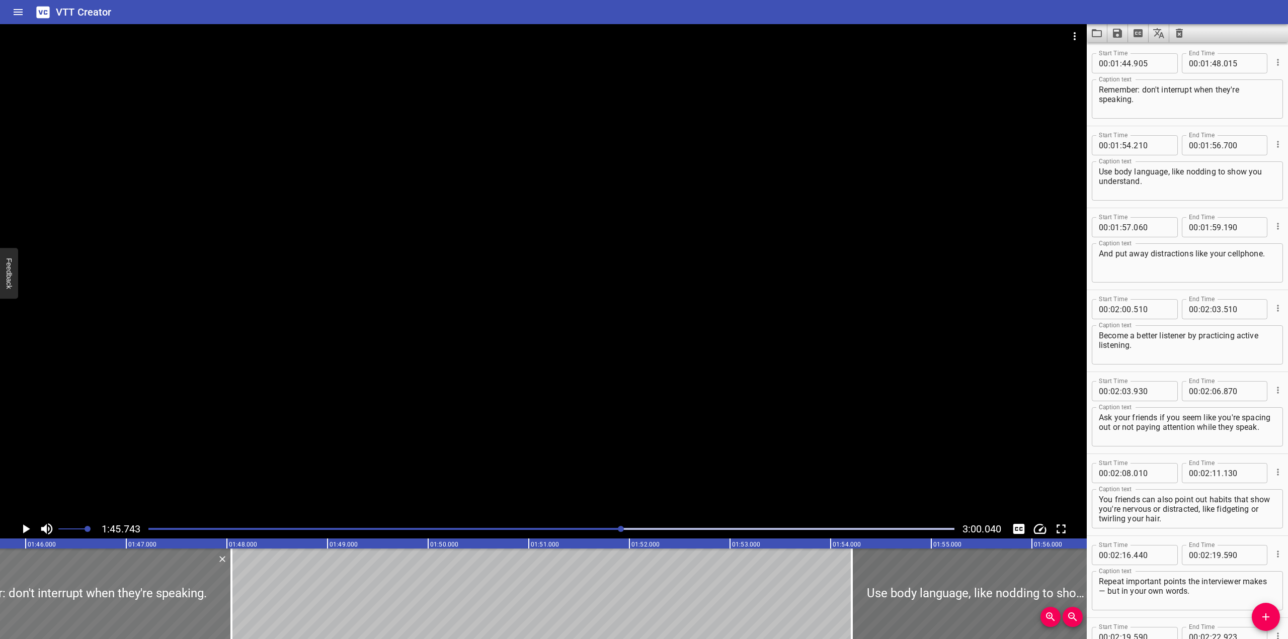
click at [137, 584] on div at bounding box center [74, 594] width 313 height 91
type input "935"
type input "045"
click at [613, 527] on div at bounding box center [551, 529] width 818 height 14
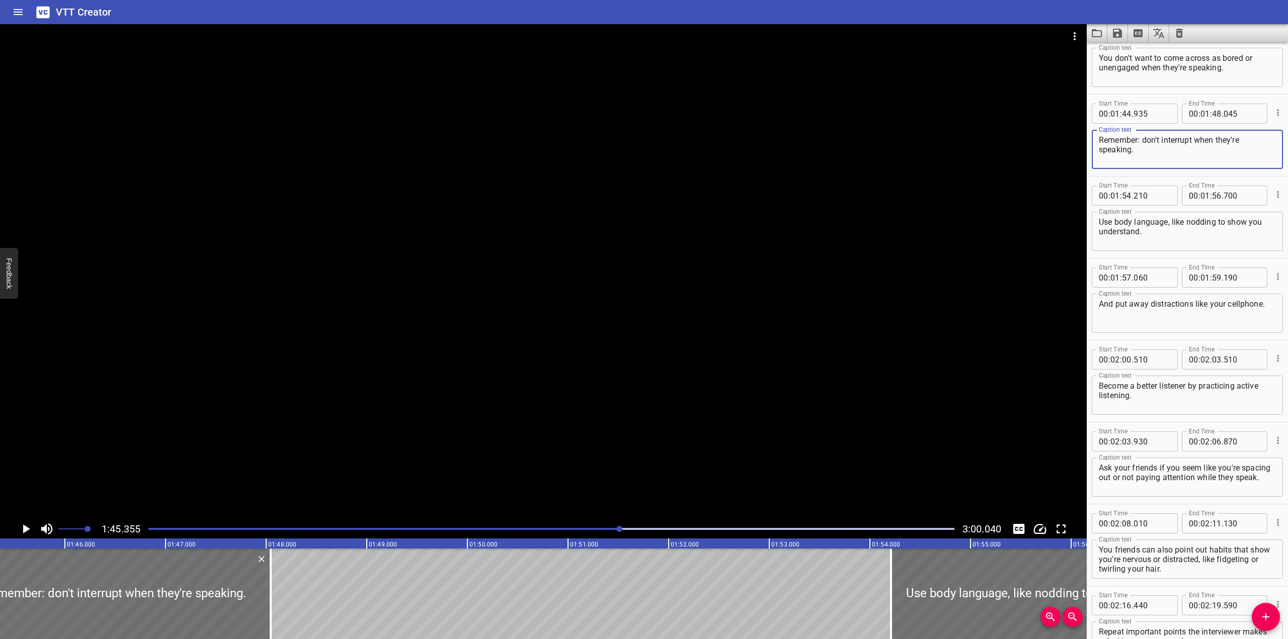
drag, startPoint x: 1144, startPoint y: 146, endPoint x: 1063, endPoint y: 140, distance: 80.8
click at [846, 140] on main "1:45.355 3:00.040 00:00.000 00:01.000 00:02.000 00:03.000 00:04.000 00:05.000 0…" at bounding box center [644, 331] width 1288 height 615
click at [846, 136] on textarea "Remember: don't interrupt when they're speaking." at bounding box center [1187, 149] width 177 height 29
drag, startPoint x: 1145, startPoint y: 140, endPoint x: 1079, endPoint y: 142, distance: 65.4
click at [846, 142] on main "1:45.355 3:00.040 00:00.000 00:01.000 00:02.000 00:03.000 00:04.000 00:05.000 0…" at bounding box center [644, 331] width 1288 height 615
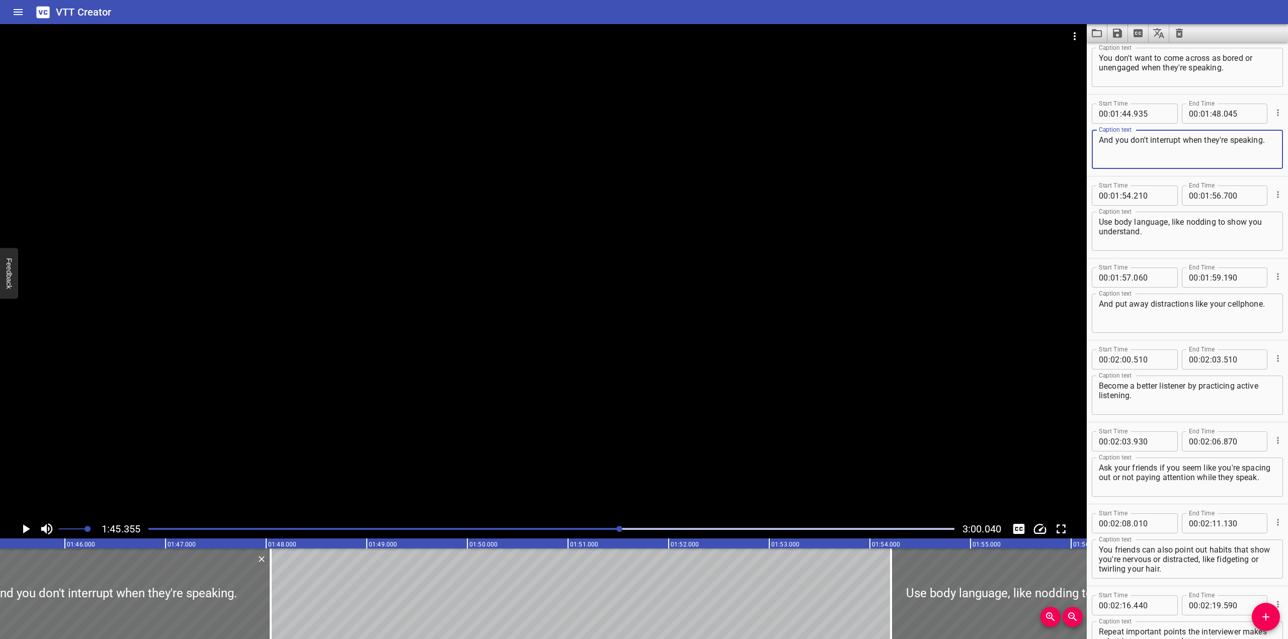
click at [660, 254] on div at bounding box center [543, 272] width 1087 height 496
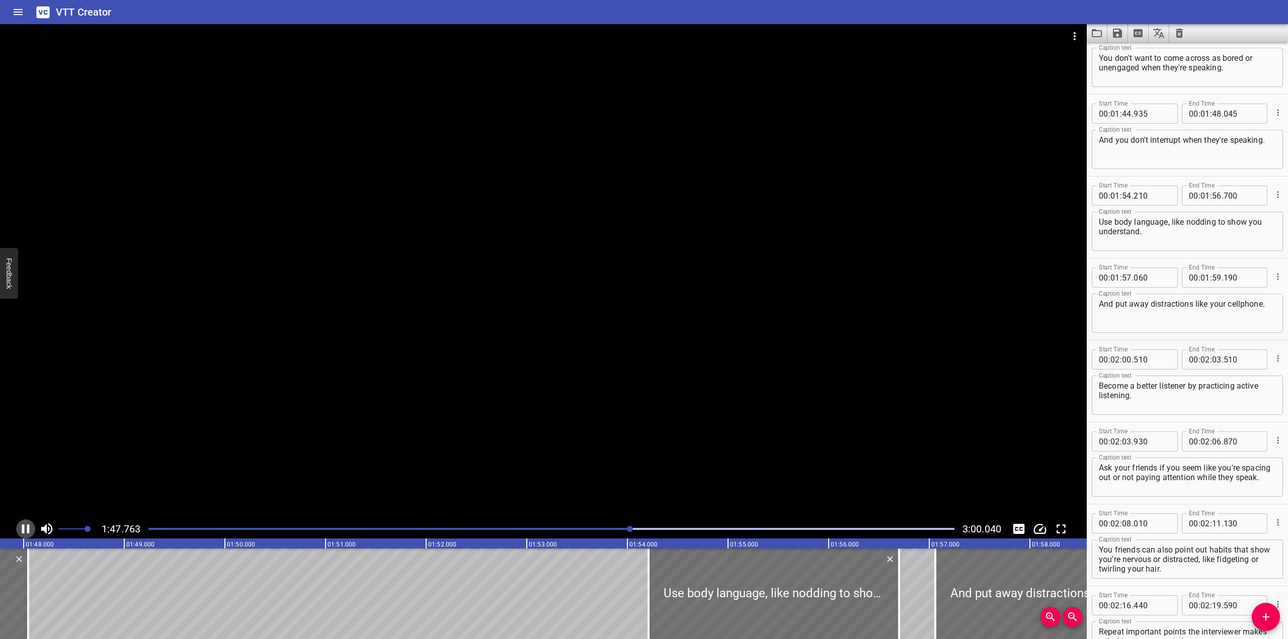
click at [25, 529] on icon "Play/Pause" at bounding box center [25, 529] width 15 height 15
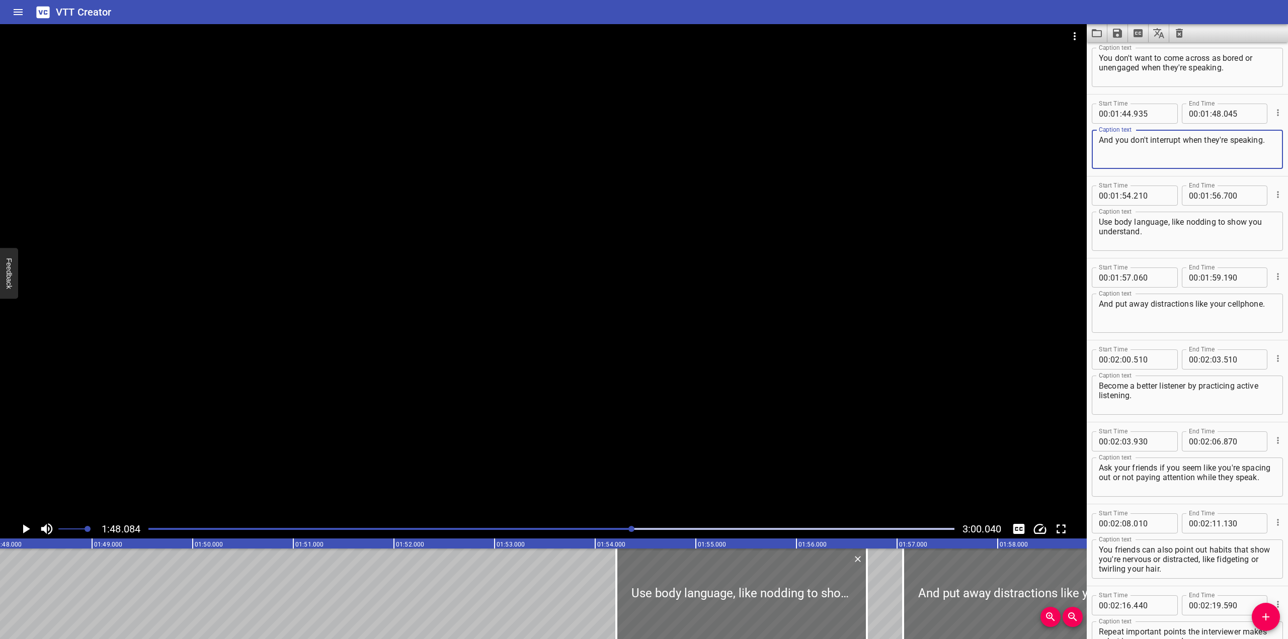
drag, startPoint x: 1185, startPoint y: 136, endPoint x: 1287, endPoint y: 155, distance: 103.9
click at [846, 154] on div "Start Time 00 : 00 : 00 . 650 Start Time End Time 00 : 00 : 06 . 025 End Time C…" at bounding box center [1187, 340] width 201 height 597
type textarea "And you don't want to interrupt when they're speaking!"
click at [612, 527] on div at bounding box center [551, 529] width 818 height 14
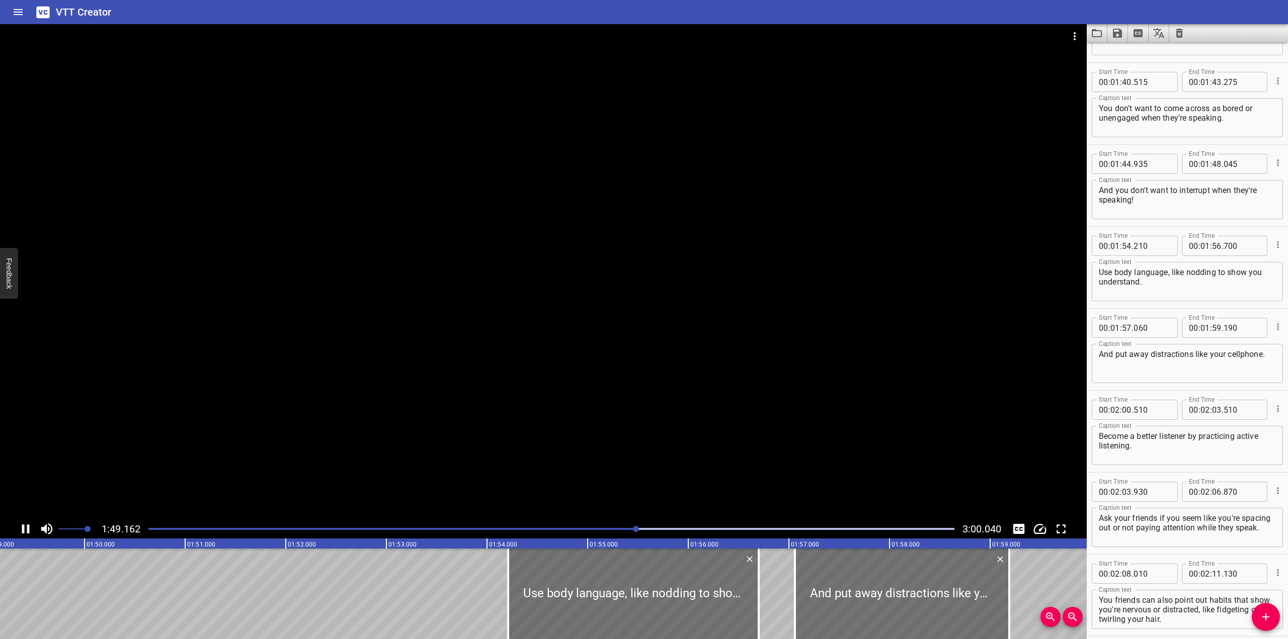
scroll to position [0, 11001]
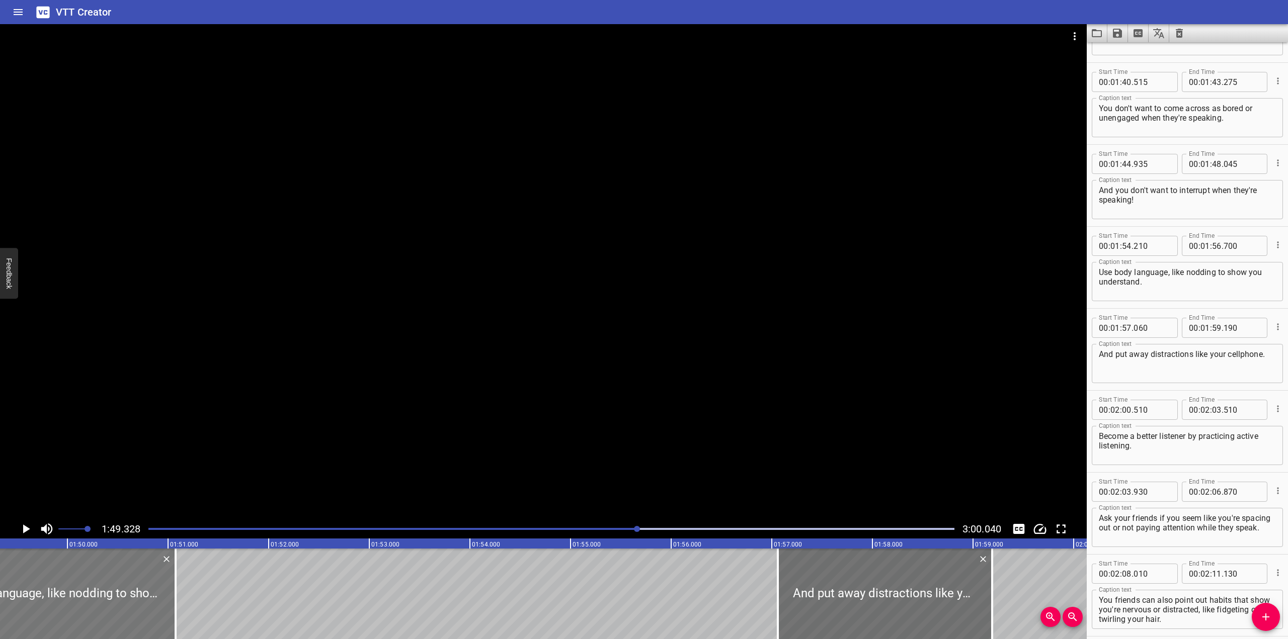
drag, startPoint x: 420, startPoint y: 597, endPoint x: 72, endPoint y: 607, distance: 347.8
click at [71, 607] on div at bounding box center [50, 594] width 251 height 91
type input "48"
type input "630"
type input "51"
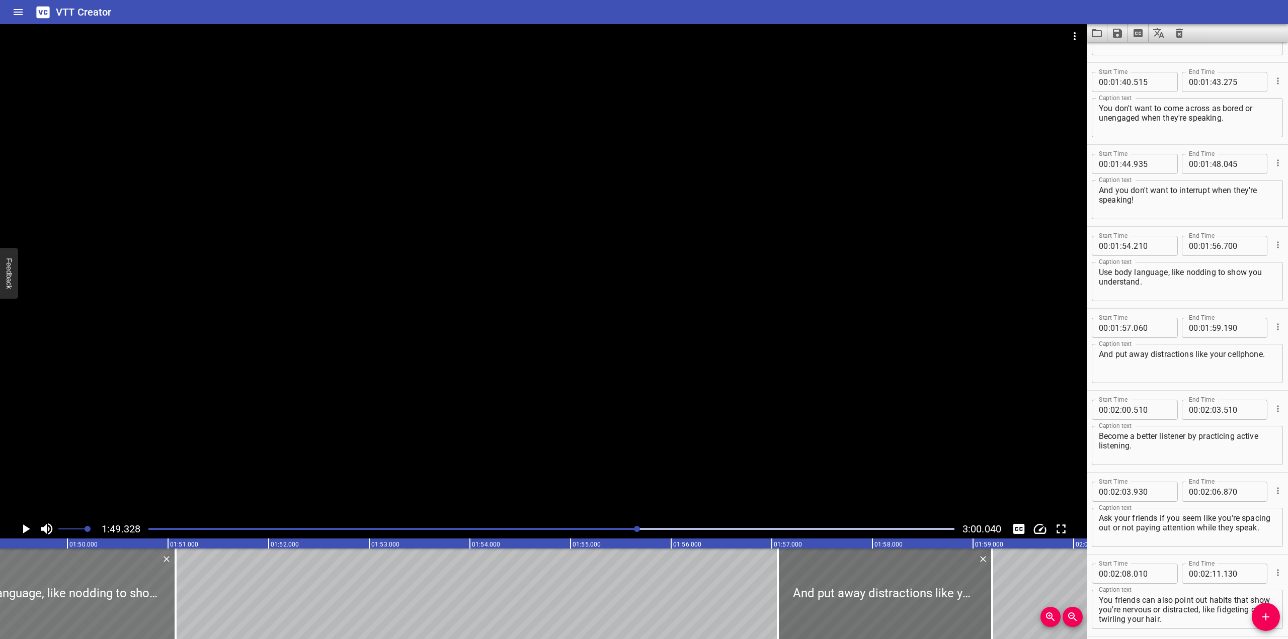
type input "120"
click at [631, 526] on div at bounding box center [551, 529] width 818 height 14
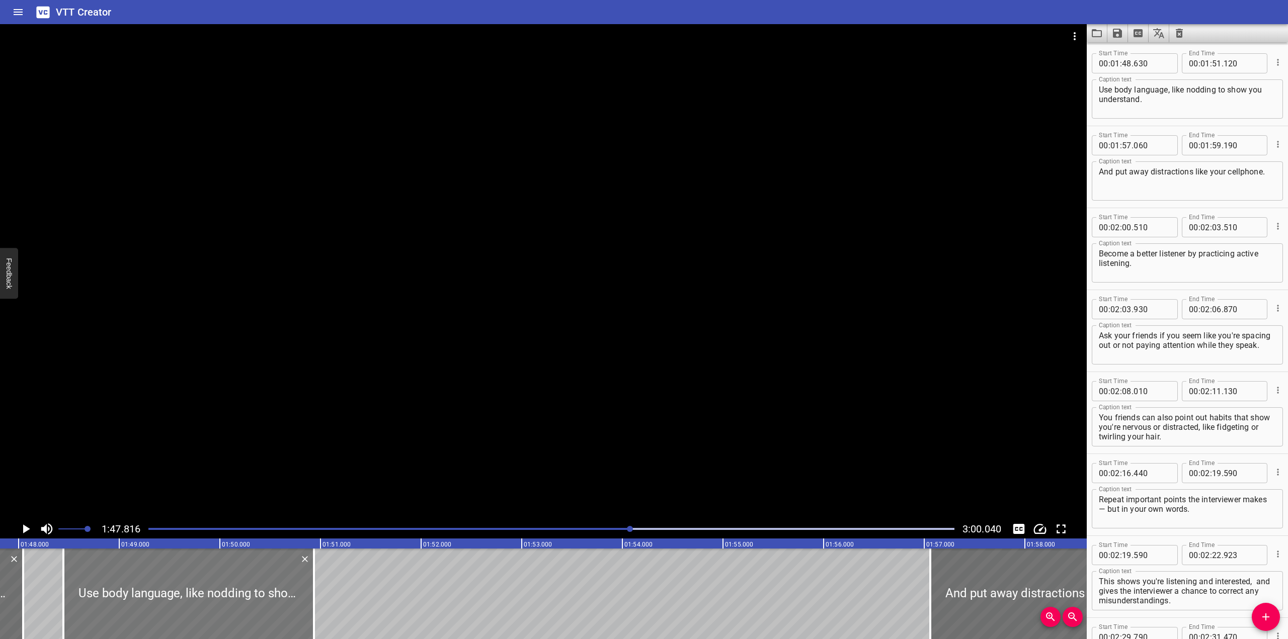
drag, startPoint x: 196, startPoint y: 594, endPoint x: 178, endPoint y: 588, distance: 19.6
click at [178, 588] on div at bounding box center [188, 594] width 251 height 91
type input "445"
type input "50"
type input "935"
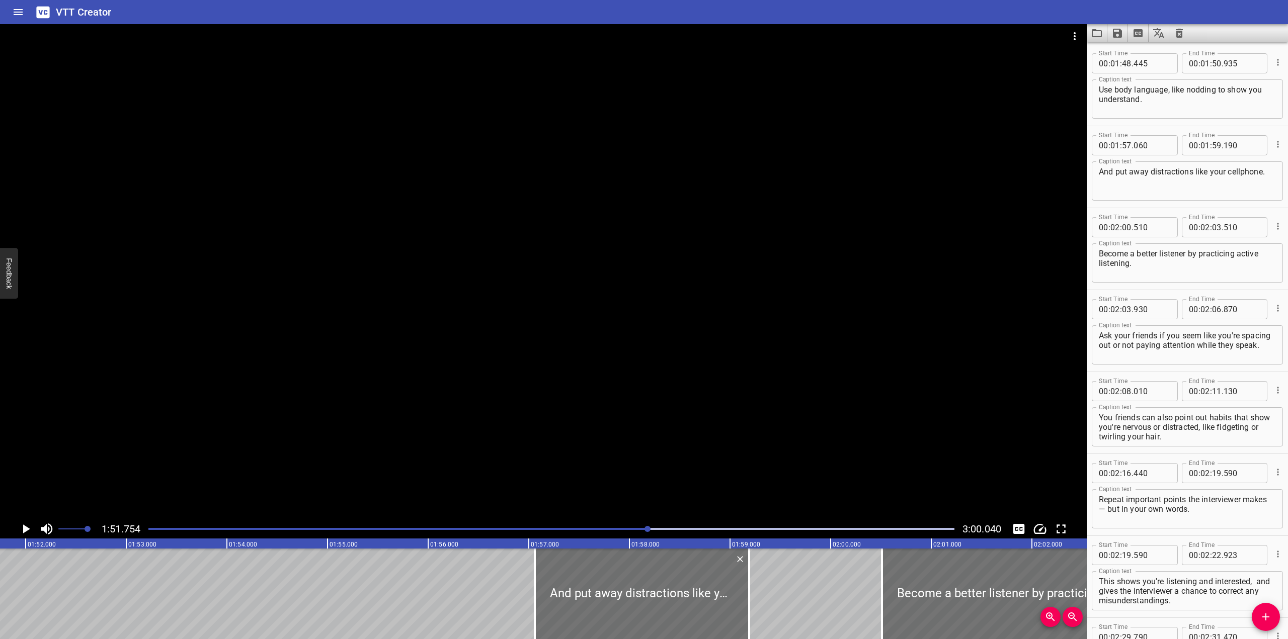
scroll to position [0, 11245]
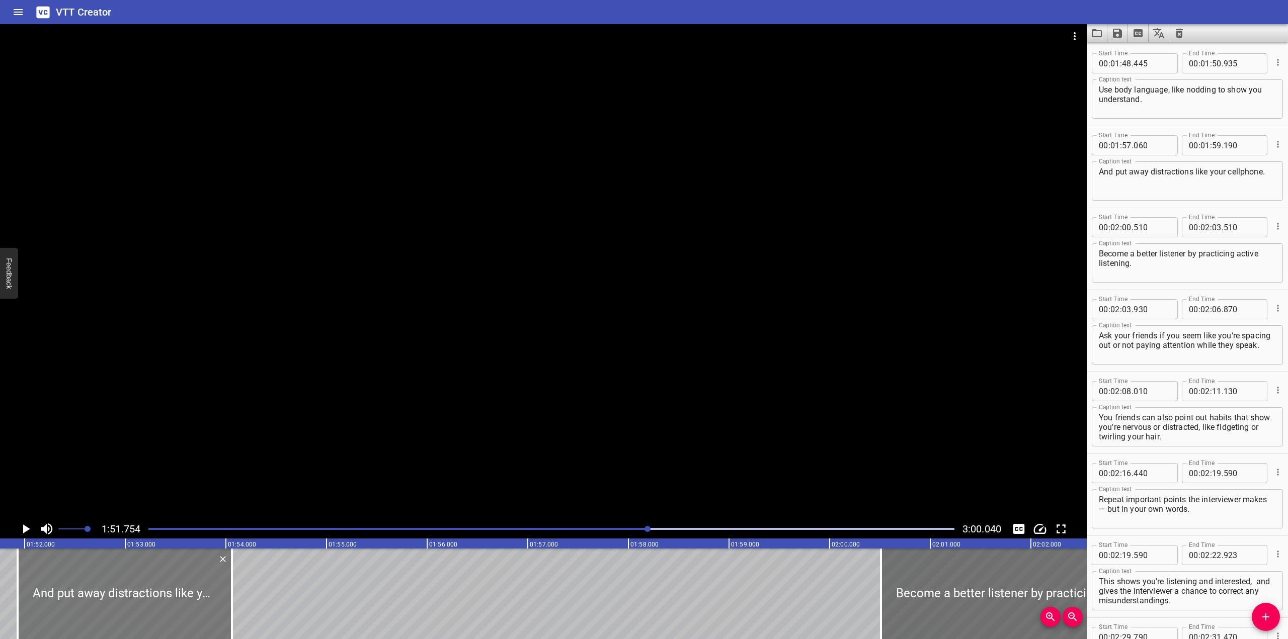
drag, startPoint x: 597, startPoint y: 587, endPoint x: 81, endPoint y: 611, distance: 516.7
click at [81, 611] on div at bounding box center [125, 594] width 214 height 91
type input "51"
type input "930"
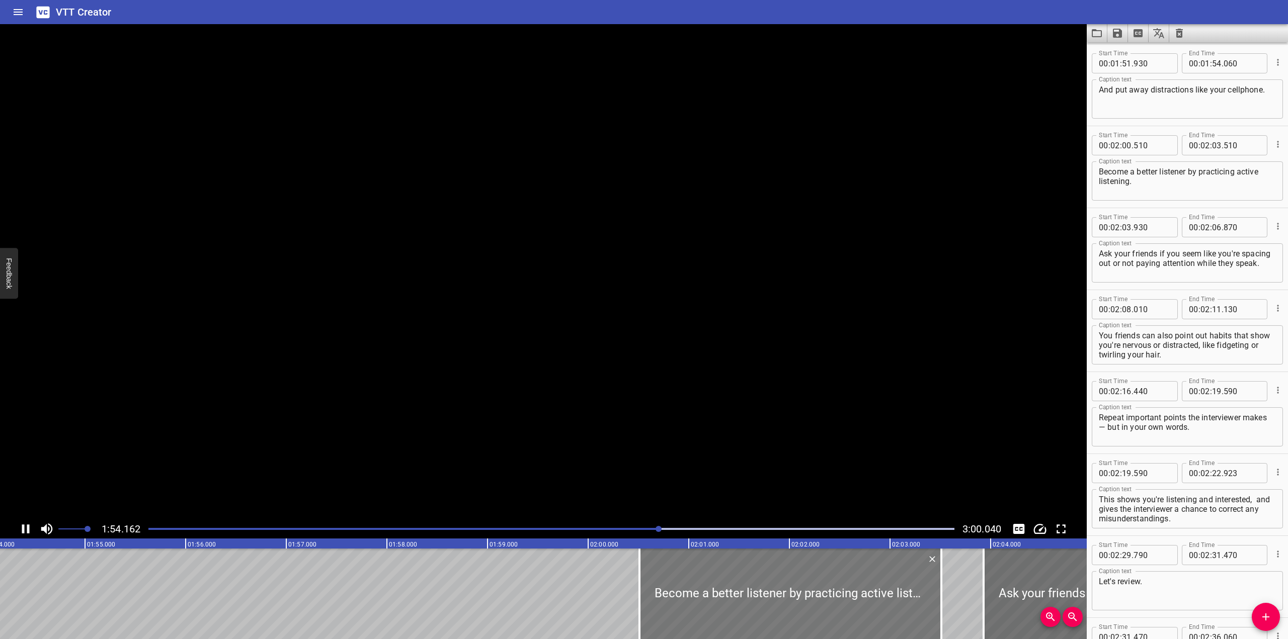
scroll to position [0, 11501]
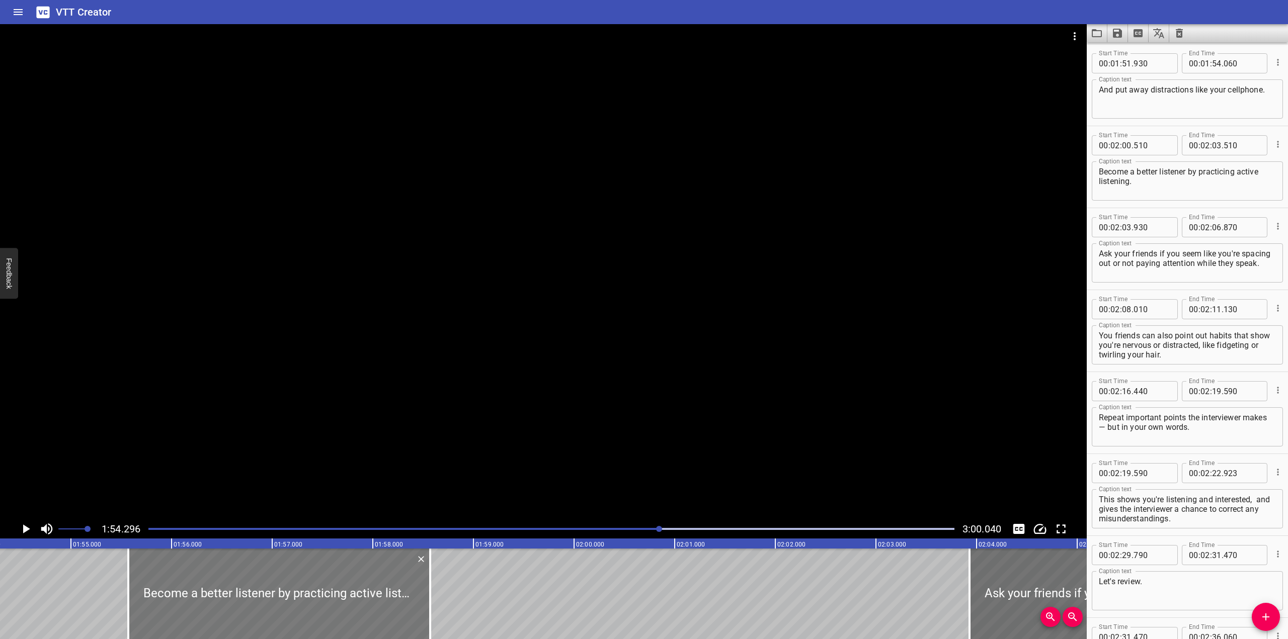
drag, startPoint x: 686, startPoint y: 603, endPoint x: 223, endPoint y: 598, distance: 462.4
click at [223, 602] on div at bounding box center [279, 594] width 302 height 91
drag, startPoint x: 226, startPoint y: 599, endPoint x: 241, endPoint y: 599, distance: 15.1
click at [241, 599] on div at bounding box center [294, 594] width 302 height 91
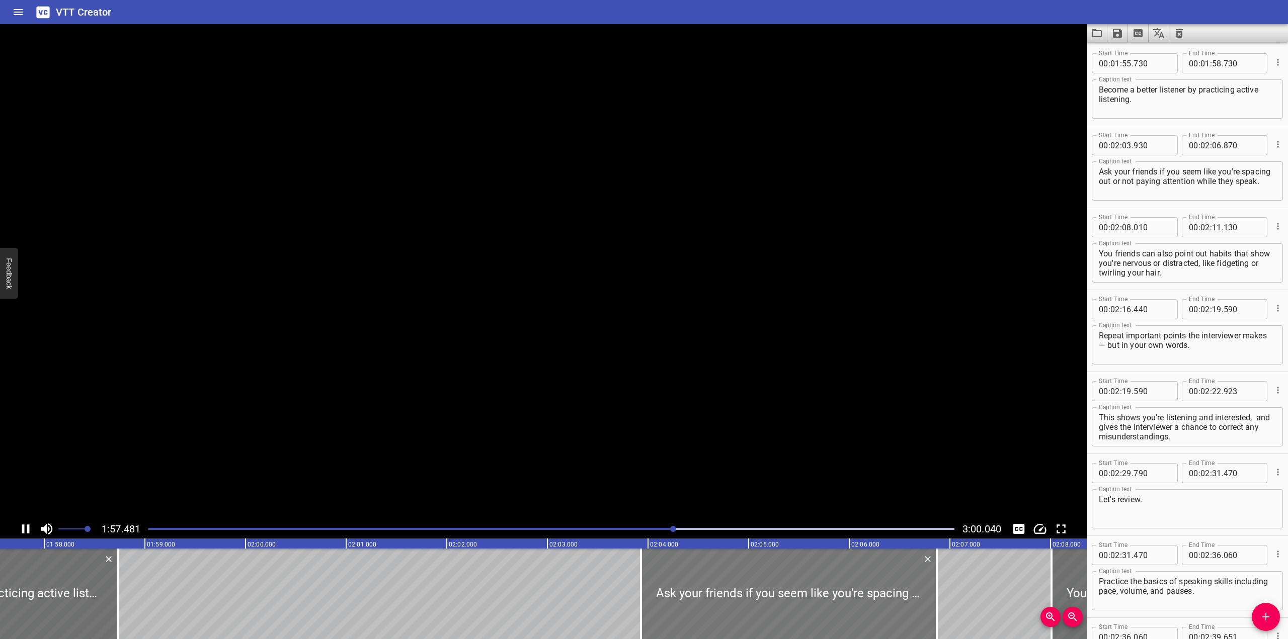
scroll to position [0, 11835]
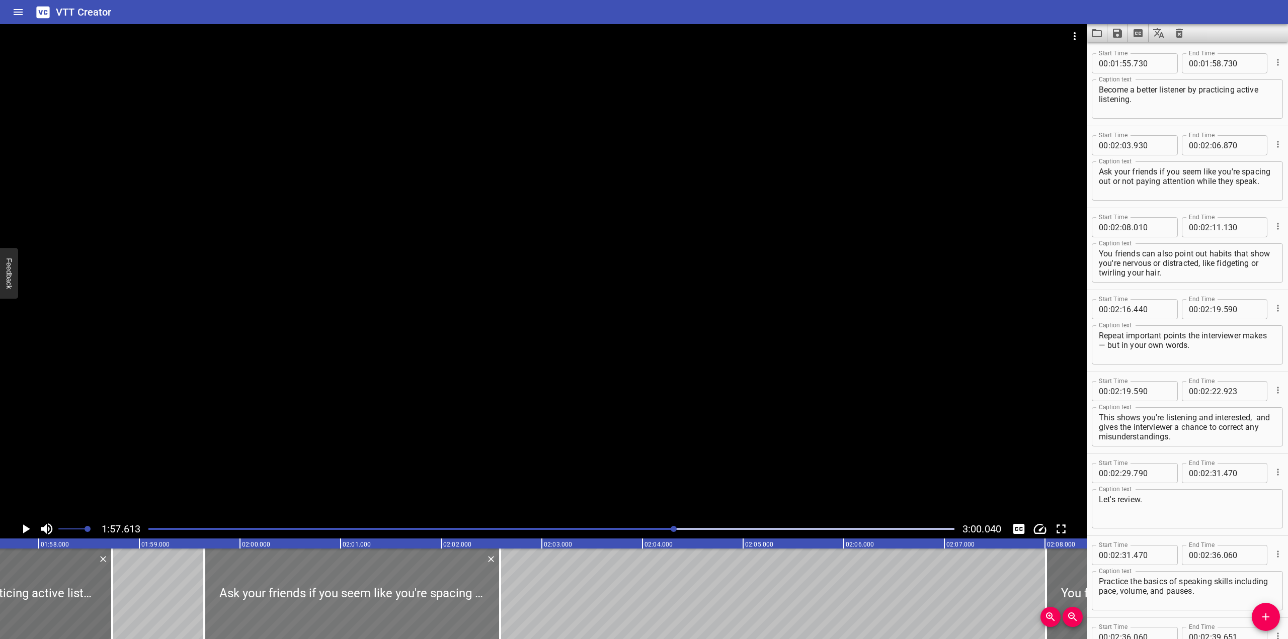
drag, startPoint x: 765, startPoint y: 590, endPoint x: 333, endPoint y: 620, distance: 433.7
click at [333, 620] on div at bounding box center [352, 594] width 296 height 91
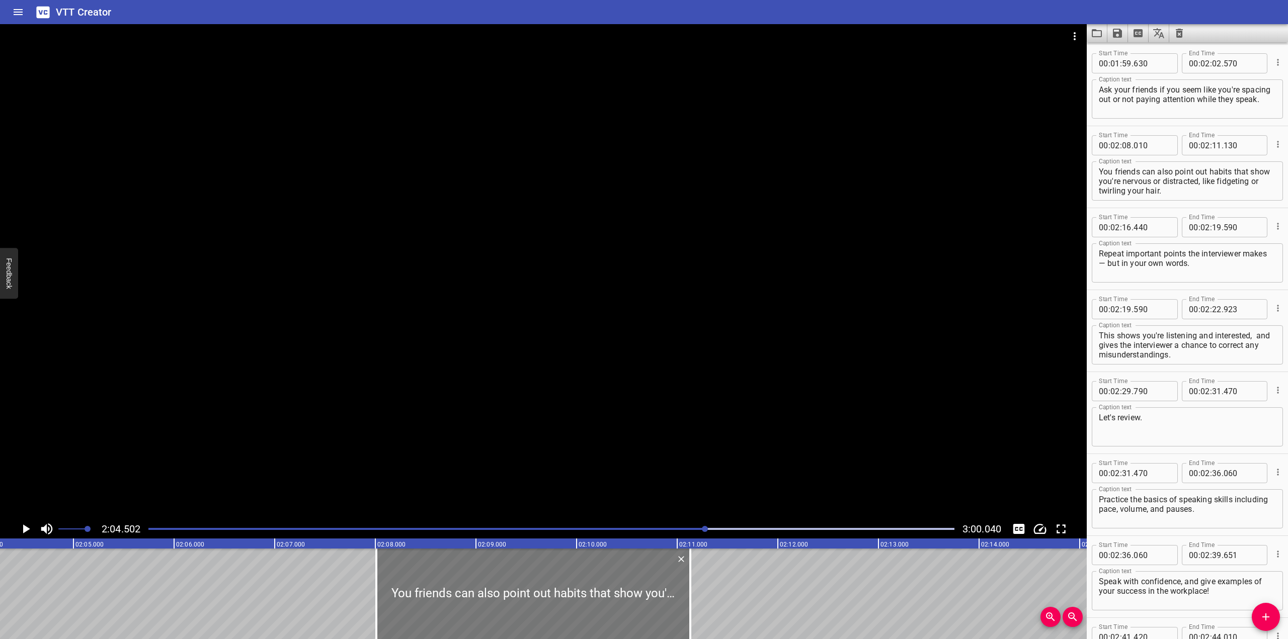
scroll to position [0, 12528]
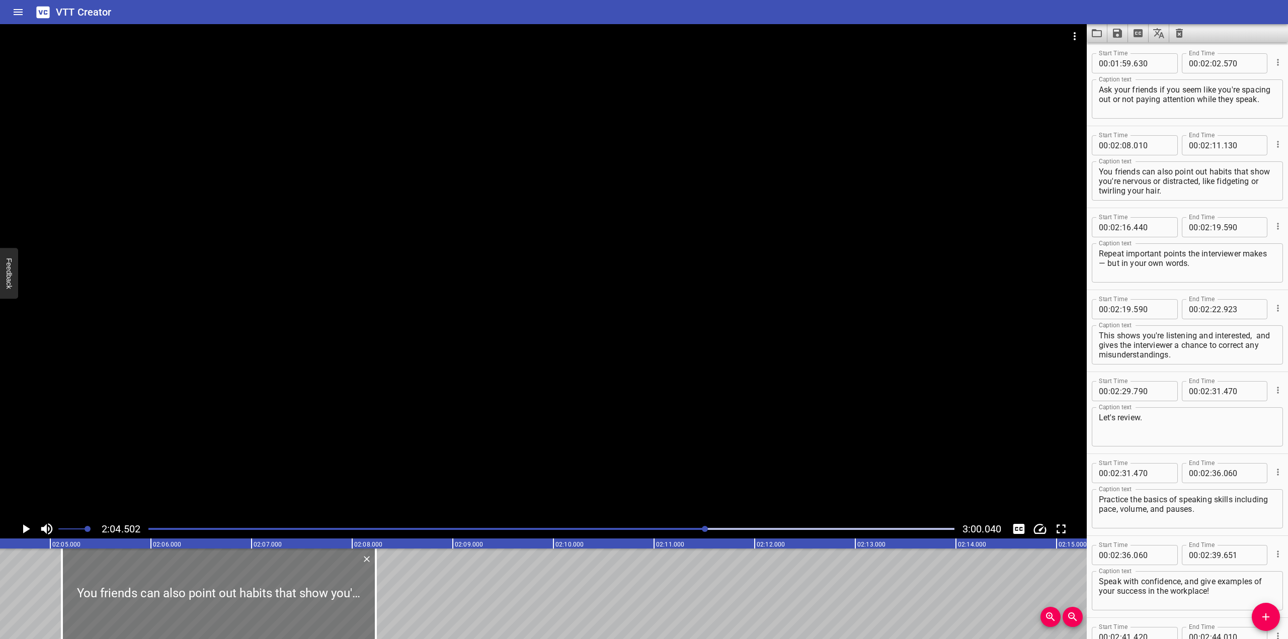
drag, startPoint x: 495, startPoint y: 576, endPoint x: 242, endPoint y: 588, distance: 253.4
click at [242, 588] on div at bounding box center [219, 594] width 314 height 91
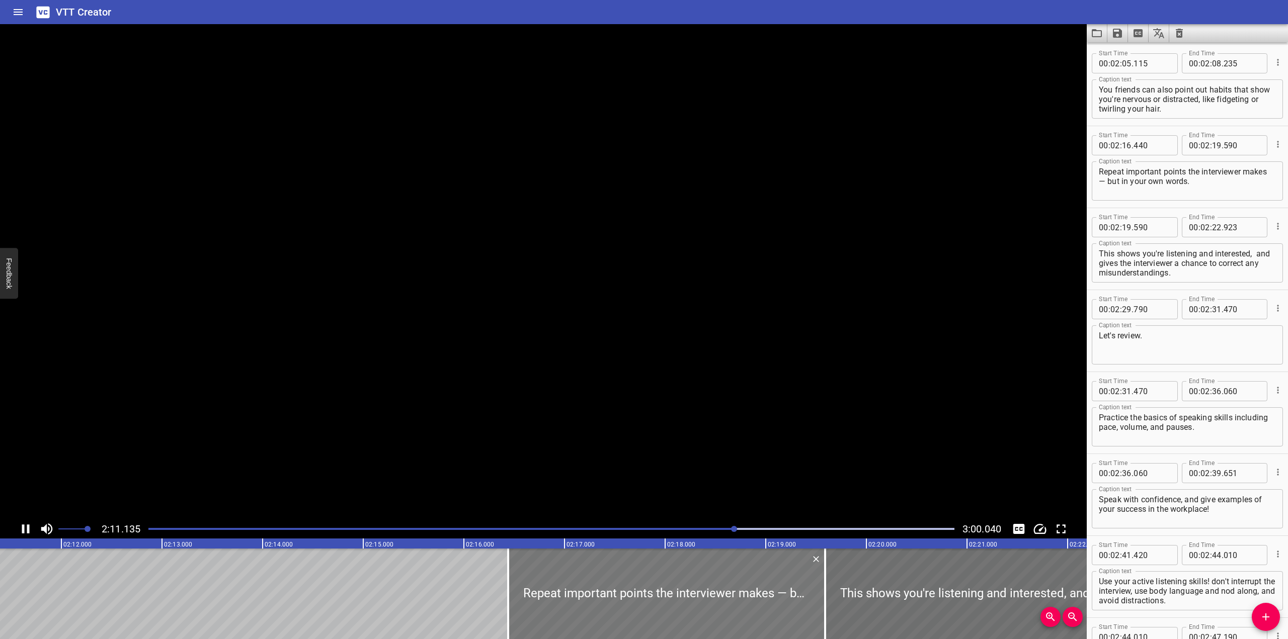
scroll to position [0, 13222]
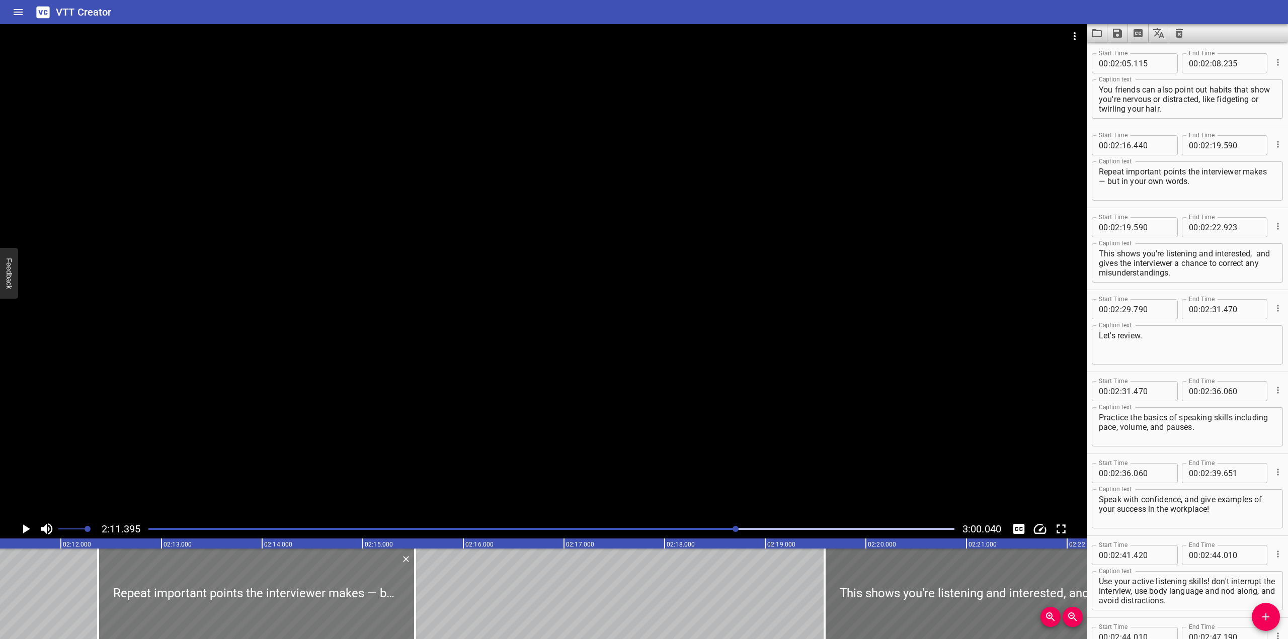
drag, startPoint x: 539, startPoint y: 602, endPoint x: 238, endPoint y: 593, distance: 301.5
click at [238, 593] on div at bounding box center [256, 594] width 317 height 91
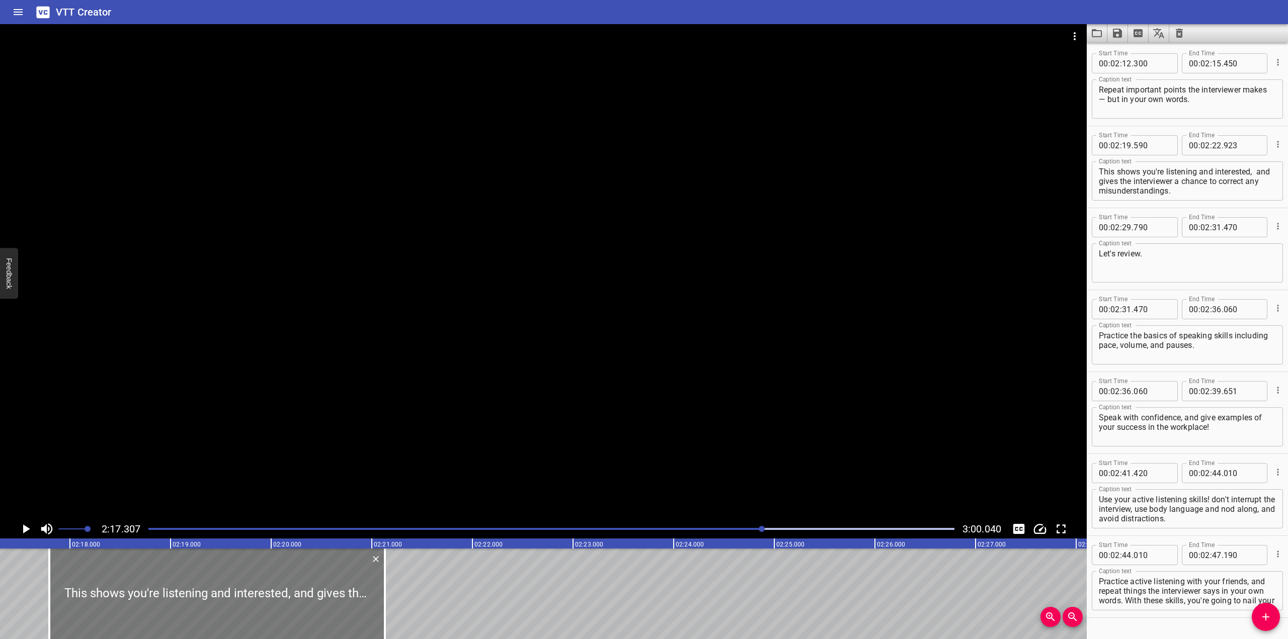
drag, startPoint x: 369, startPoint y: 594, endPoint x: 186, endPoint y: 584, distance: 183.4
click at [186, 584] on div at bounding box center [217, 594] width 336 height 91
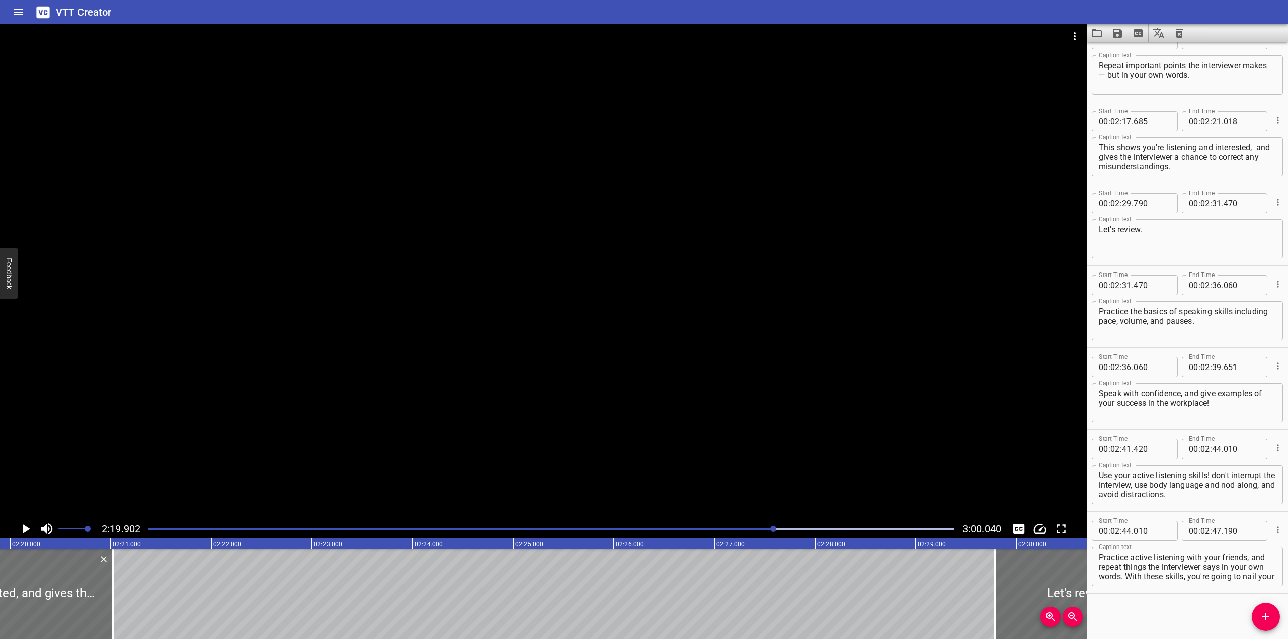
click at [846, 145] on textarea "This shows you're listening and interested, and gives the interviewer a chance …" at bounding box center [1187, 157] width 177 height 29
click at [568, 394] on div at bounding box center [543, 272] width 1087 height 496
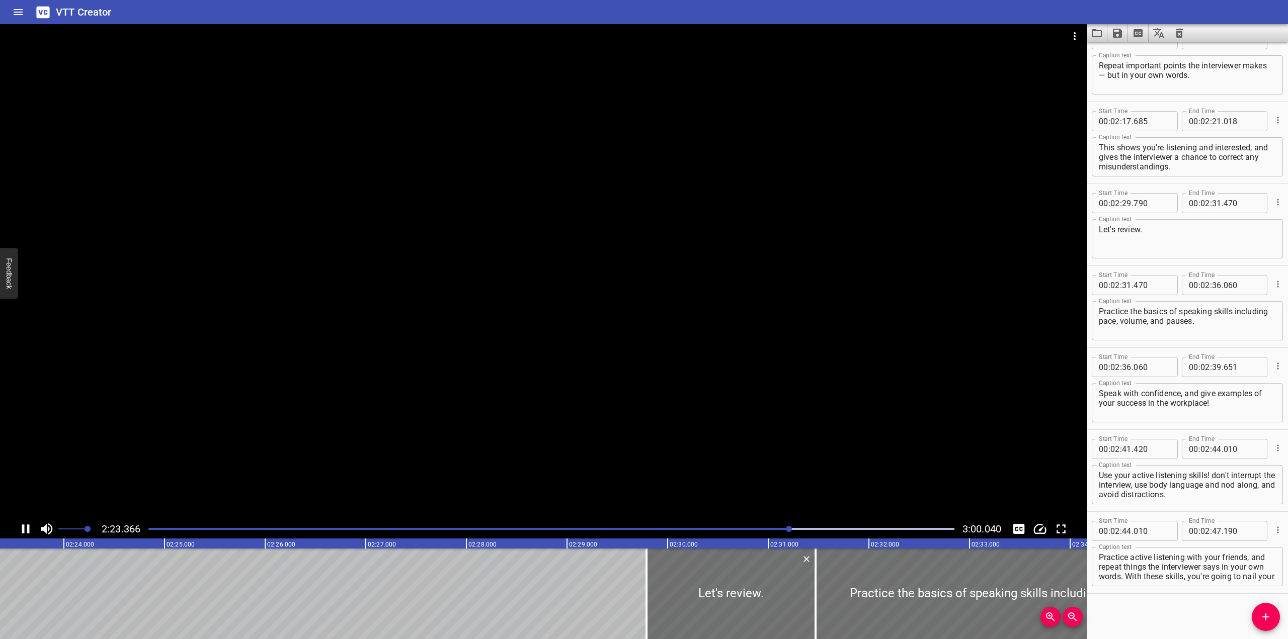
click at [555, 312] on div at bounding box center [543, 272] width 1087 height 496
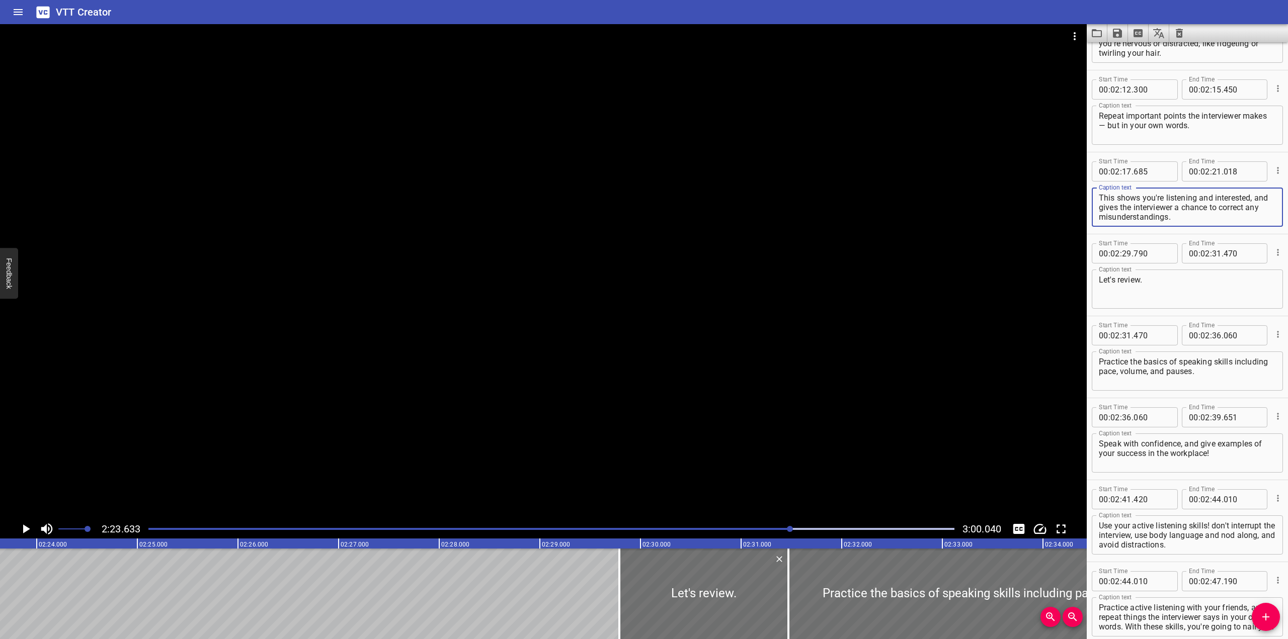
click at [846, 195] on textarea "This shows you're listening and interested, and gives the interviewer a chance …" at bounding box center [1187, 207] width 177 height 29
drag, startPoint x: 770, startPoint y: 312, endPoint x: 756, endPoint y: 268, distance: 46.0
click at [757, 271] on div at bounding box center [543, 272] width 1087 height 496
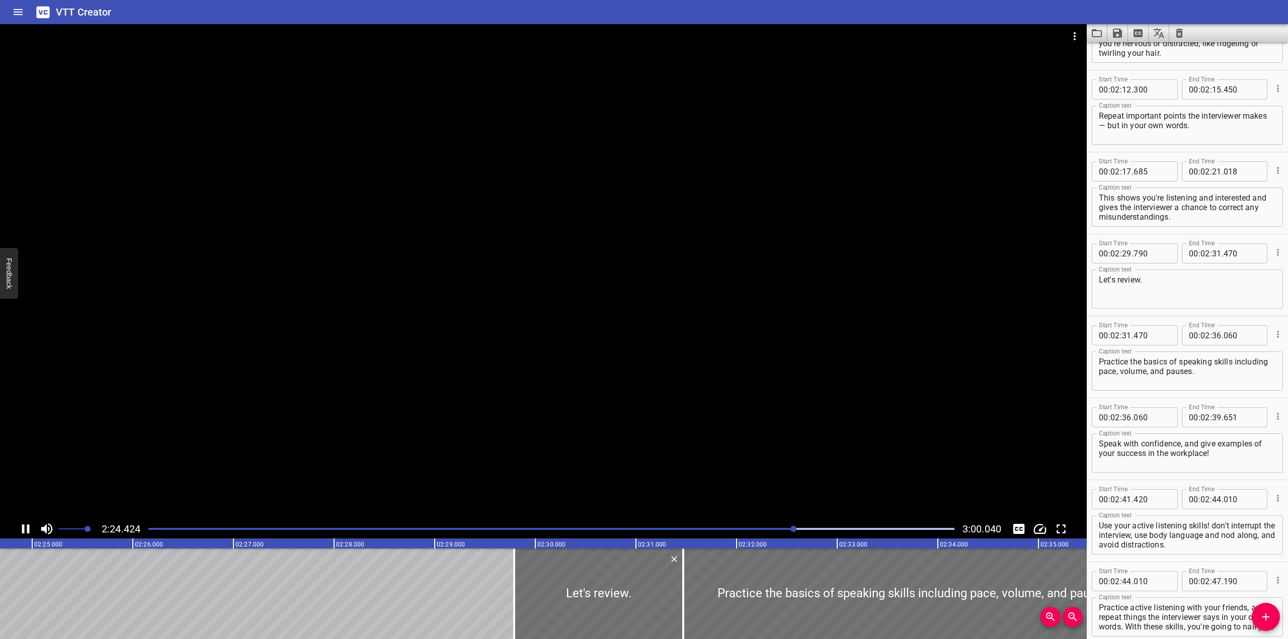
click at [420, 304] on div at bounding box center [543, 272] width 1087 height 496
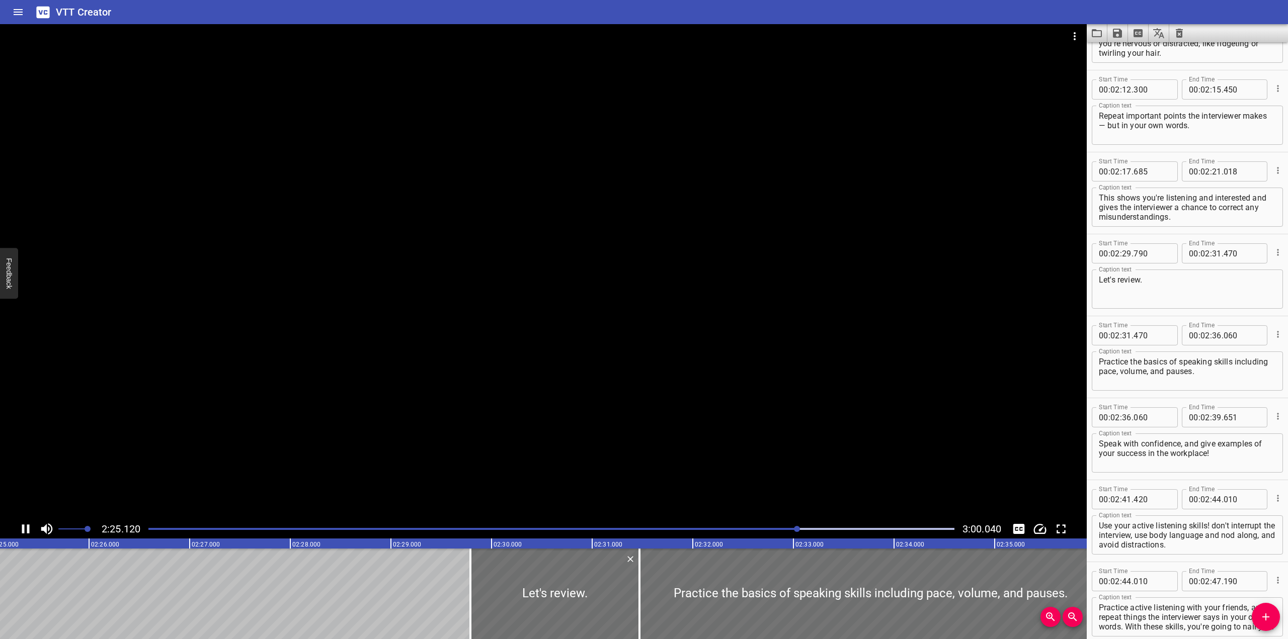
click at [420, 304] on div at bounding box center [543, 272] width 1087 height 496
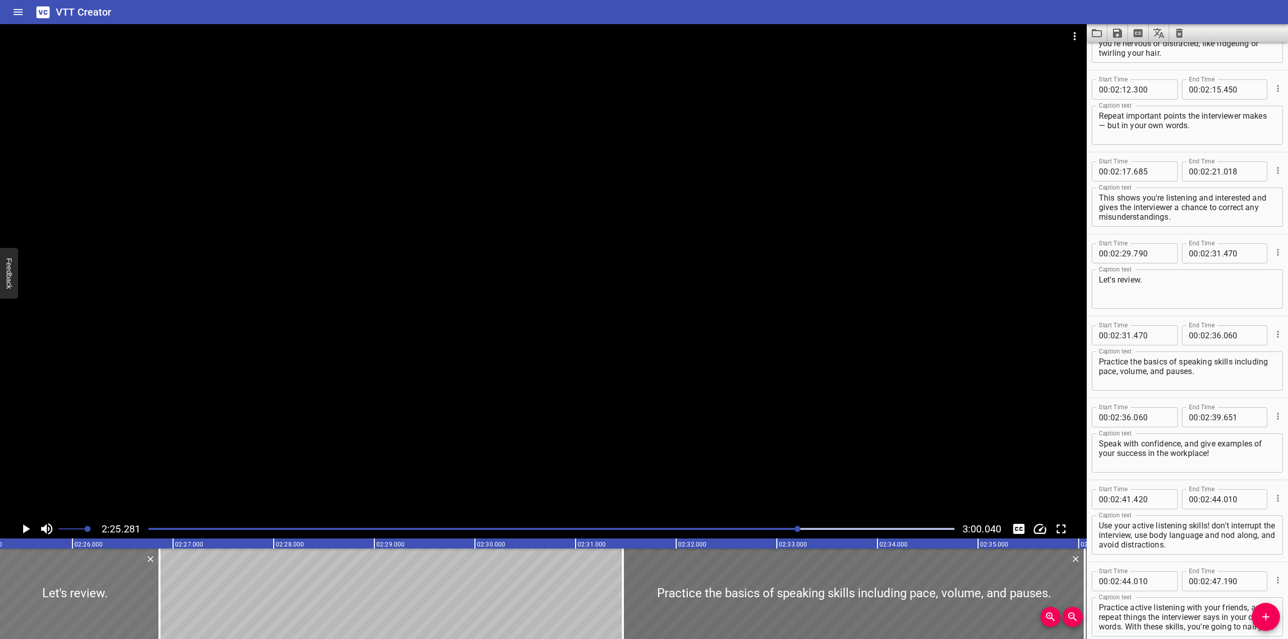
drag, startPoint x: 537, startPoint y: 588, endPoint x: 76, endPoint y: 570, distance: 460.7
click at [74, 574] on div at bounding box center [74, 594] width 169 height 91
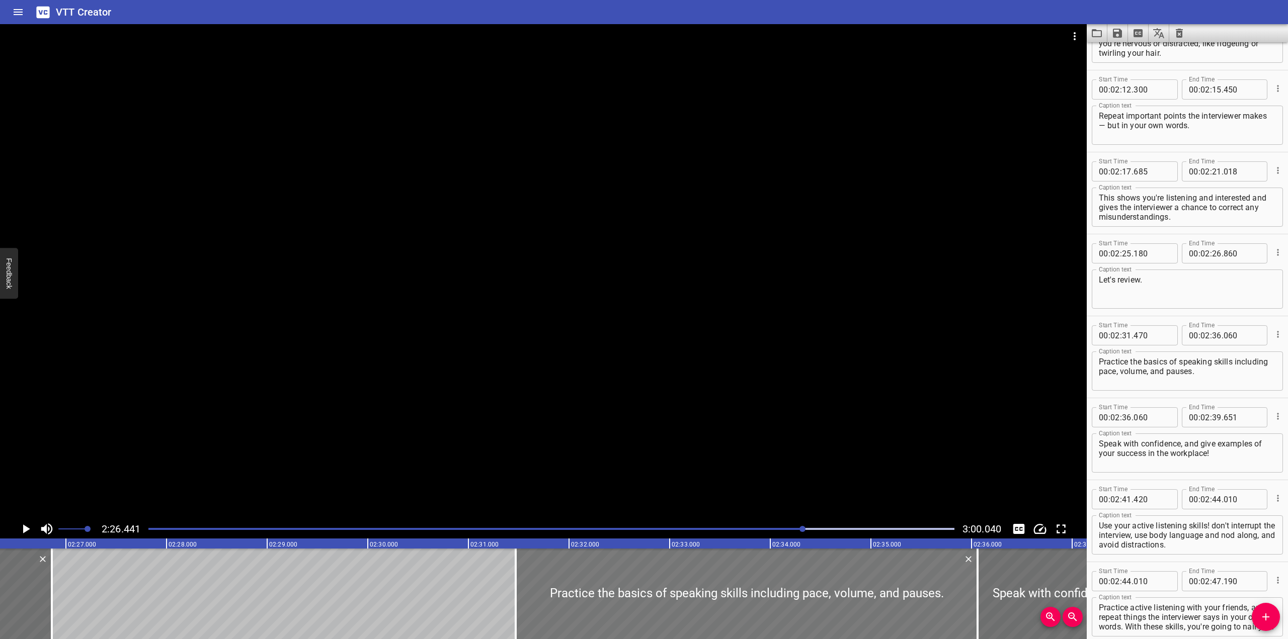
scroll to position [0, 14736]
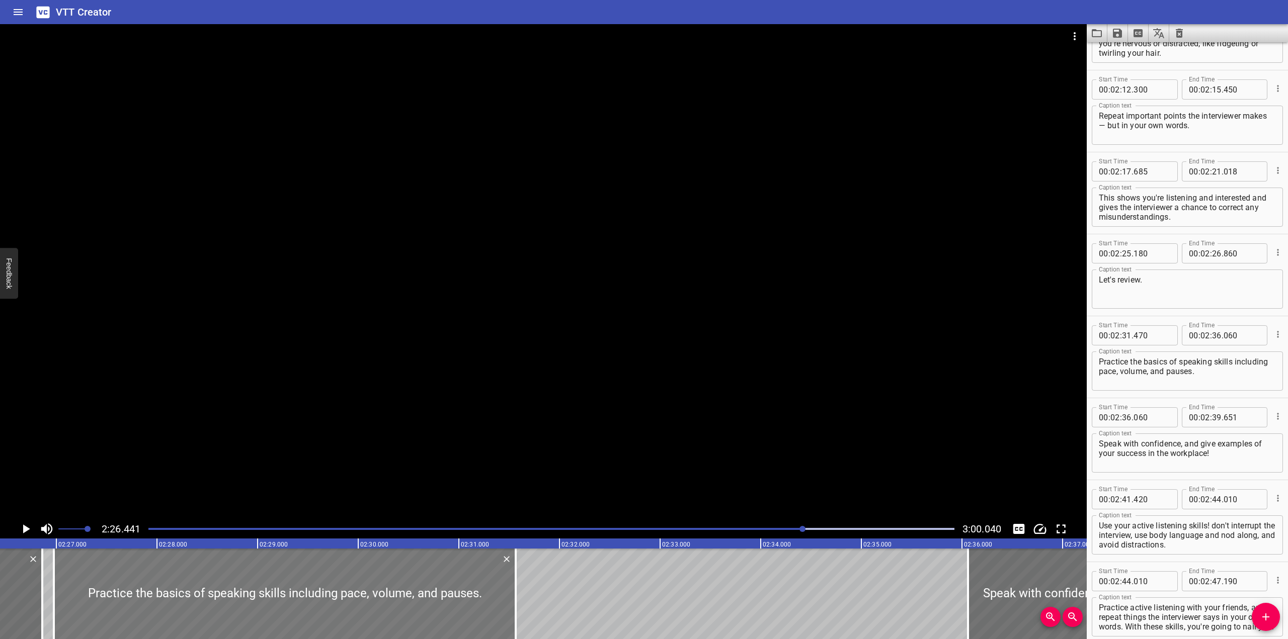
drag, startPoint x: 695, startPoint y: 579, endPoint x: 255, endPoint y: 596, distance: 440.0
click at [255, 596] on div at bounding box center [285, 594] width 462 height 91
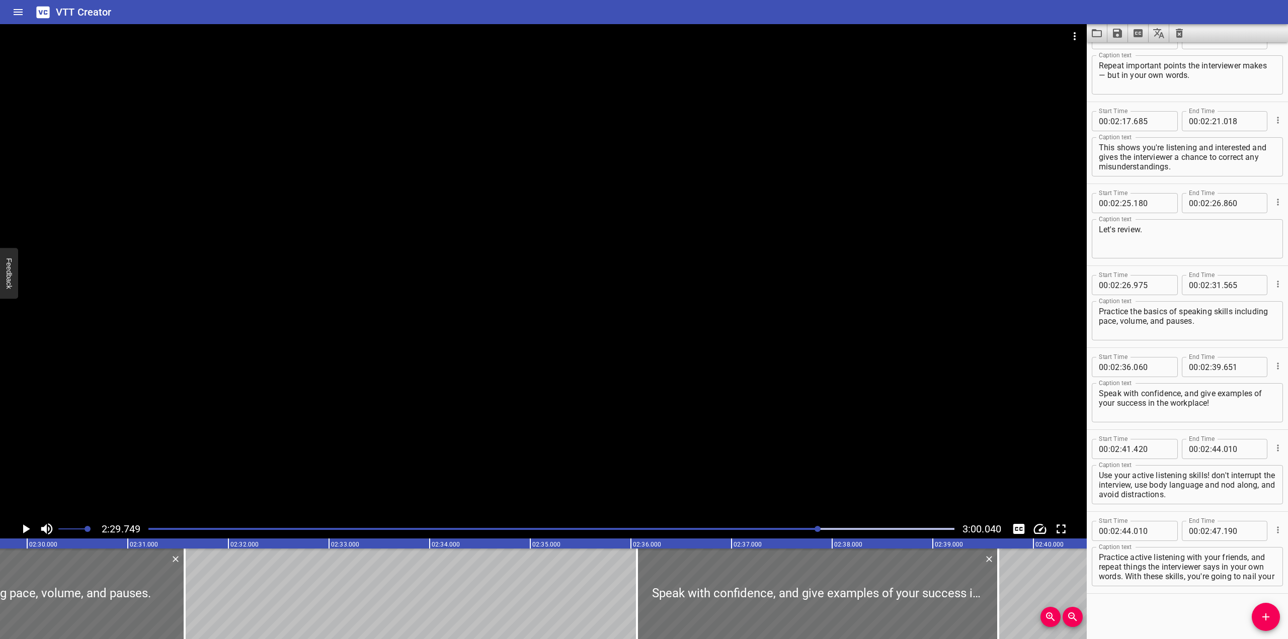
scroll to position [0, 15069]
click at [846, 308] on textarea "Practice the basics of speaking skills including pace, volume, and pauses." at bounding box center [1187, 321] width 177 height 29
click at [563, 251] on div at bounding box center [543, 272] width 1087 height 496
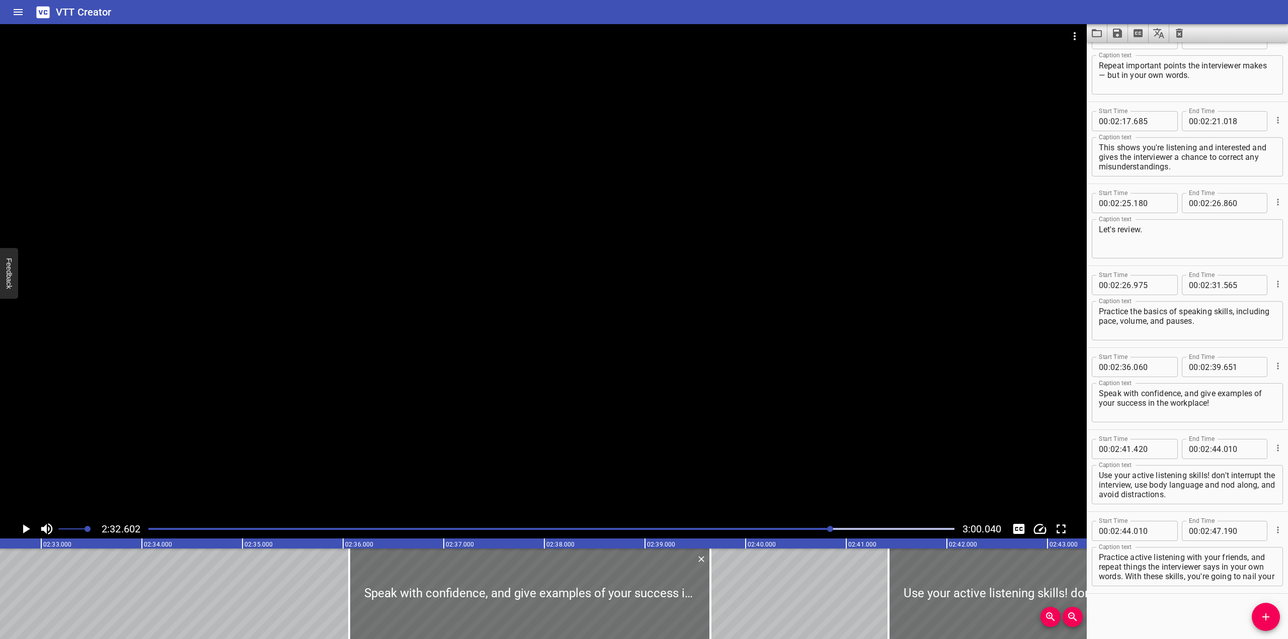
scroll to position [0, 15355]
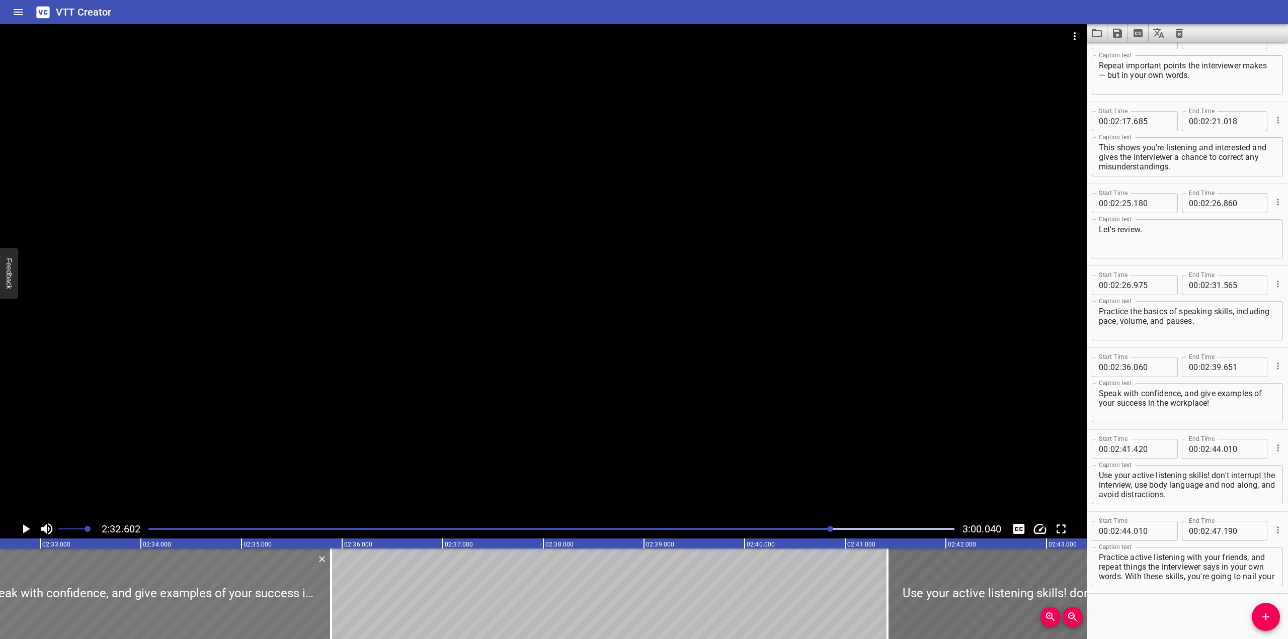
drag, startPoint x: 544, startPoint y: 582, endPoint x: 166, endPoint y: 565, distance: 378.7
click at [166, 565] on div at bounding box center [150, 594] width 361 height 91
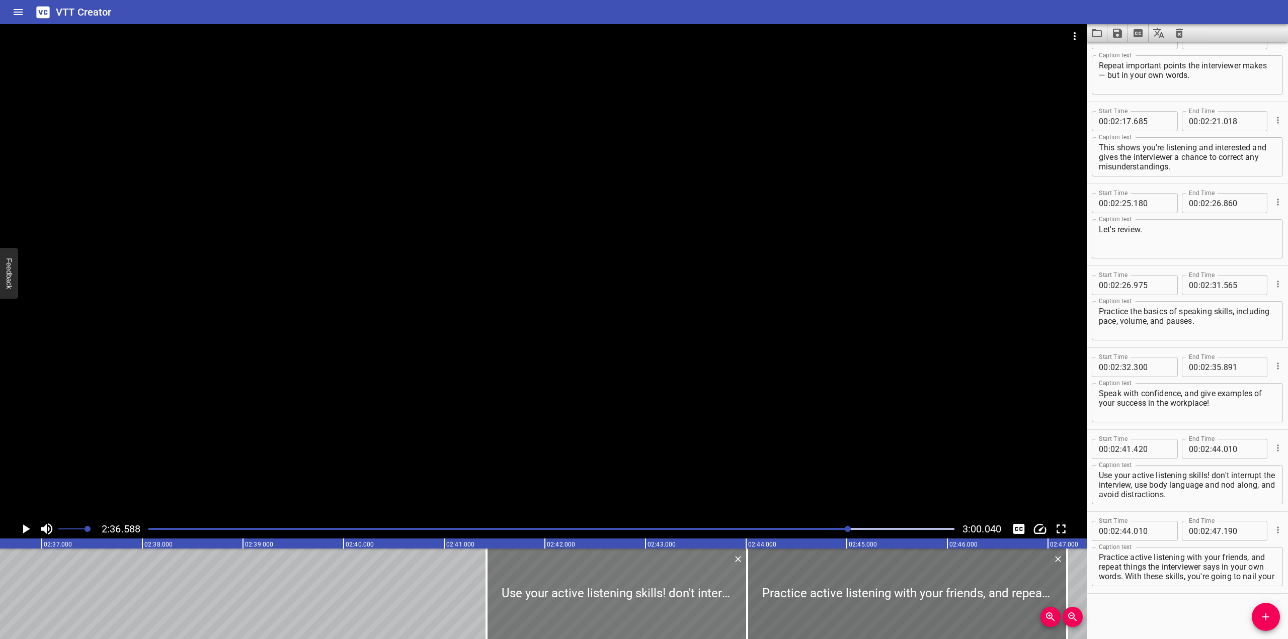
scroll to position [0, 15757]
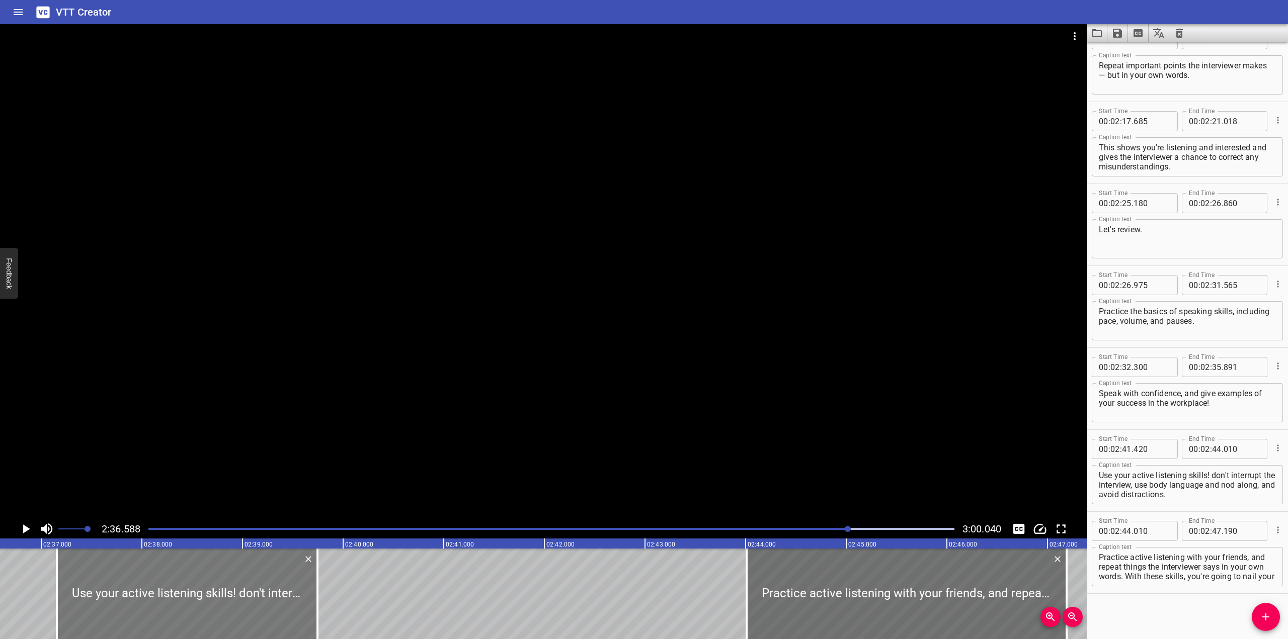
drag, startPoint x: 309, startPoint y: 572, endPoint x: 138, endPoint y: 566, distance: 171.2
click at [140, 567] on div at bounding box center [187, 594] width 261 height 91
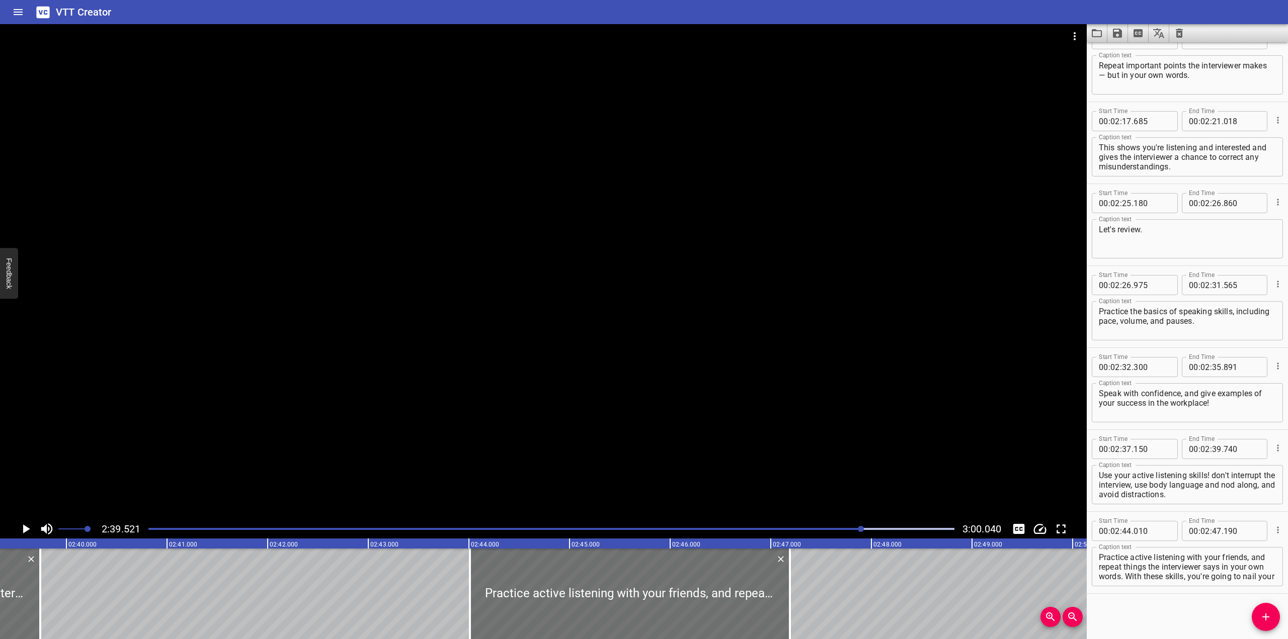
scroll to position [0, 16052]
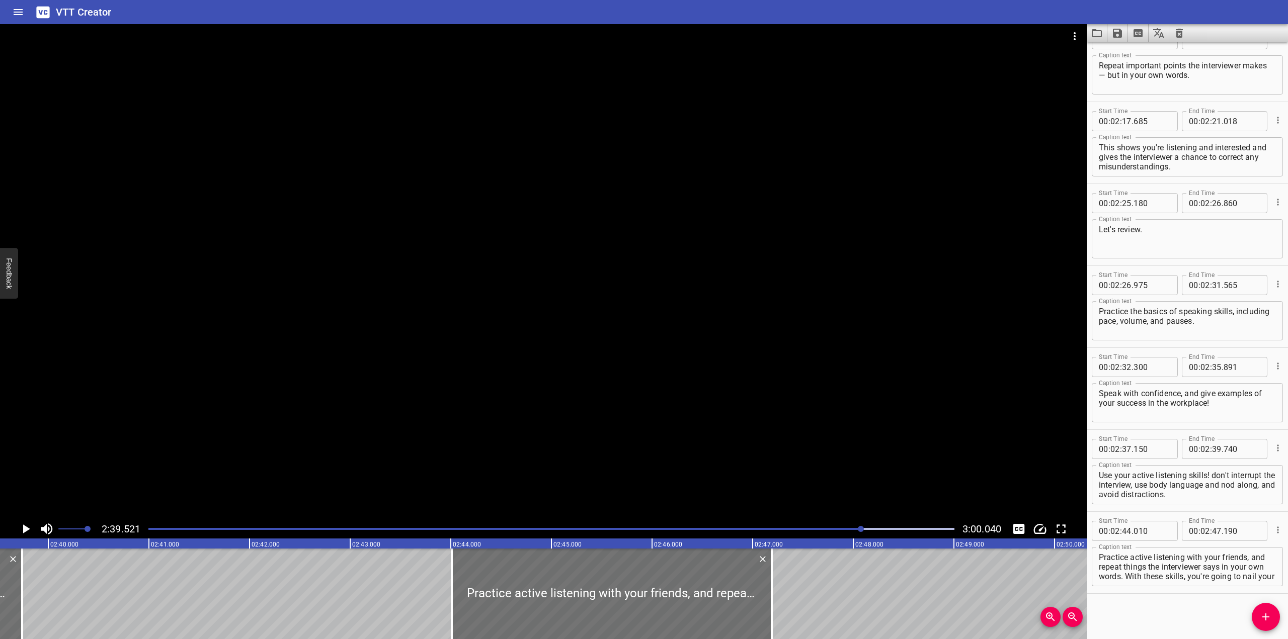
click at [846, 618] on span "Add Cue" at bounding box center [1266, 617] width 28 height 12
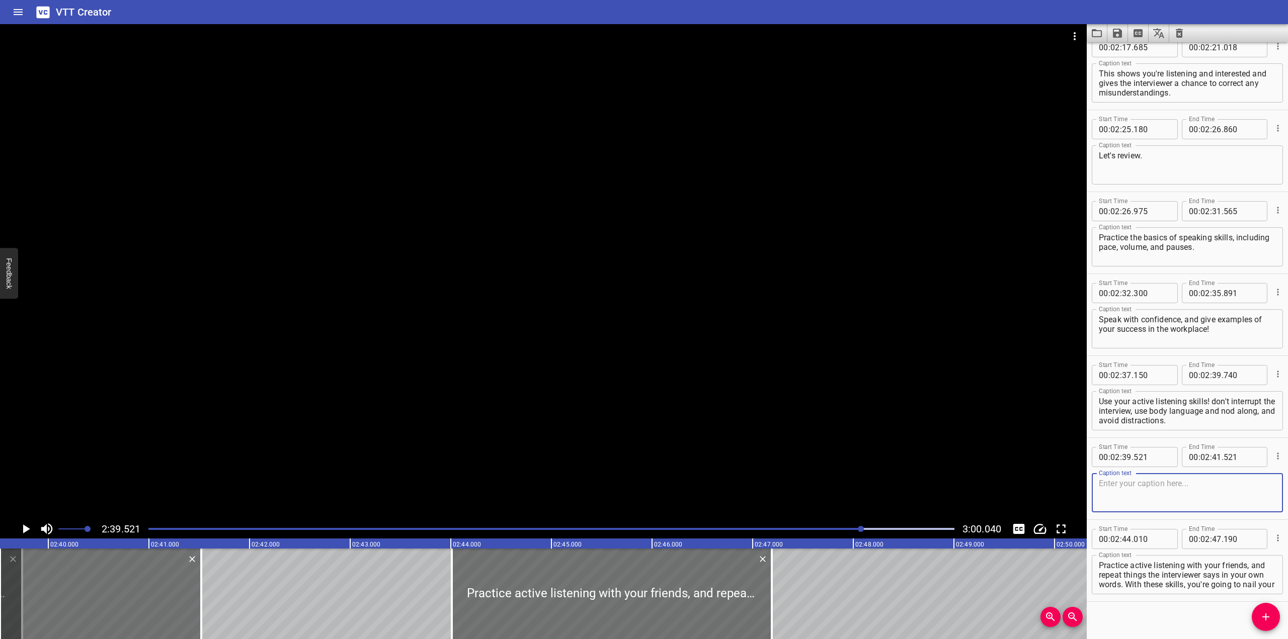
scroll to position [2484, 0]
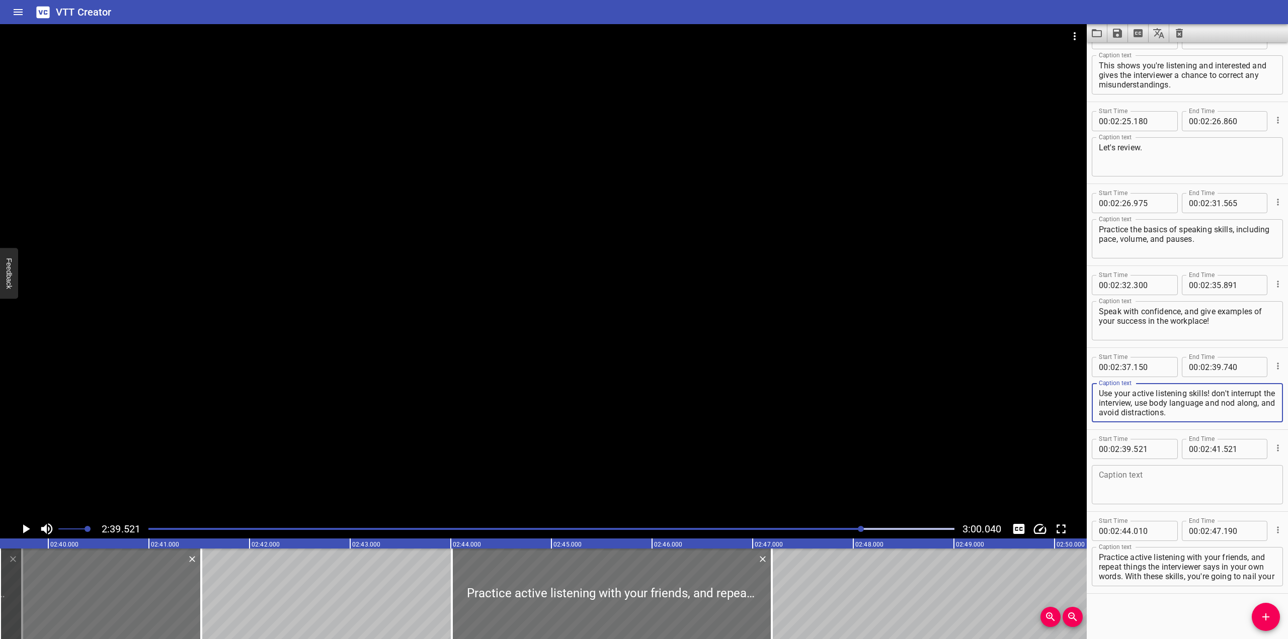
drag, startPoint x: 1244, startPoint y: 413, endPoint x: 1214, endPoint y: 395, distance: 34.3
click at [846, 395] on textarea "Use your active listening skills! don't interrupt the interview, use body langu…" at bounding box center [1187, 403] width 177 height 29
click at [846, 488] on textarea at bounding box center [1187, 485] width 177 height 29
paste textarea "don't interrupt the interview, use body language and nod along, and avoid distr…"
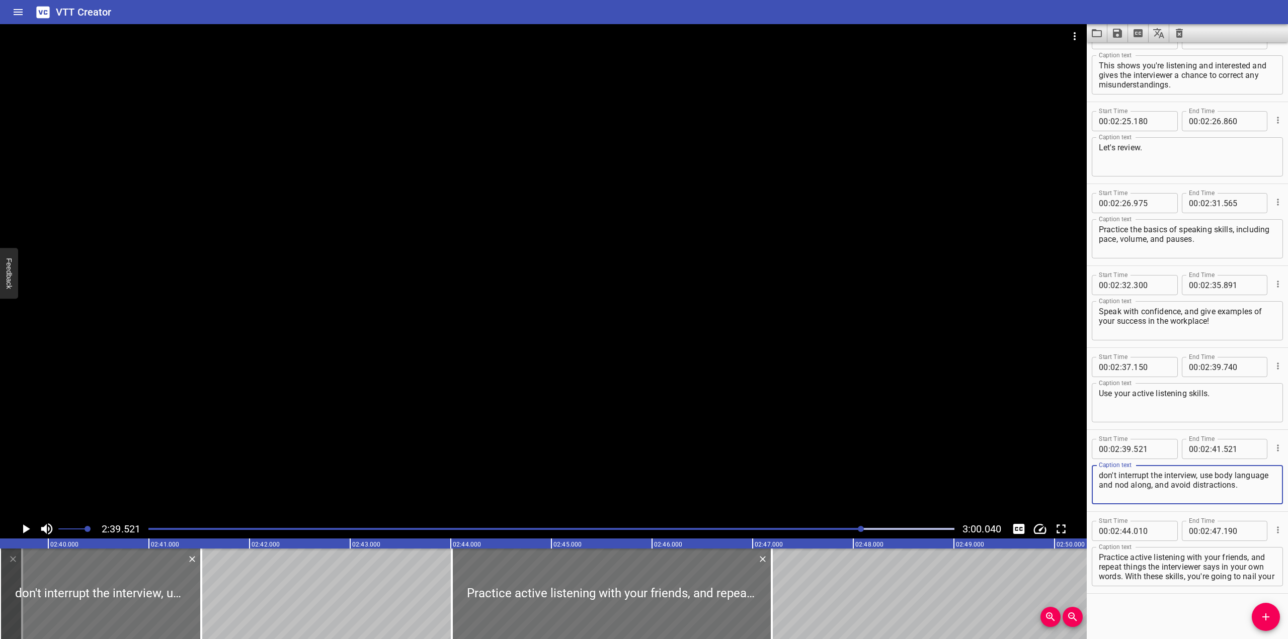
click at [846, 477] on textarea "don't interrupt the interview, use body language and nod along, and avoid distr…" at bounding box center [1187, 485] width 177 height 29
click at [846, 475] on textarea "Don't interrupt the interview, use body language and nod along, and avoid distr…" at bounding box center [1187, 485] width 177 height 29
click at [435, 314] on div at bounding box center [543, 272] width 1087 height 496
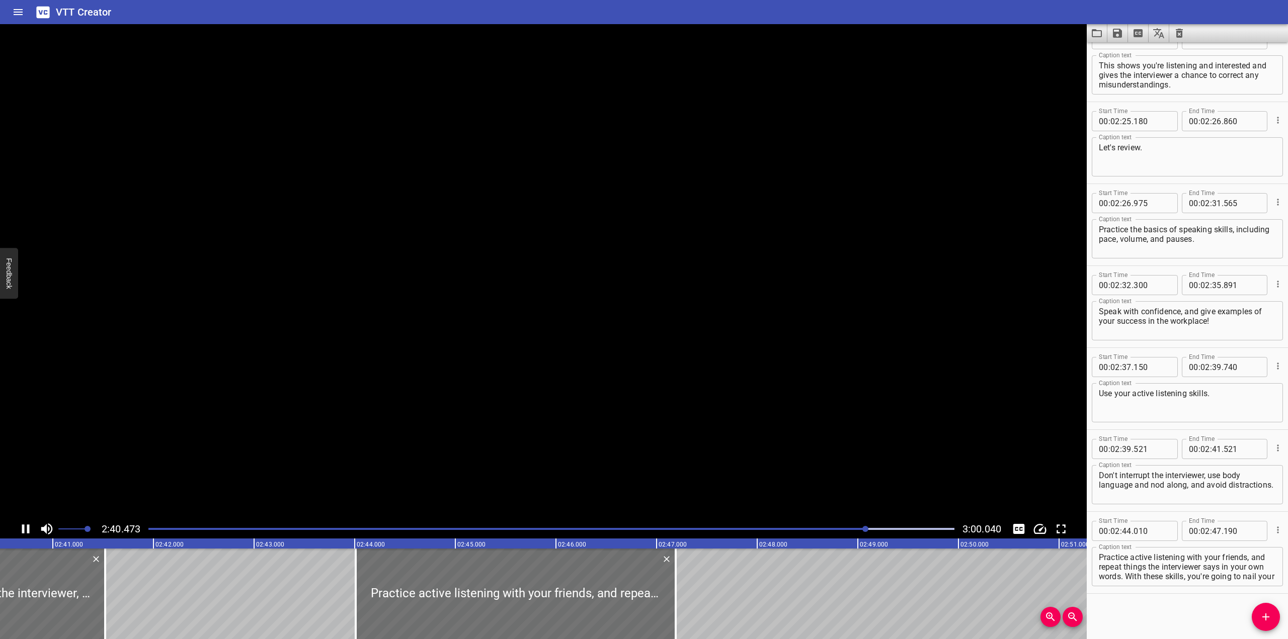
click at [435, 314] on video at bounding box center [543, 272] width 1087 height 496
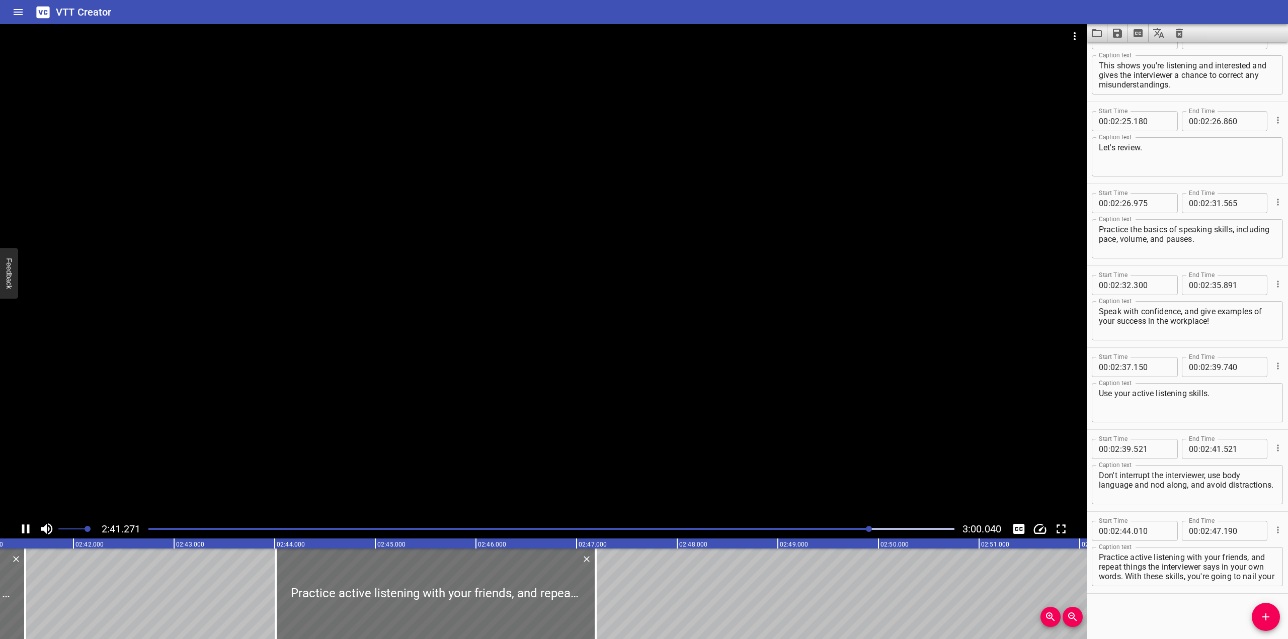
click at [538, 429] on div at bounding box center [543, 272] width 1087 height 496
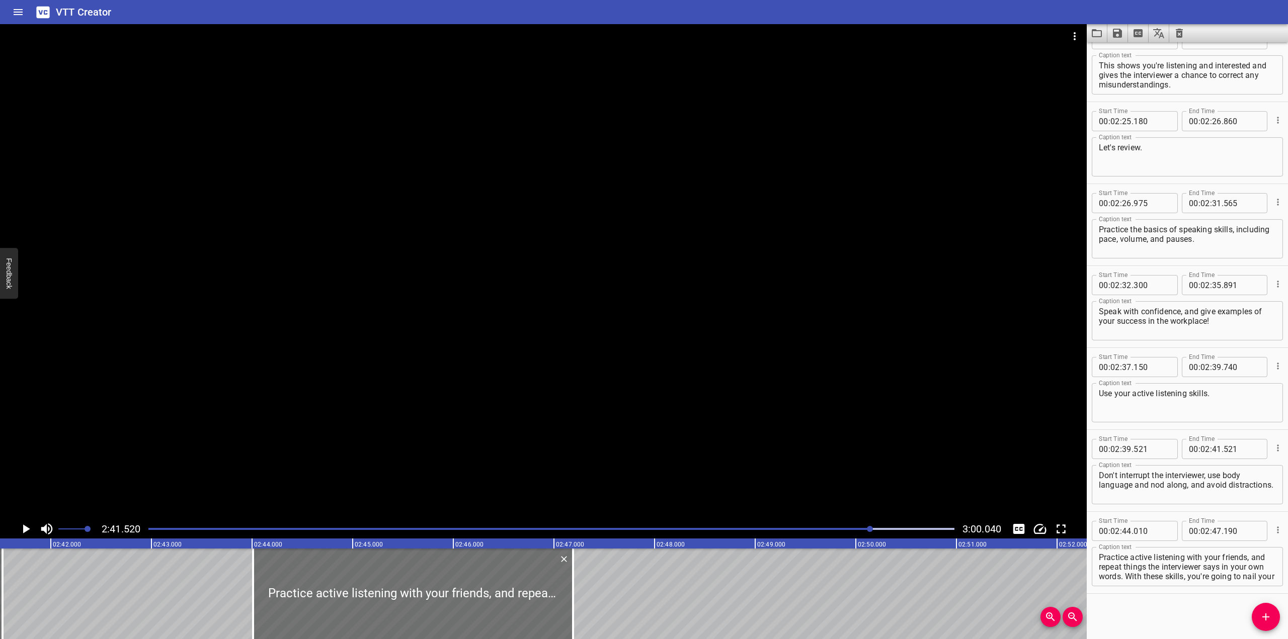
scroll to position [0, 16253]
click at [846, 527] on div at bounding box center [551, 529] width 818 height 14
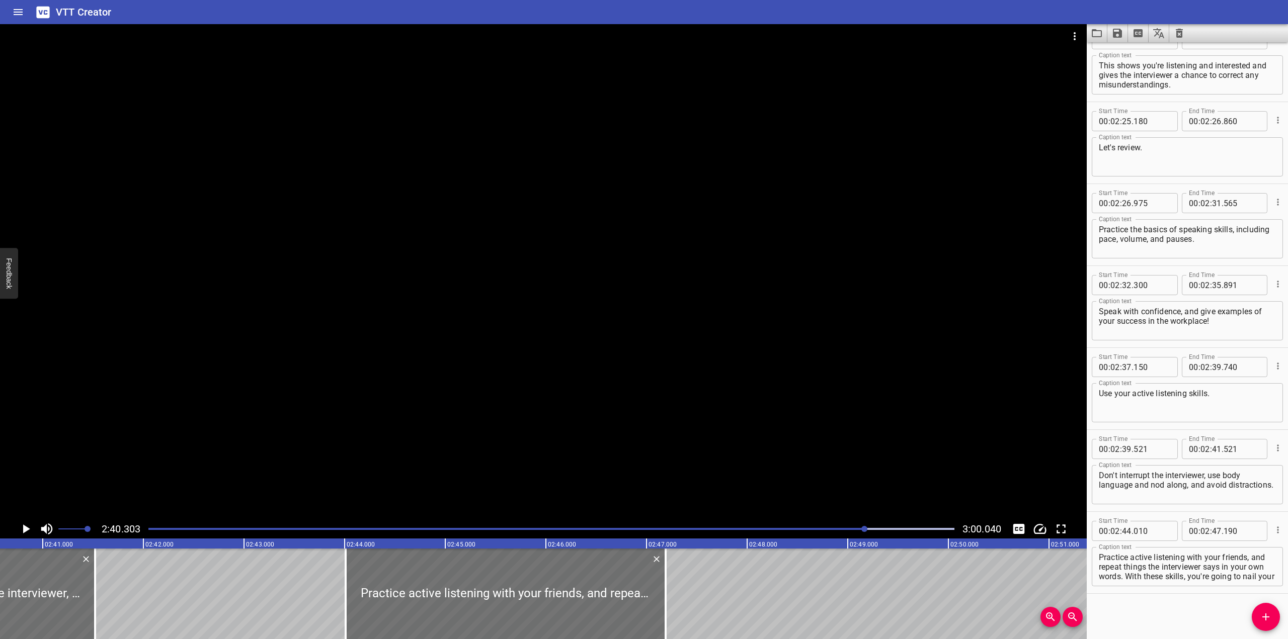
scroll to position [0, 16131]
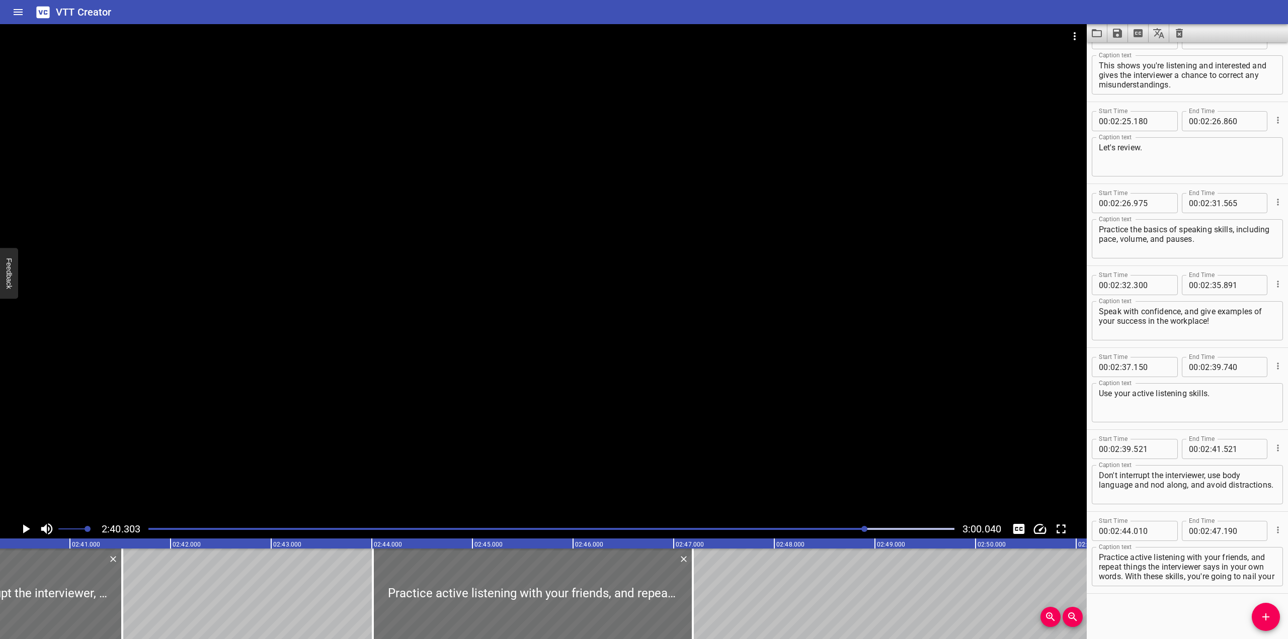
click at [846, 529] on div "Play progress" at bounding box center [463, 529] width 806 height 2
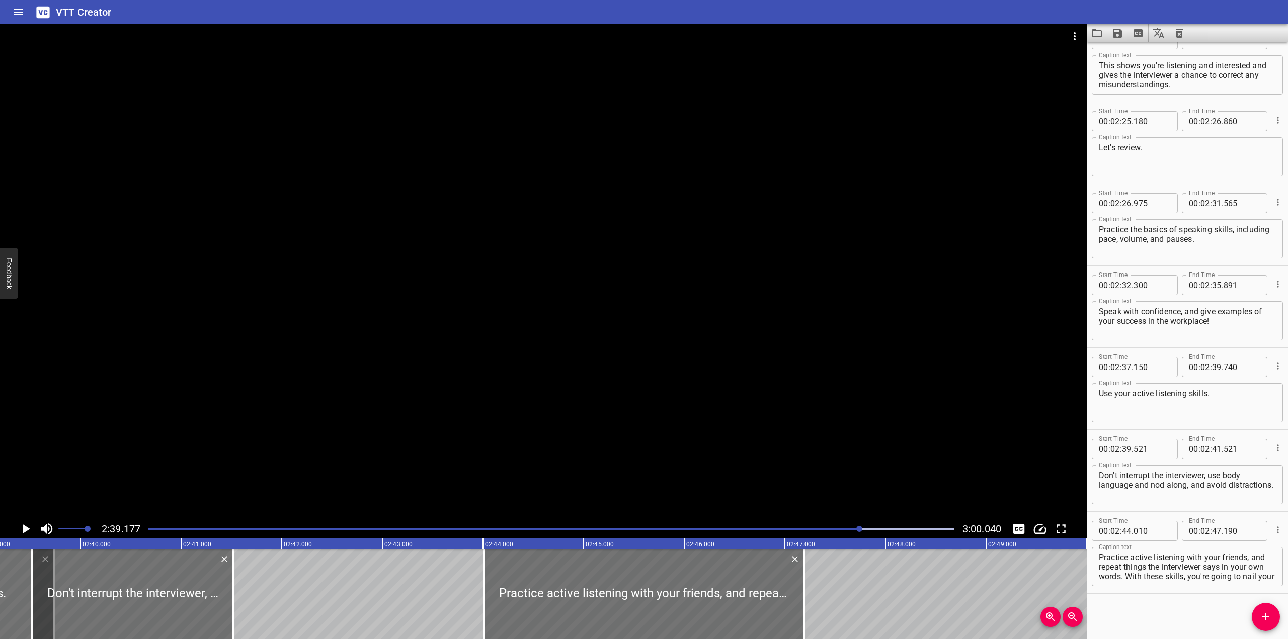
click at [846, 530] on div "Play progress" at bounding box center [458, 529] width 806 height 2
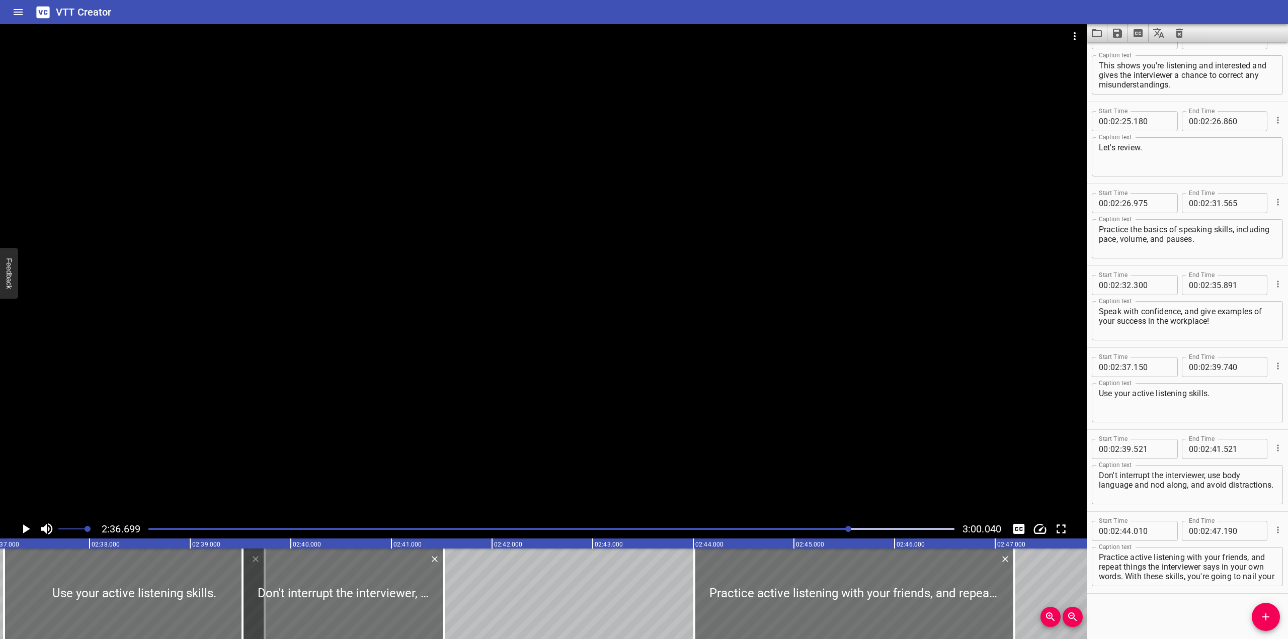
scroll to position [0, 15768]
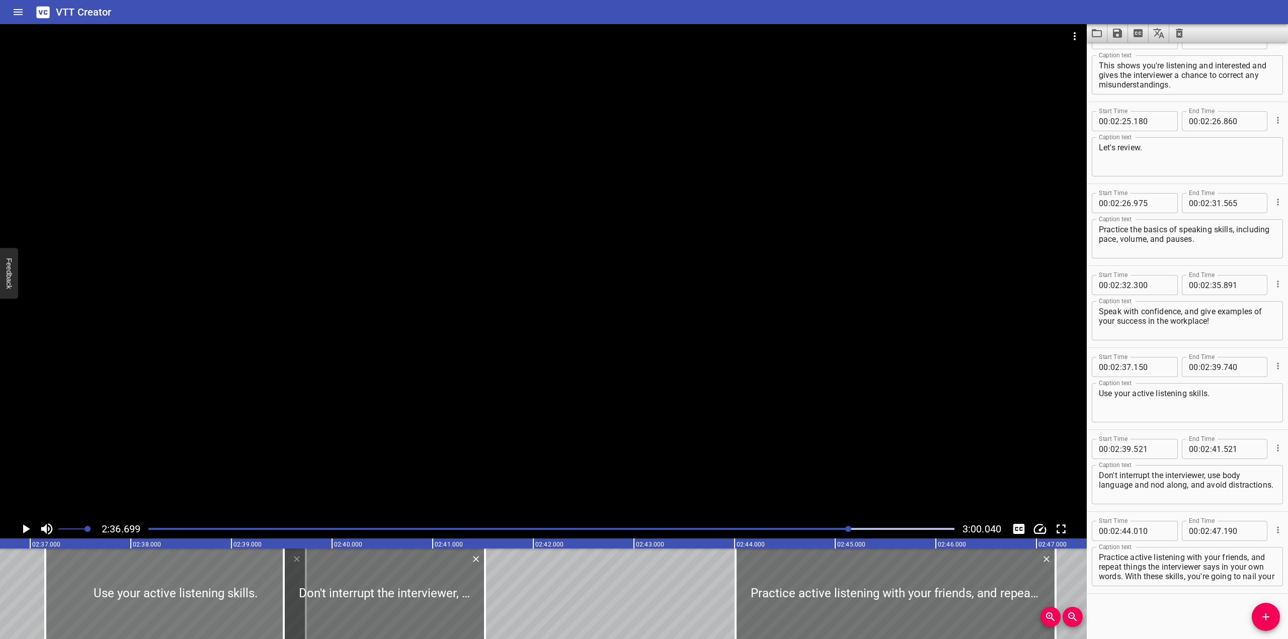
click at [189, 570] on div at bounding box center [175, 594] width 261 height 91
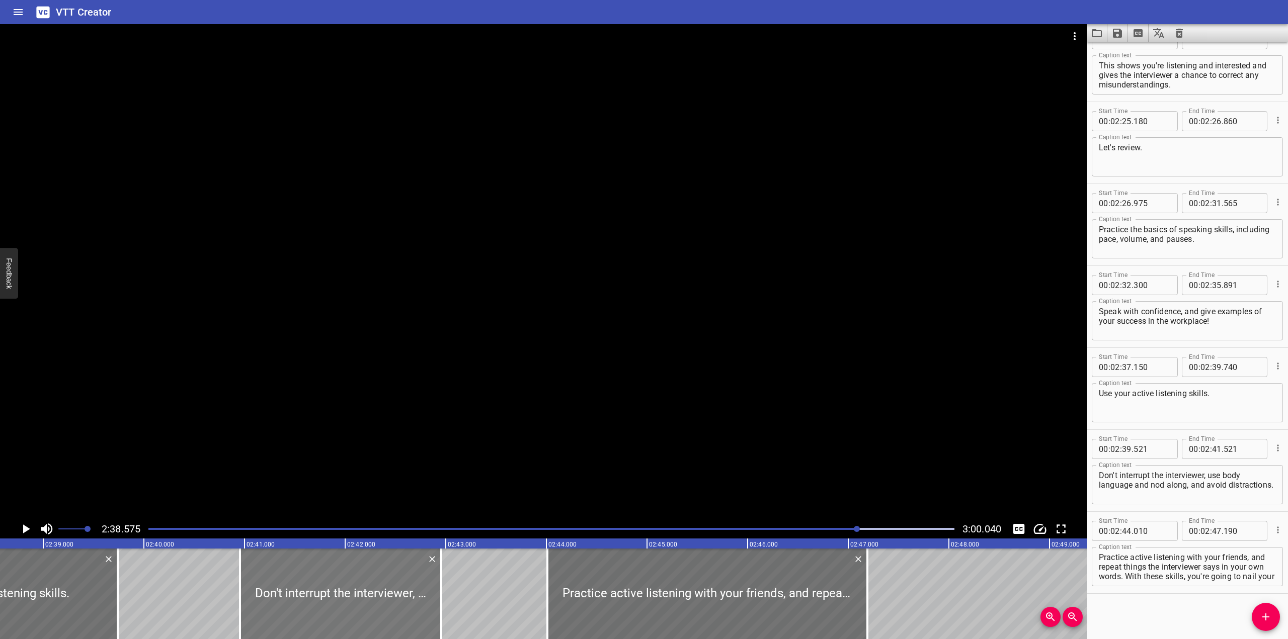
scroll to position [0, 15957]
drag, startPoint x: 394, startPoint y: 599, endPoint x: 412, endPoint y: 599, distance: 17.1
click at [412, 599] on div at bounding box center [358, 594] width 201 height 91
click at [838, 529] on div "Play progress" at bounding box center [455, 529] width 806 height 2
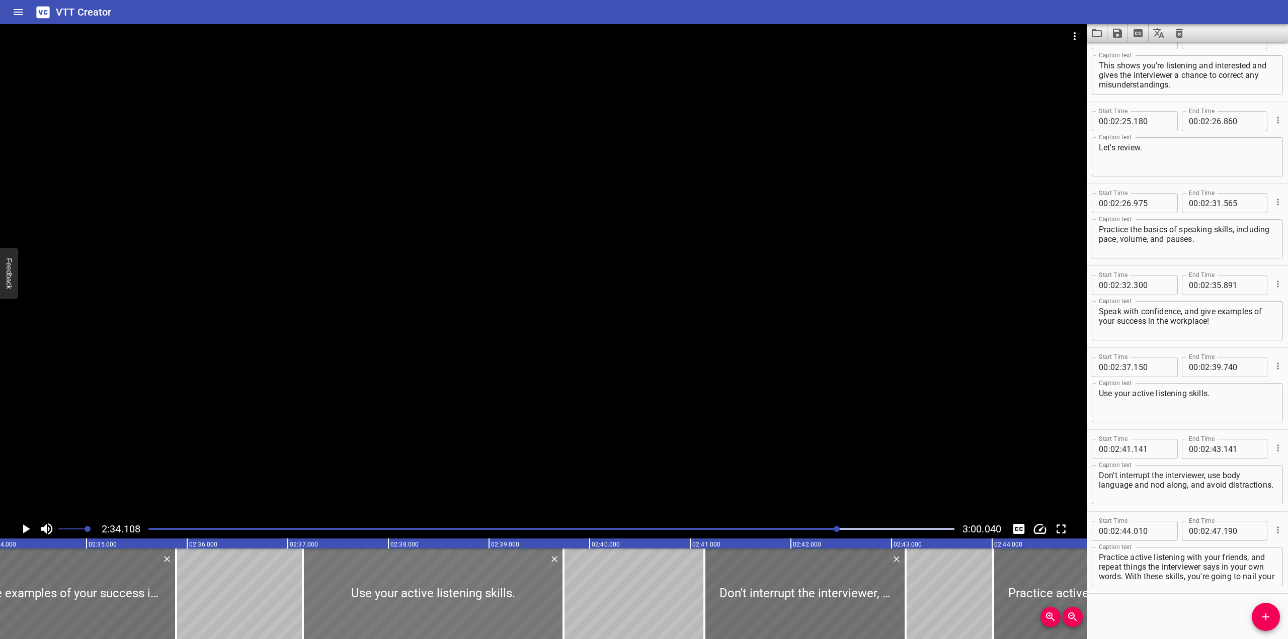
scroll to position [0, 15507]
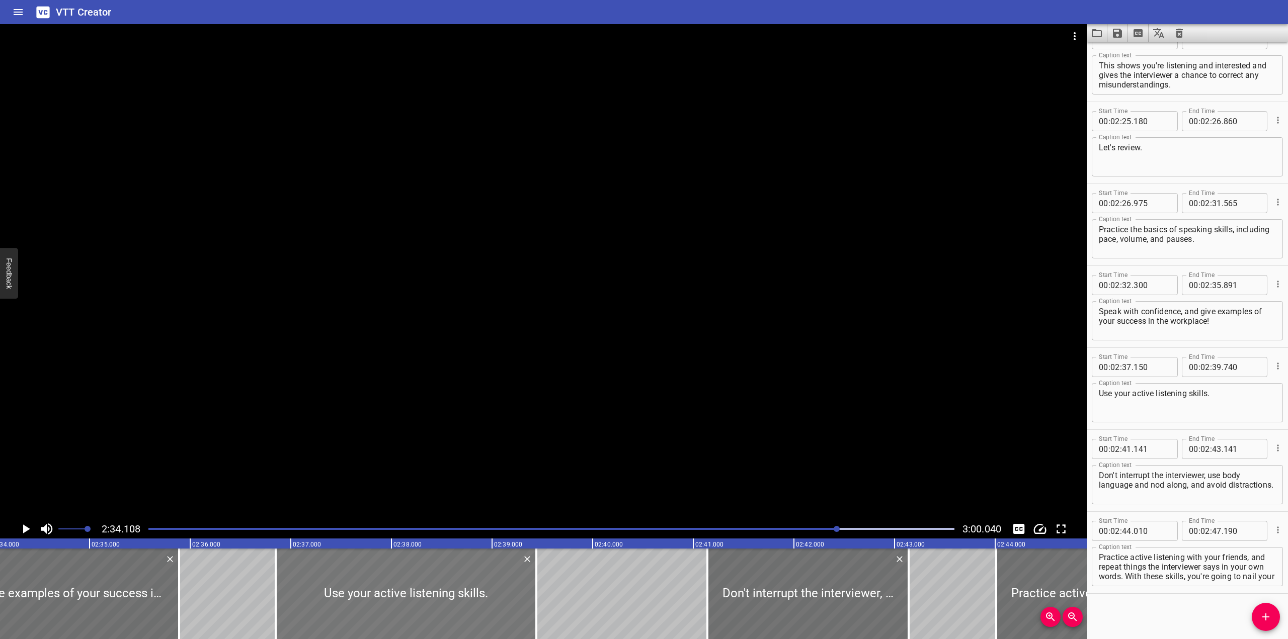
drag, startPoint x: 560, startPoint y: 586, endPoint x: 530, endPoint y: 591, distance: 30.5
click at [530, 591] on div at bounding box center [406, 594] width 261 height 91
drag, startPoint x: 283, startPoint y: 589, endPoint x: 289, endPoint y: 586, distance: 6.8
click at [289, 586] on div at bounding box center [412, 594] width 261 height 91
drag, startPoint x: 282, startPoint y: 586, endPoint x: 329, endPoint y: 584, distance: 47.3
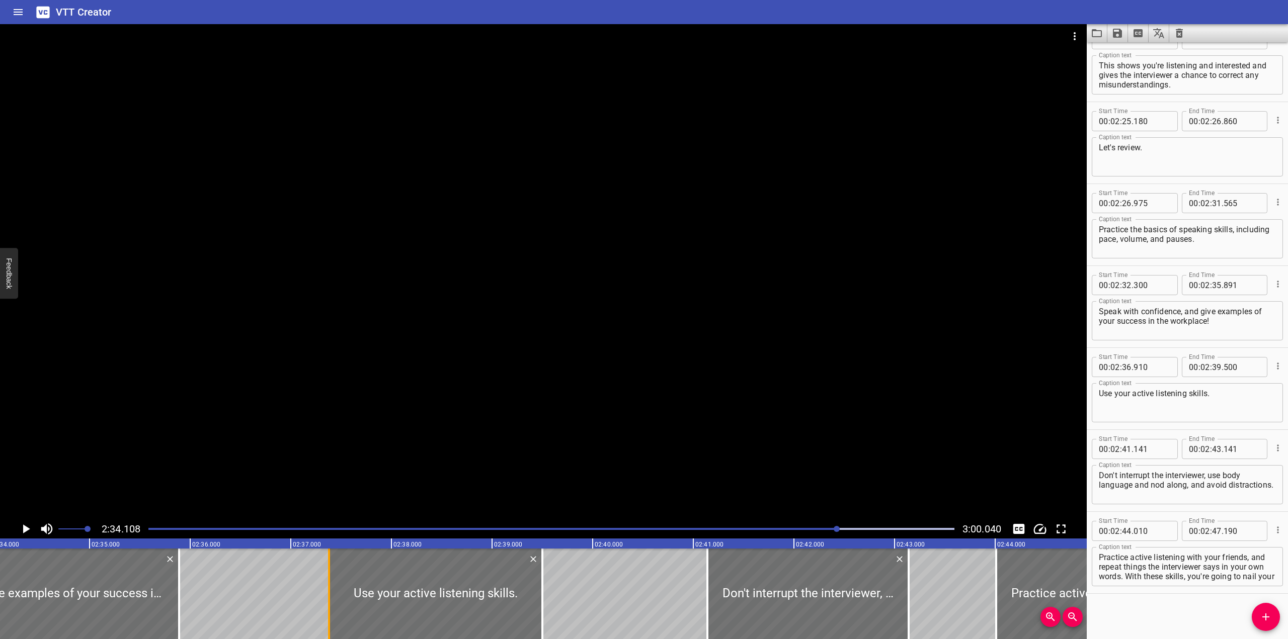
click at [329, 584] on div at bounding box center [329, 594] width 2 height 91
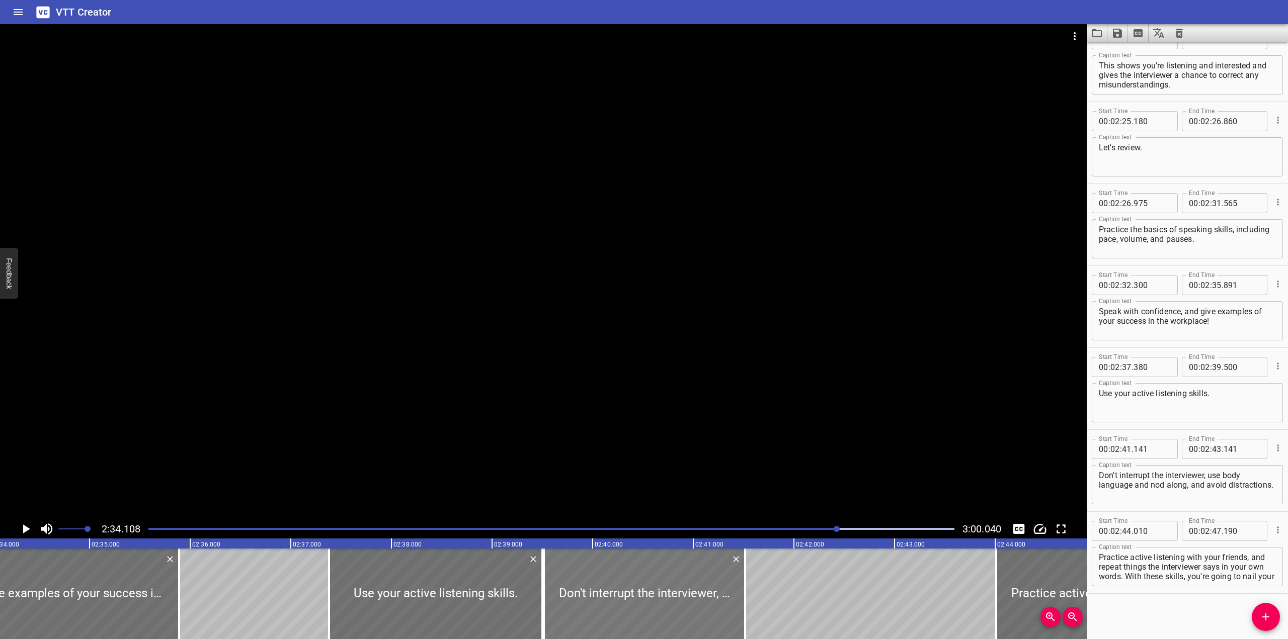
drag, startPoint x: 680, startPoint y: 601, endPoint x: 582, endPoint y: 604, distance: 98.1
click at [582, 604] on div at bounding box center [644, 594] width 201 height 91
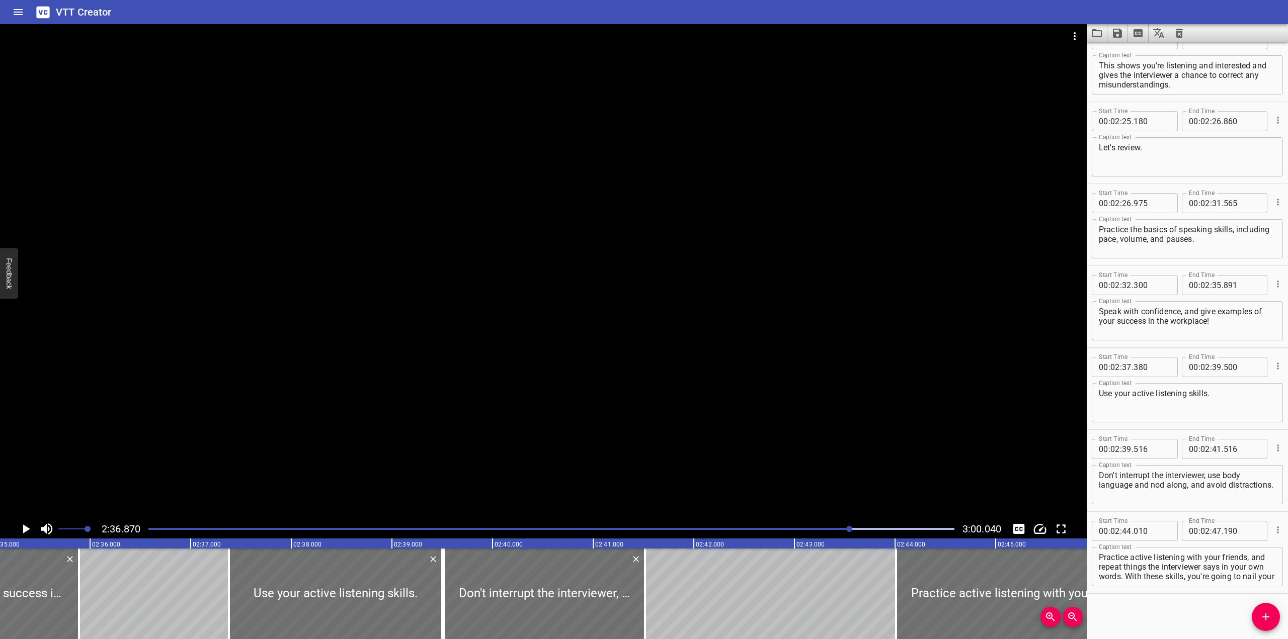
click at [282, 543] on rect at bounding box center [744, 544] width 2516 height 10
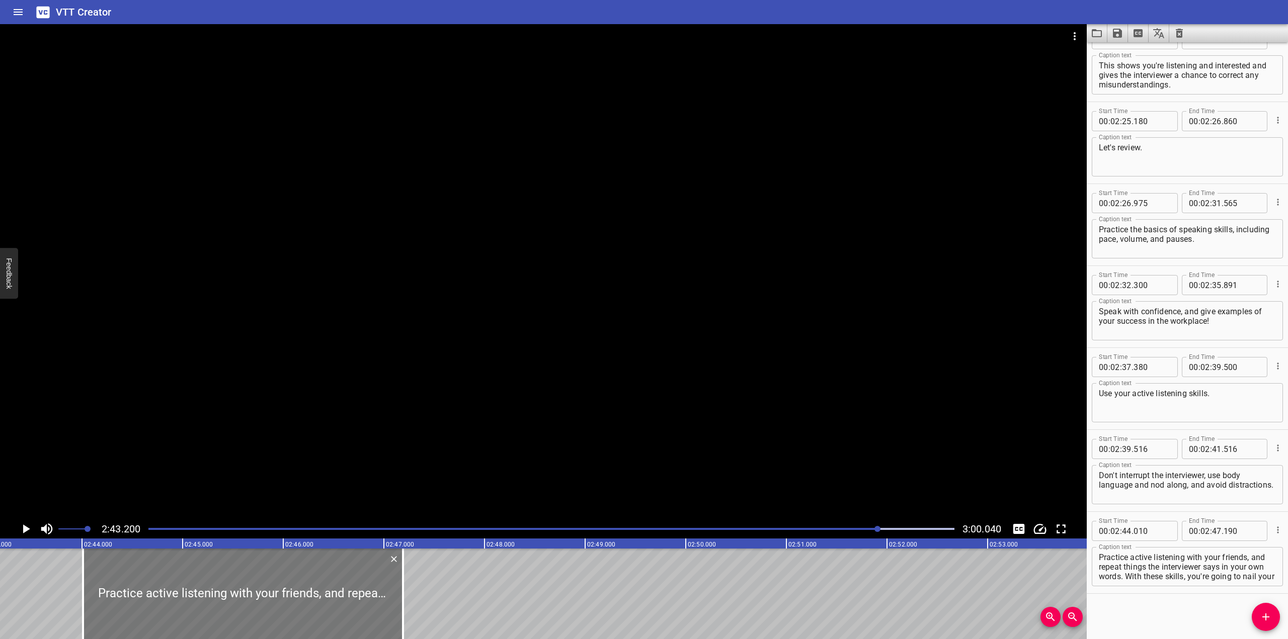
scroll to position [0, 16422]
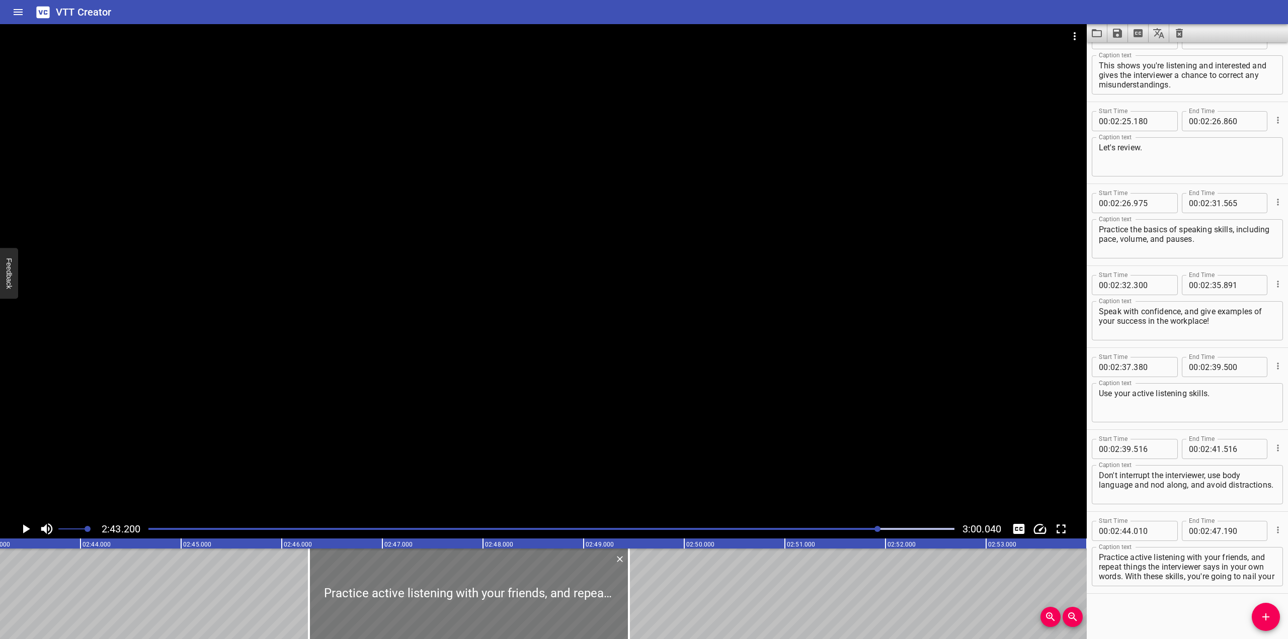
drag, startPoint x: 217, startPoint y: 598, endPoint x: 416, endPoint y: 591, distance: 199.4
click at [416, 591] on div at bounding box center [469, 594] width 320 height 91
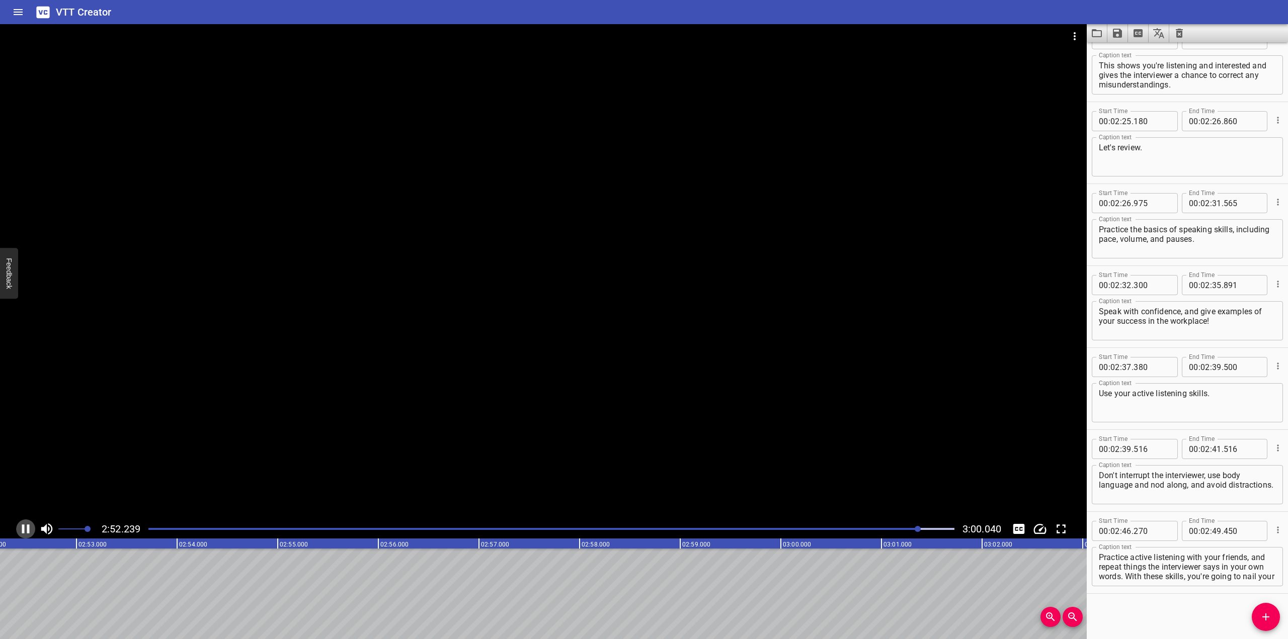
click at [27, 529] on icon "Play/Pause" at bounding box center [25, 529] width 15 height 15
click at [846, 605] on button "Add Cue" at bounding box center [1266, 617] width 28 height 28
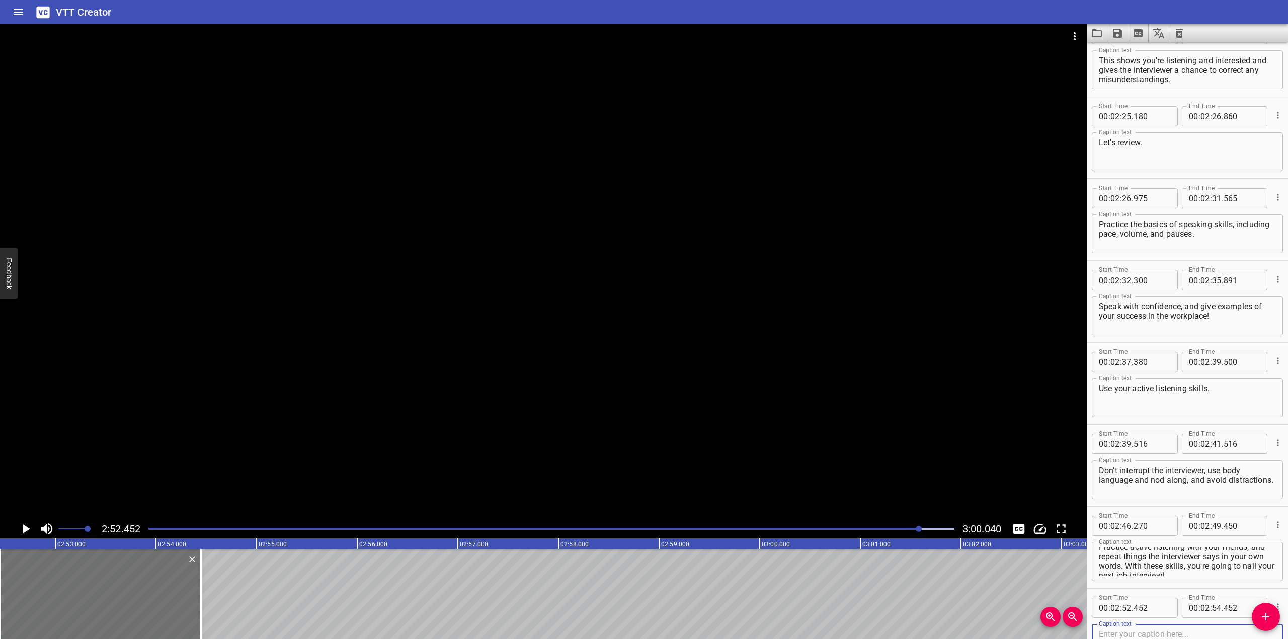
scroll to position [10, 0]
drag, startPoint x: 1162, startPoint y: 562, endPoint x: 1265, endPoint y: 585, distance: 105.1
click at [846, 585] on div "Start Time 00 : 02 : 46 . 270 Start Time End Time 00 : 02 : 49 . 450 End Time C…" at bounding box center [1187, 548] width 201 height 82
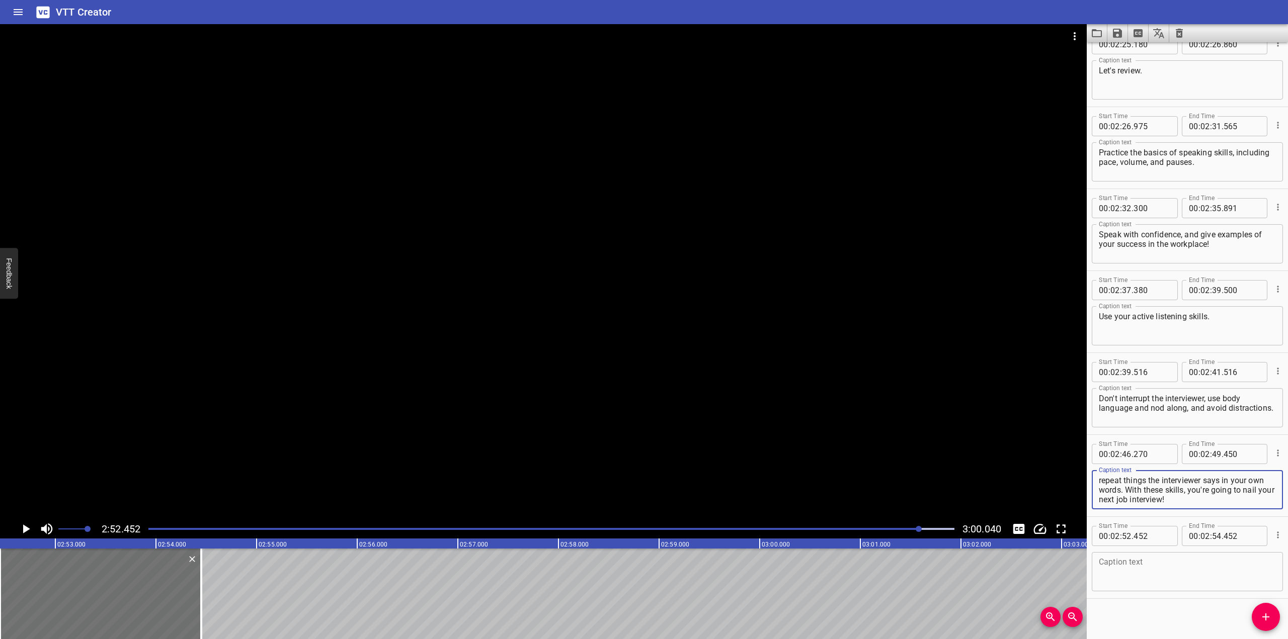
scroll to position [2566, 0]
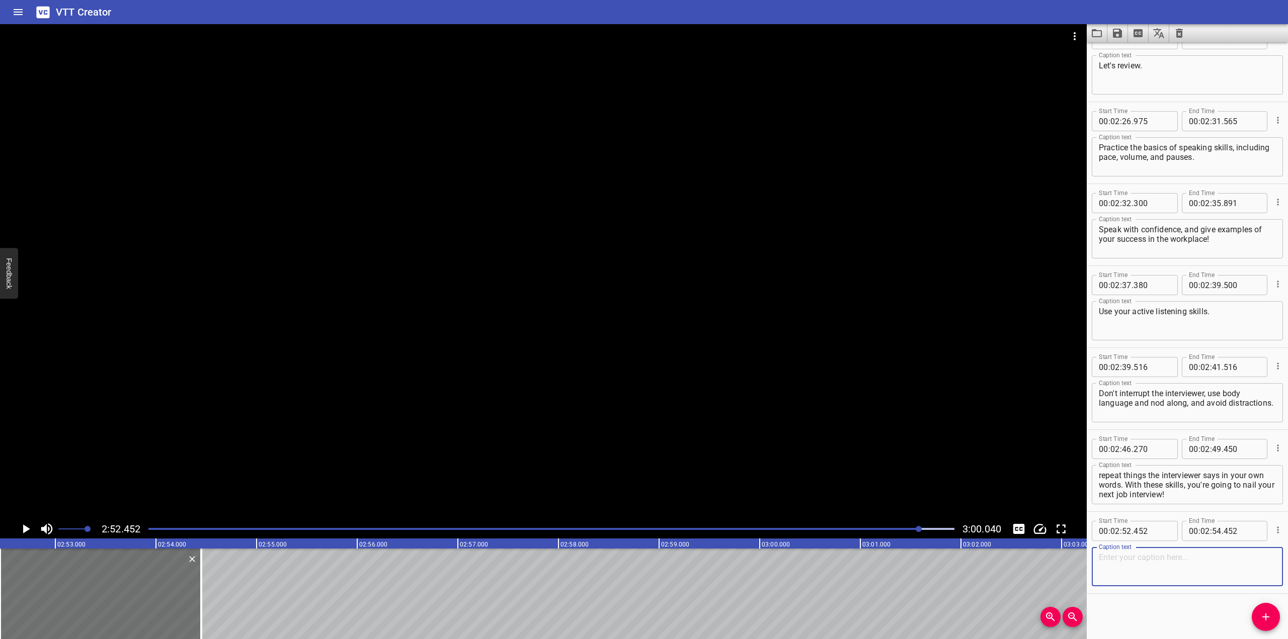
click at [846, 568] on textarea at bounding box center [1187, 567] width 177 height 29
paste textarea "With these skills, you're going to nail your next job interview!"
drag, startPoint x: 1245, startPoint y: 499, endPoint x: 1160, endPoint y: 485, distance: 86.1
click at [846, 485] on textarea "Practice active listening with your friends, and repeat things the interviewer …" at bounding box center [1187, 485] width 177 height 29
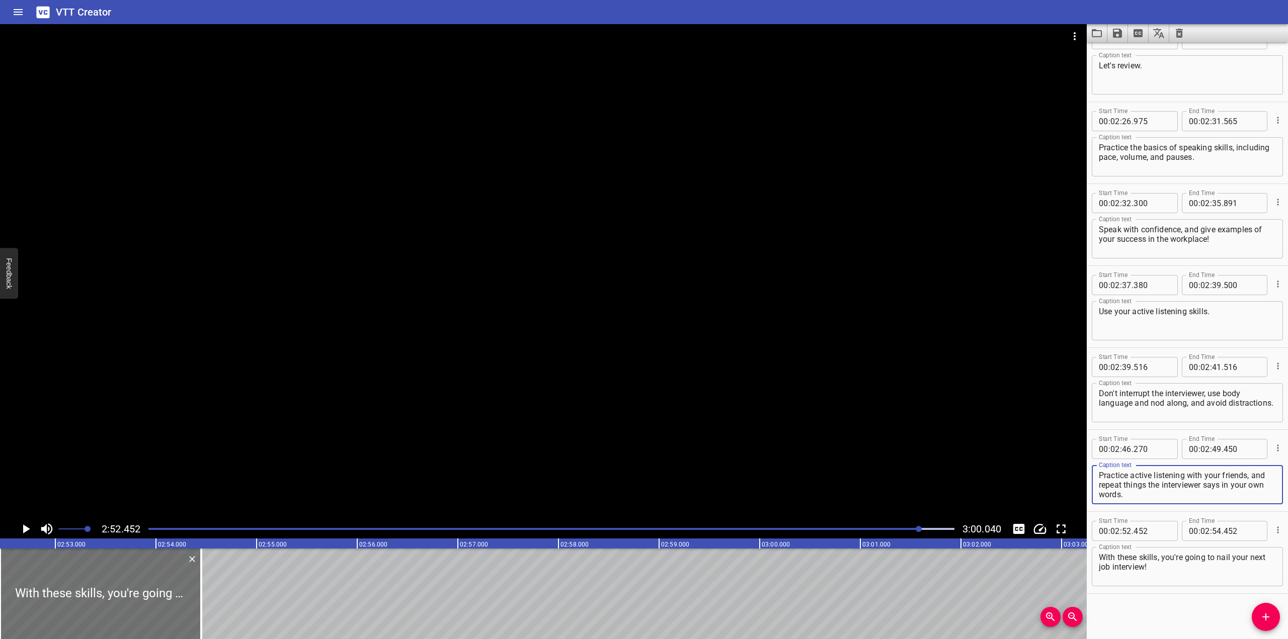
scroll to position [0, 0]
click at [791, 387] on div at bounding box center [543, 272] width 1087 height 496
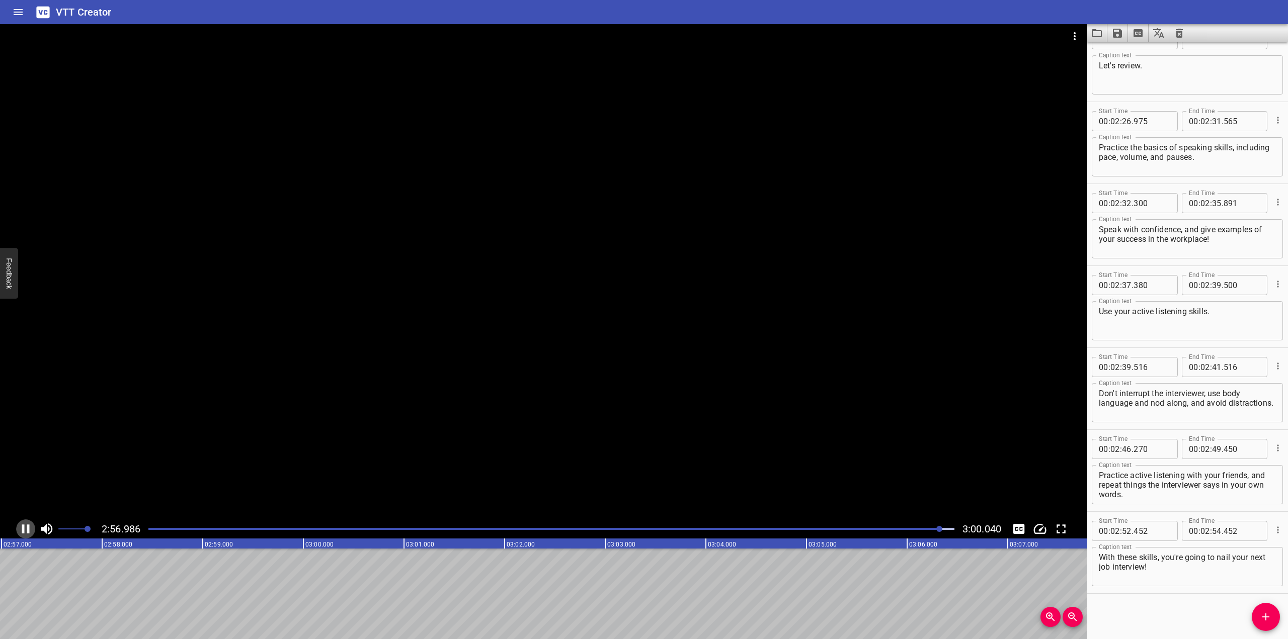
click at [20, 529] on icon "Play/Pause" at bounding box center [25, 529] width 15 height 15
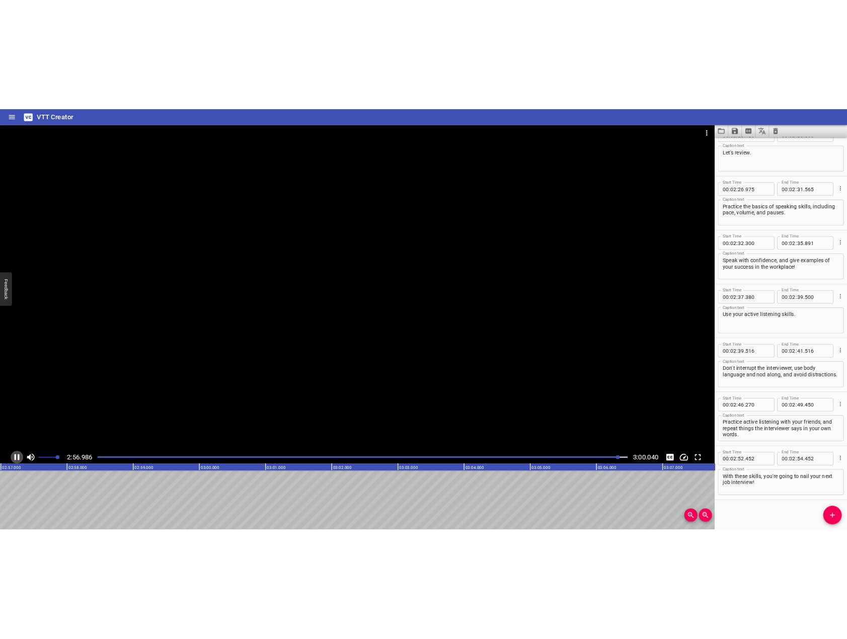
scroll to position [0, 17841]
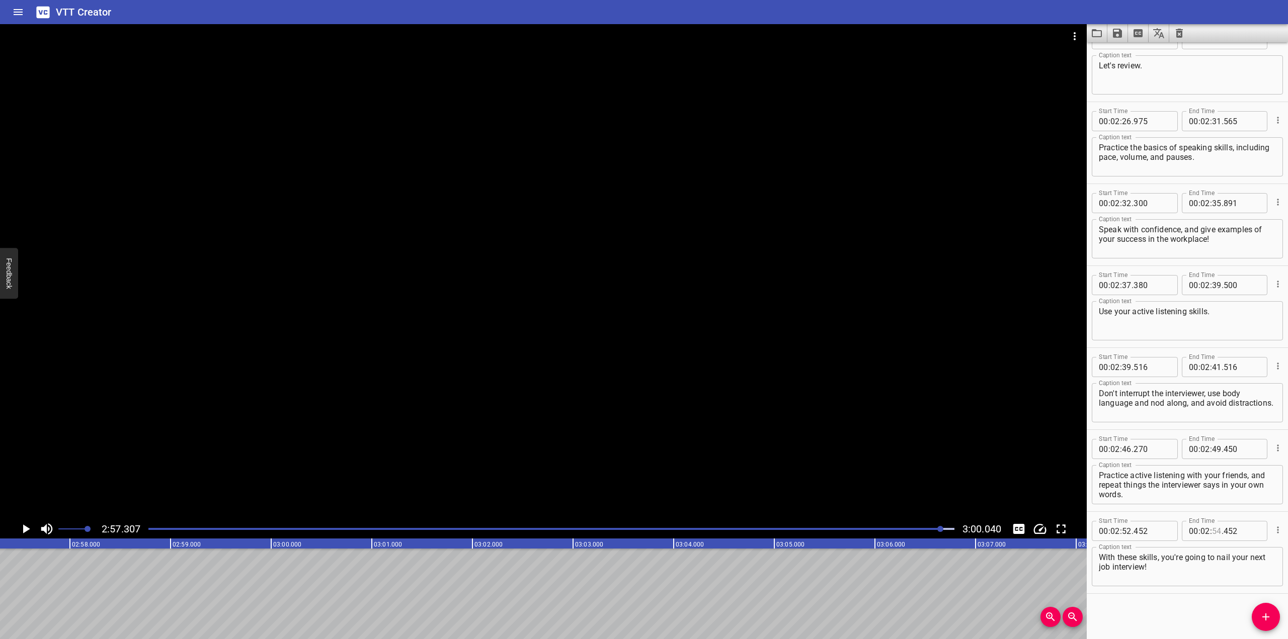
click at [846, 530] on input "number" at bounding box center [1217, 531] width 10 height 20
click at [846, 610] on div "Start Time 00 : 00 : 00 . 650 Start Time End Time 00 : 00 : 06 . 025 End Time C…" at bounding box center [1187, 340] width 201 height 597
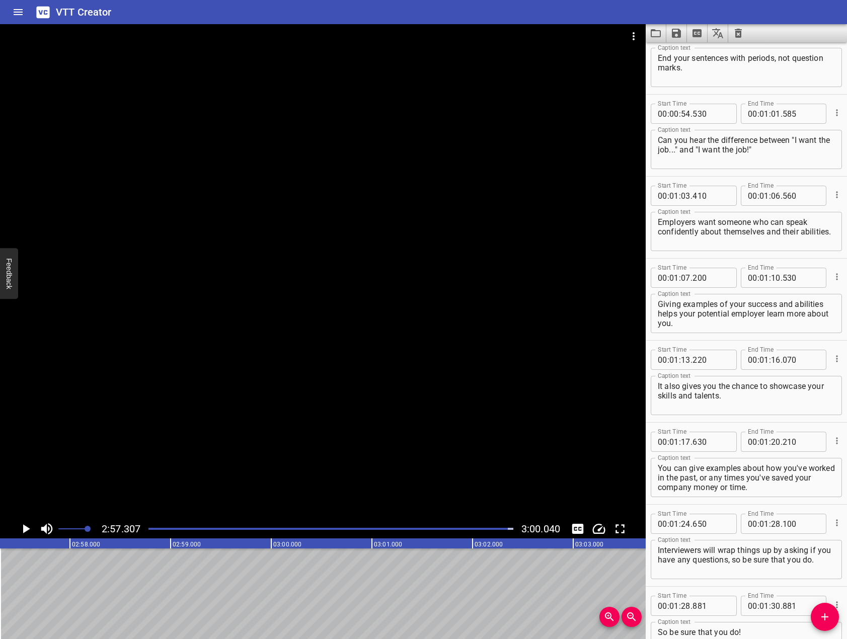
scroll to position [0, 0]
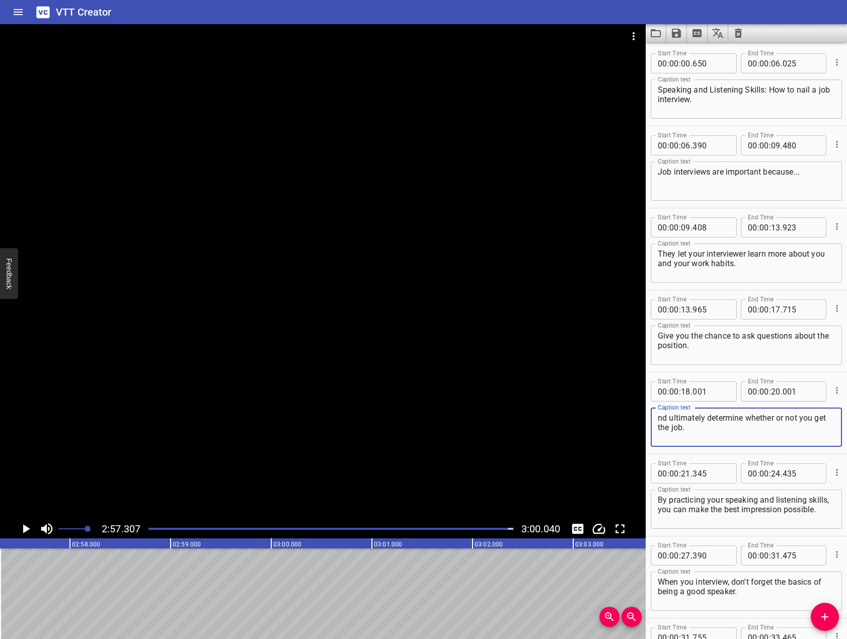
click at [660, 419] on textarea "nd ultimately determine whether or not you get the job." at bounding box center [746, 427] width 177 height 29
click at [792, 66] on input "number" at bounding box center [800, 63] width 37 height 20
click at [790, 148] on input "number" at bounding box center [800, 145] width 37 height 20
click at [792, 227] on input "number" at bounding box center [800, 227] width 37 height 20
click at [763, 305] on input "number" at bounding box center [764, 309] width 10 height 20
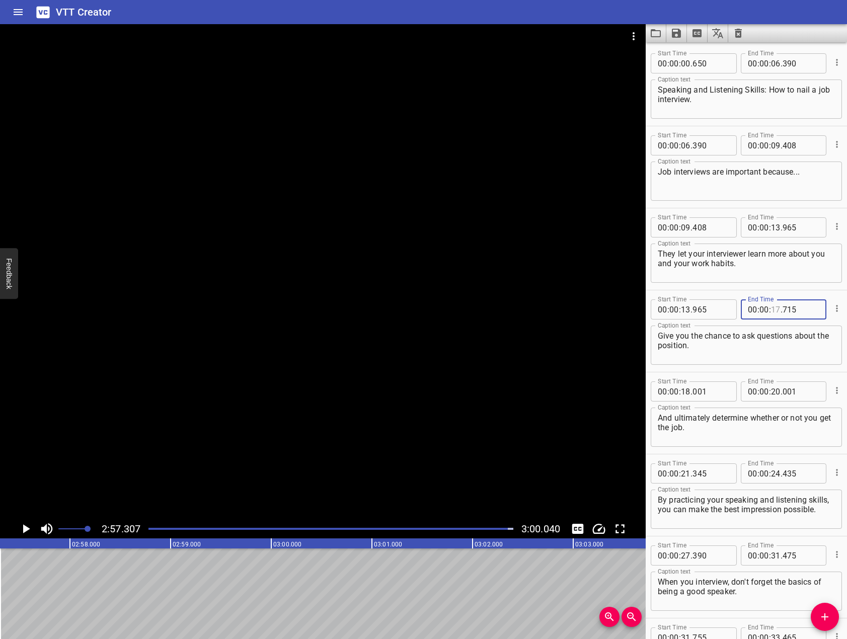
click at [772, 307] on input "number" at bounding box center [776, 309] width 10 height 20
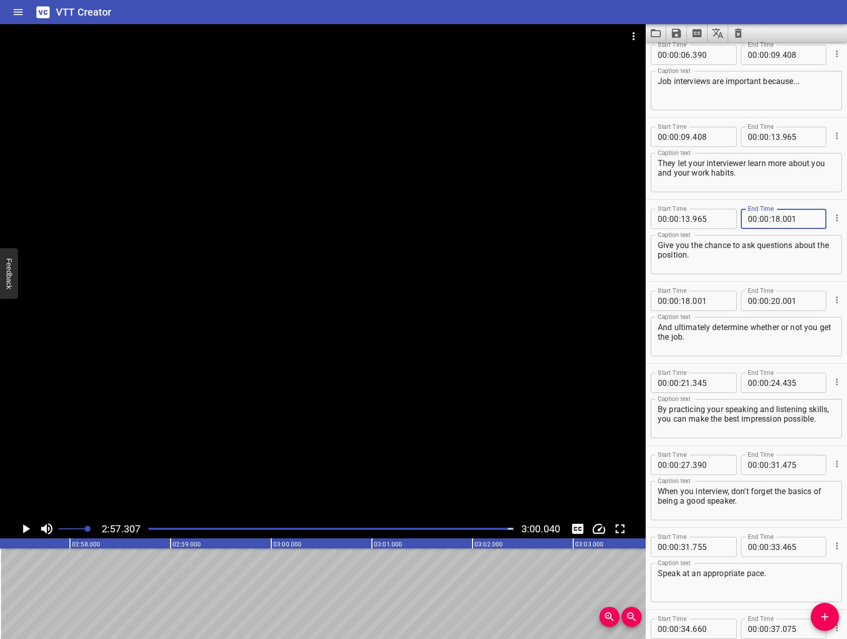
scroll to position [101, 0]
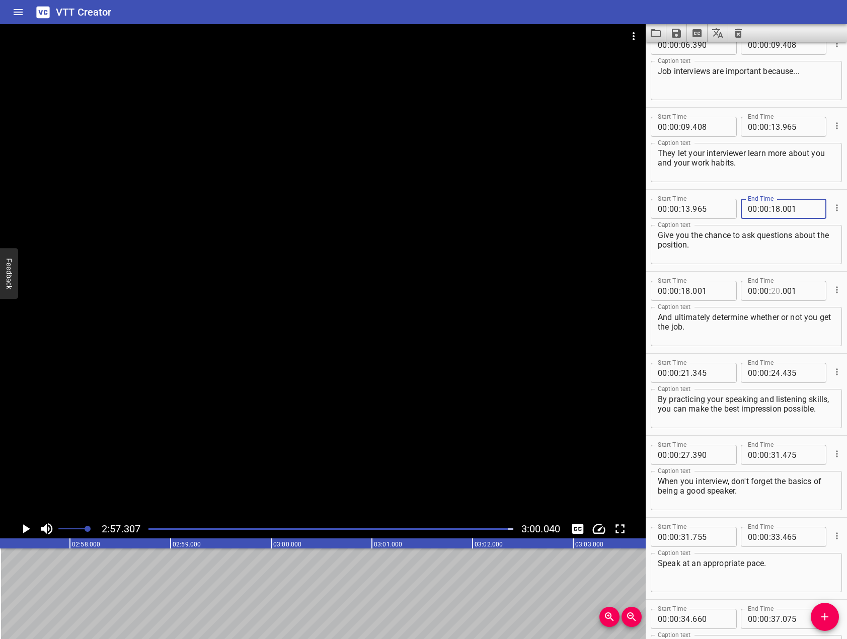
click at [773, 293] on input "number" at bounding box center [776, 291] width 10 height 20
click at [771, 375] on input "number" at bounding box center [776, 373] width 10 height 20
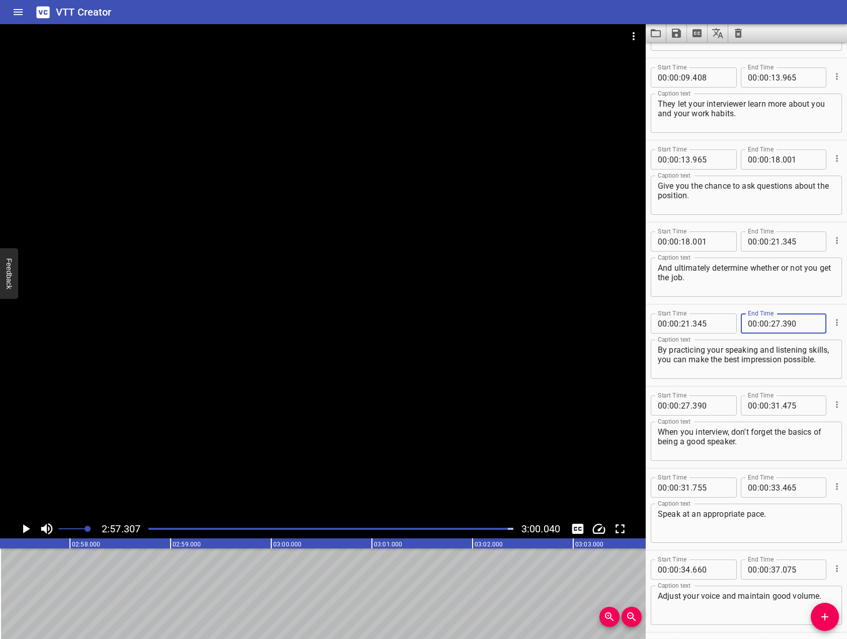
scroll to position [151, 0]
click at [772, 409] on input "number" at bounding box center [776, 404] width 10 height 20
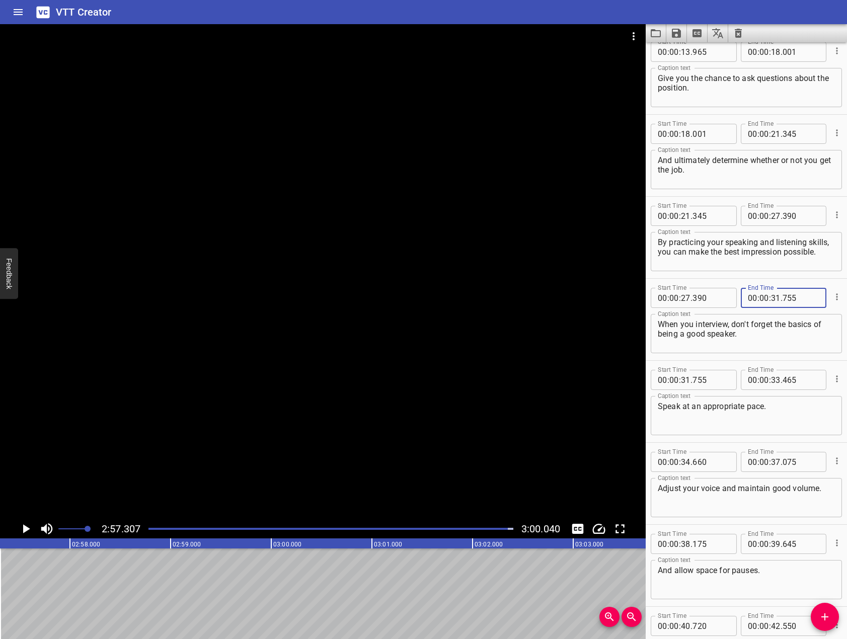
scroll to position [302, 0]
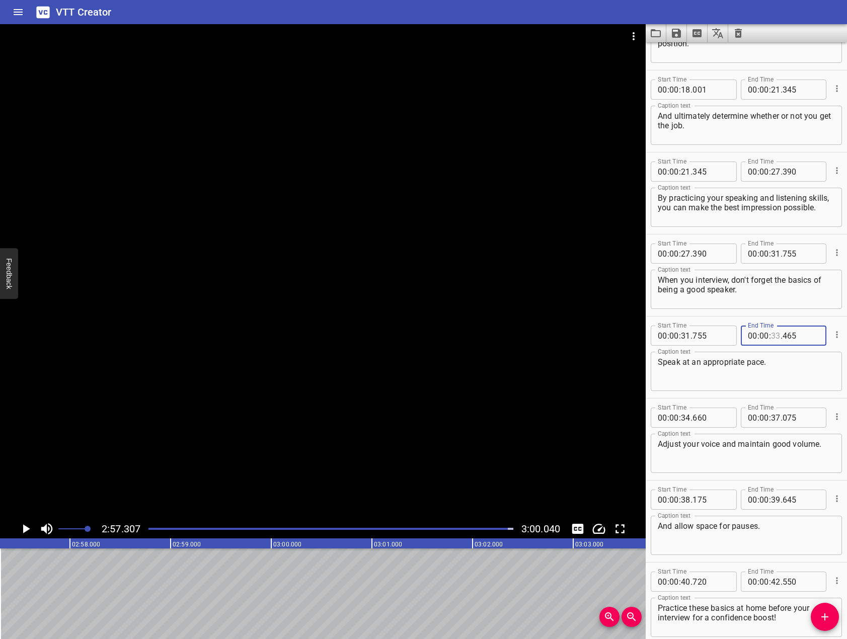
click at [774, 335] on input "number" at bounding box center [776, 336] width 10 height 20
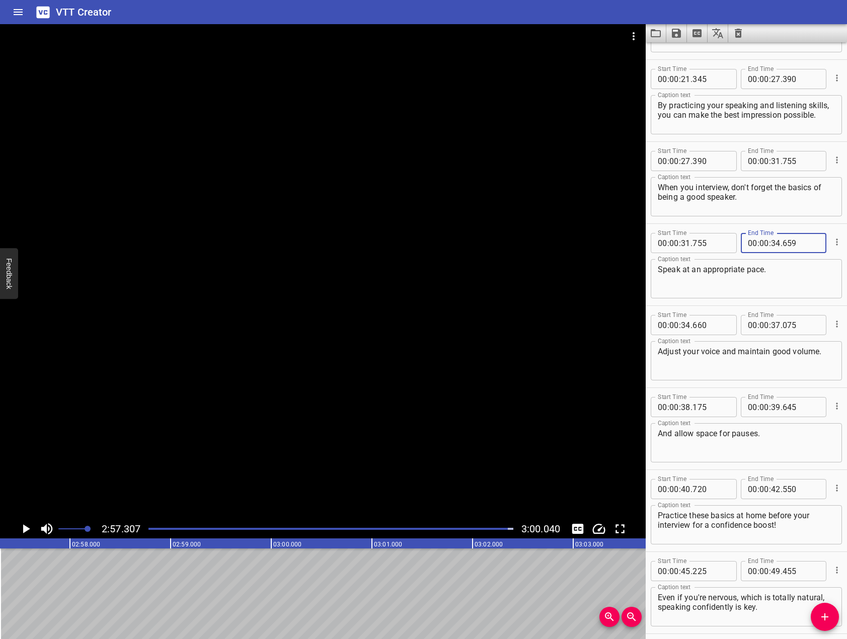
scroll to position [403, 0]
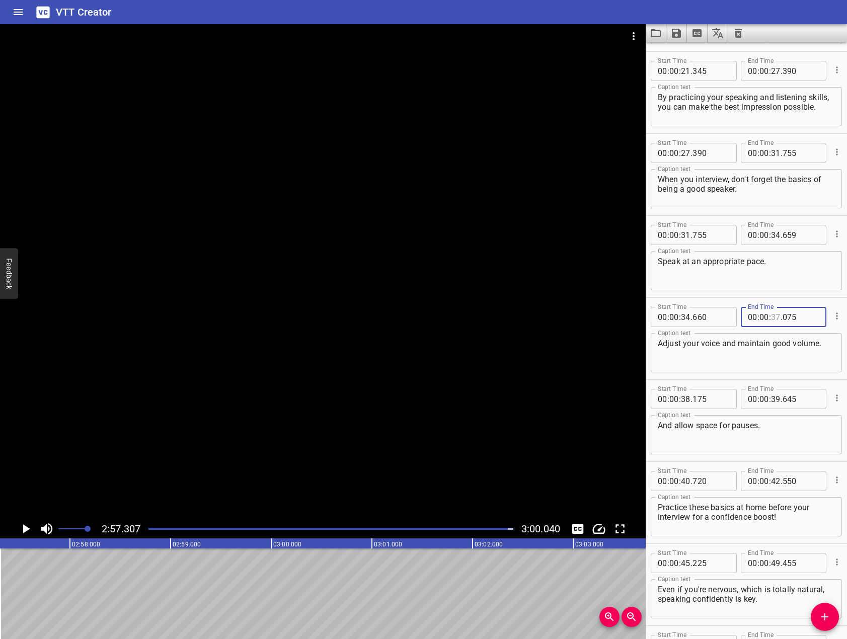
click at [771, 316] on input "number" at bounding box center [776, 317] width 10 height 20
click at [771, 398] on input "number" at bounding box center [776, 399] width 10 height 20
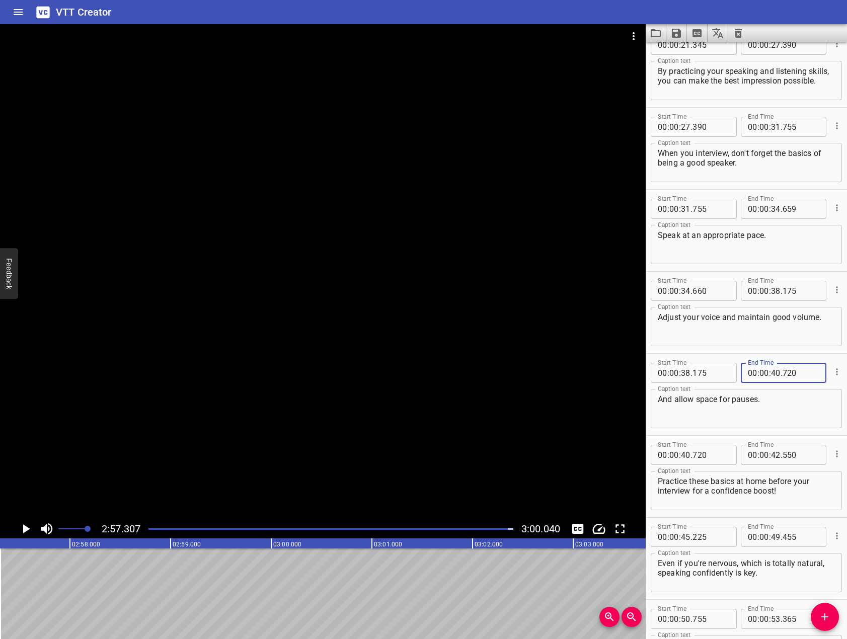
scroll to position [553, 0]
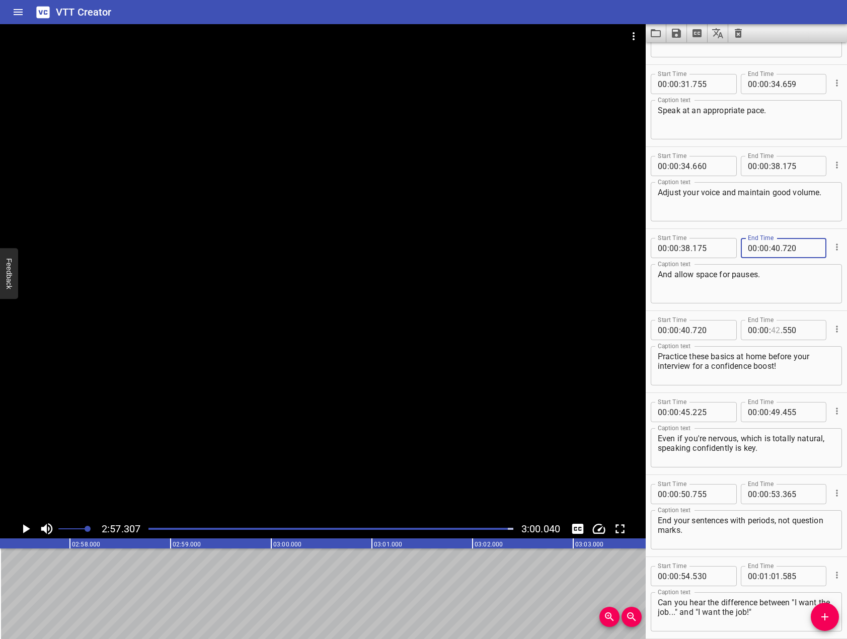
click at [771, 332] on input "number" at bounding box center [776, 330] width 10 height 20
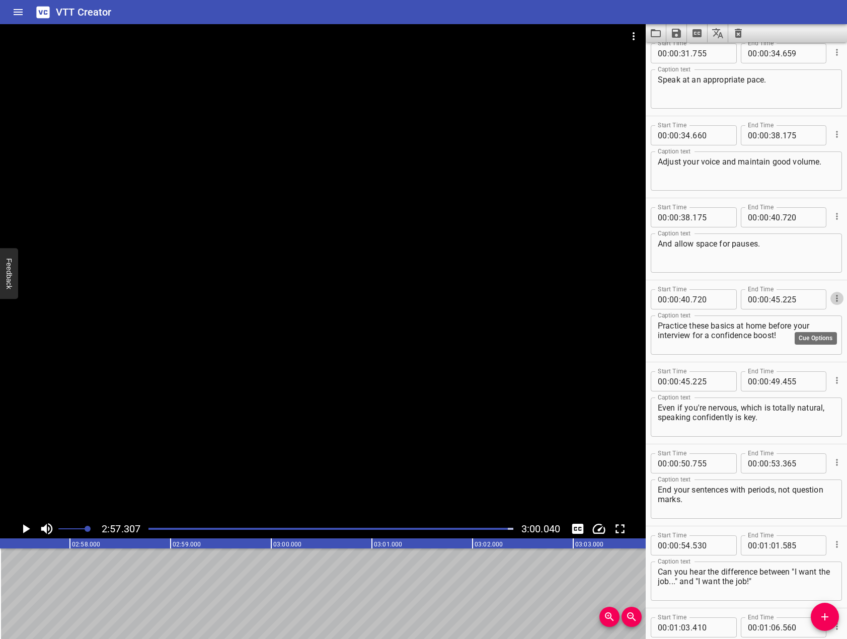
scroll to position [654, 0]
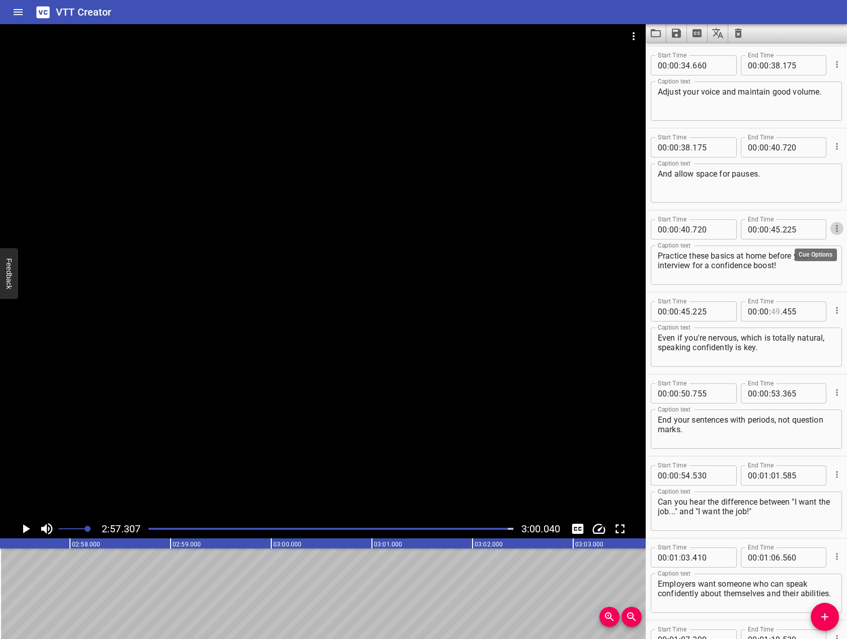
click at [774, 306] on input "number" at bounding box center [776, 311] width 10 height 20
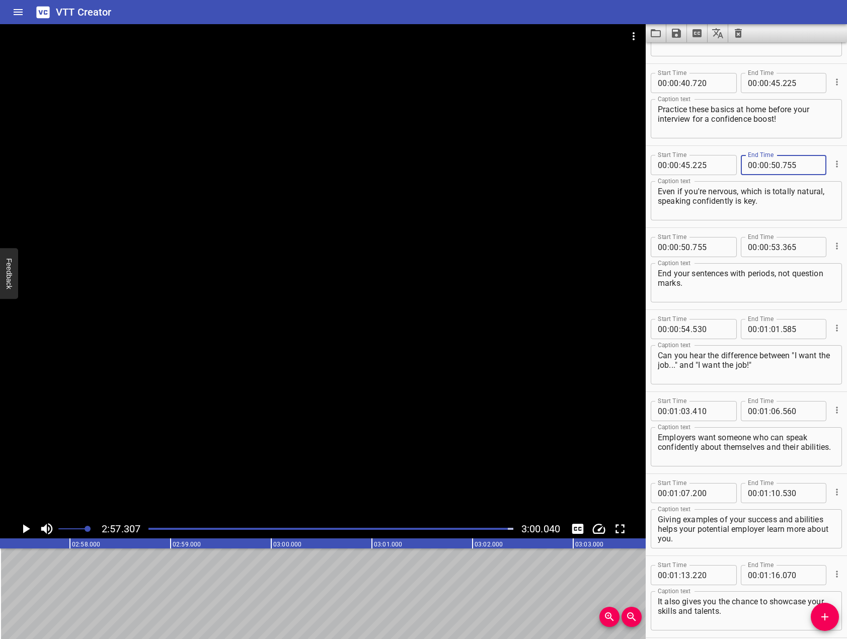
scroll to position [805, 0]
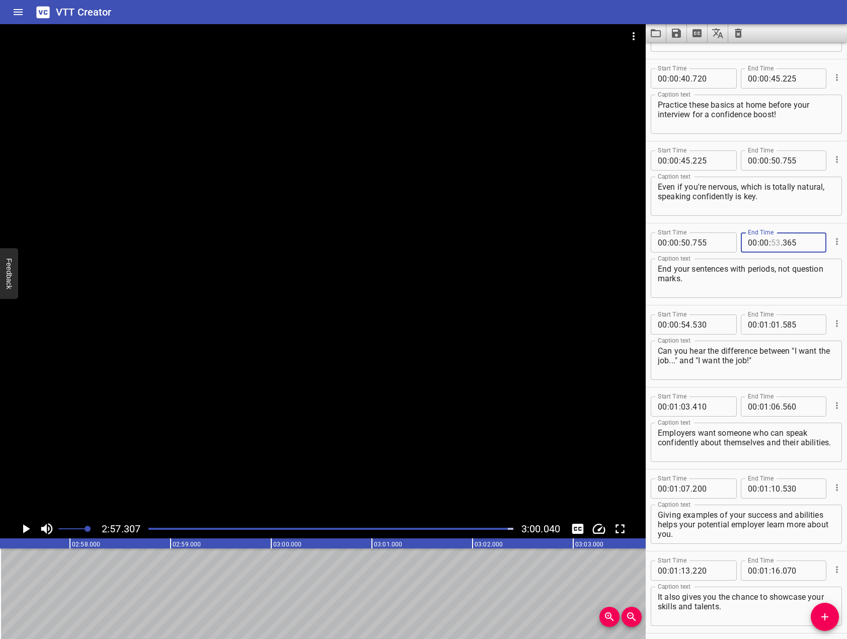
click at [771, 239] on input "number" at bounding box center [776, 242] width 10 height 20
click at [771, 321] on input "number" at bounding box center [776, 324] width 10 height 20
click at [771, 405] on input "number" at bounding box center [776, 406] width 10 height 20
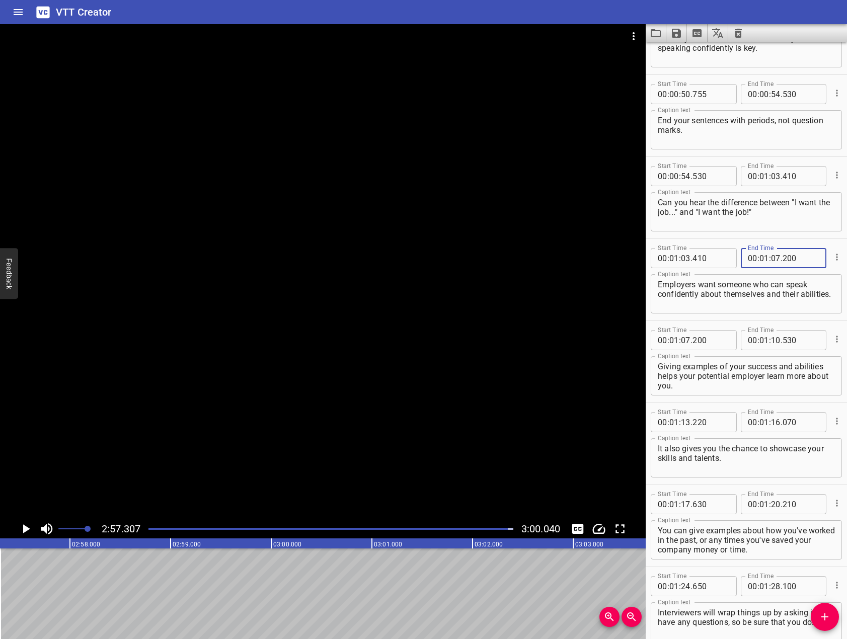
scroll to position [956, 0]
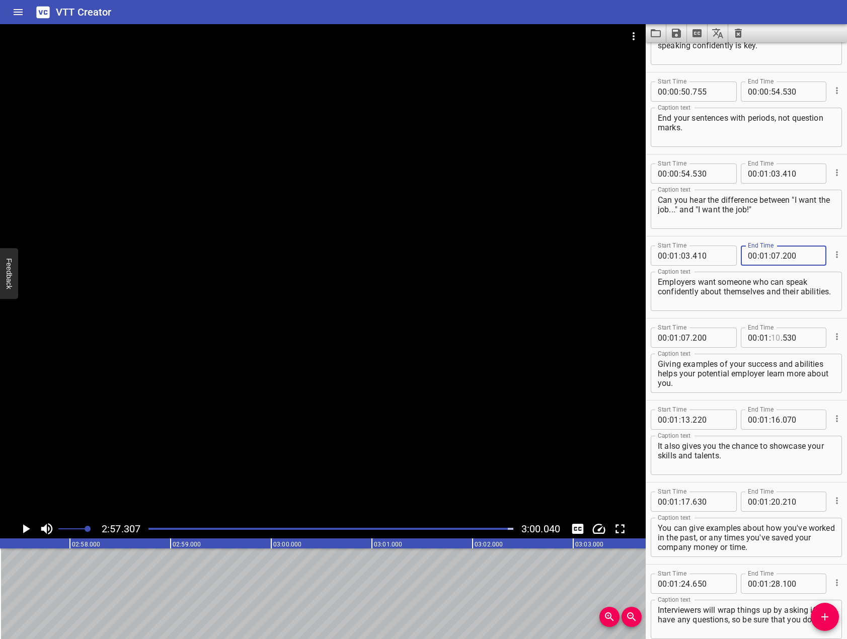
click at [772, 339] on input "number" at bounding box center [776, 338] width 10 height 20
click at [771, 417] on input "number" at bounding box center [776, 420] width 10 height 20
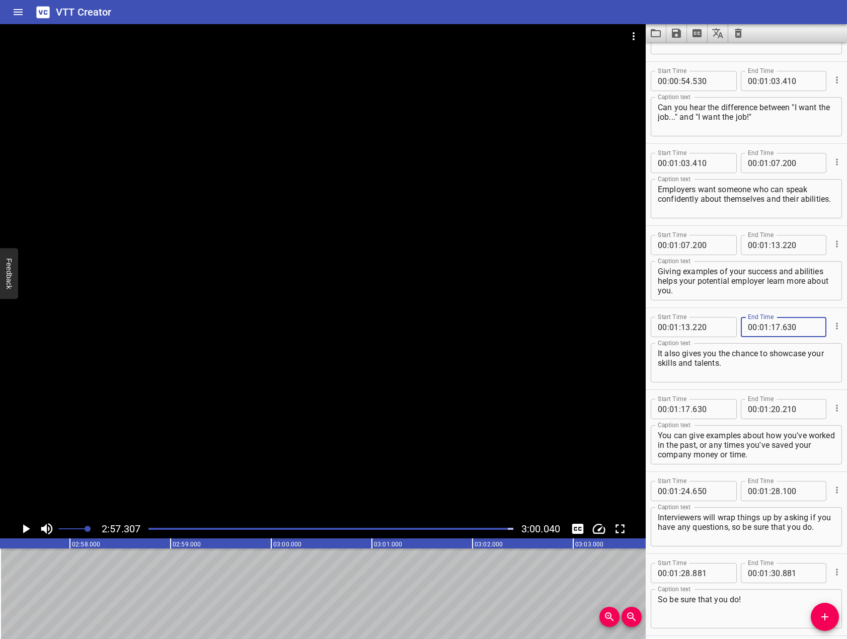
scroll to position [1057, 0]
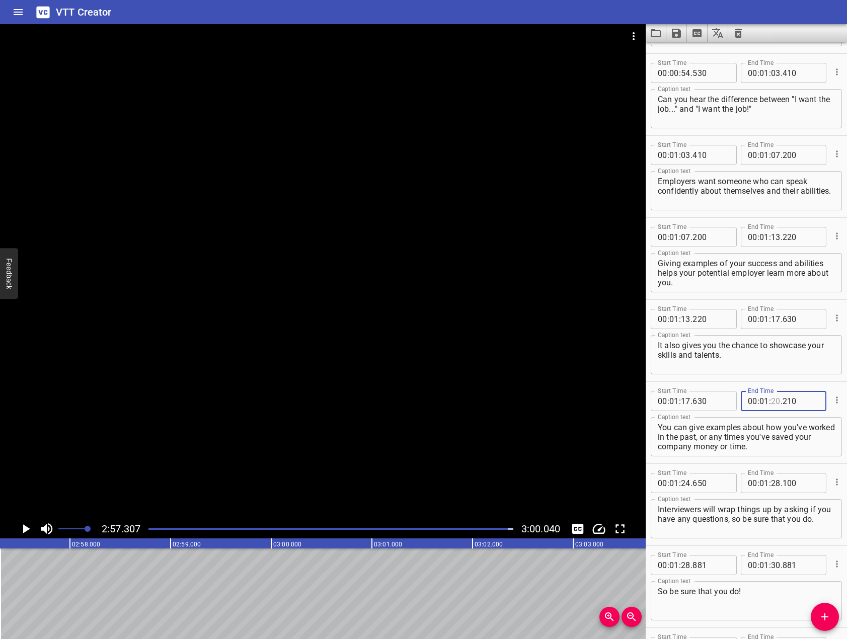
click at [773, 403] on input "number" at bounding box center [776, 401] width 10 height 20
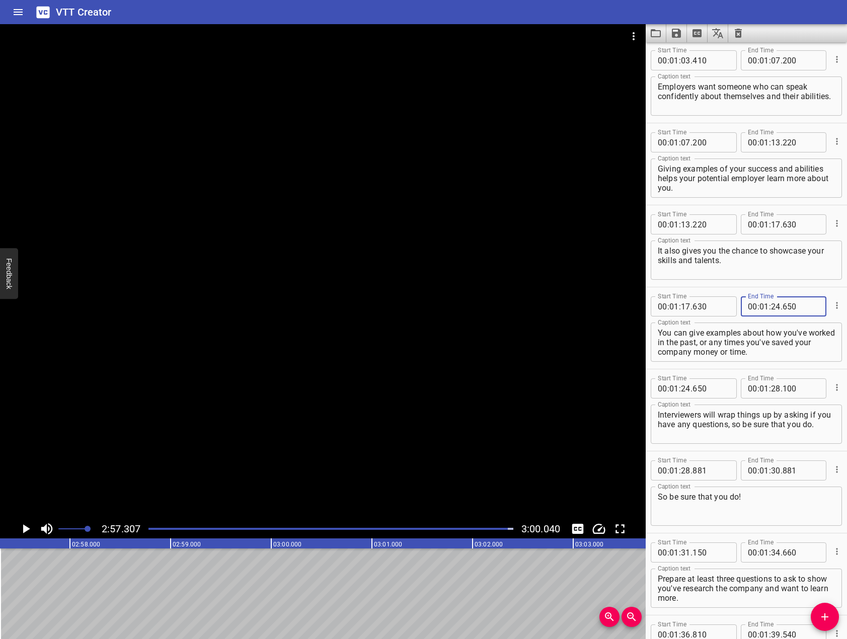
scroll to position [1208, 0]
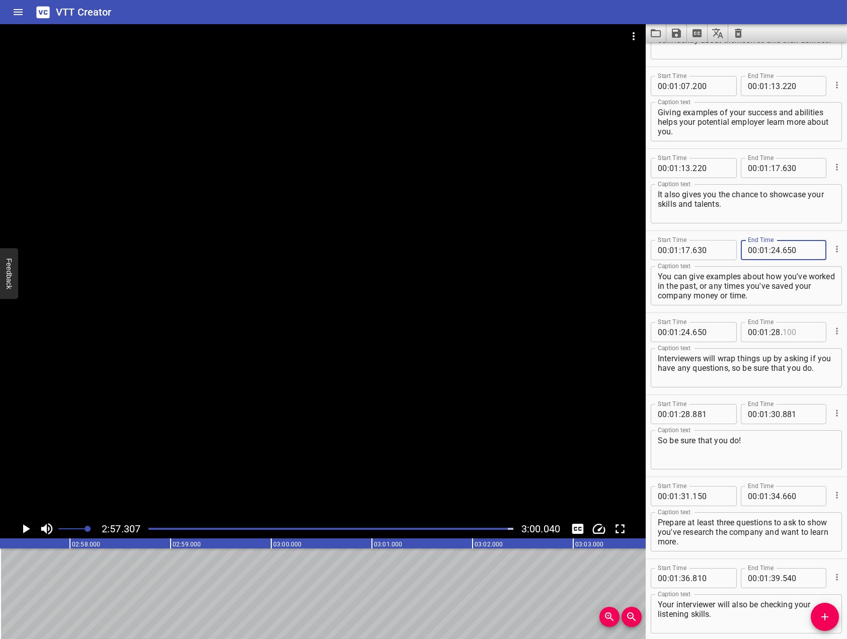
click at [790, 334] on input "number" at bounding box center [800, 332] width 37 height 20
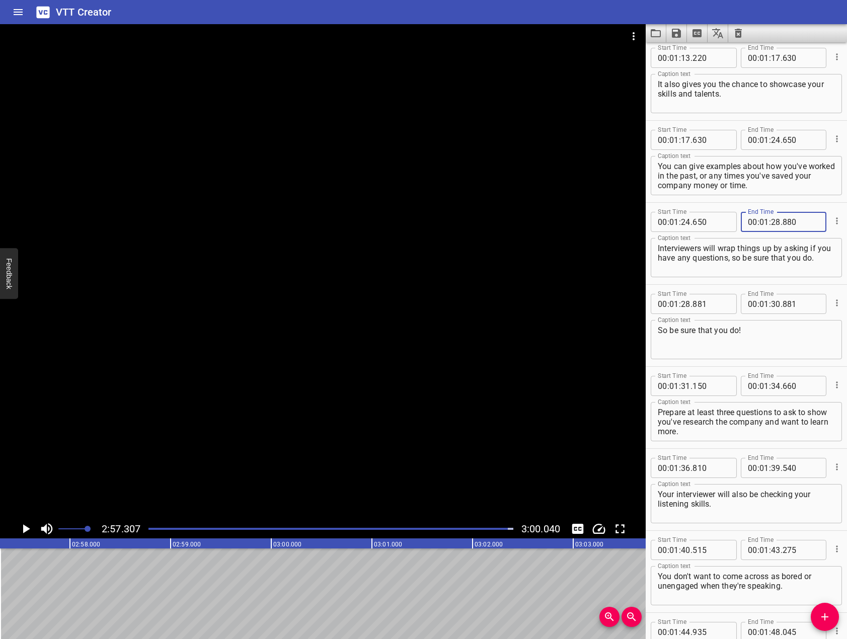
scroll to position [1358, 0]
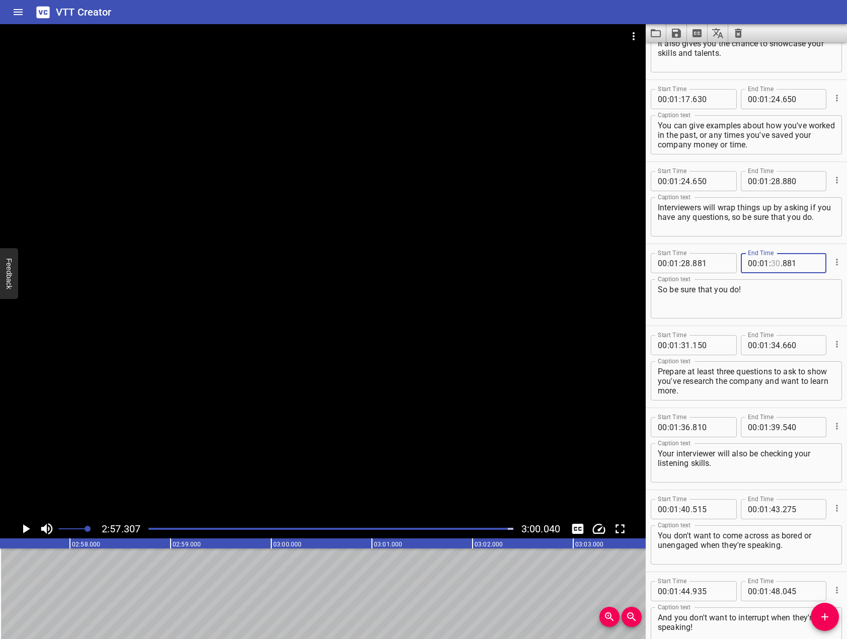
click at [772, 259] on input "number" at bounding box center [776, 263] width 10 height 20
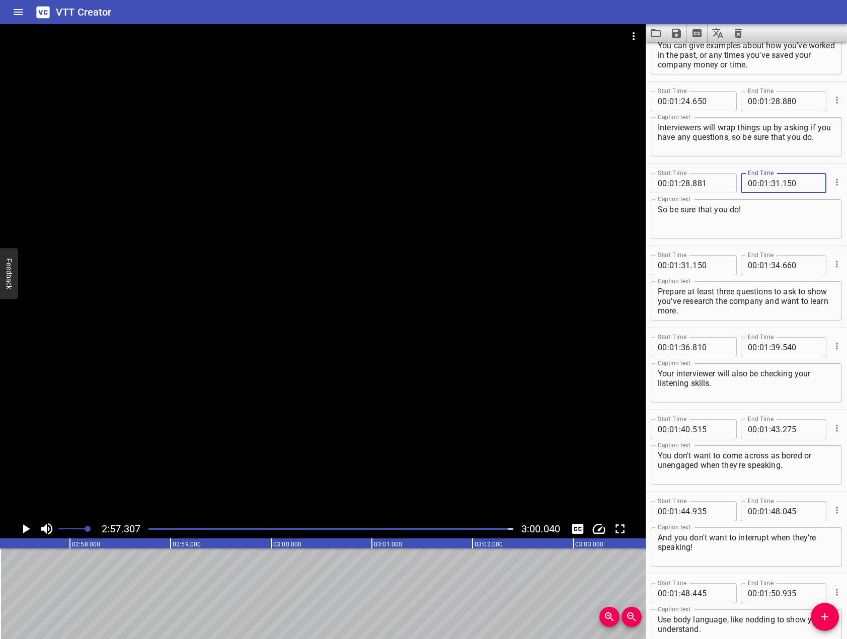
scroll to position [1459, 0]
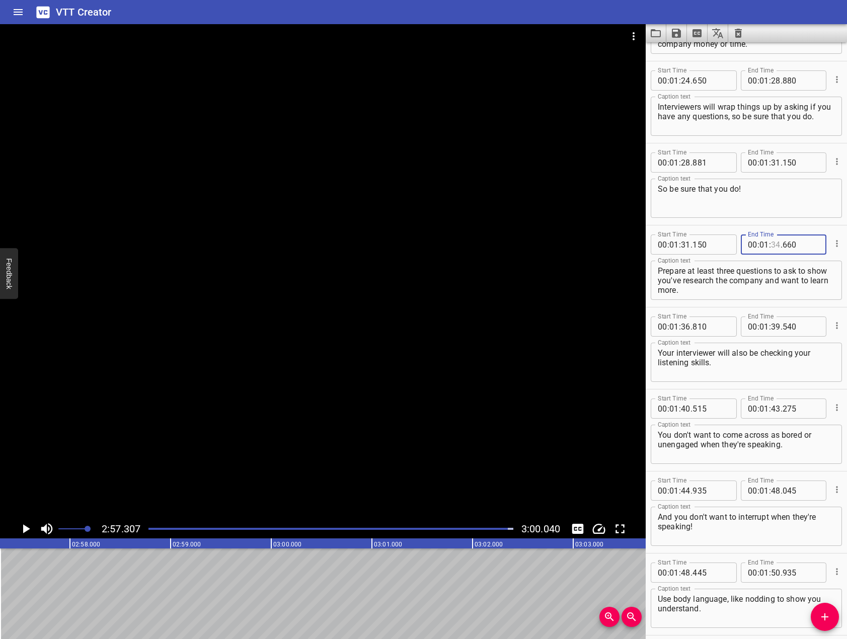
click at [774, 249] on input "number" at bounding box center [776, 244] width 10 height 20
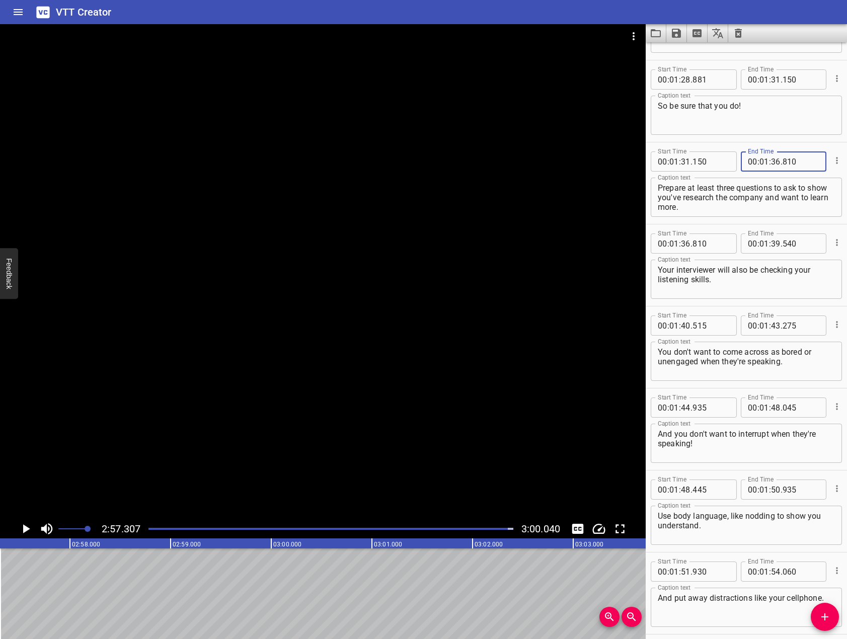
scroll to position [1560, 0]
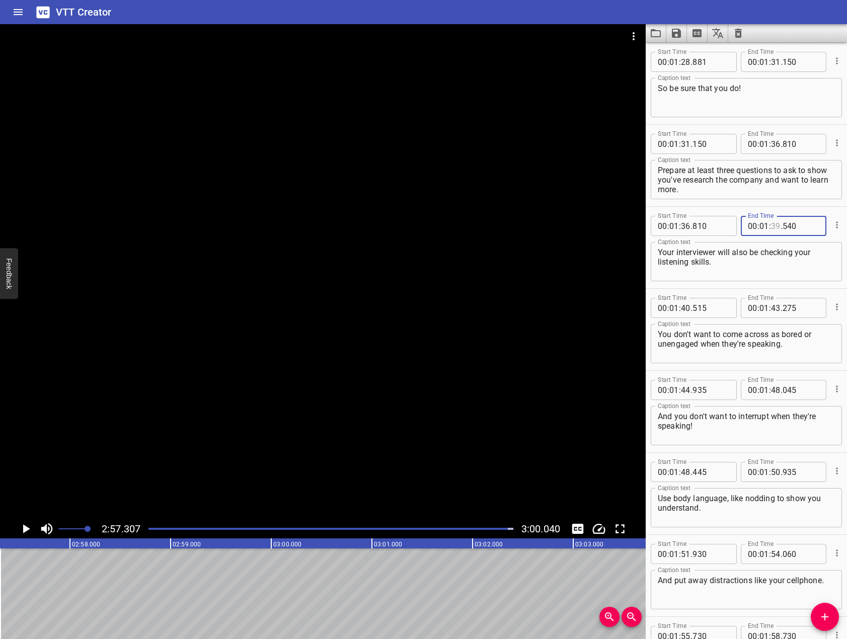
click at [771, 224] on input "number" at bounding box center [776, 226] width 10 height 20
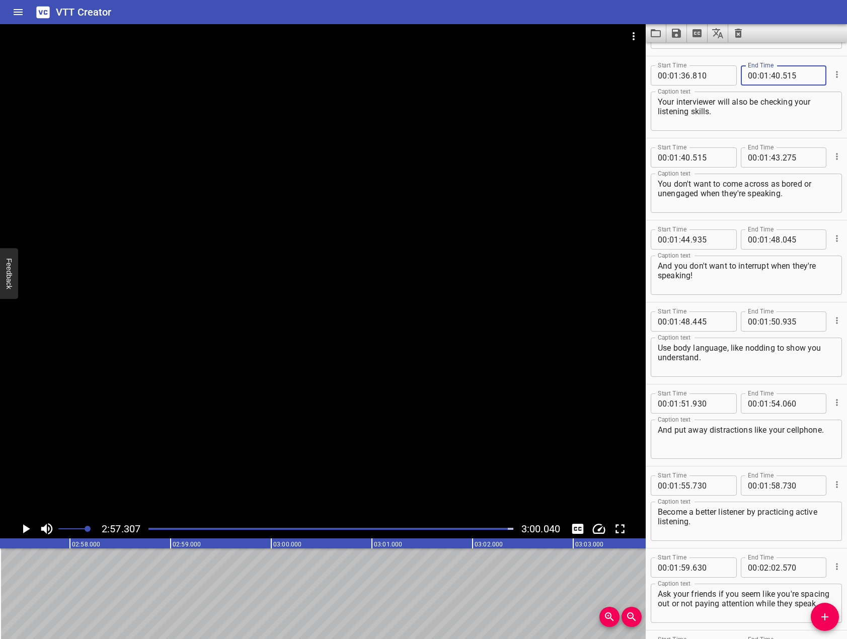
scroll to position [1711, 0]
click at [775, 152] on input "number" at bounding box center [776, 157] width 10 height 20
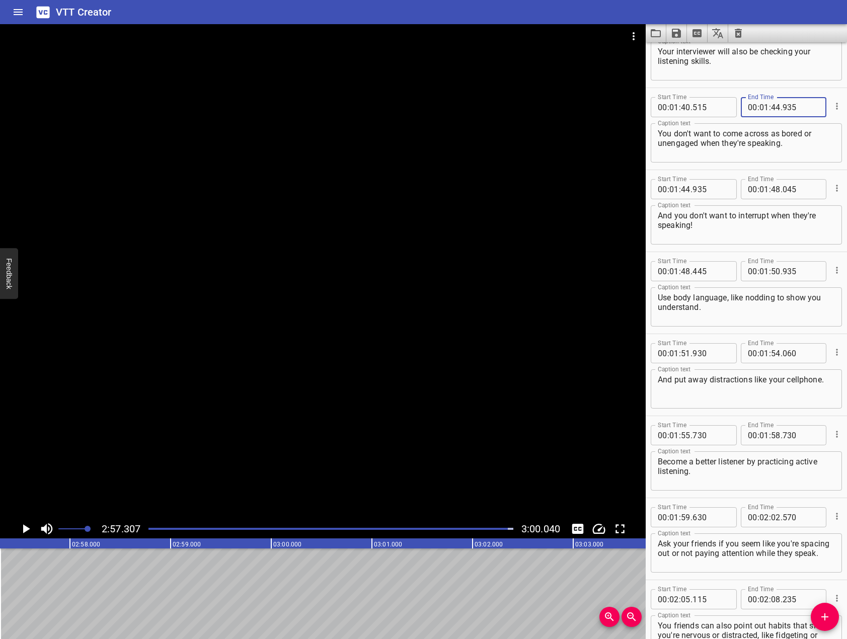
scroll to position [1761, 0]
click at [771, 190] on input "number" at bounding box center [776, 189] width 10 height 20
click at [771, 272] on input "number" at bounding box center [776, 271] width 10 height 20
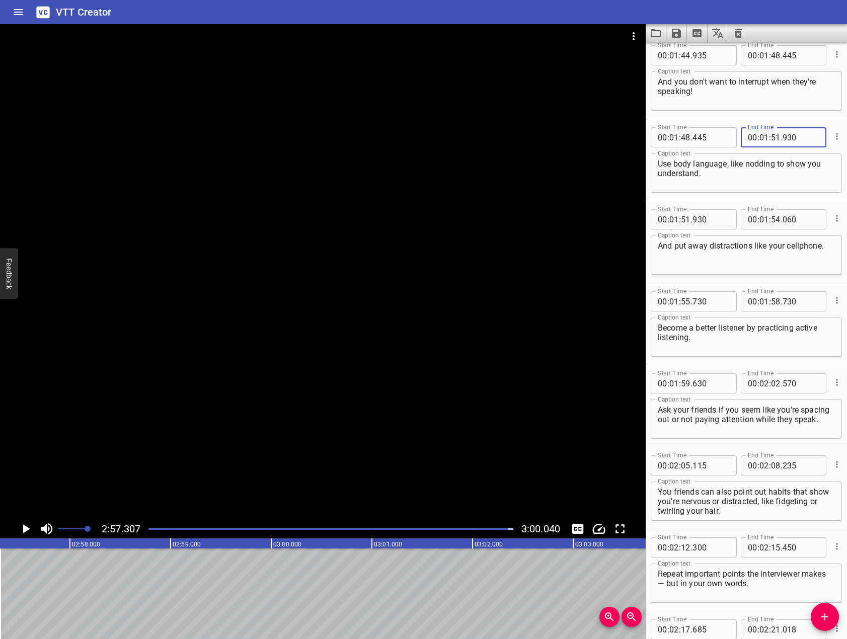
scroll to position [1912, 0]
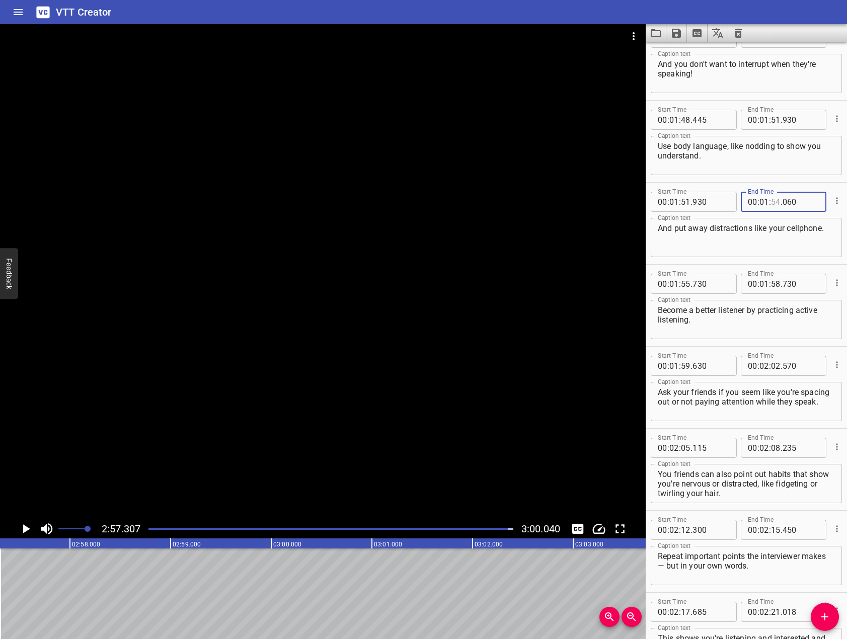
click at [771, 206] on input "number" at bounding box center [776, 202] width 10 height 20
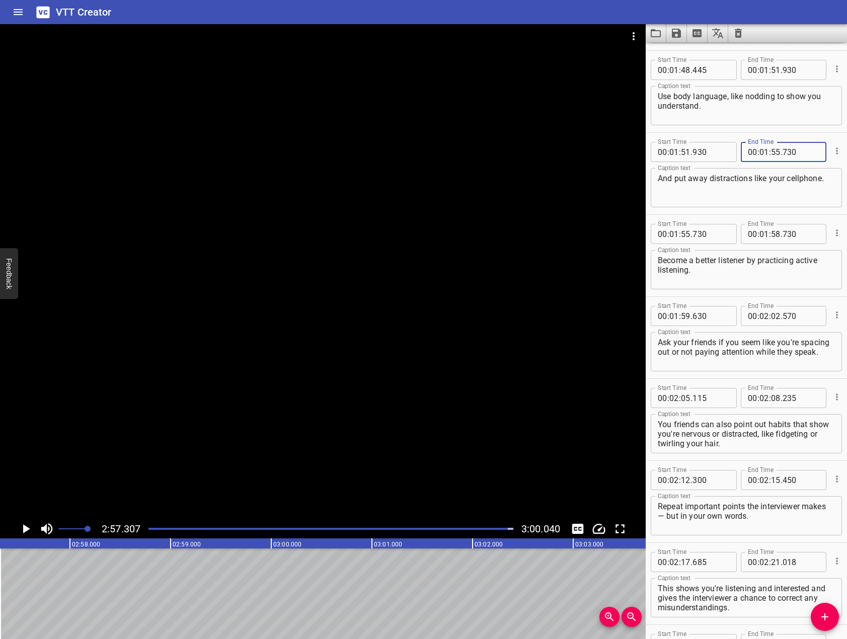
scroll to position [1962, 0]
click at [771, 229] on input "number" at bounding box center [776, 233] width 10 height 20
click at [773, 318] on input "number" at bounding box center [776, 315] width 10 height 20
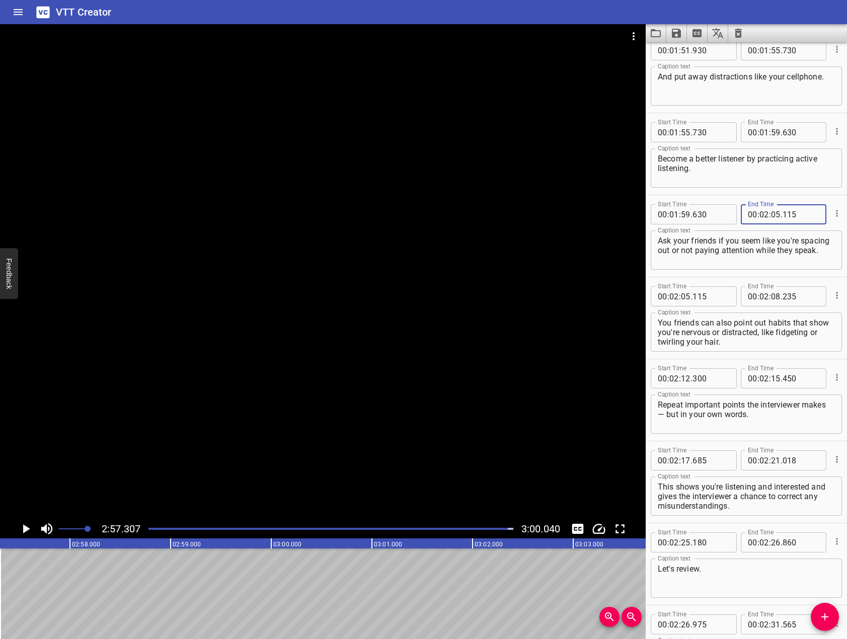
scroll to position [2113, 0]
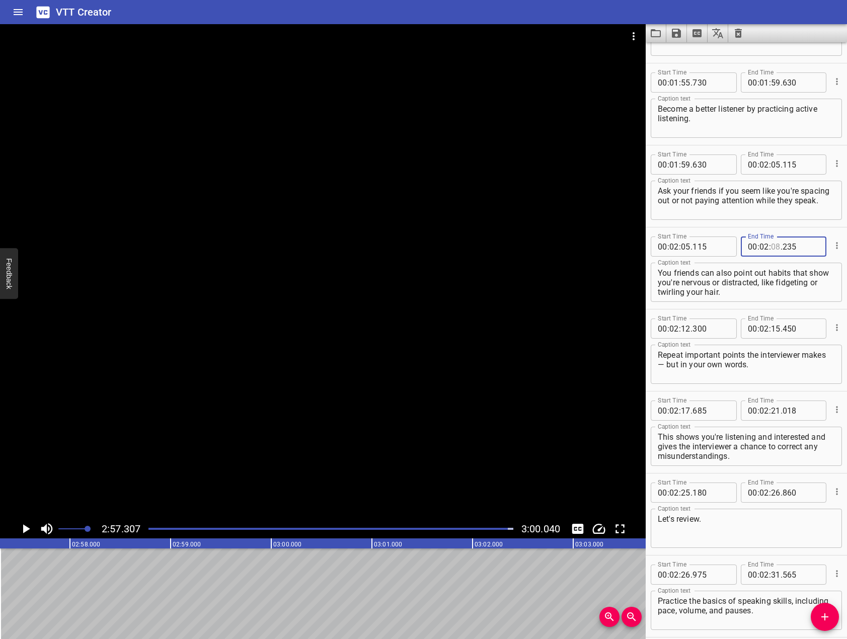
click at [773, 245] on input "number" at bounding box center [776, 246] width 10 height 20
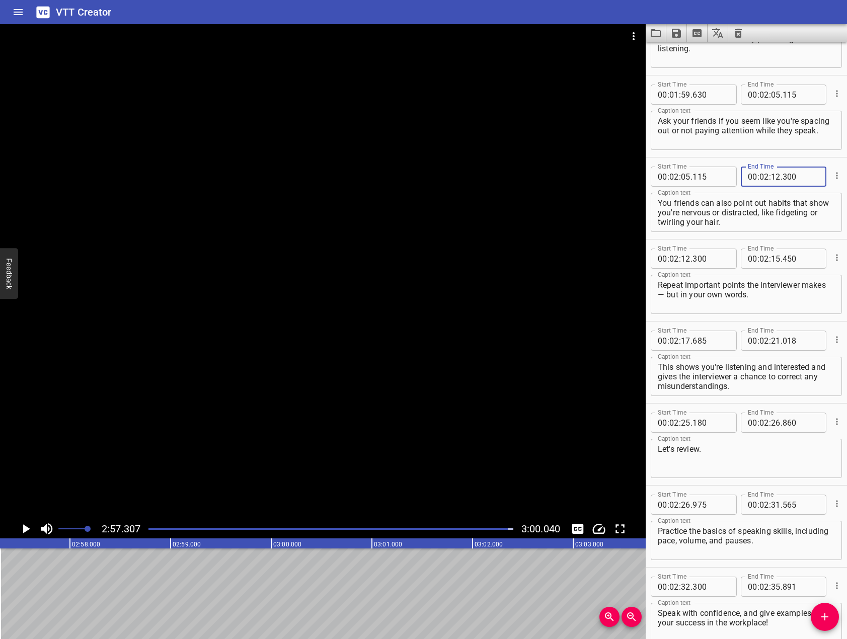
scroll to position [2214, 0]
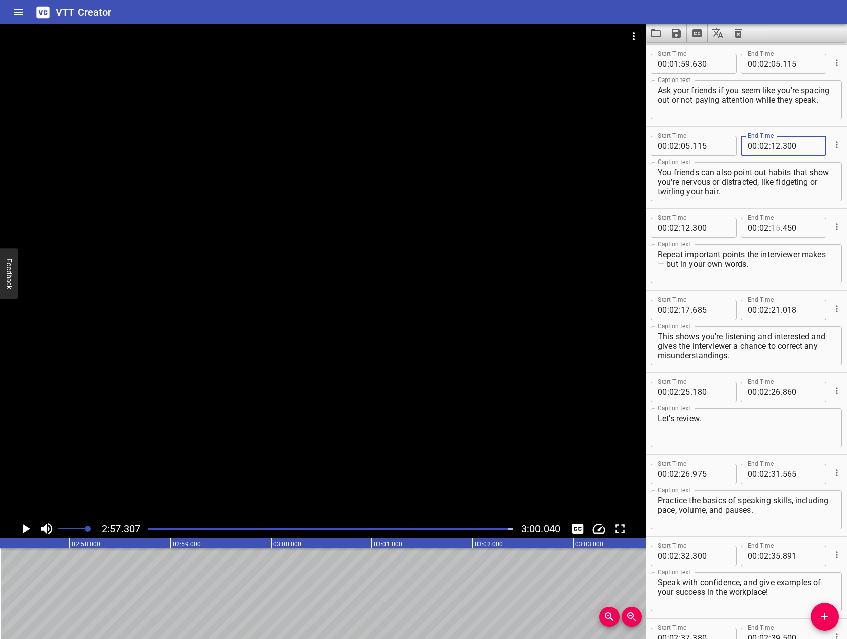
click at [771, 230] on input "number" at bounding box center [776, 228] width 10 height 20
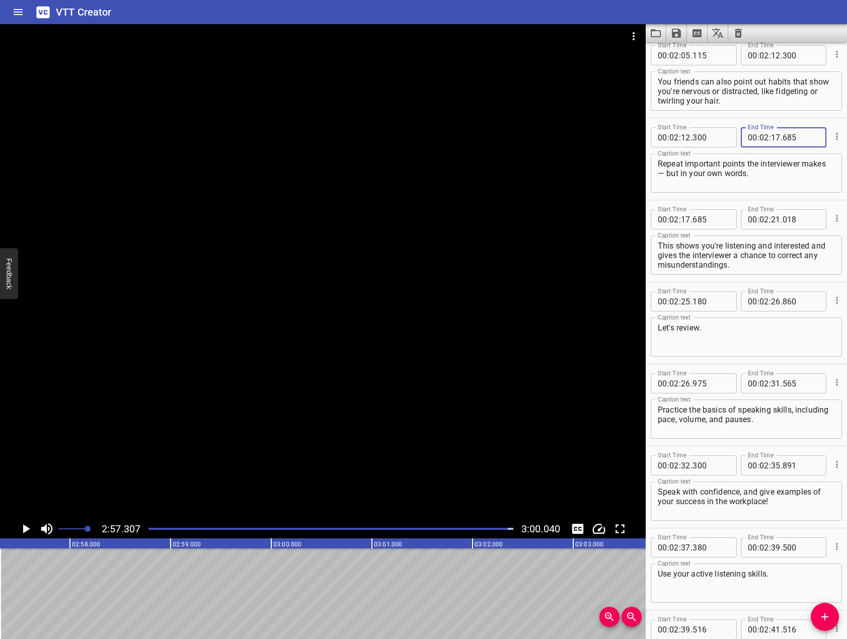
scroll to position [2314, 0]
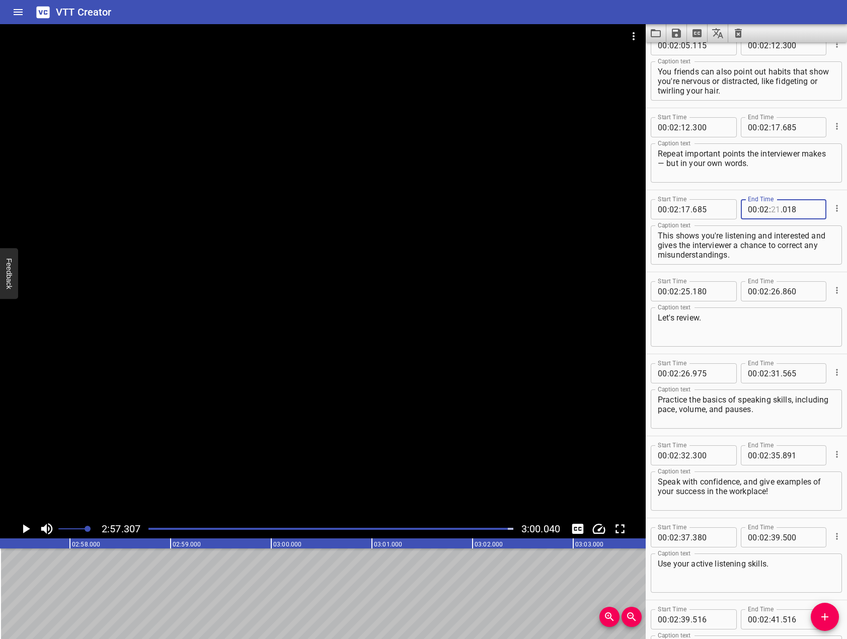
click at [771, 209] on input "number" at bounding box center [776, 209] width 10 height 20
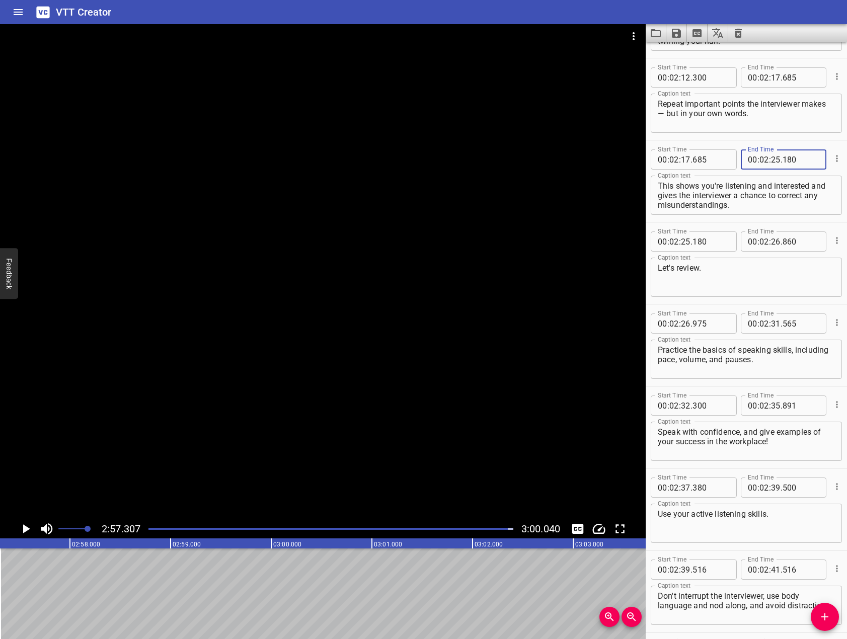
scroll to position [2365, 0]
click at [802, 245] on input "number" at bounding box center [800, 241] width 37 height 20
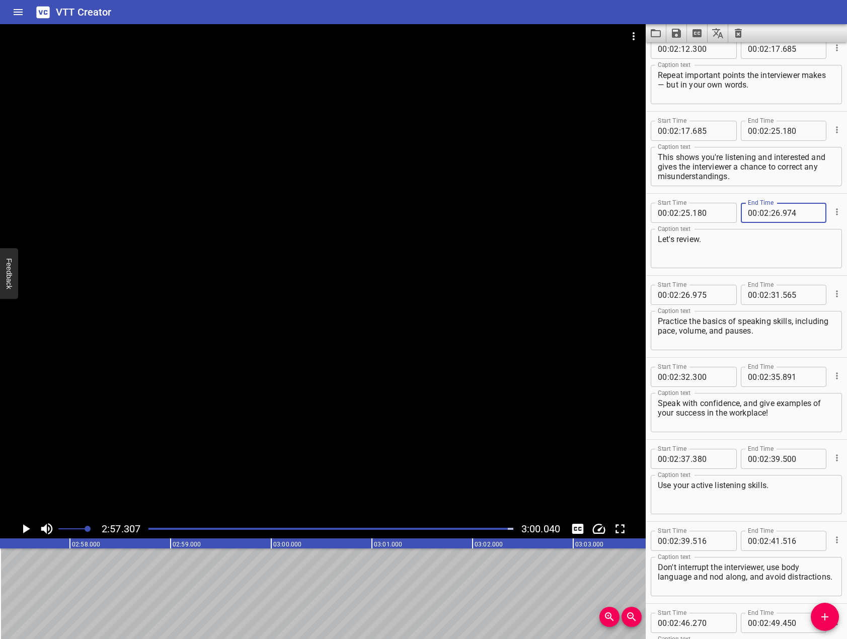
scroll to position [2415, 0]
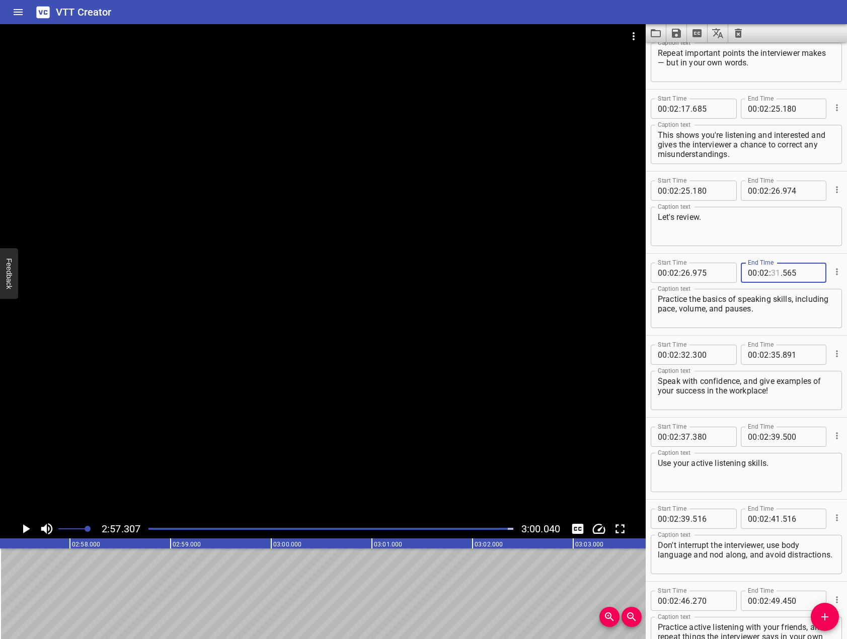
click at [771, 272] on input "number" at bounding box center [776, 273] width 10 height 20
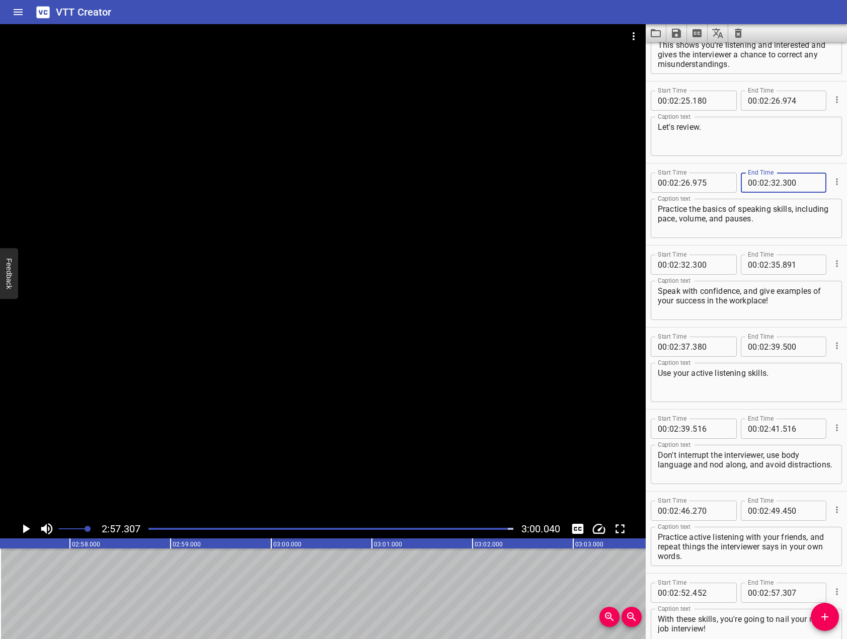
scroll to position [2516, 0]
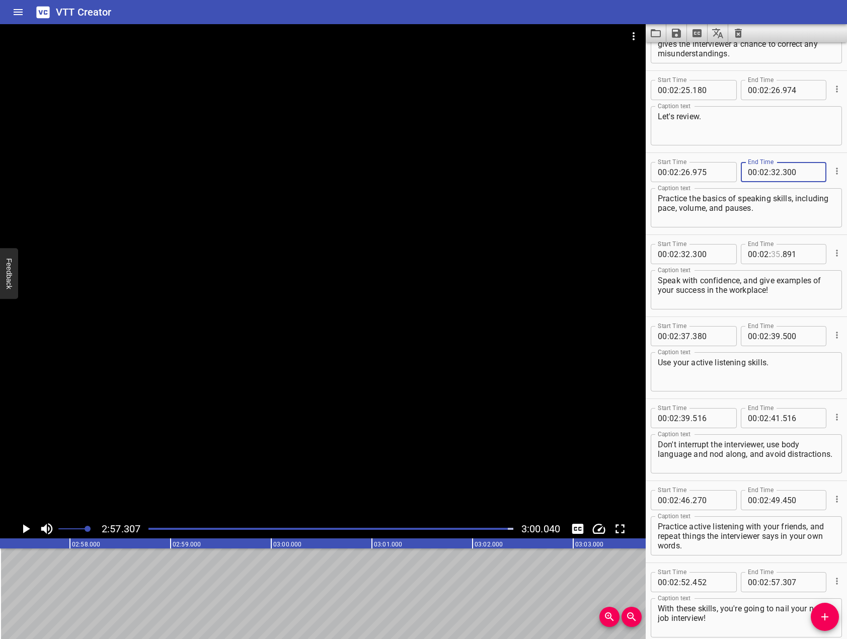
click at [772, 255] on input "number" at bounding box center [776, 254] width 10 height 20
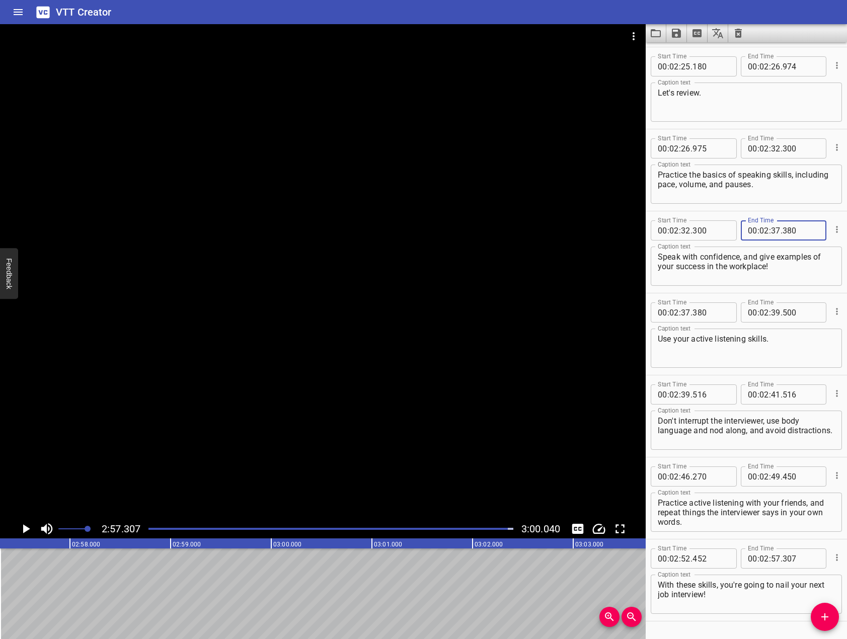
scroll to position [2566, 0]
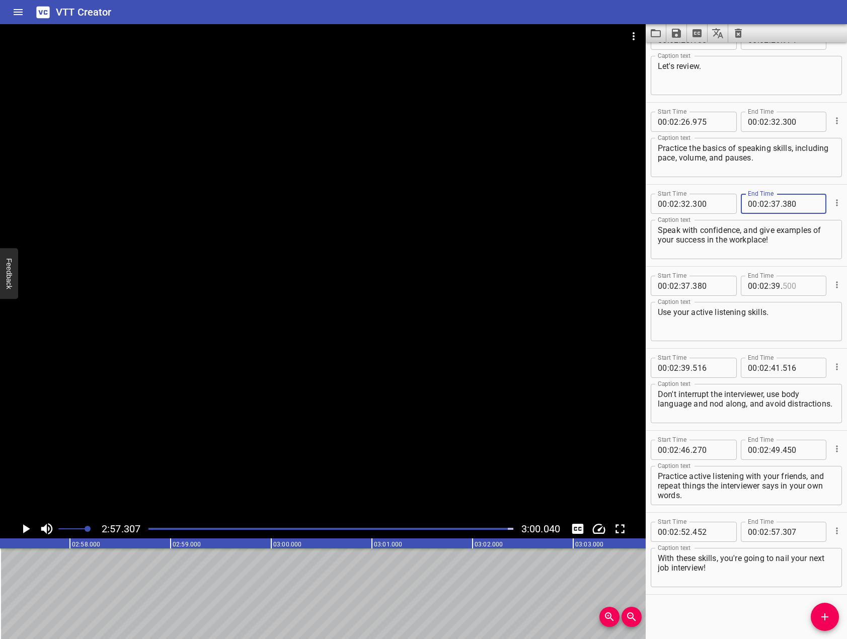
click at [798, 284] on input "number" at bounding box center [800, 286] width 37 height 20
click at [772, 371] on input "number" at bounding box center [776, 367] width 10 height 20
click at [771, 440] on input "number" at bounding box center [776, 449] width 10 height 20
click at [736, 603] on div "Start Time 00 : 00 : 00 . 650 Start Time End Time 00 : 00 : 06 . 390 End Time C…" at bounding box center [746, 340] width 201 height 597
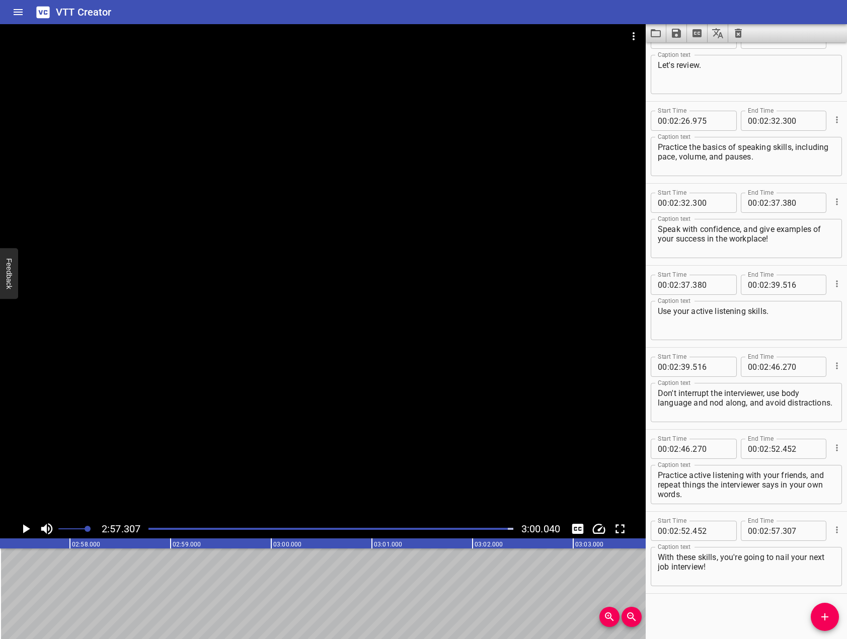
click at [170, 528] on div "Play progress" at bounding box center [325, 529] width 365 height 2
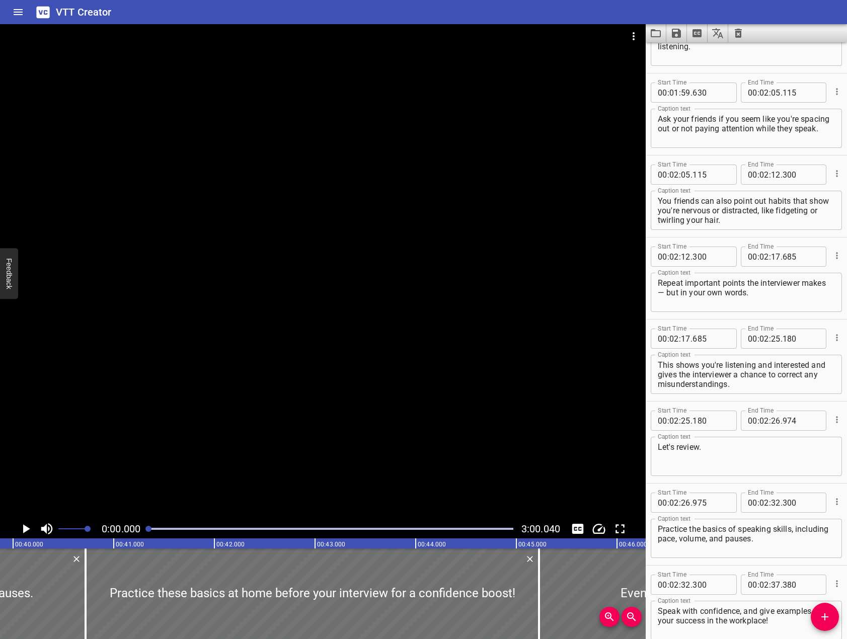
scroll to position [0, 3805]
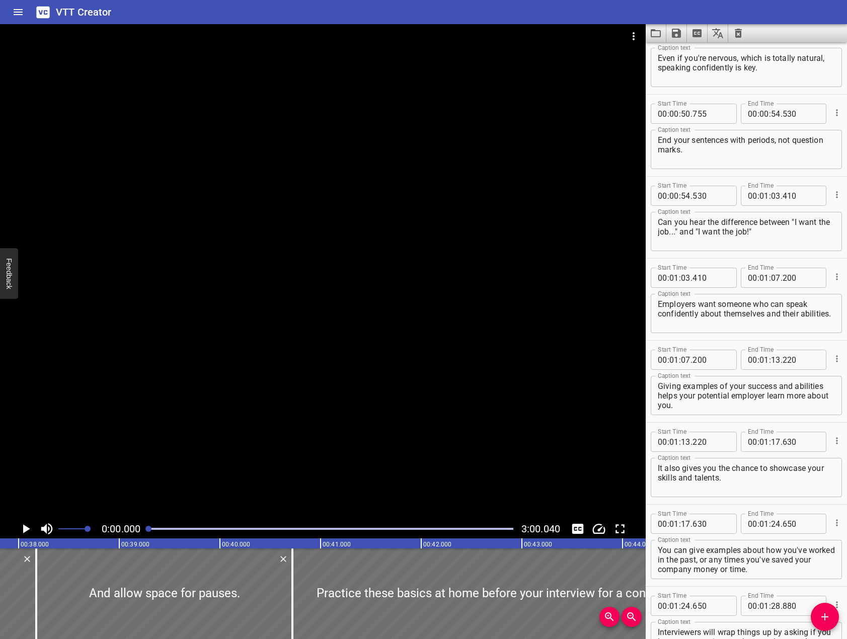
drag, startPoint x: 170, startPoint y: 528, endPoint x: 144, endPoint y: 529, distance: 25.7
click at [144, 529] on div at bounding box center [330, 529] width 377 height 14
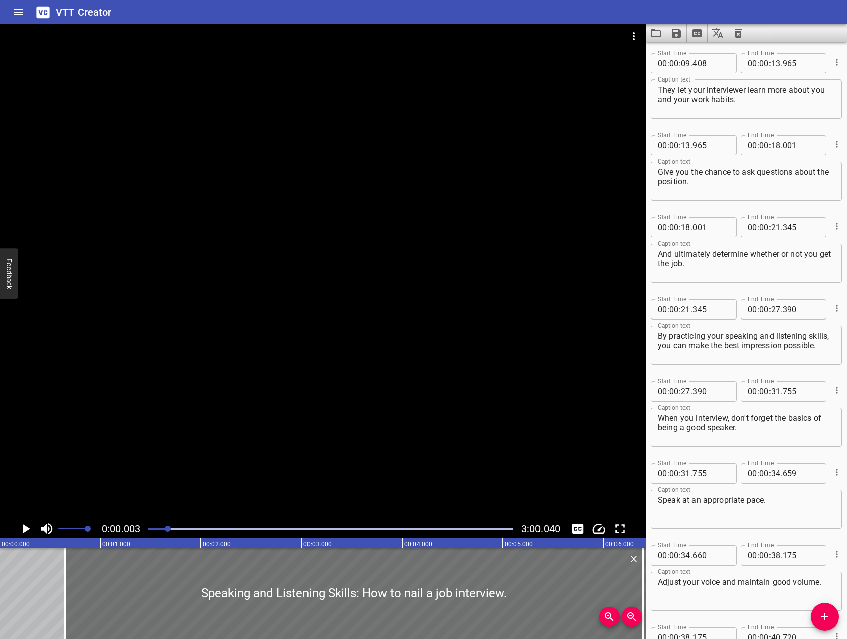
scroll to position [0, 0]
click at [165, 534] on div at bounding box center [330, 529] width 377 height 14
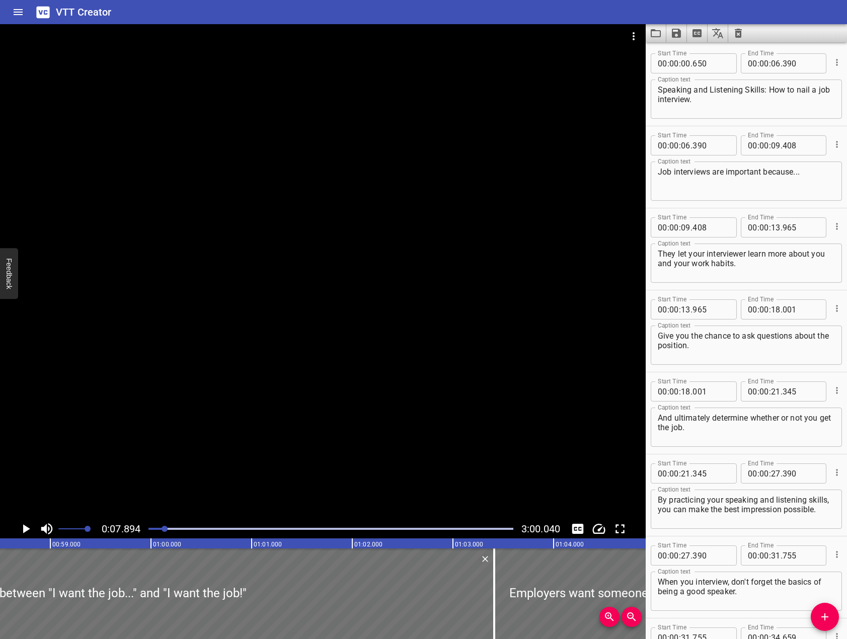
click at [299, 541] on rect at bounding box center [403, 543] width 2516 height 10
click at [255, 527] on div at bounding box center [330, 529] width 377 height 14
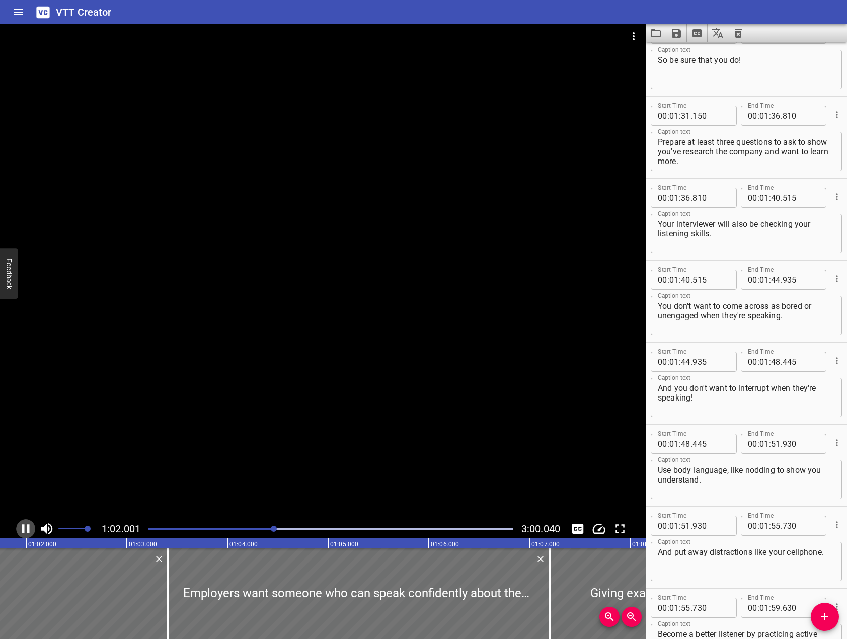
click at [27, 529] on icon "Play/Pause" at bounding box center [25, 528] width 15 height 15
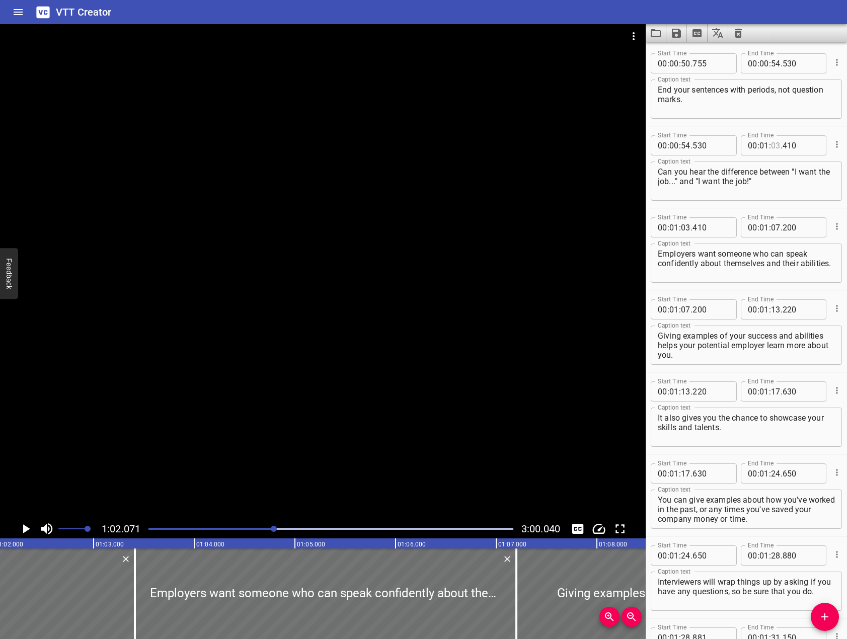
click at [775, 141] on input "number" at bounding box center [776, 145] width 10 height 20
click at [682, 225] on input "number" at bounding box center [686, 227] width 10 height 20
click at [266, 529] on div "Play progress" at bounding box center [91, 529] width 365 height 2
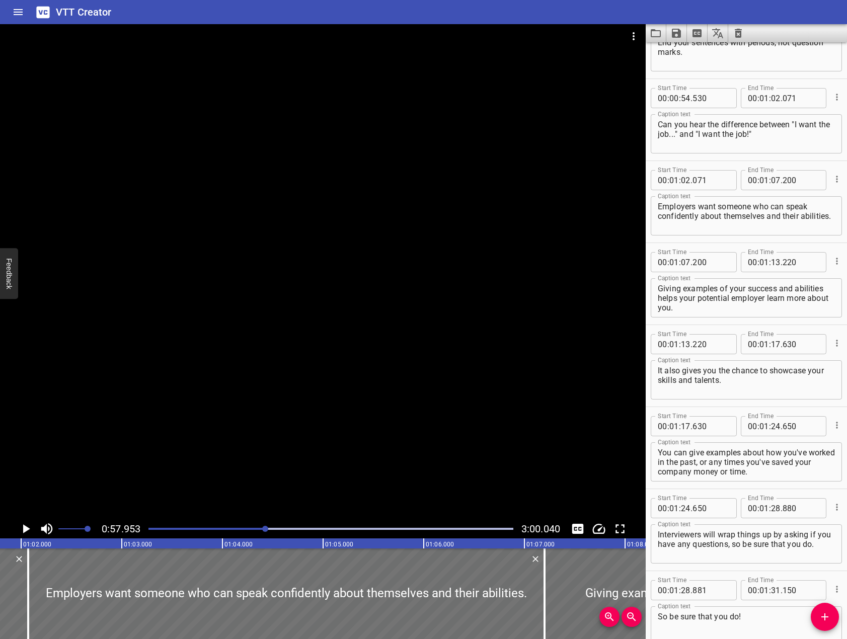
click at [290, 429] on div at bounding box center [323, 271] width 646 height 495
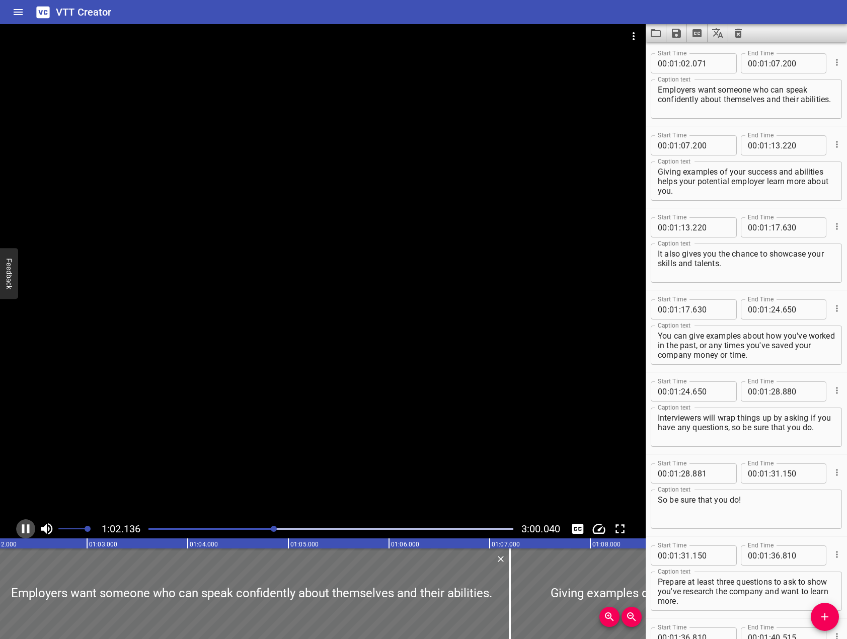
click at [26, 528] on icon "Play/Pause" at bounding box center [25, 528] width 15 height 15
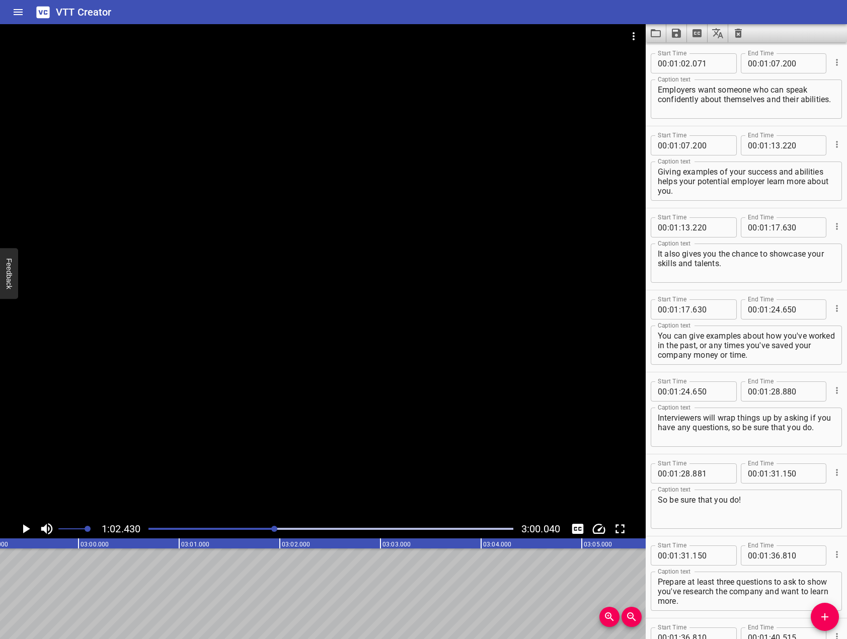
scroll to position [0, 18131]
click at [678, 35] on icon "Save captions to file" at bounding box center [676, 33] width 9 height 9
click at [681, 49] on li "Save to VTT file" at bounding box center [703, 55] width 74 height 18
click at [806, 10] on div "VTT Creator" at bounding box center [423, 12] width 847 height 24
click at [682, 33] on icon "Save captions to file" at bounding box center [676, 33] width 12 height 12
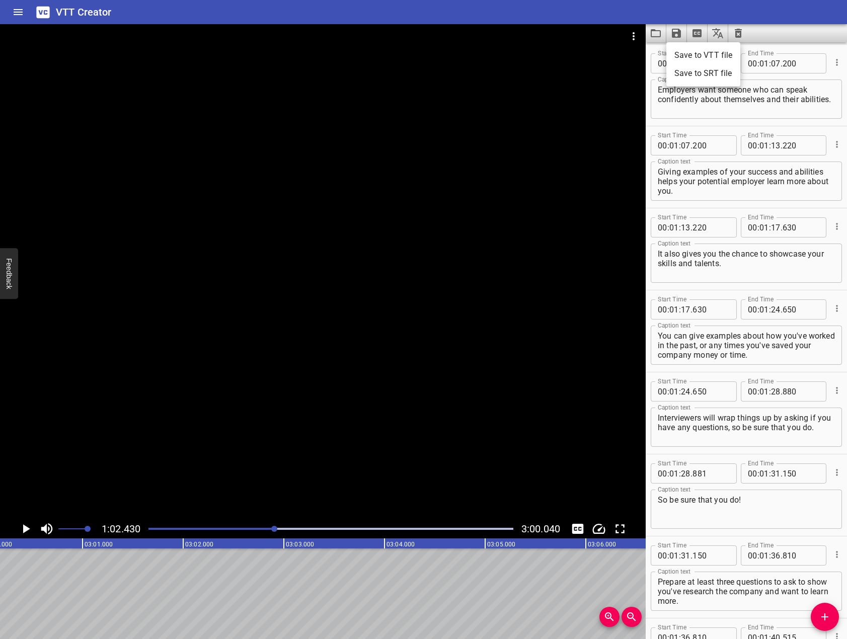
click at [696, 61] on li "Save to VTT file" at bounding box center [703, 55] width 74 height 18
click at [515, 9] on div "VTT Creator" at bounding box center [423, 12] width 847 height 24
